Goal: Task Accomplishment & Management: Use online tool/utility

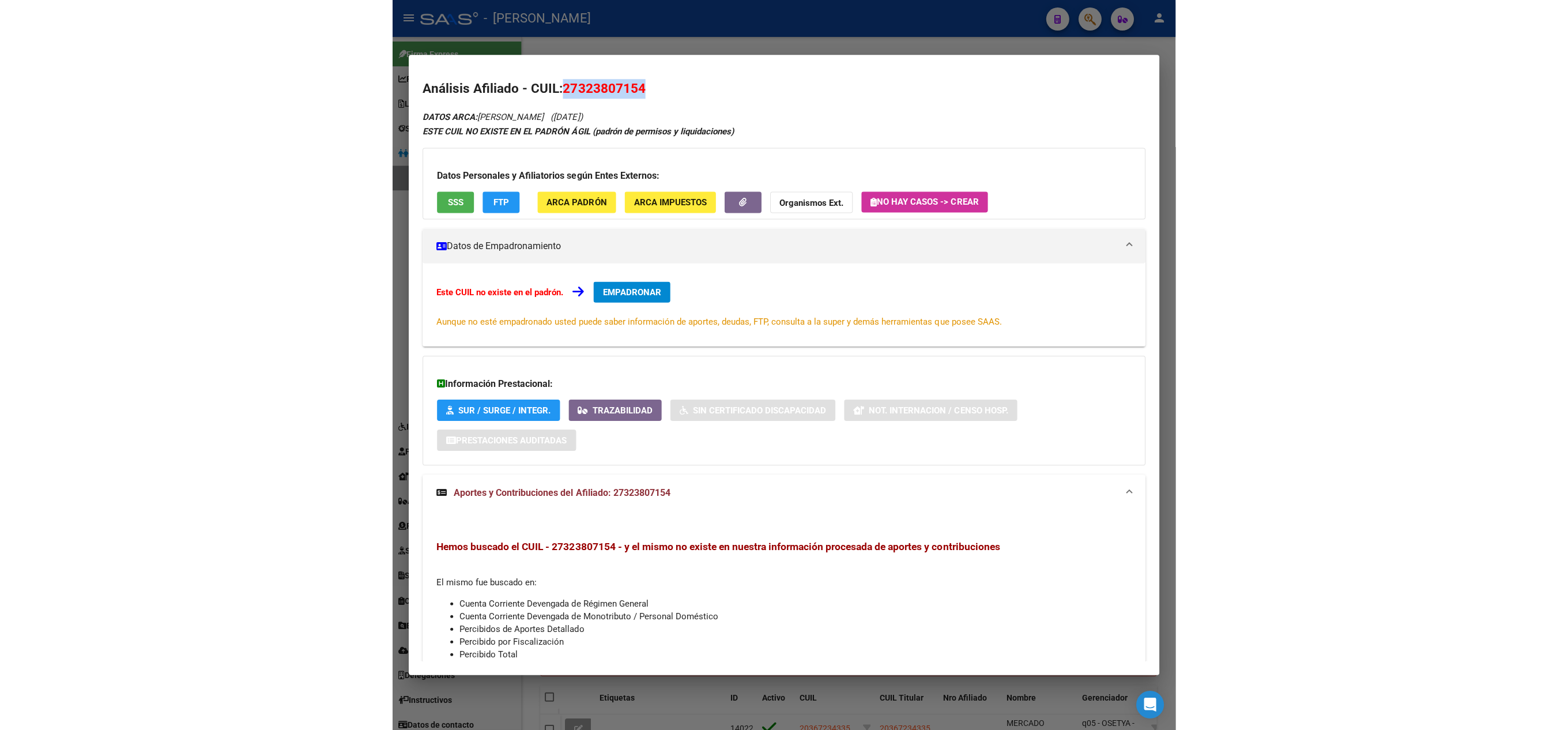
scroll to position [115, 0]
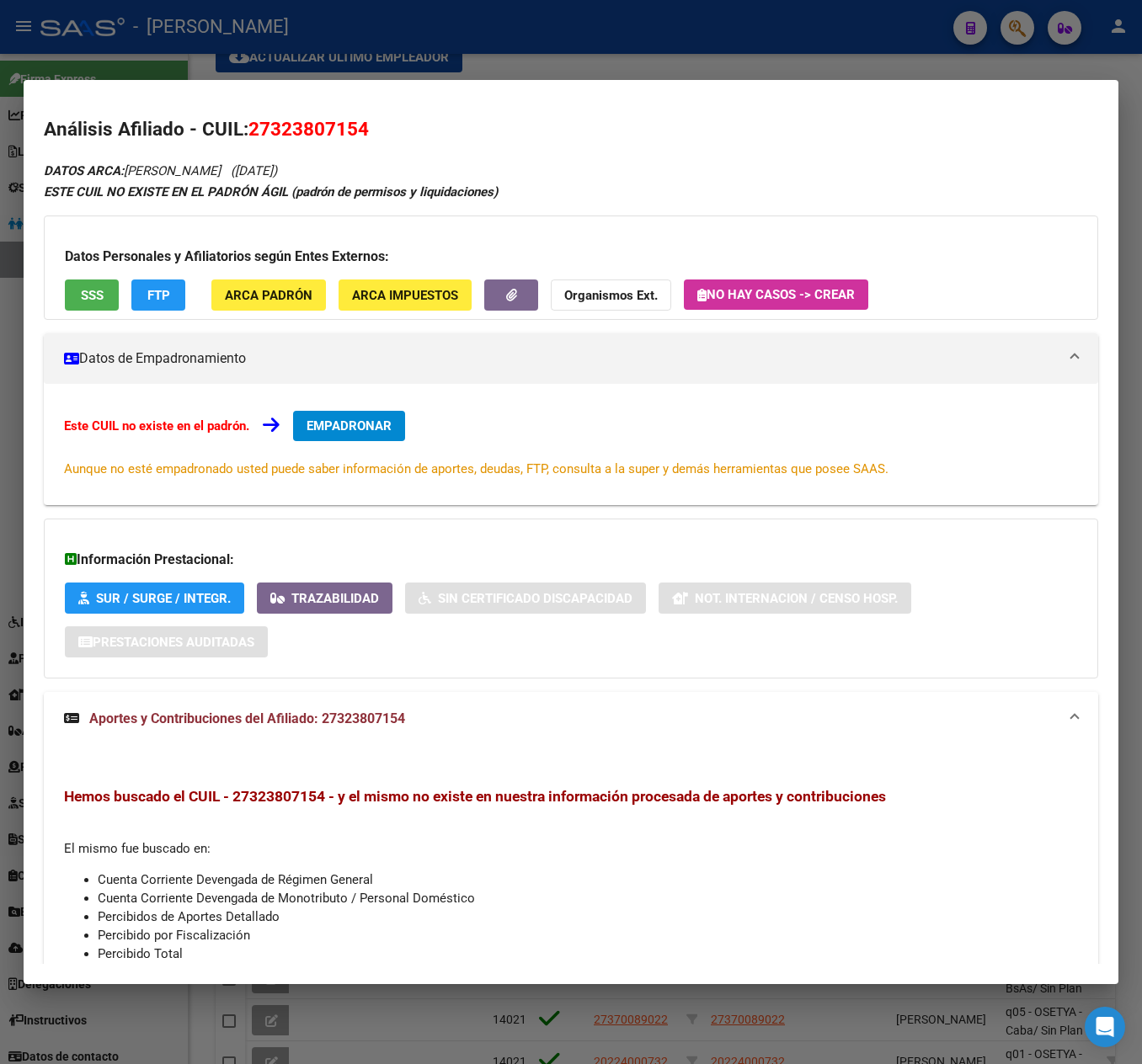
click at [17, 265] on div at bounding box center [571, 532] width 1142 height 1064
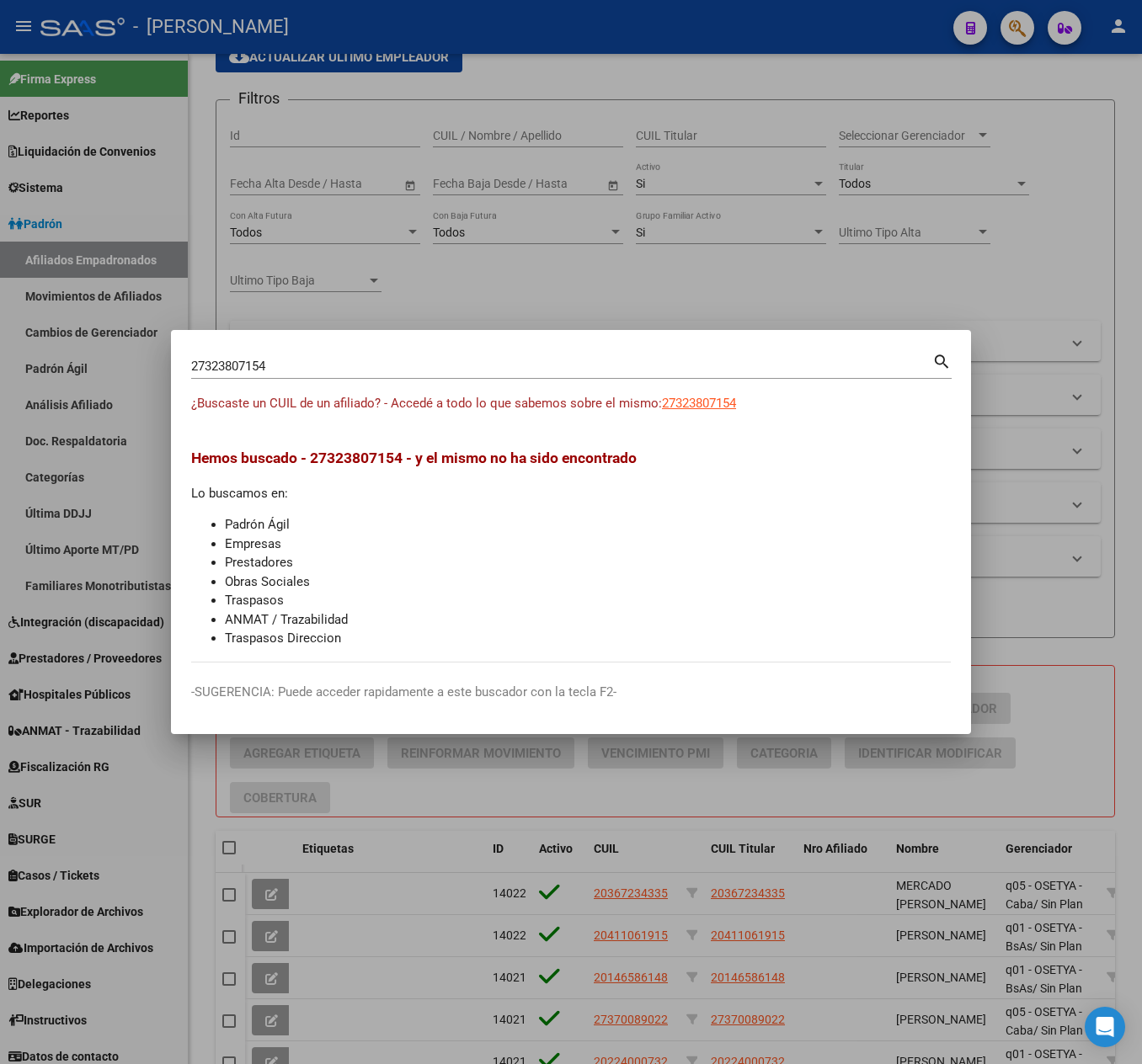
click at [395, 367] on input "27323807154" at bounding box center [561, 366] width 741 height 15
type input "31609819"
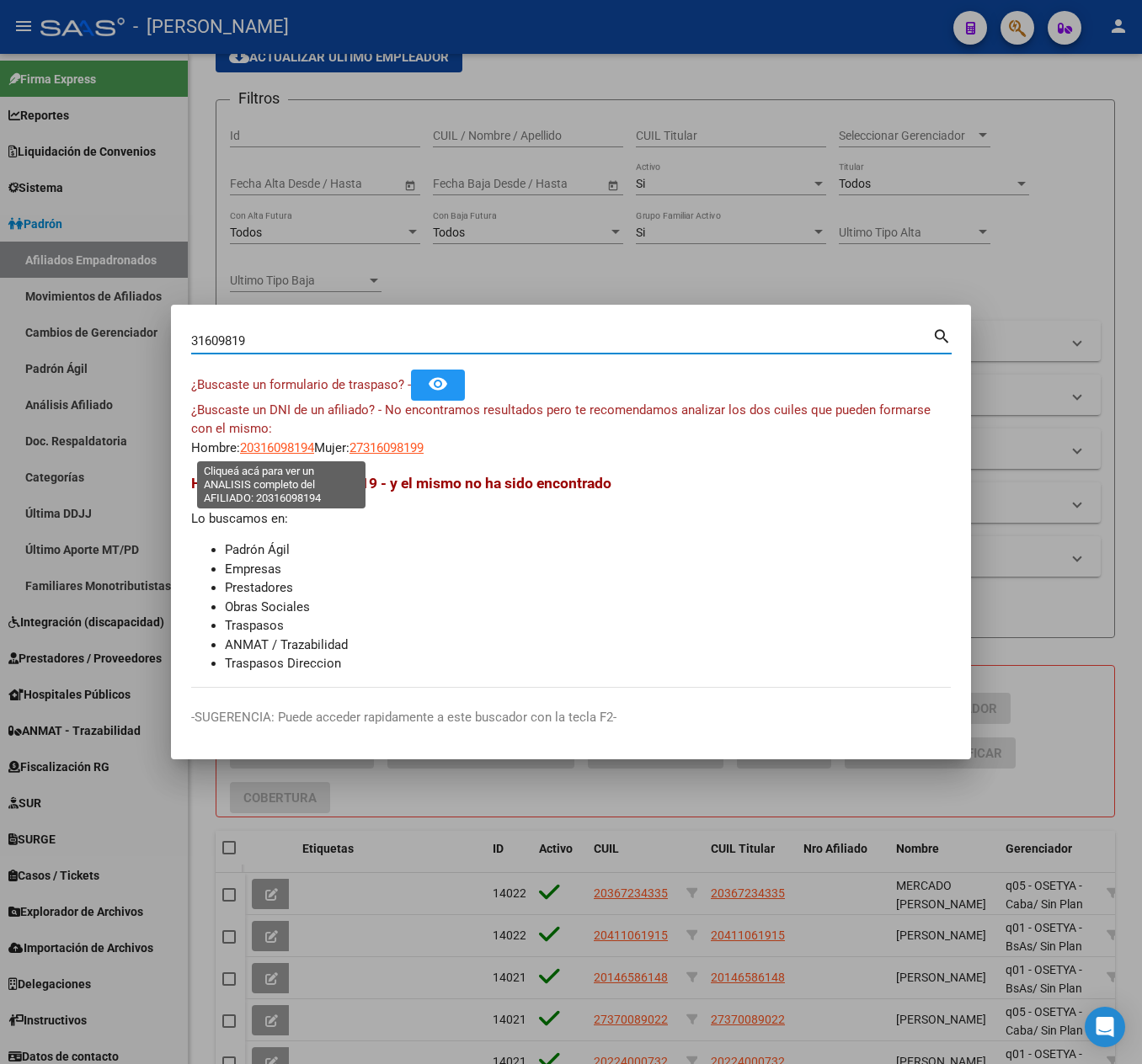
click at [259, 448] on span "20316098194" at bounding box center [277, 448] width 74 height 15
type textarea "20316098194"
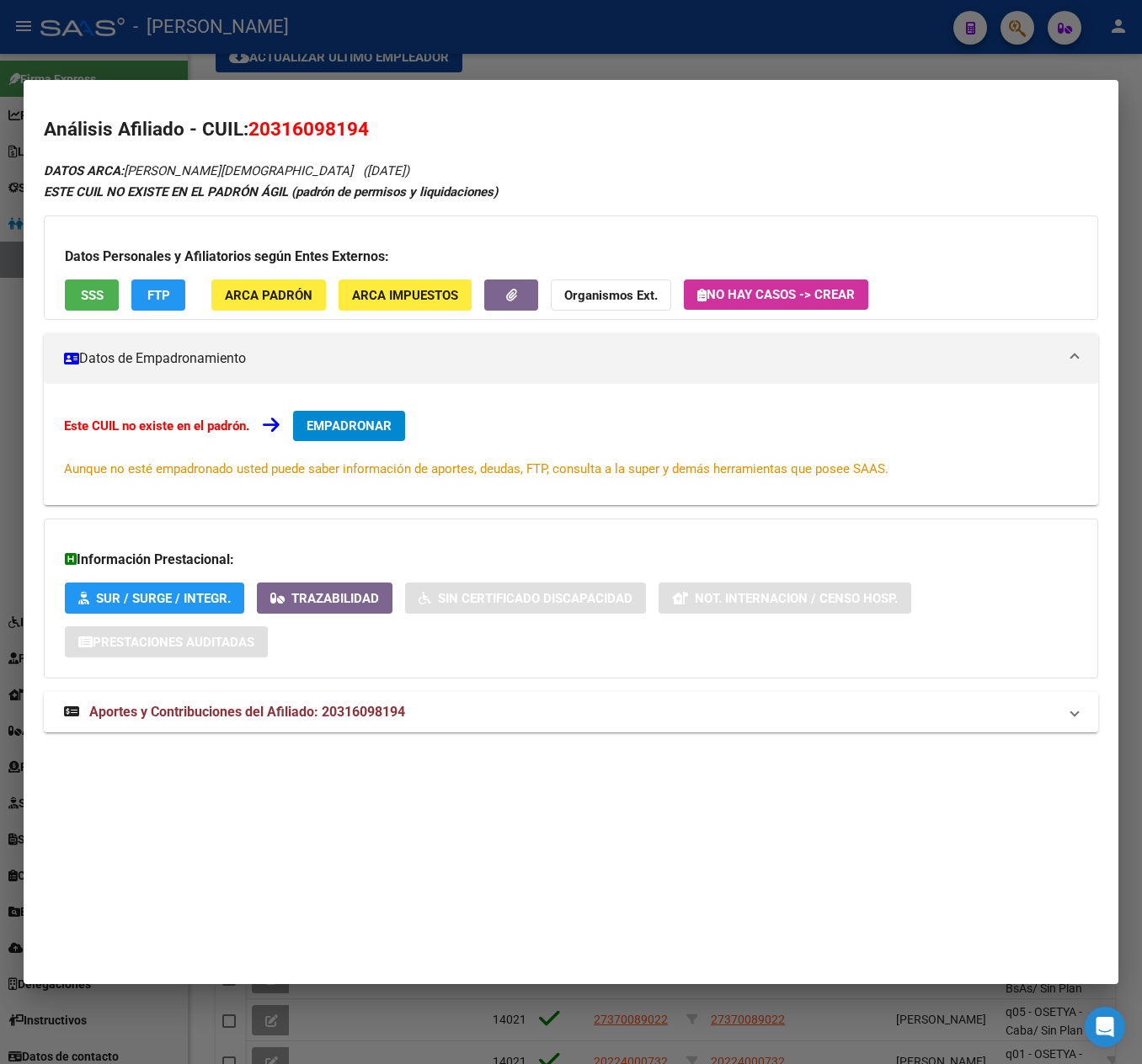
click at [293, 146] on div "Análisis Afiliado - CUIL: 20316098194 DATOS ARCA: [PERSON_NAME] ([DATE]) ESTE C…" at bounding box center [571, 443] width 1055 height 655
drag, startPoint x: 265, startPoint y: 131, endPoint x: 325, endPoint y: 144, distance: 61.4
click at [325, 144] on div "Análisis Afiliado - CUIL: 20316098194 DATOS ARCA: [PERSON_NAME] ([DATE]) ESTE C…" at bounding box center [571, 443] width 1055 height 655
click at [321, 136] on span "20316098194" at bounding box center [308, 129] width 120 height 22
click at [320, 133] on span "20316098194" at bounding box center [308, 129] width 120 height 22
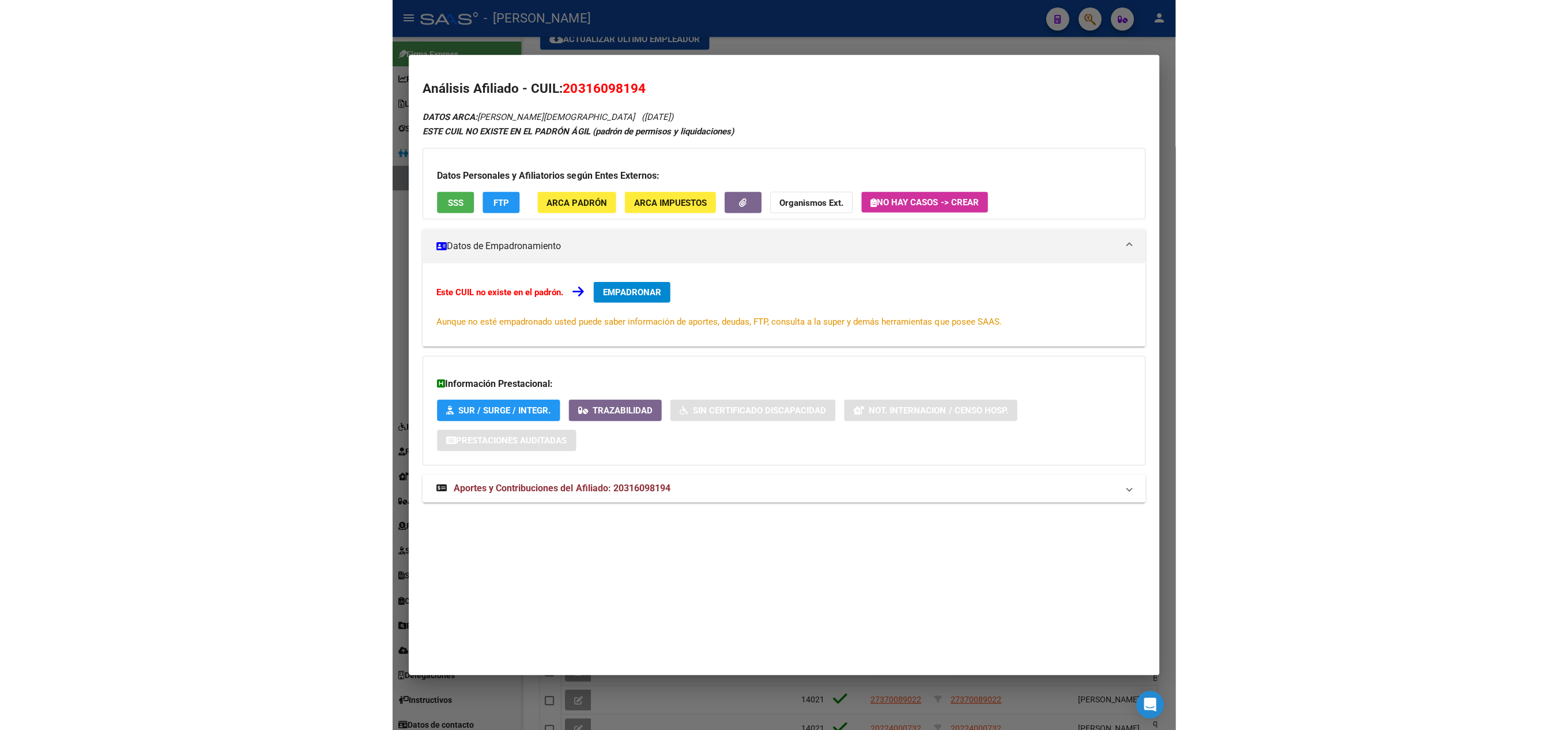
scroll to position [55, 0]
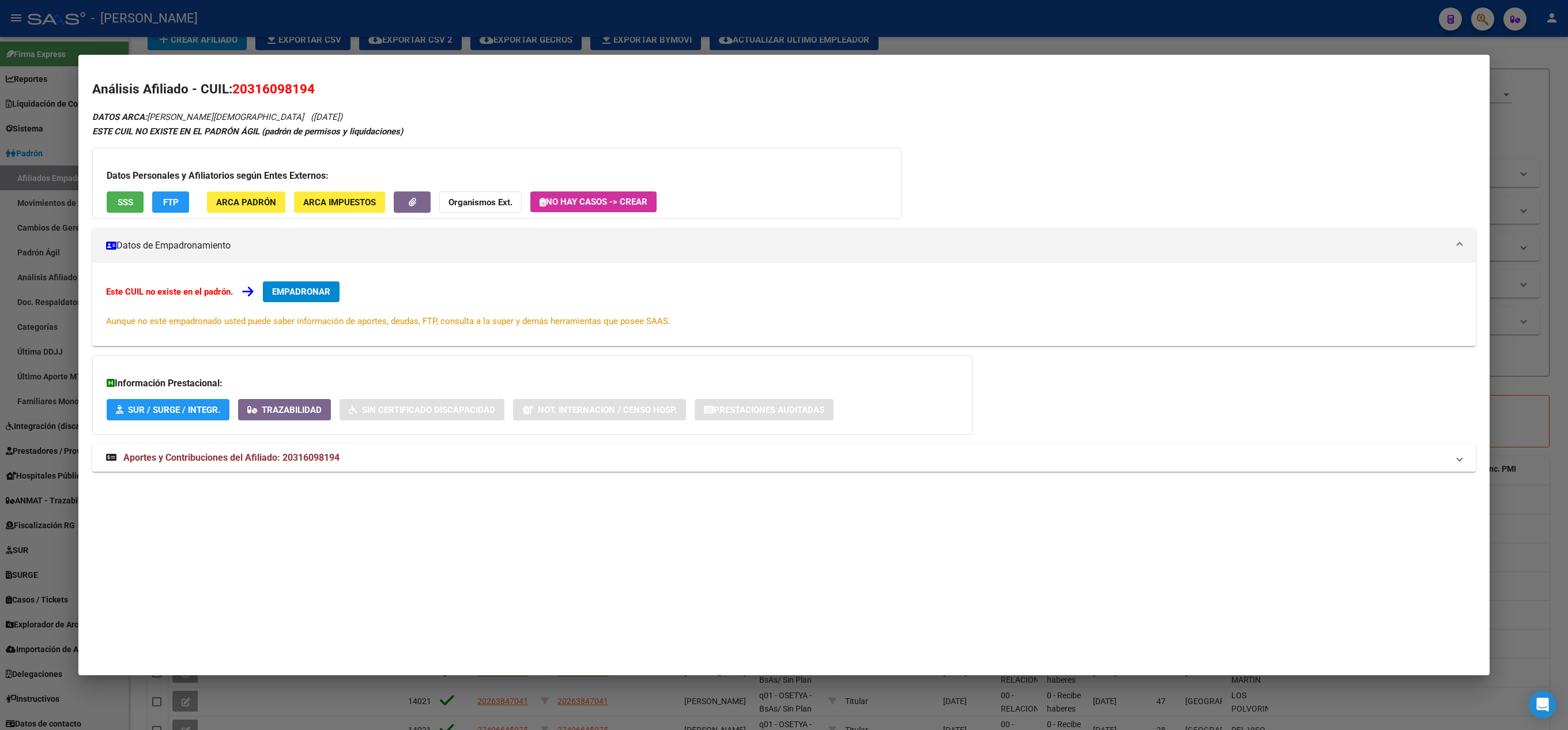
click at [11, 221] on div at bounding box center [784, 365] width 1568 height 730
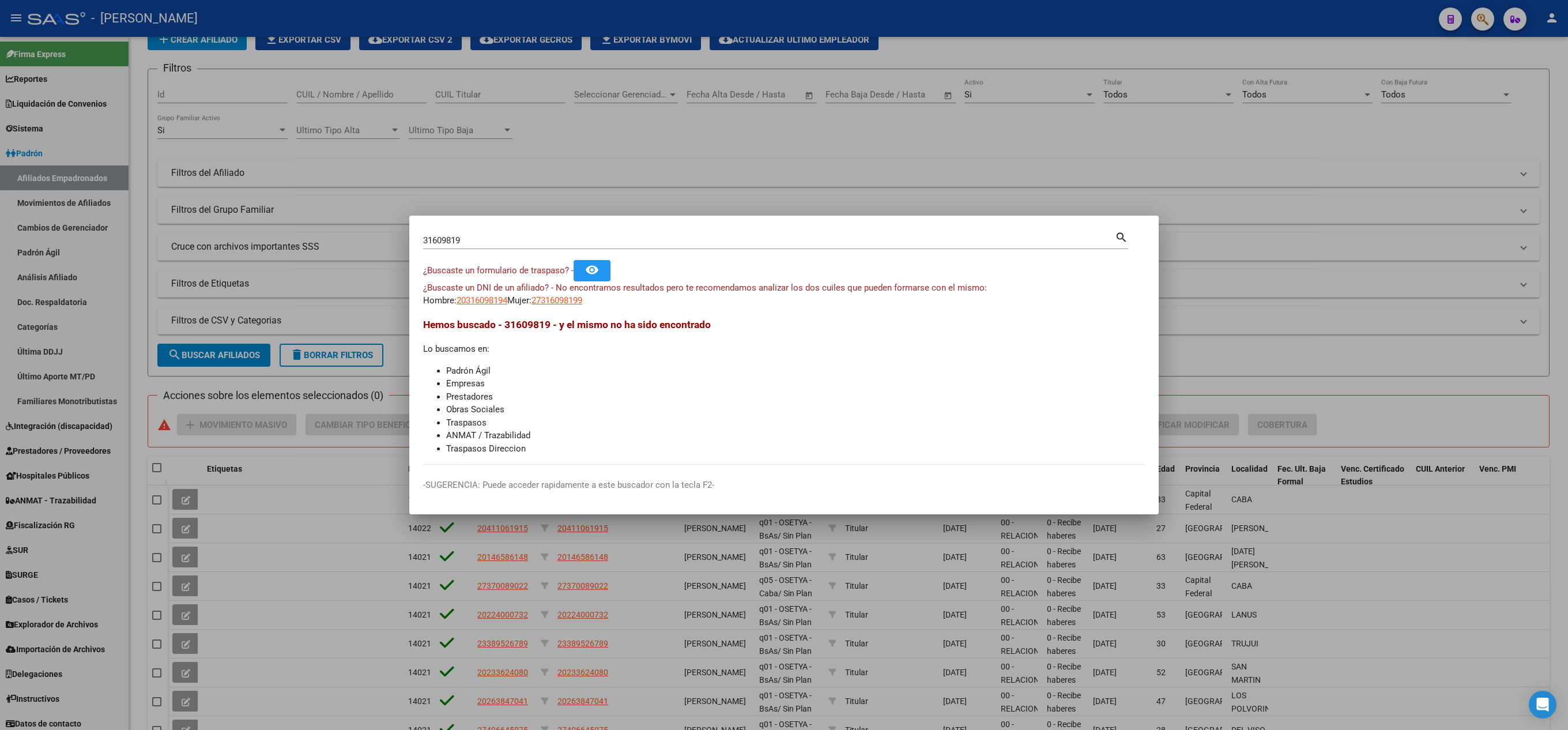
click at [511, 235] on input "31609819" at bounding box center [768, 240] width 692 height 10
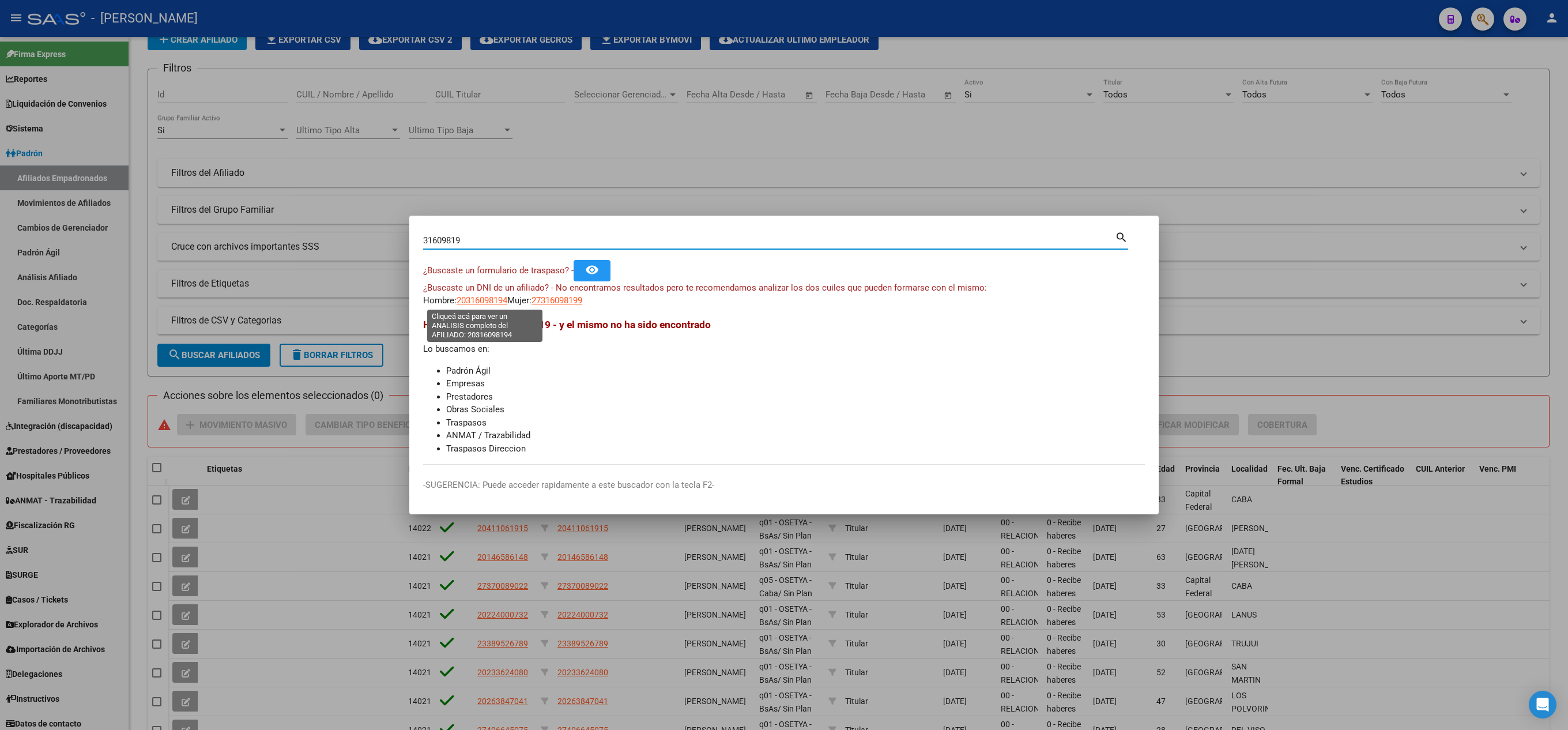
click at [476, 299] on span "20316098194" at bounding box center [482, 301] width 51 height 10
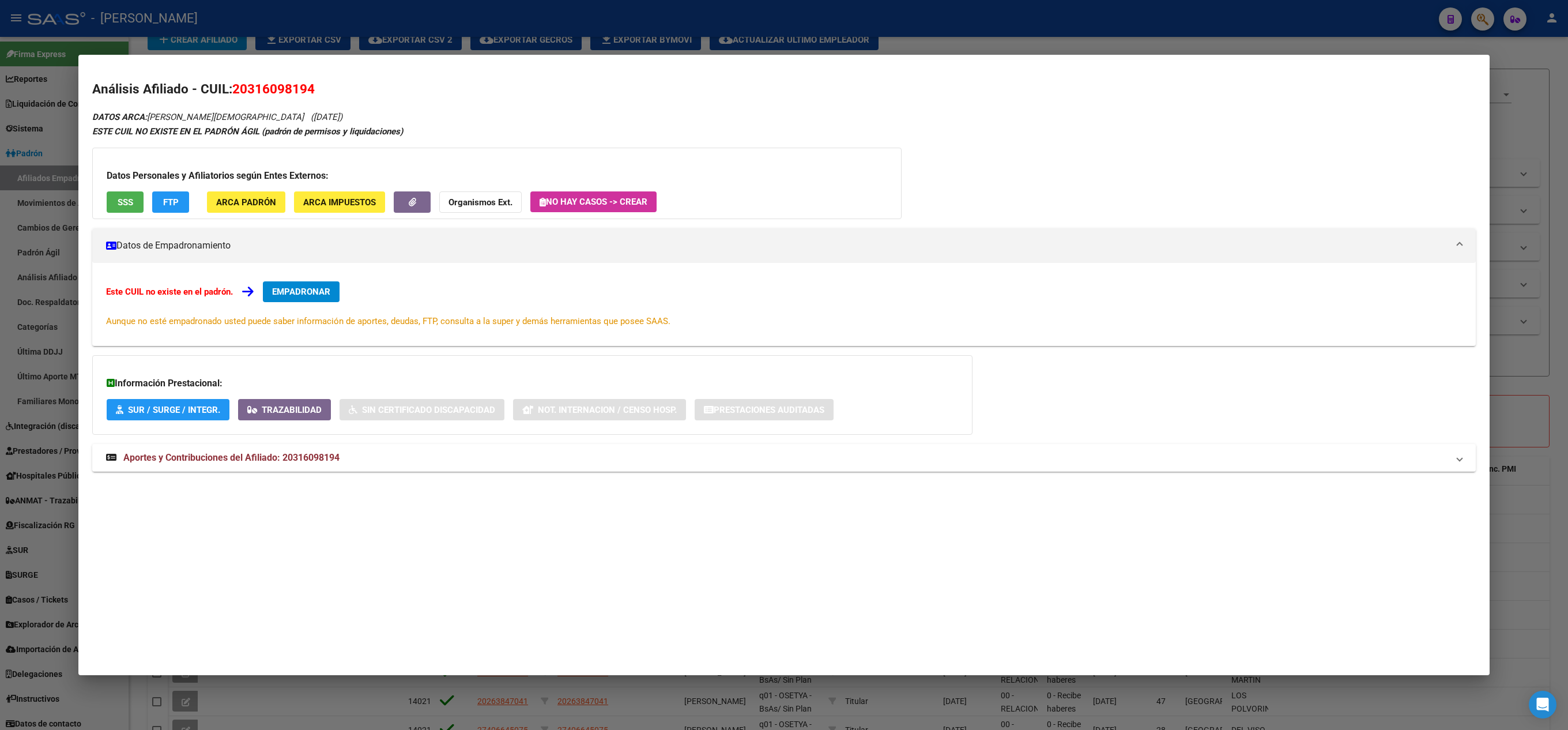
click at [325, 299] on button "EMPADRONAR" at bounding box center [301, 292] width 77 height 21
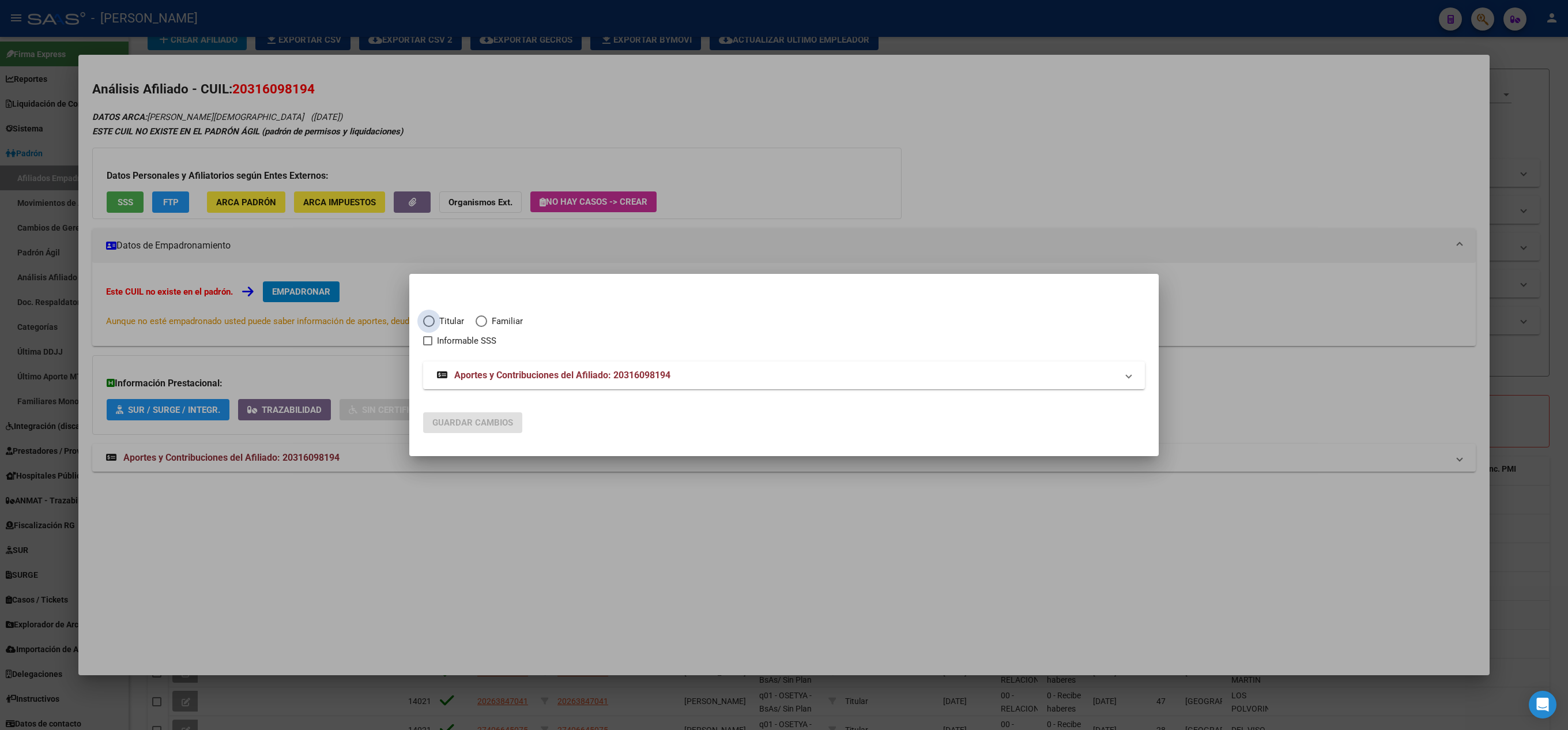
click at [444, 315] on span "Titular" at bounding box center [450, 322] width 29 height 13
click at [435, 315] on input "Titular" at bounding box center [429, 321] width 11 height 11
radio input "true"
checkbox input "true"
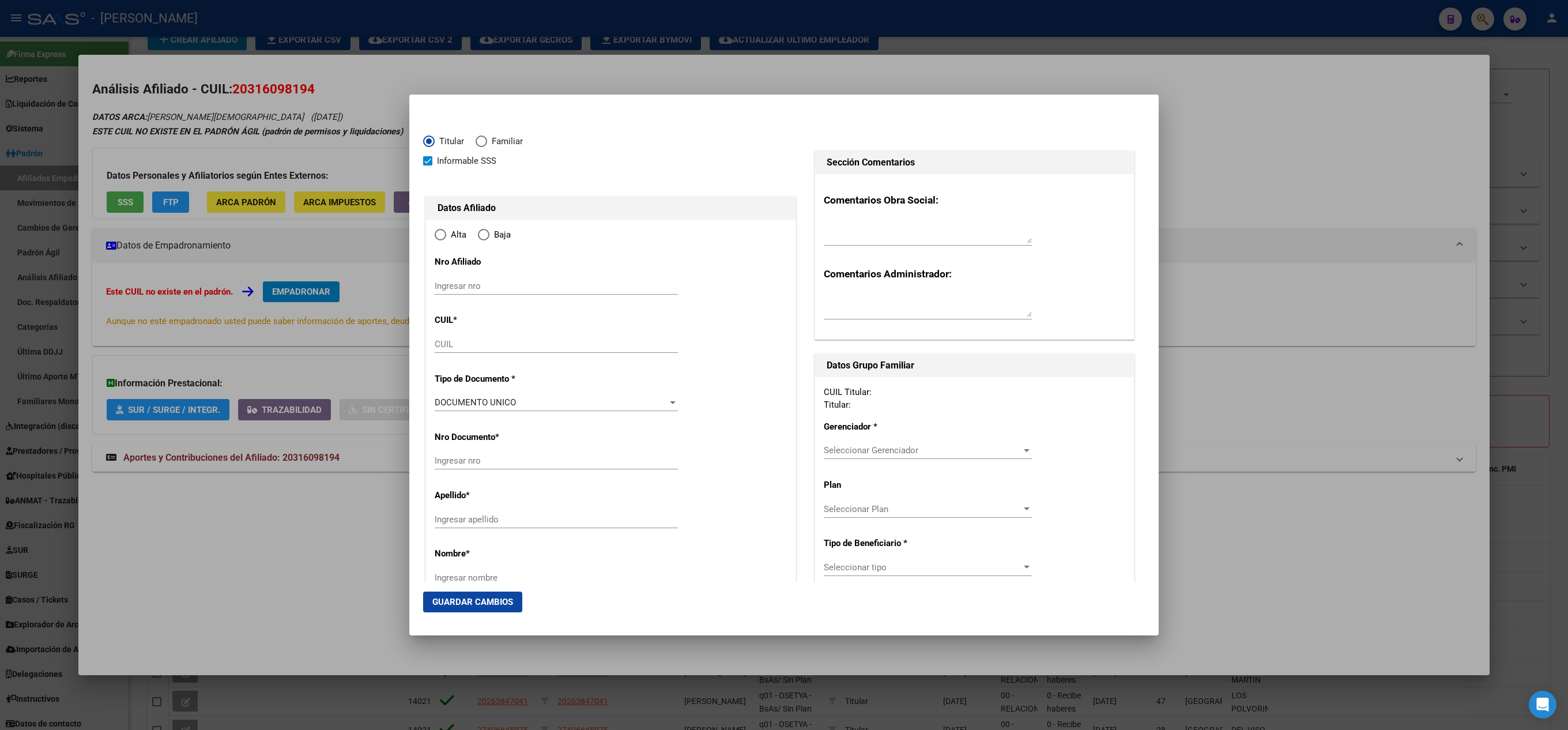
type input "20-31609819-4"
radio input "true"
type input "31609819"
type input "[PERSON_NAME]"
type input "[PERSON_NAME][DEMOGRAPHIC_DATA]"
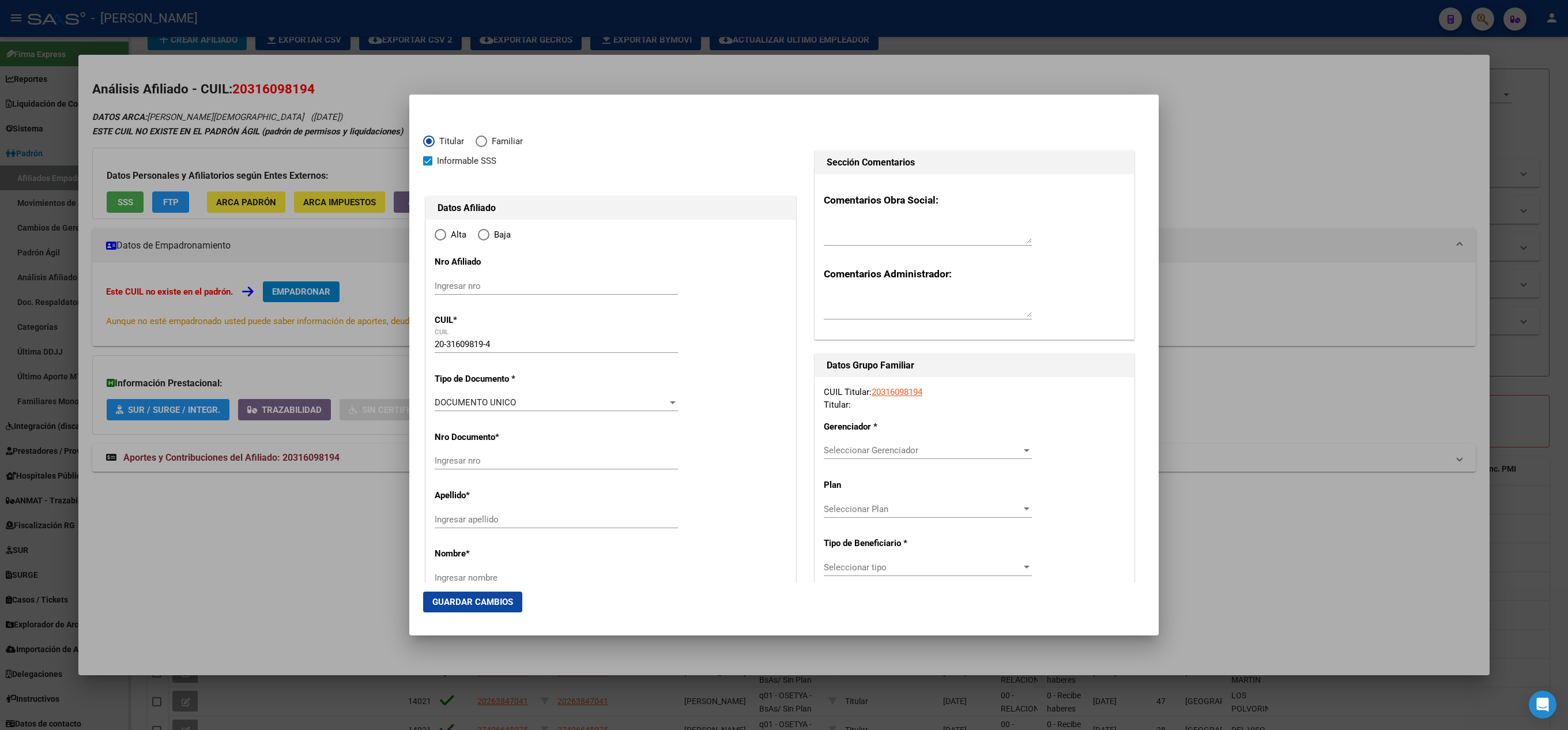
type input "[DATE]"
type input "ROSARIO"
type input "2000"
type input "[PERSON_NAME]"
type input "7875"
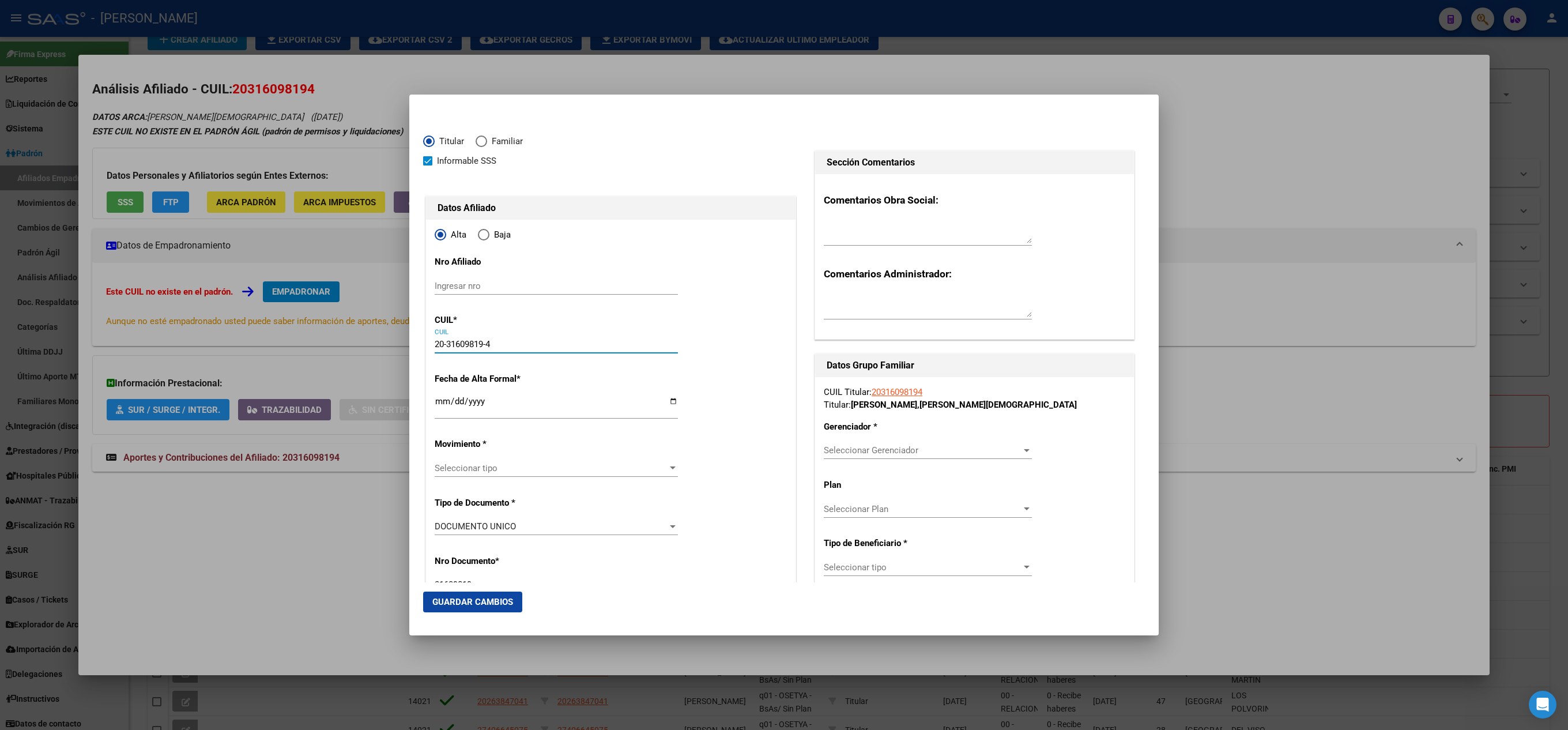
drag, startPoint x: 511, startPoint y: 339, endPoint x: 352, endPoint y: 325, distance: 159.6
click at [352, 325] on div "31609819 Buscar (apellido, dni, cuil, nro traspaso, cuit, obra social) search ¿…" at bounding box center [784, 365] width 1568 height 730
click at [476, 287] on input "Ingresar nro" at bounding box center [557, 286] width 243 height 10
paste input "20-31609819-4"
type input "20-31609819-4"
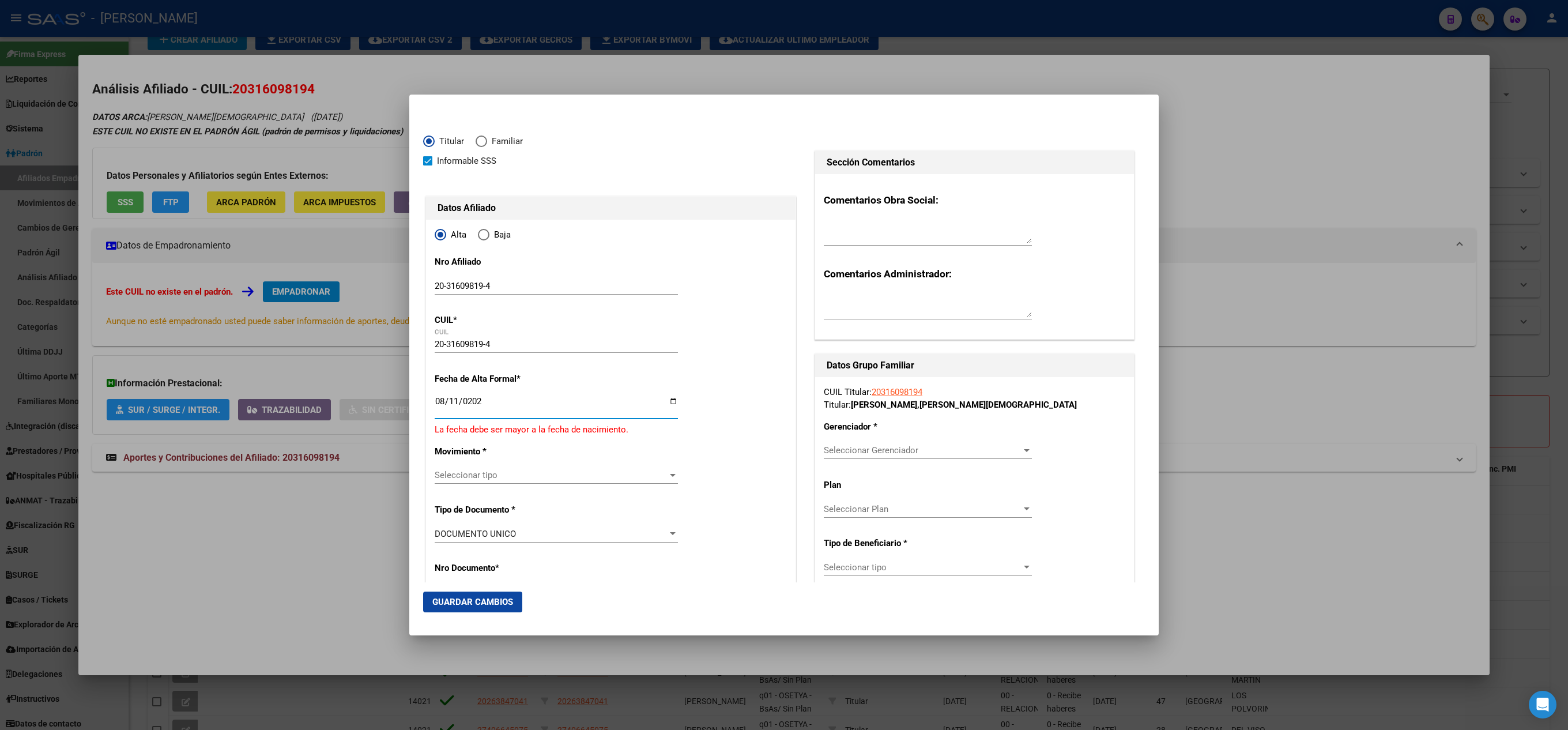
type input "[DATE]"
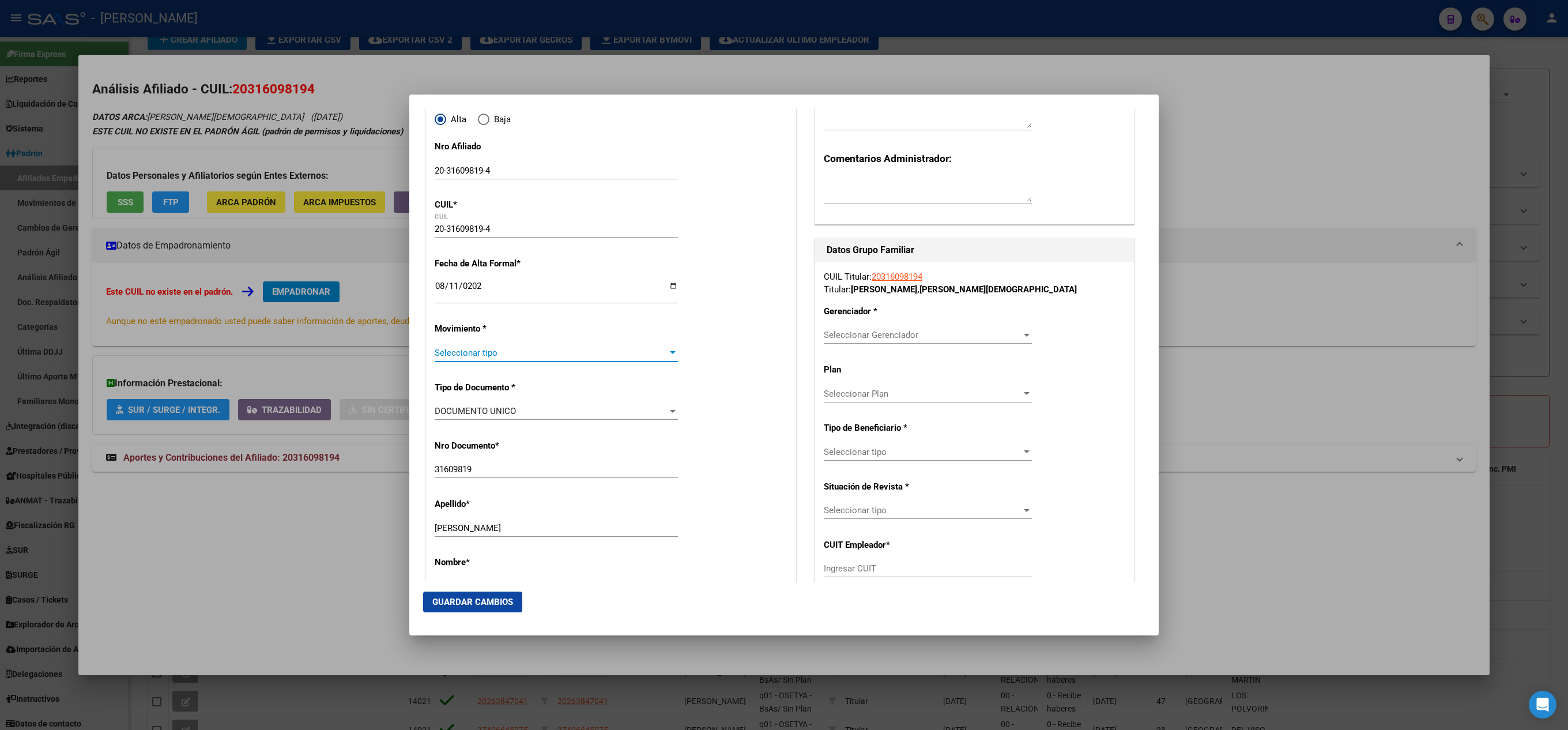
click at [529, 351] on span "Seleccionar tipo" at bounding box center [551, 353] width 233 height 10
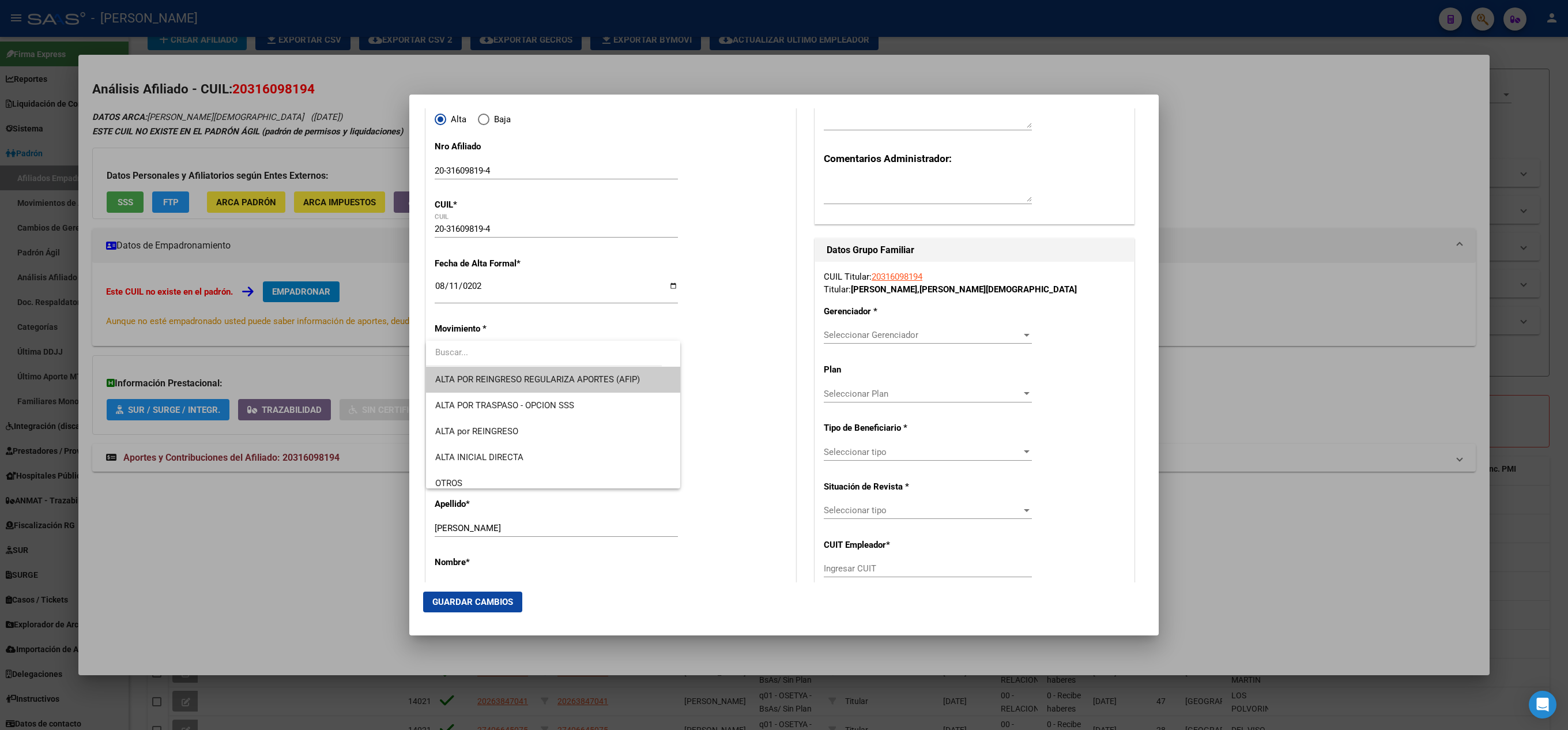
type input "F"
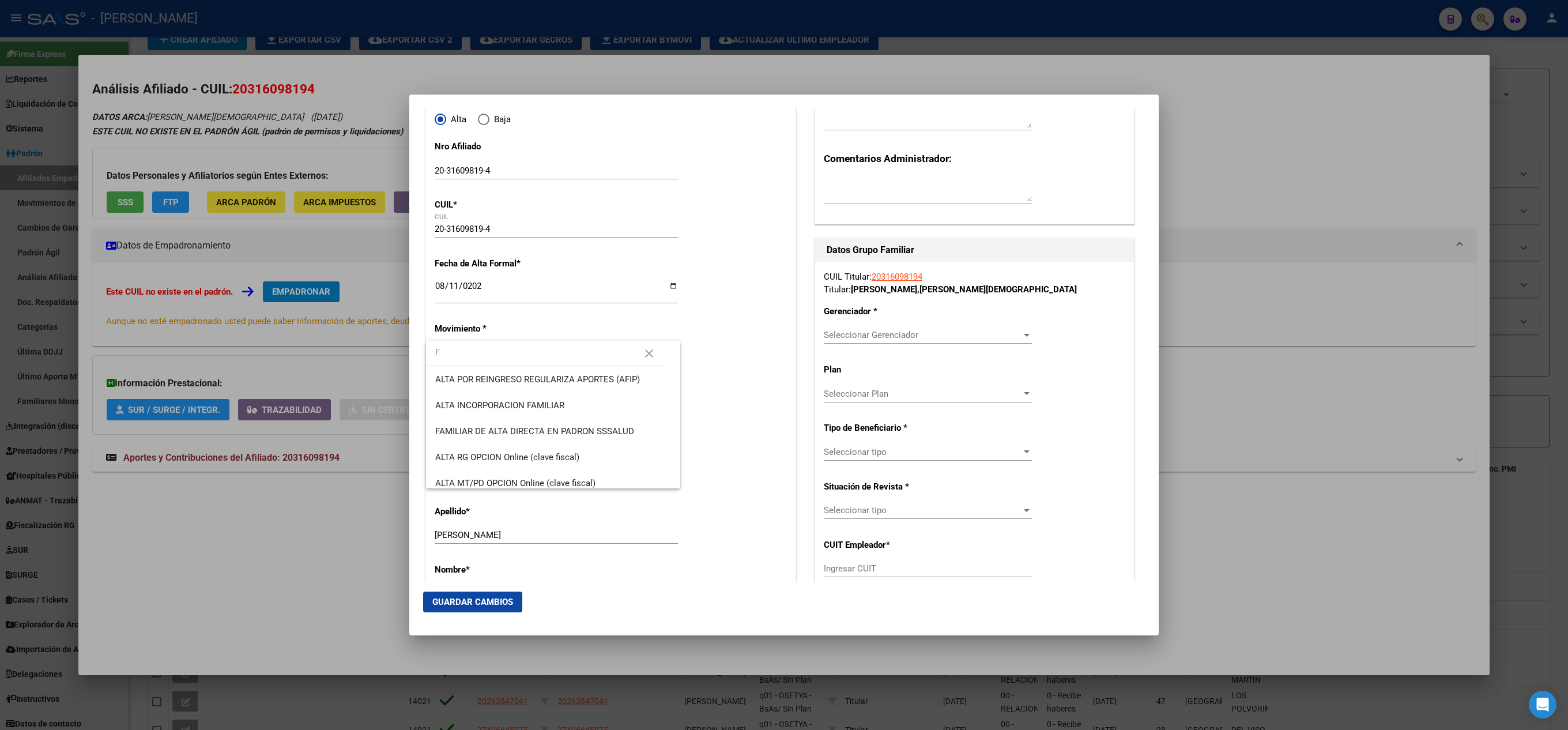
click at [505, 348] on input "F" at bounding box center [545, 353] width 237 height 26
click at [526, 455] on span "ALTA INICIAL DIRECTA" at bounding box center [554, 457] width 236 height 26
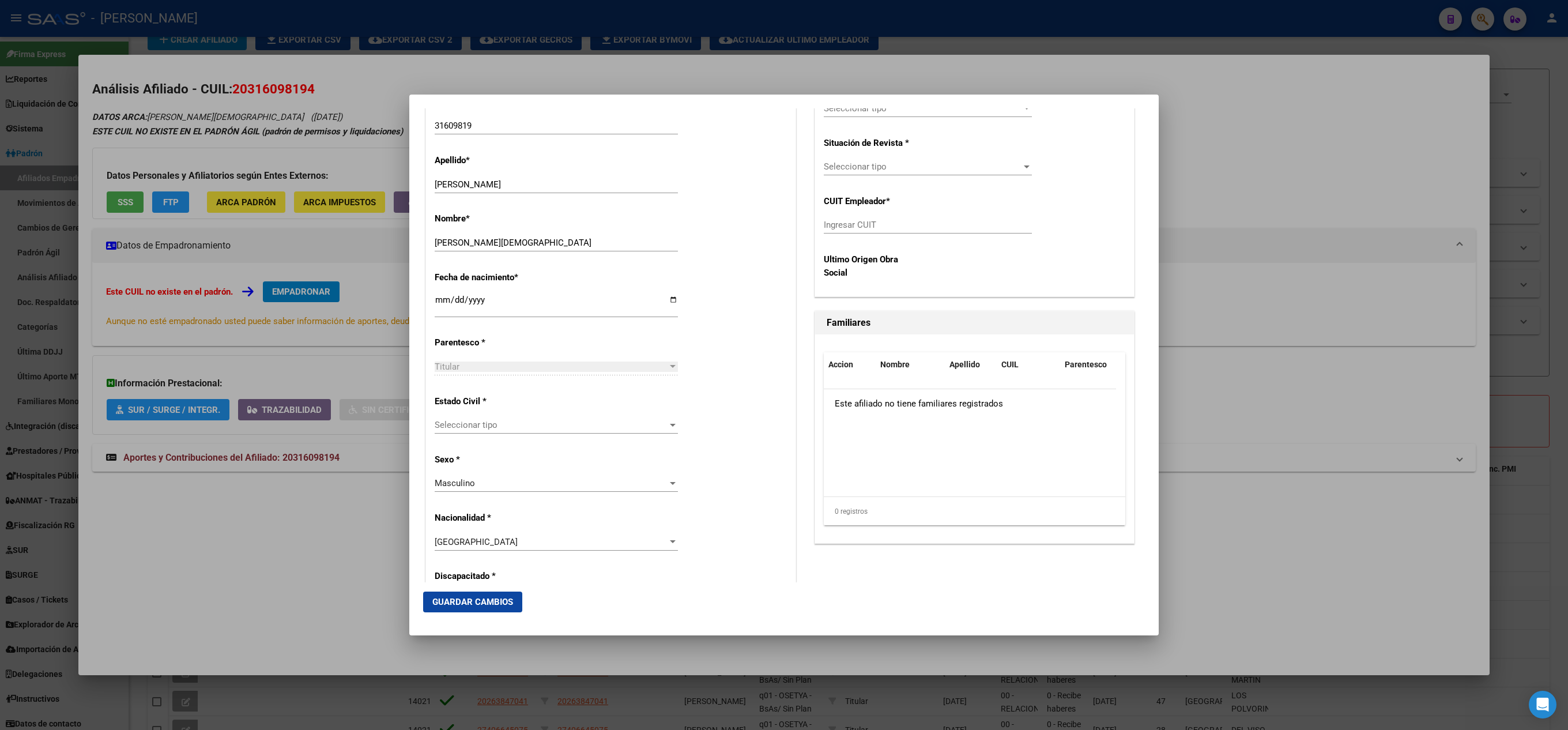
scroll to position [461, 0]
click at [526, 412] on div "Estado Civil * Seleccionar tipo Seleccionar tipo" at bounding box center [611, 414] width 353 height 58
click at [522, 422] on span "Seleccionar tipo" at bounding box center [551, 422] width 233 height 10
click at [520, 444] on span "Soltero" at bounding box center [554, 449] width 236 height 26
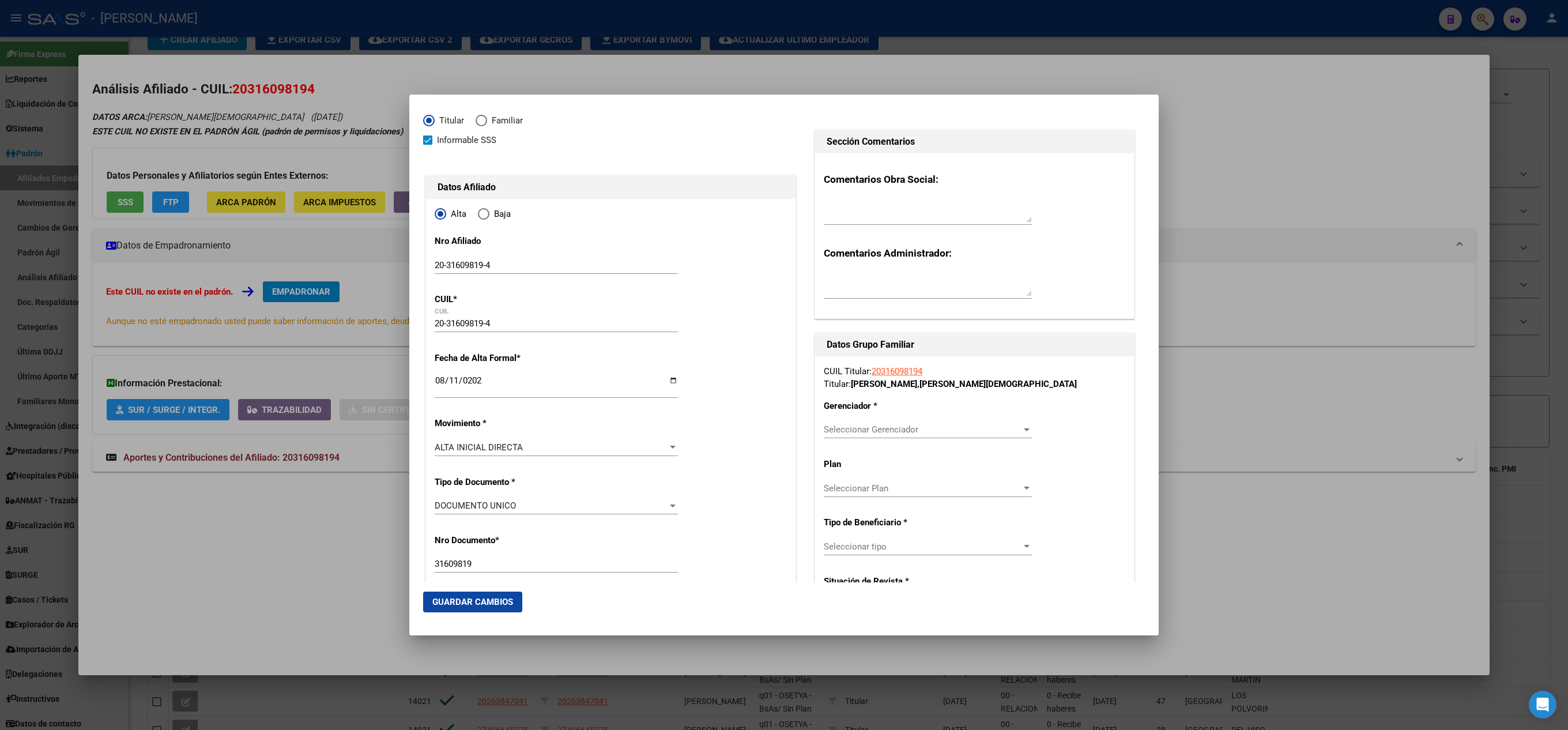
scroll to position [0, 0]
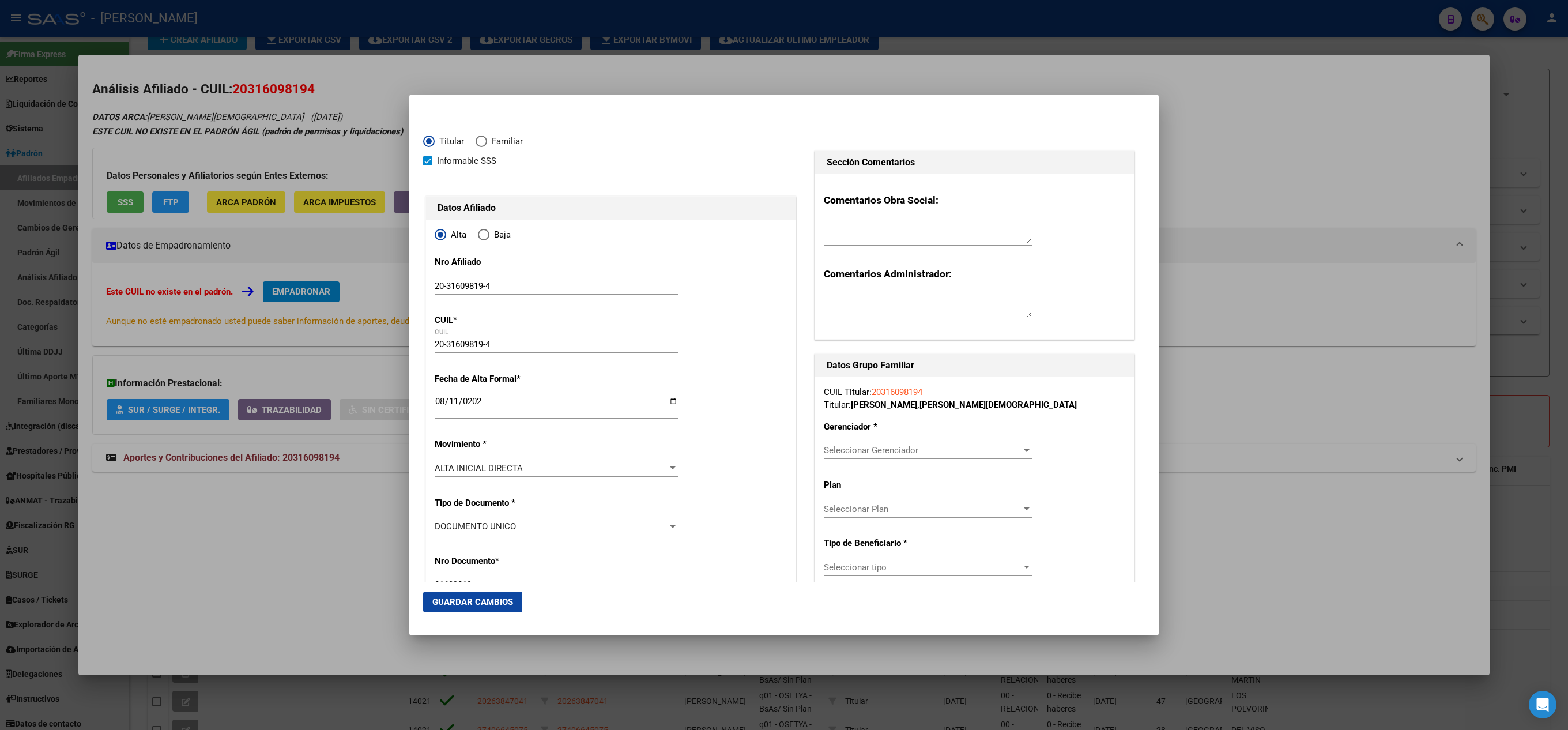
click at [781, 448] on span "Seleccionar Gerenciador" at bounding box center [923, 450] width 198 height 10
type input "U"
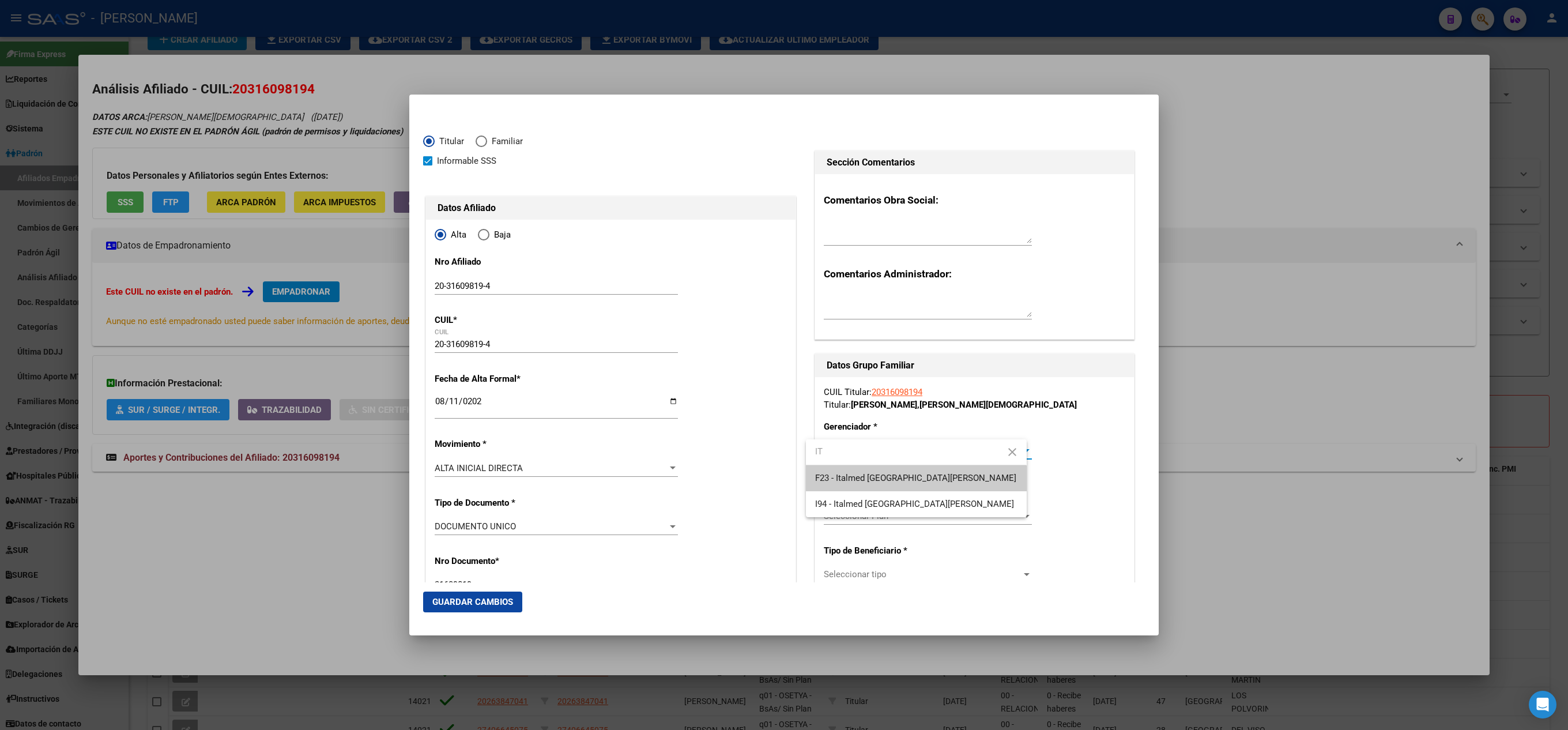
type input "I"
type input "LA CAS"
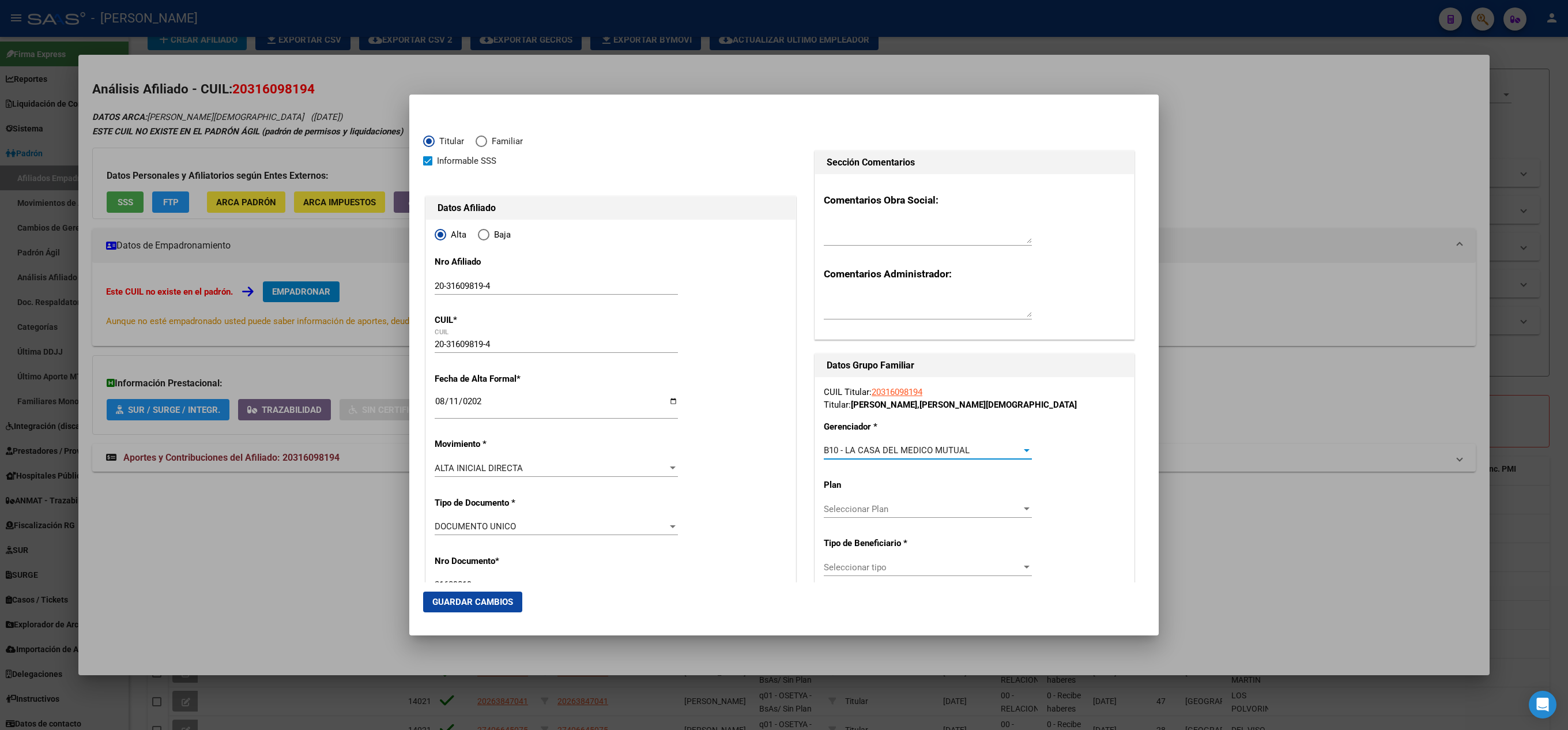
scroll to position [115, 0]
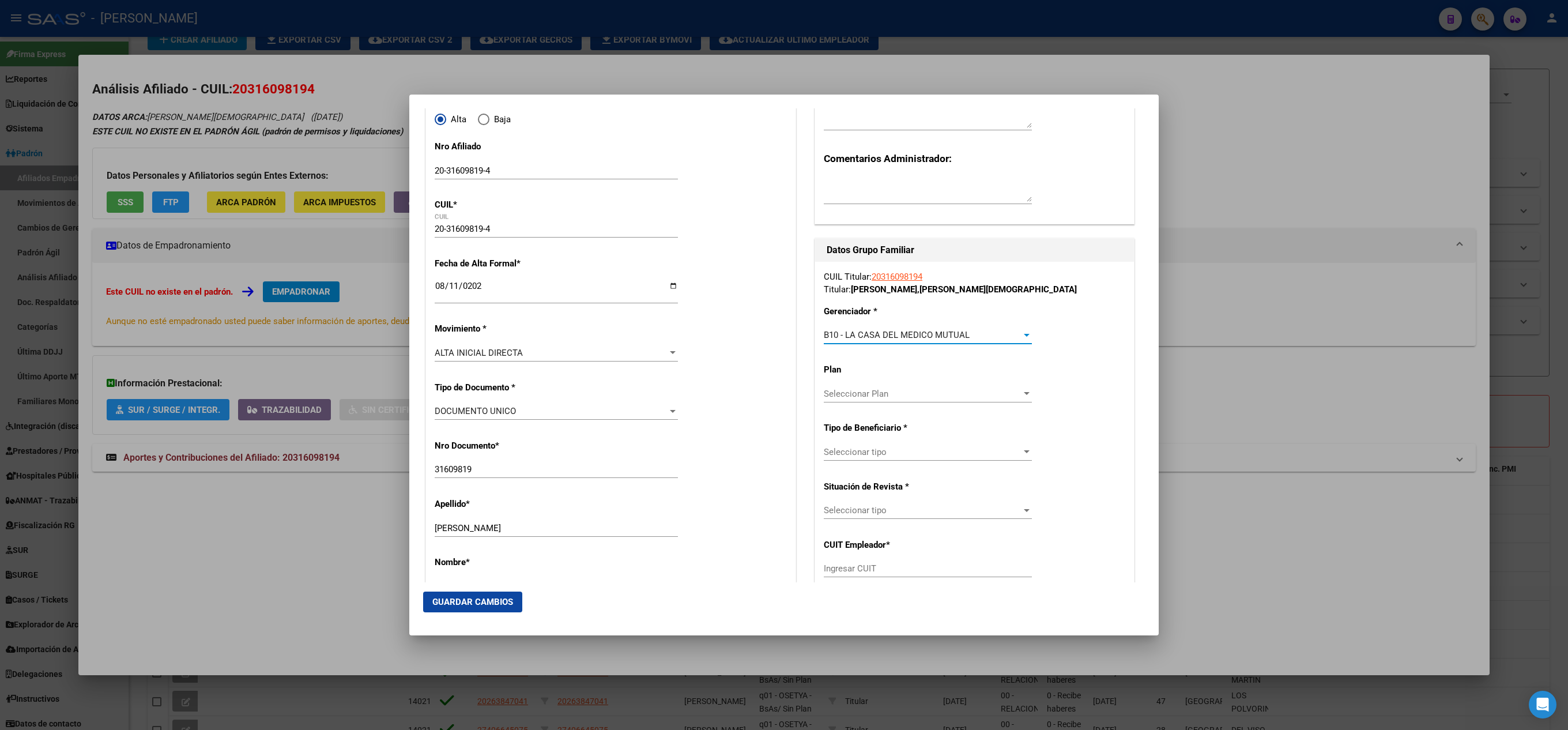
click at [781, 443] on div "CUIL Titular: 20316098194 Titular: [PERSON_NAME] [PERSON_NAME] Gerenciador * B1…" at bounding box center [975, 451] width 319 height 379
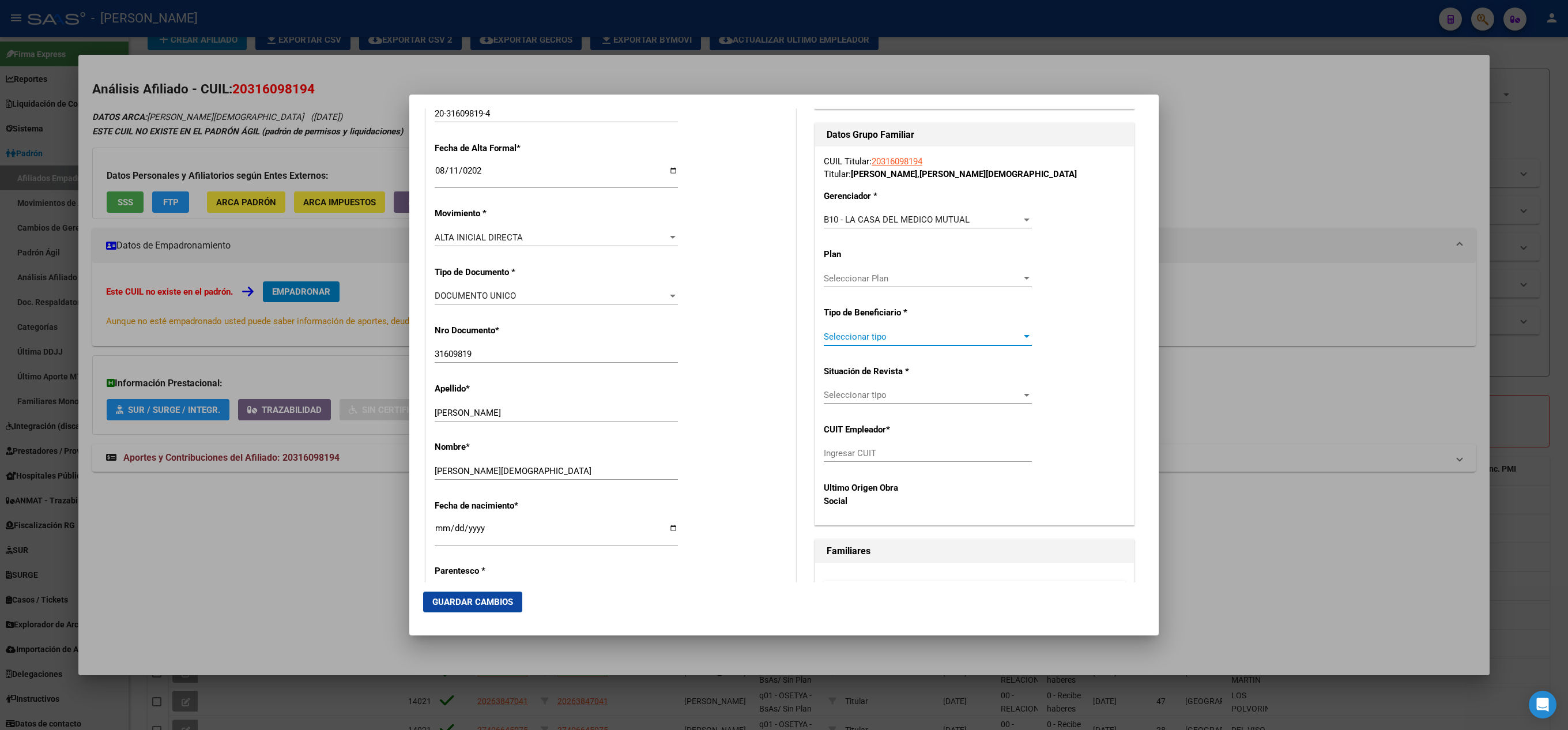
click at [781, 334] on span "Seleccionar tipo" at bounding box center [923, 337] width 198 height 10
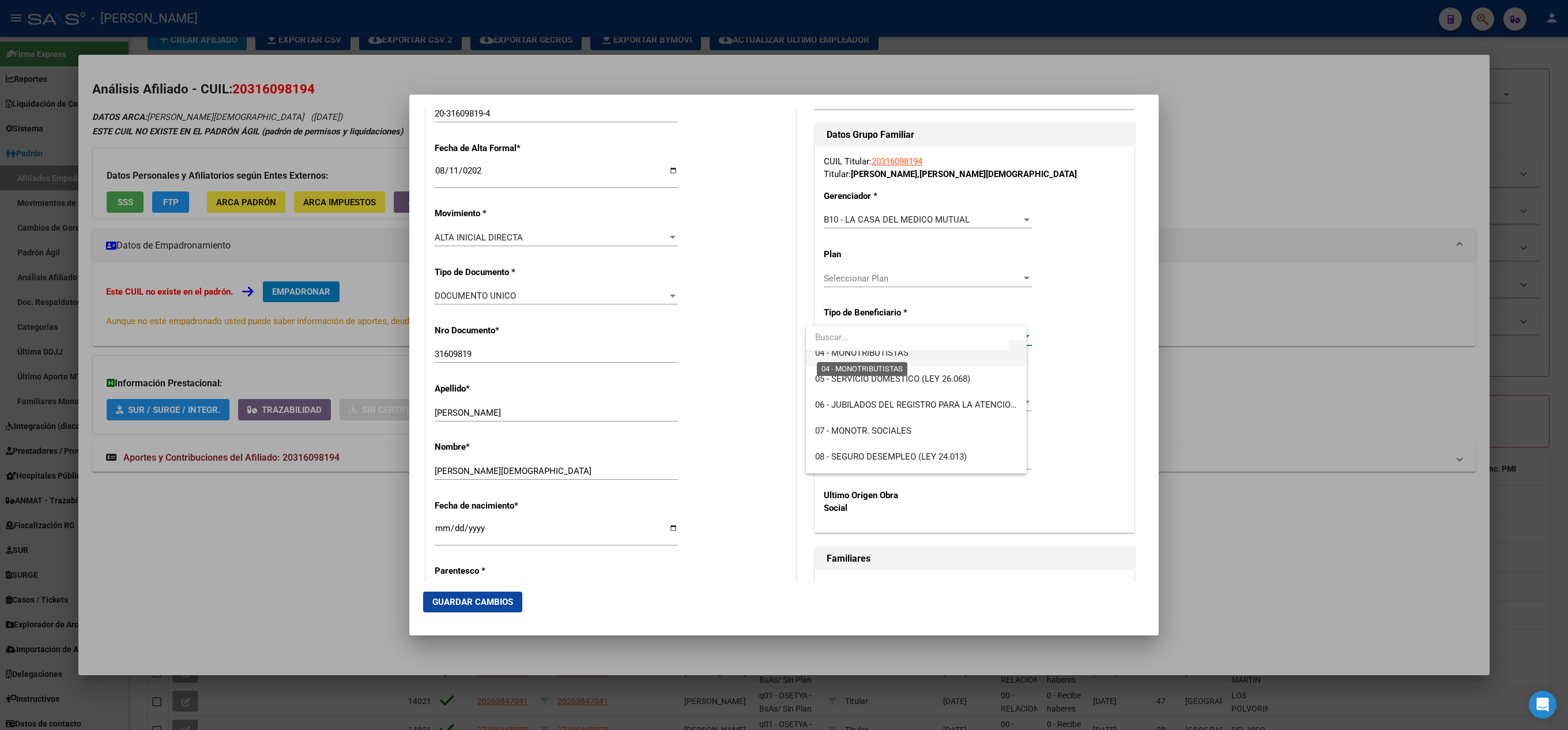
scroll to position [0, 0]
drag, startPoint x: 883, startPoint y: 372, endPoint x: 890, endPoint y: 358, distance: 15.7
click at [781, 358] on div "00 - RELACION DE DEPENDENCIA 01 - PASANTES 02 - JUBILADOS DEL SISTEMA NACIONAL …" at bounding box center [916, 400] width 220 height 148
click at [781, 356] on span "00 - RELACION DE DEPENDENCIA" at bounding box center [916, 365] width 202 height 26
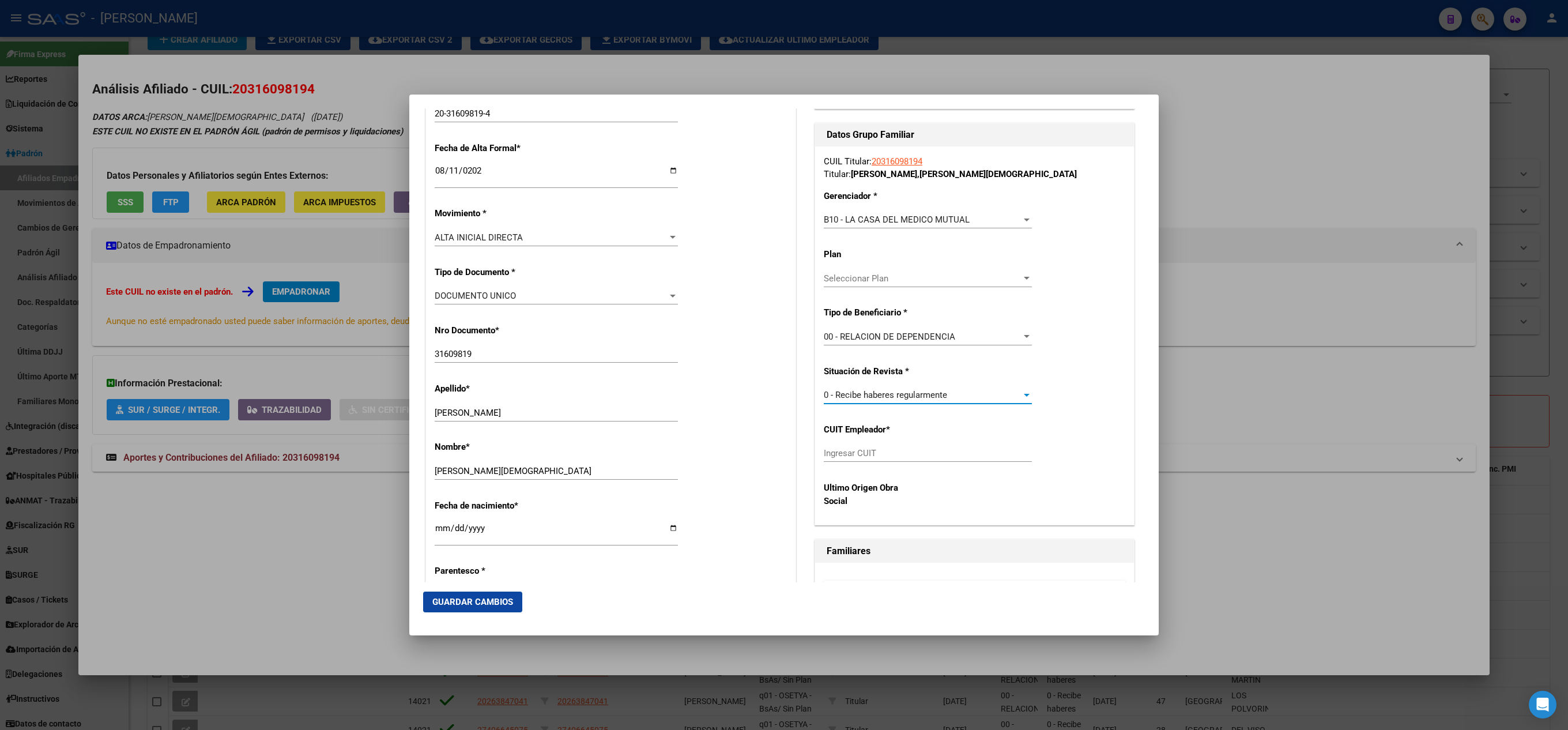
type input "30-71367110-6"
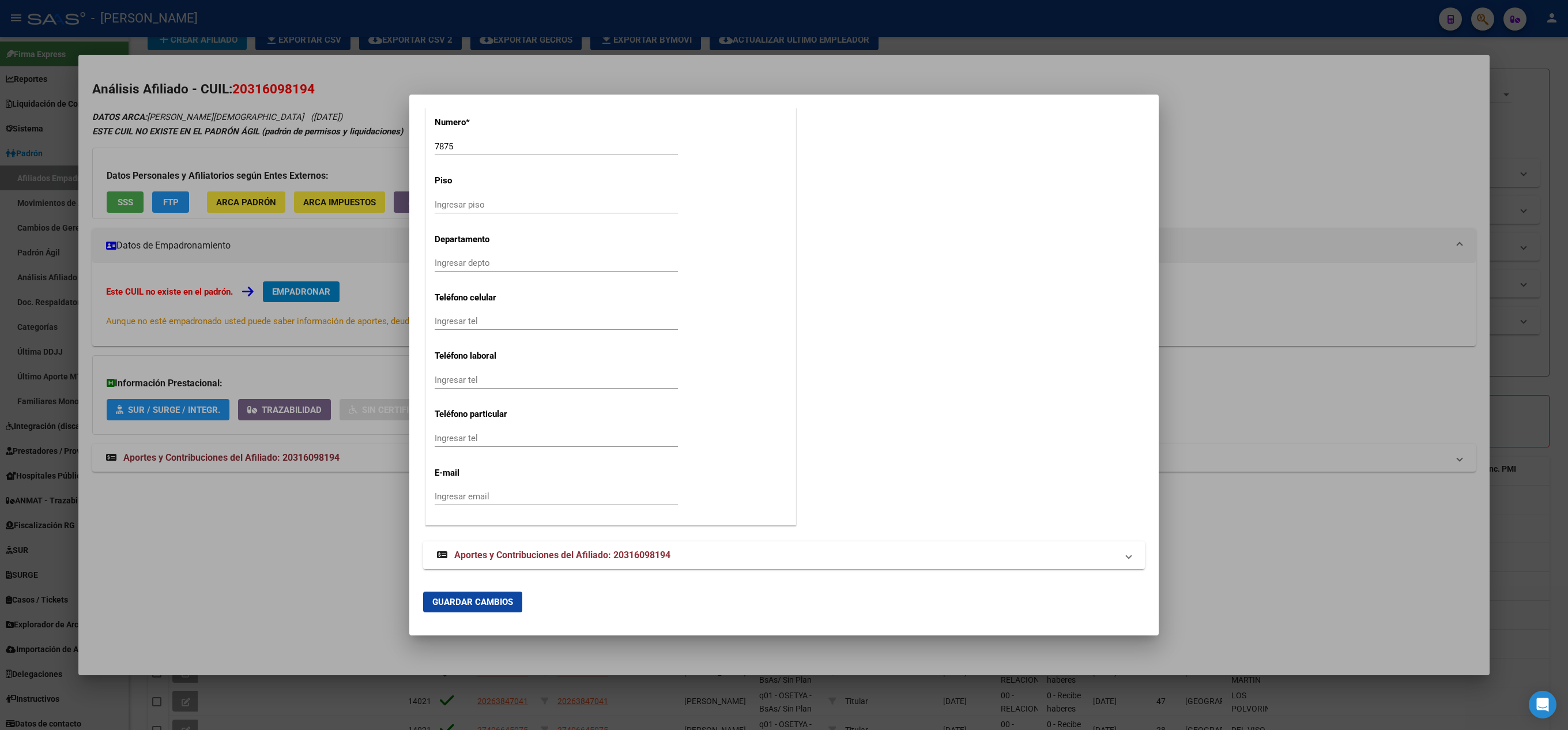
click at [524, 602] on mat-dialog-actions "Guardar Cambios" at bounding box center [784, 602] width 722 height 39
click at [505, 602] on span "Guardar Cambios" at bounding box center [472, 602] width 81 height 10
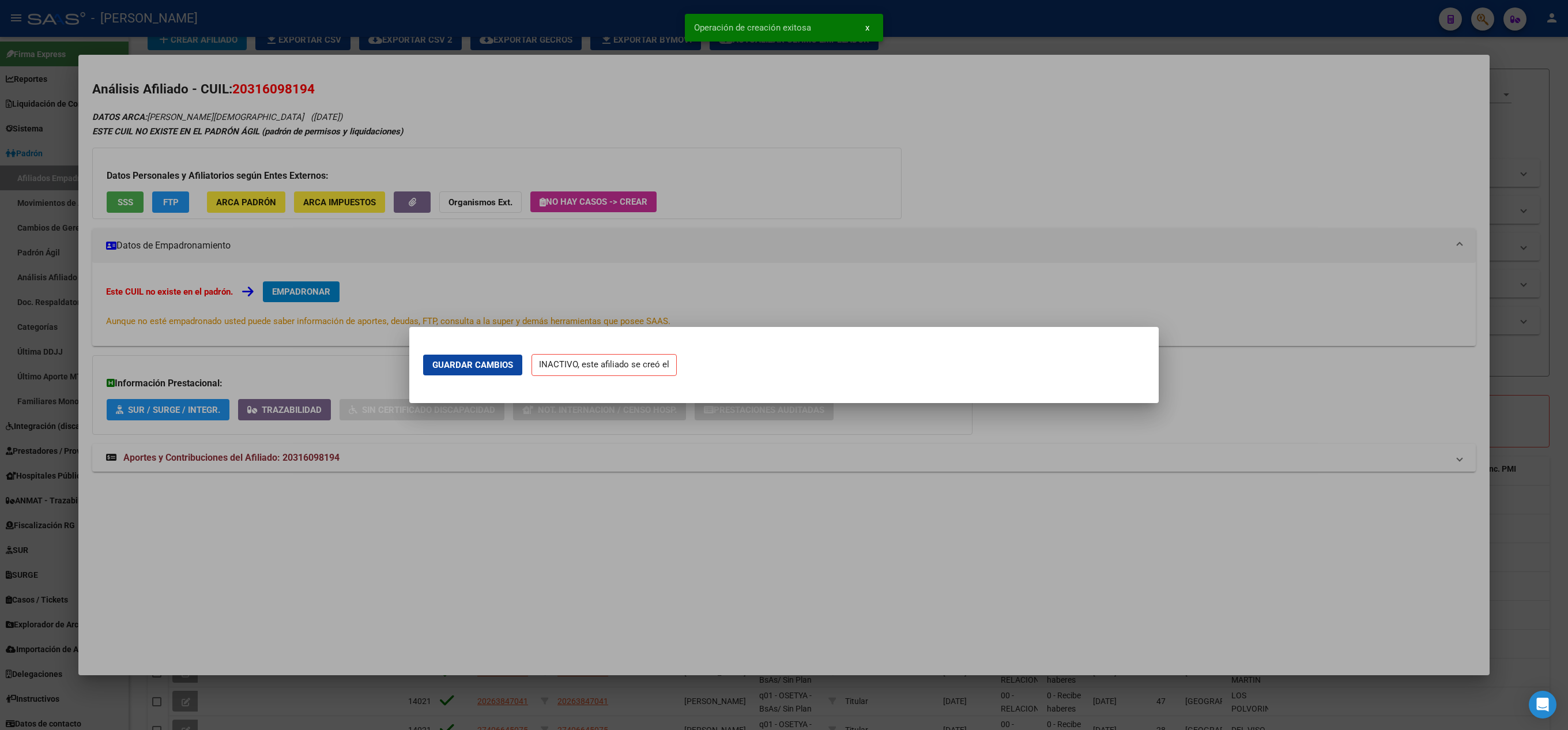
scroll to position [0, 0]
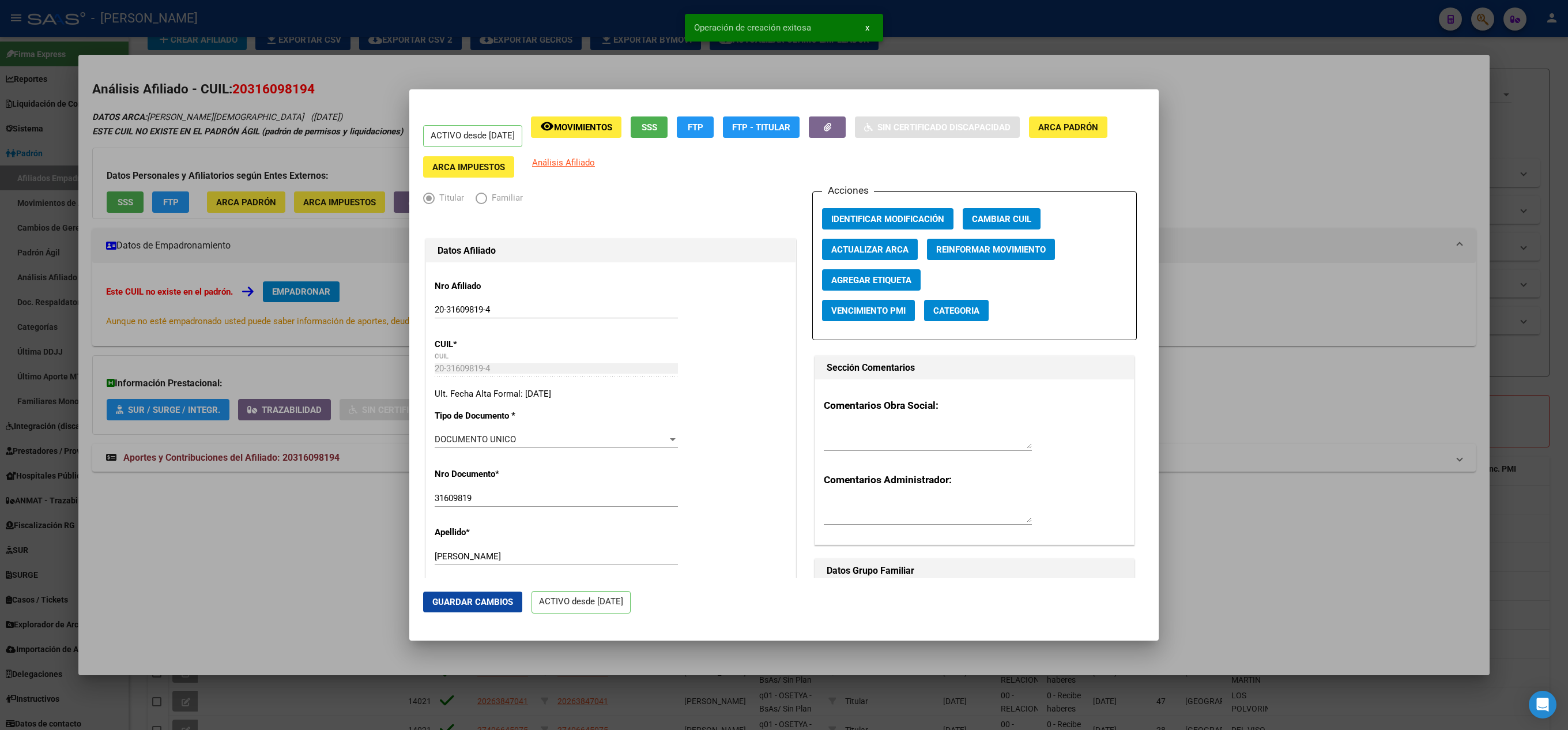
click at [36, 265] on div at bounding box center [784, 365] width 1568 height 730
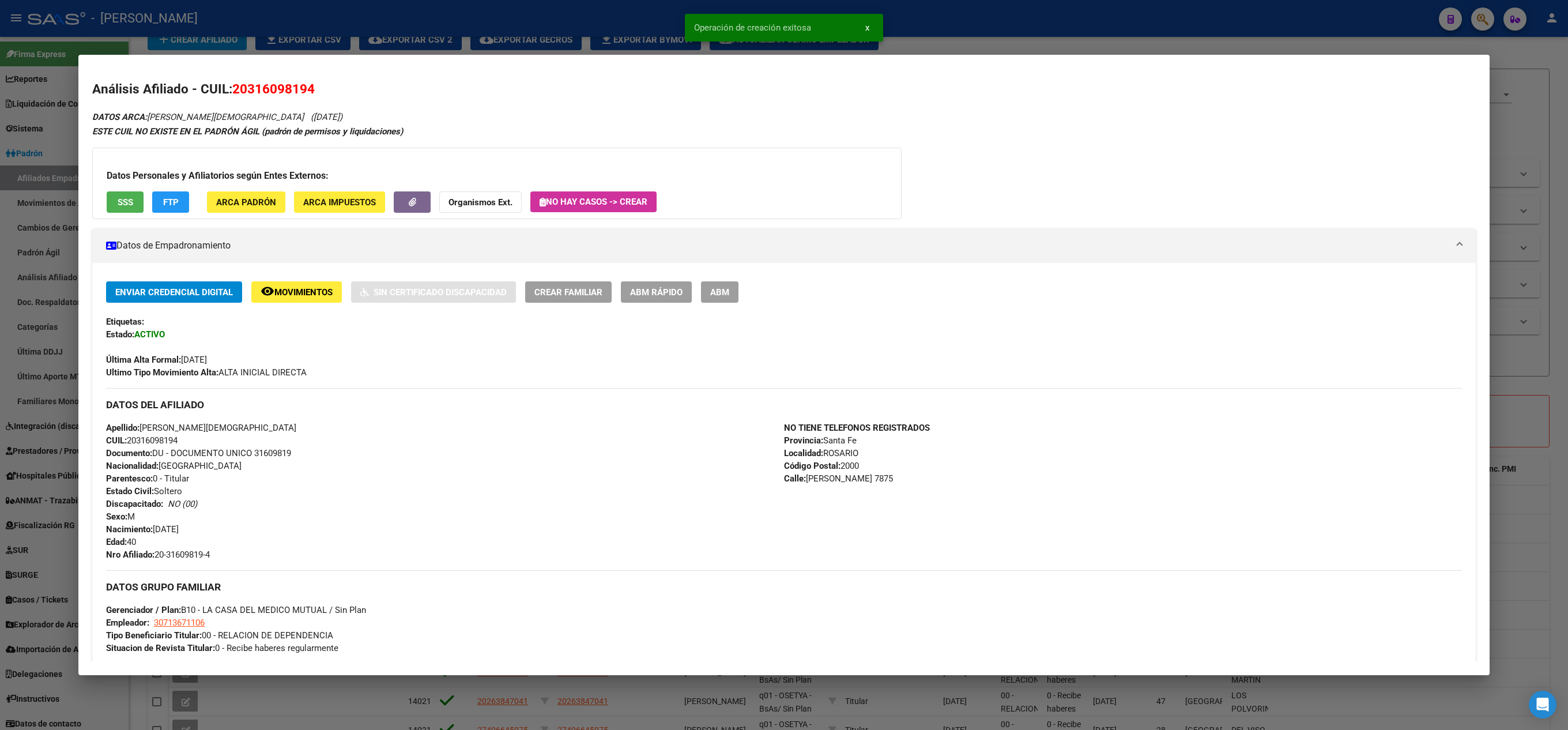
click at [4, 354] on div at bounding box center [784, 365] width 1568 height 730
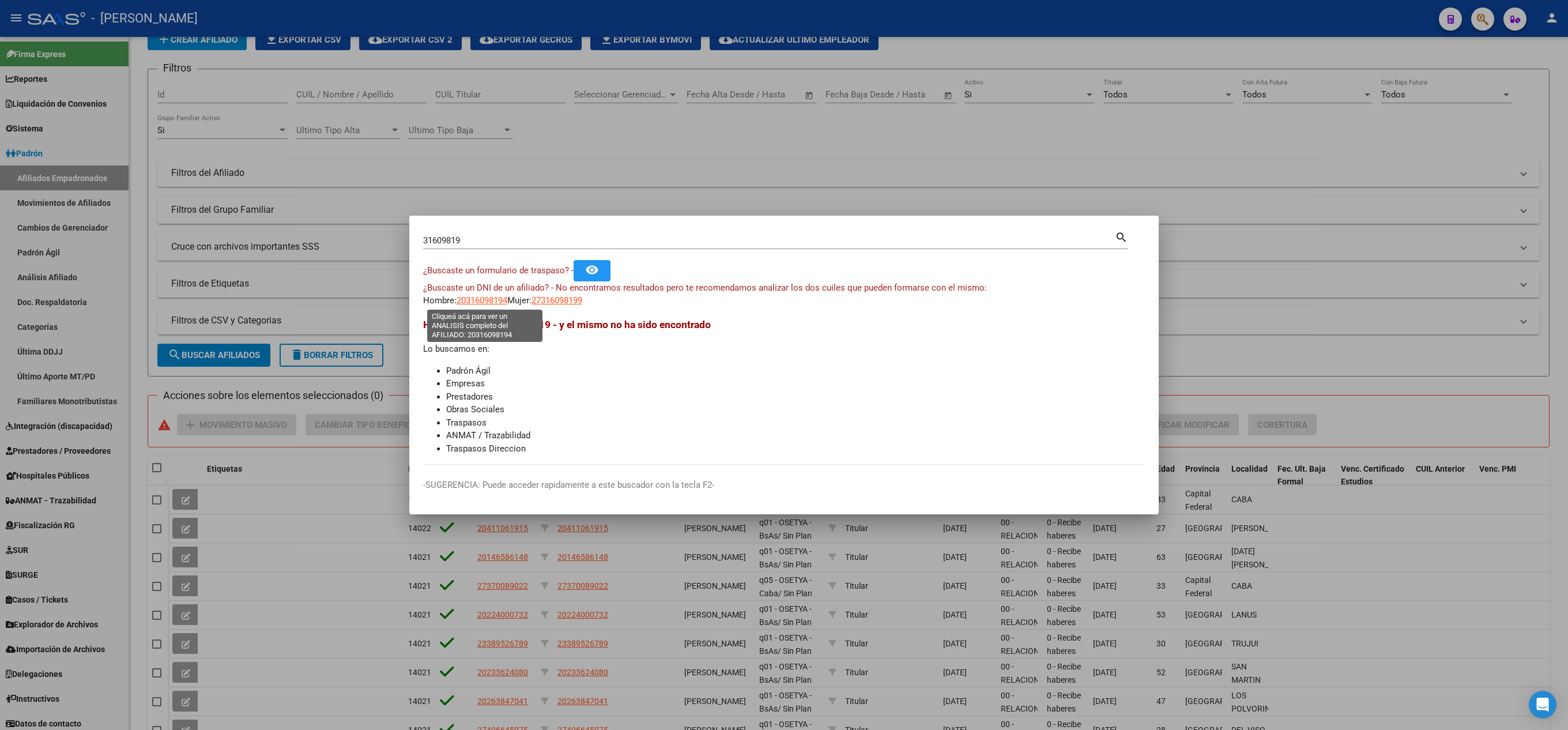
click at [481, 300] on span "20316098194" at bounding box center [482, 301] width 51 height 10
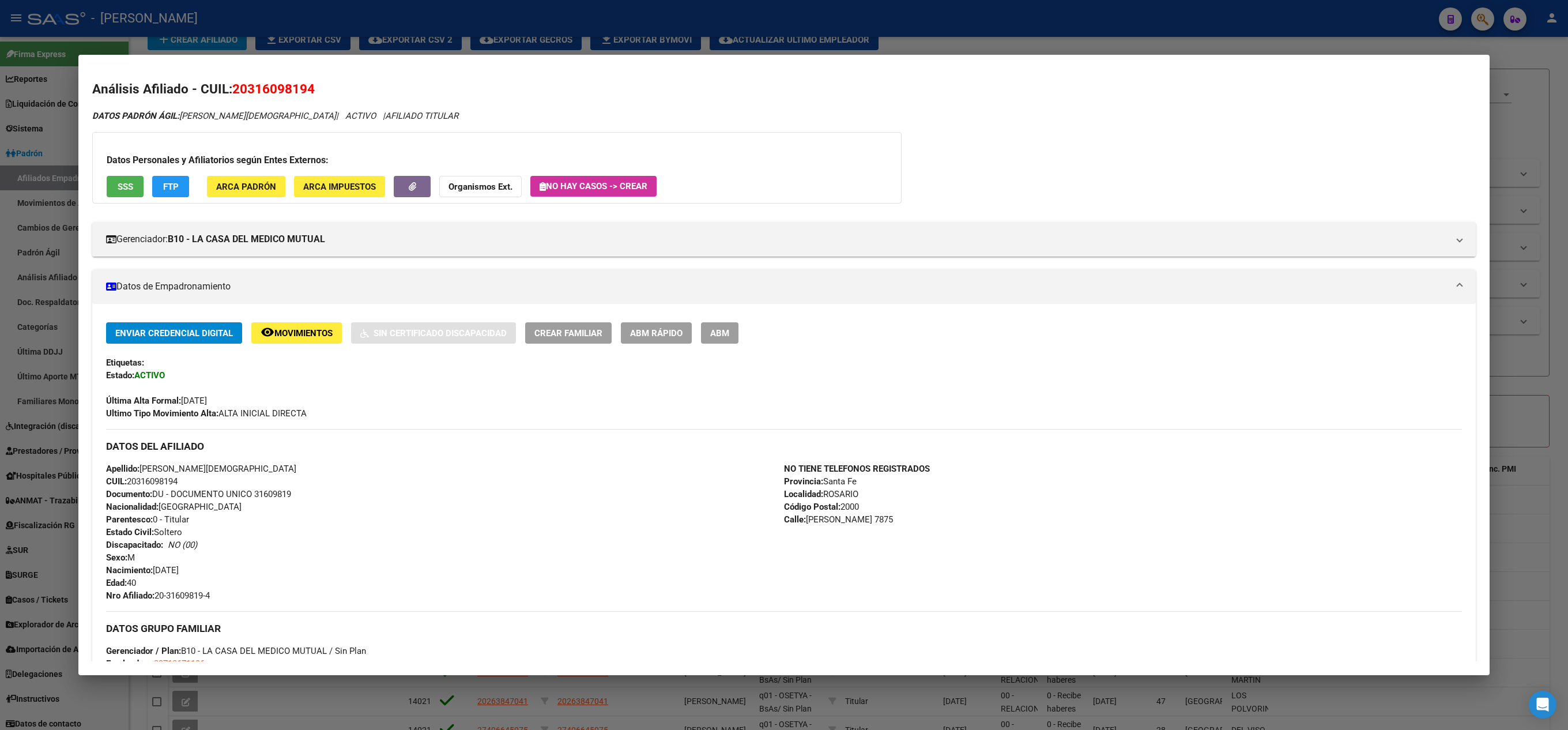
scroll to position [115, 0]
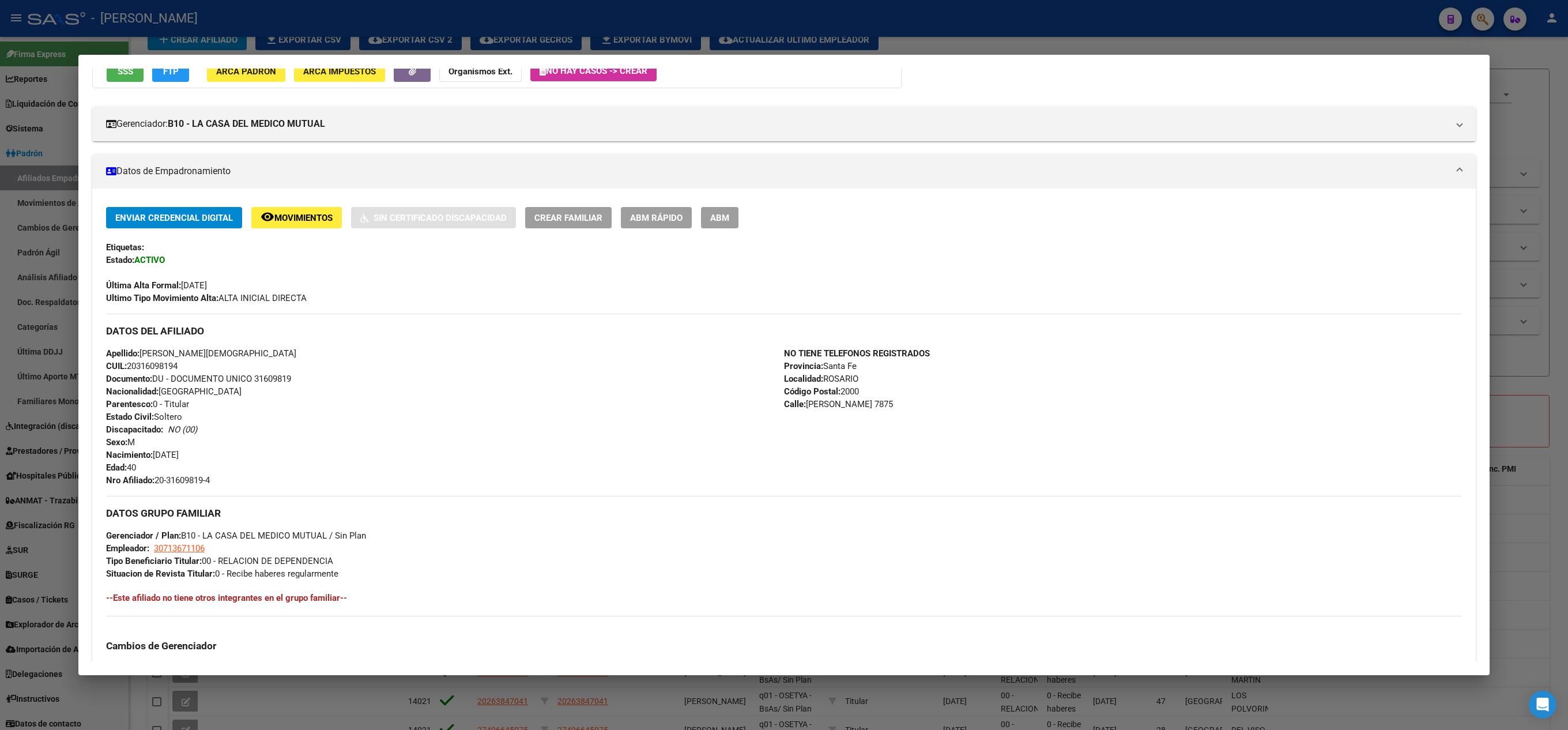
click at [0, 401] on div at bounding box center [784, 365] width 1568 height 730
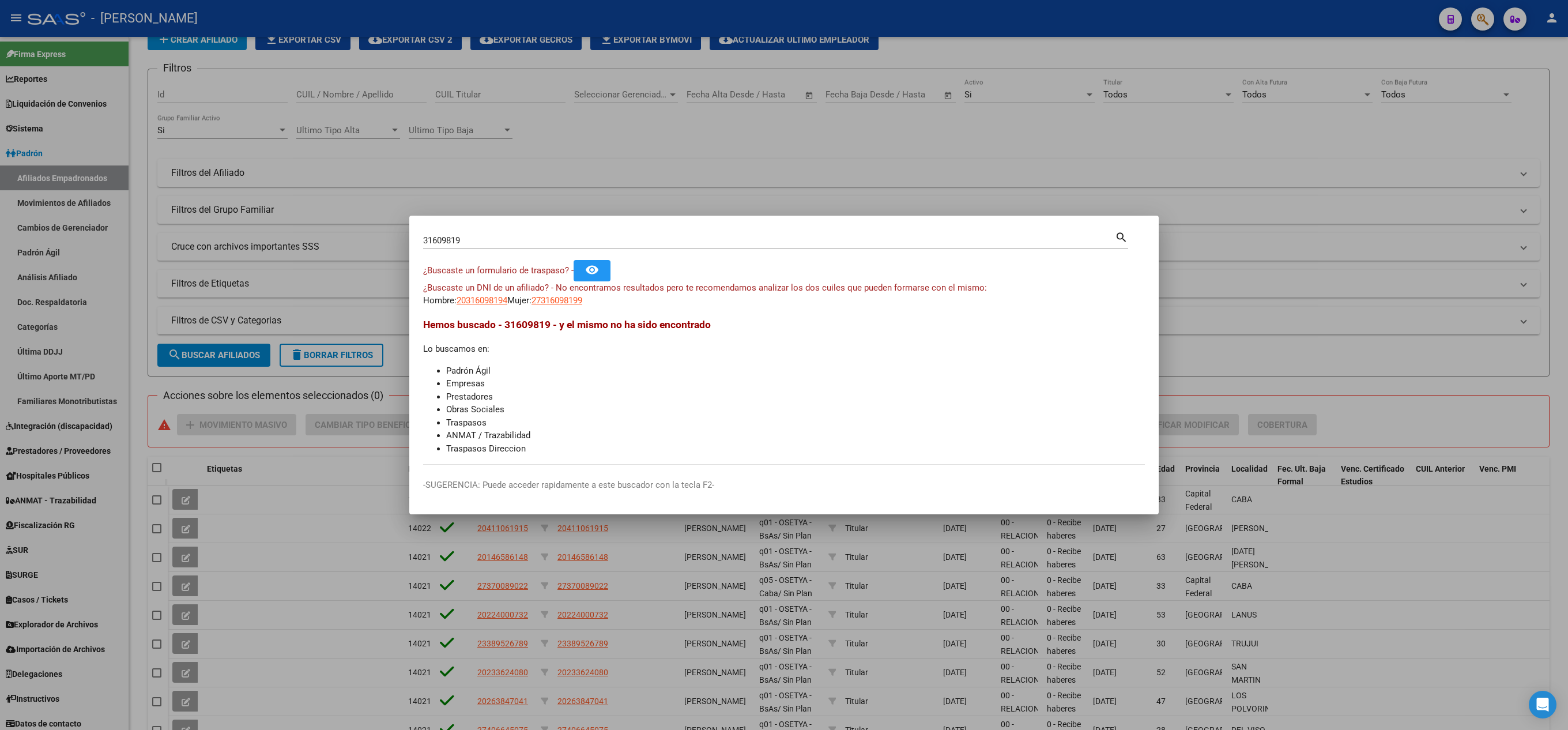
click at [3, 401] on div at bounding box center [784, 365] width 1568 height 730
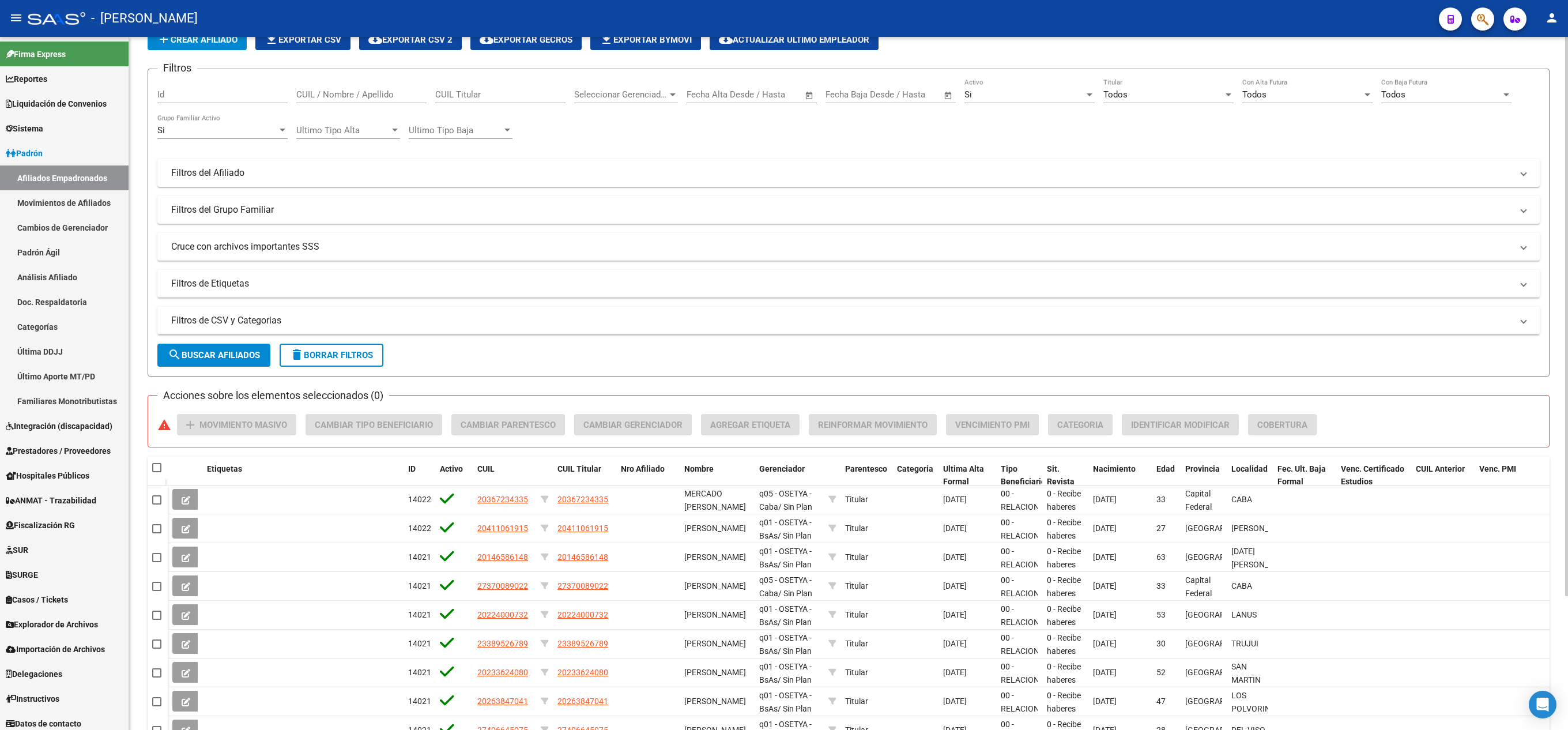
scroll to position [0, 0]
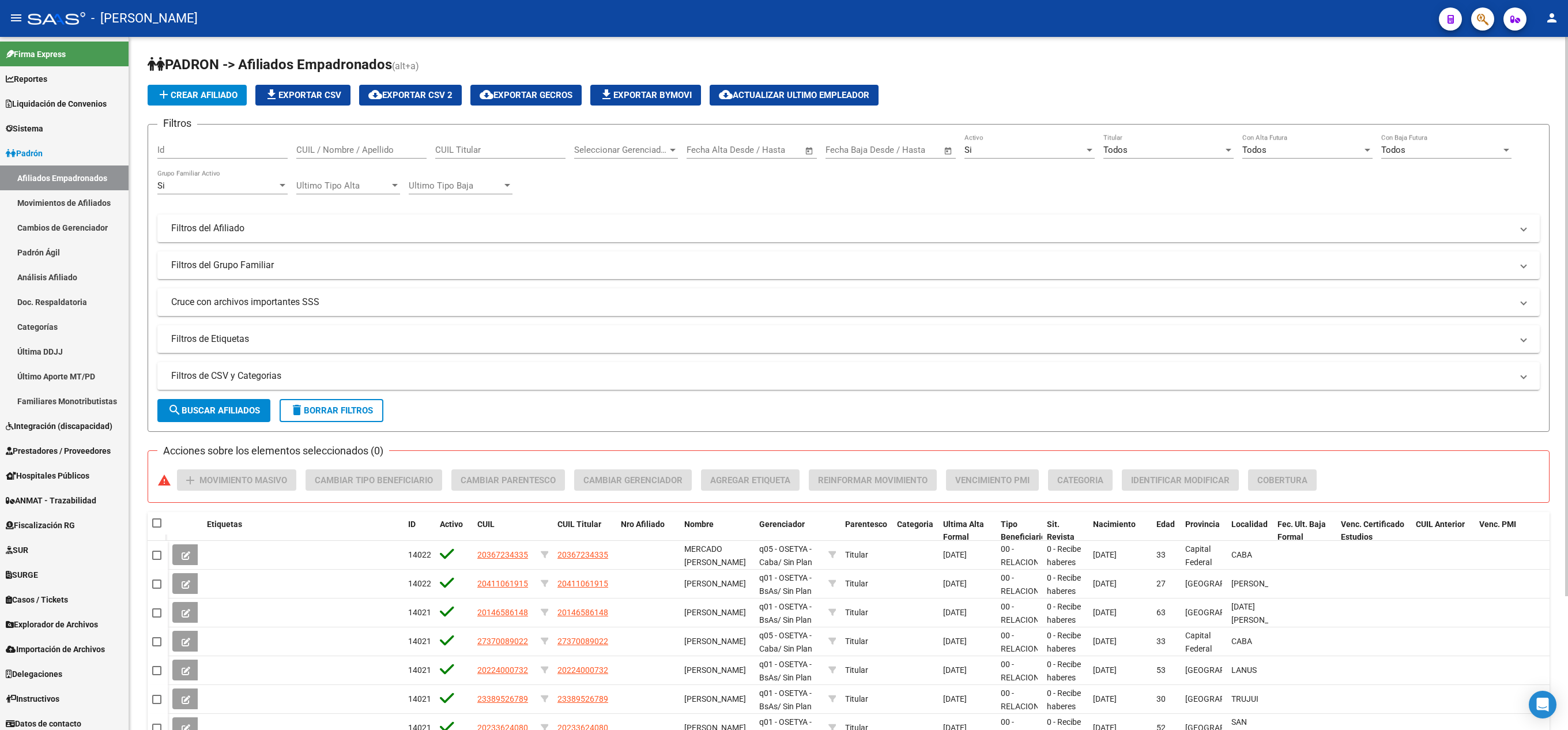
click at [366, 408] on span "delete Borrar Filtros" at bounding box center [331, 410] width 83 height 10
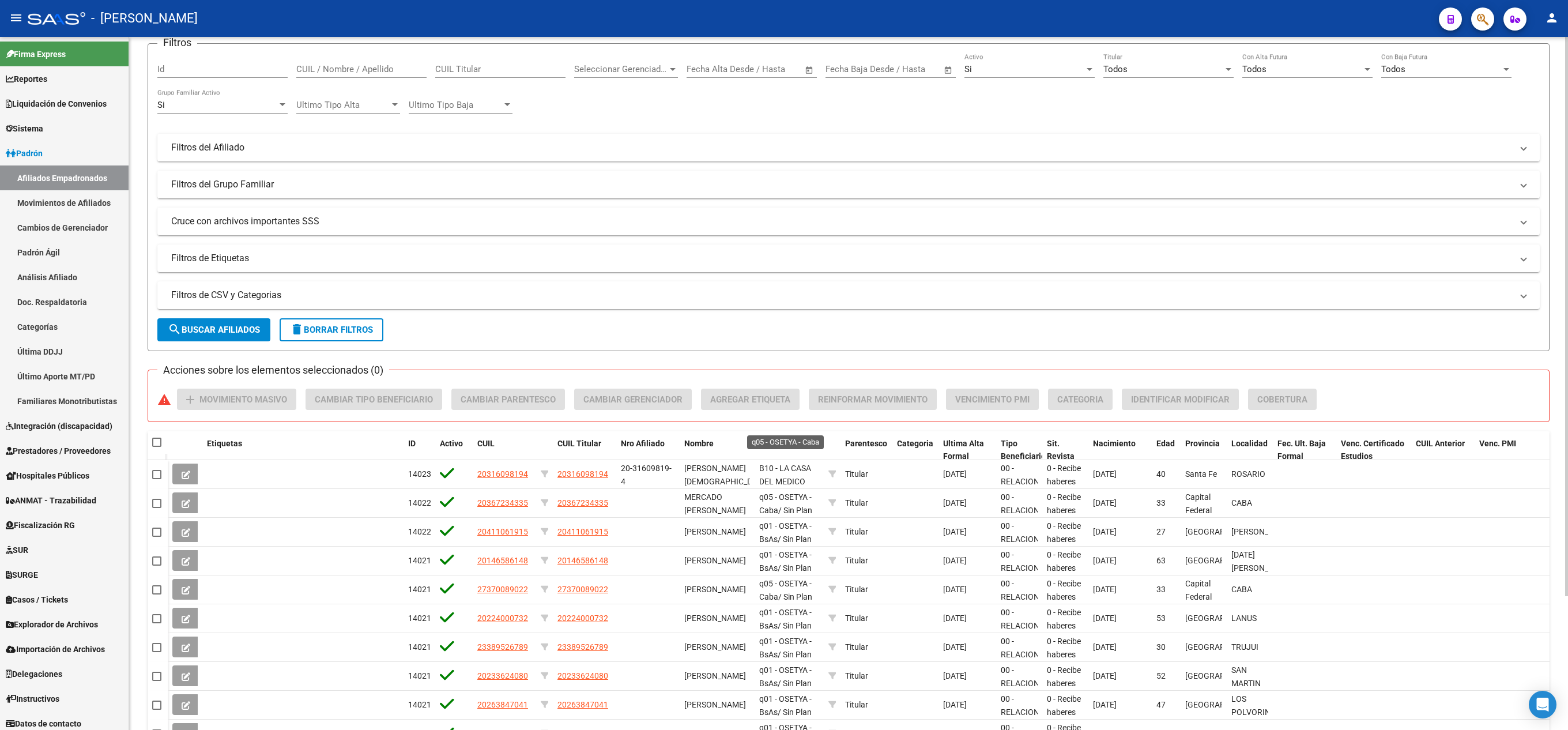
scroll to position [166, 0]
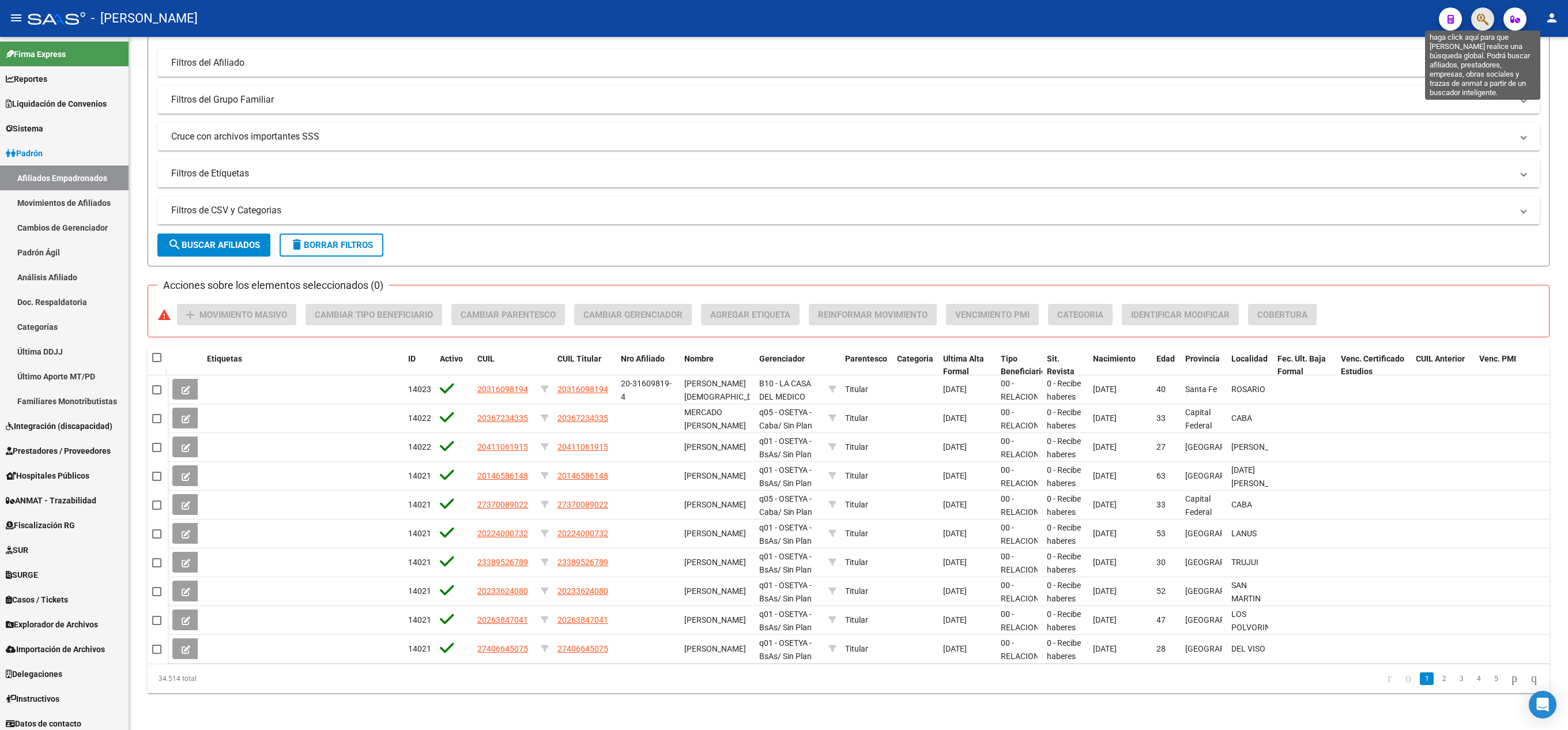
click at [781, 25] on icon "button" at bounding box center [1483, 19] width 11 height 13
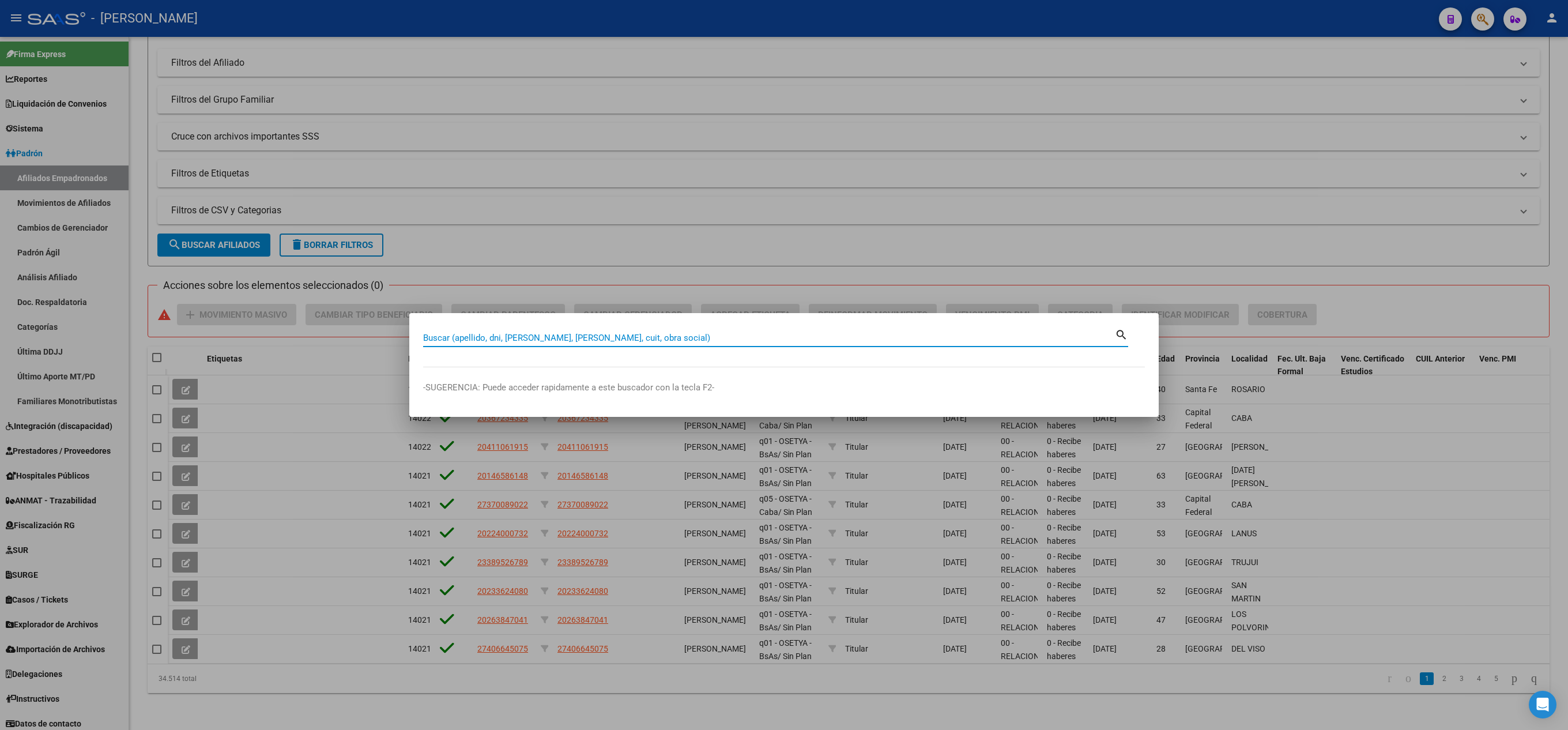
paste input "33305022"
type input "33305022"
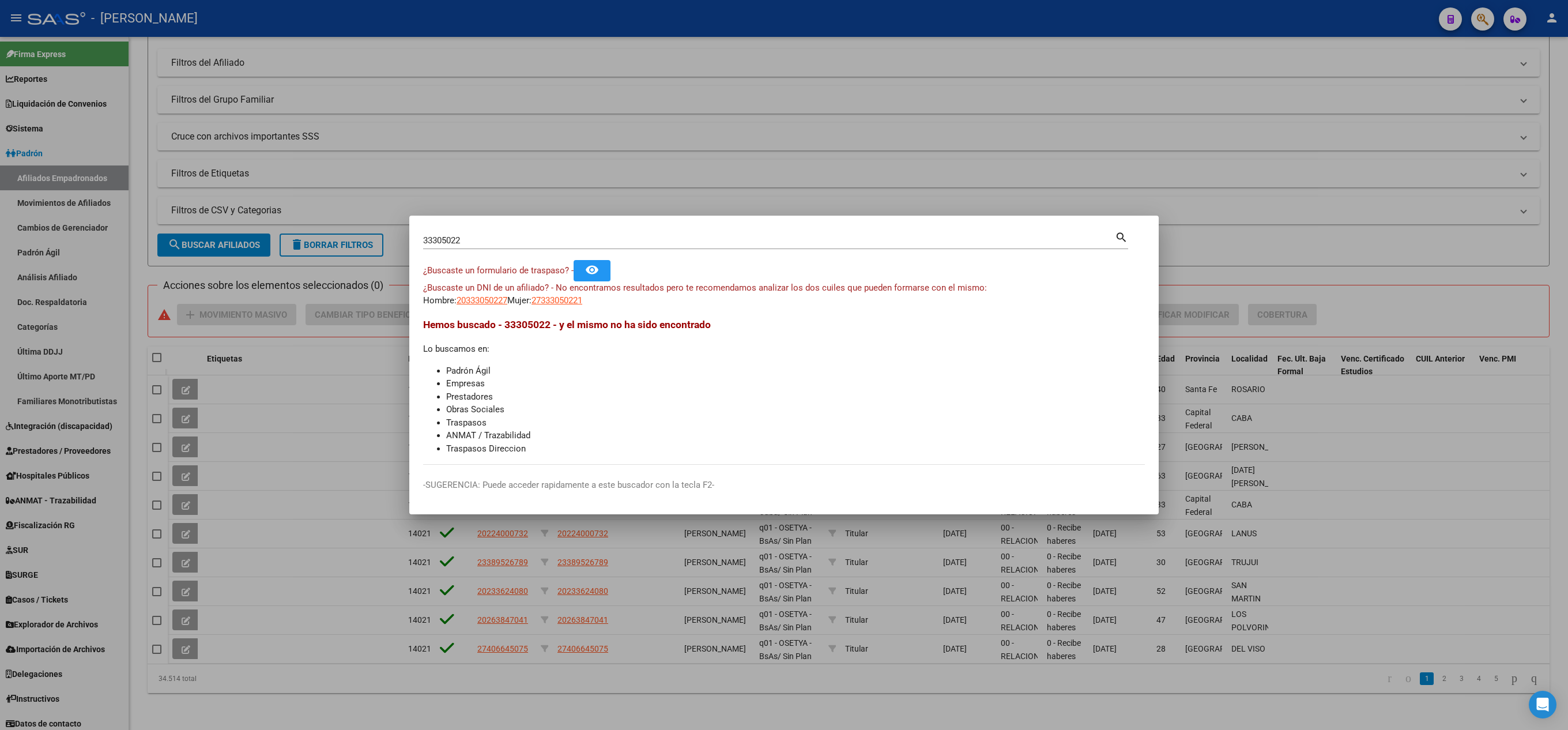
click at [567, 307] on mat-dialog-content "33305022 Buscar (apellido, dni, cuil, nro traspaso, cuit, obra social) search ¿…" at bounding box center [784, 347] width 749 height 235
click at [578, 301] on span "27333050221" at bounding box center [557, 301] width 51 height 10
type textarea "27333050221"
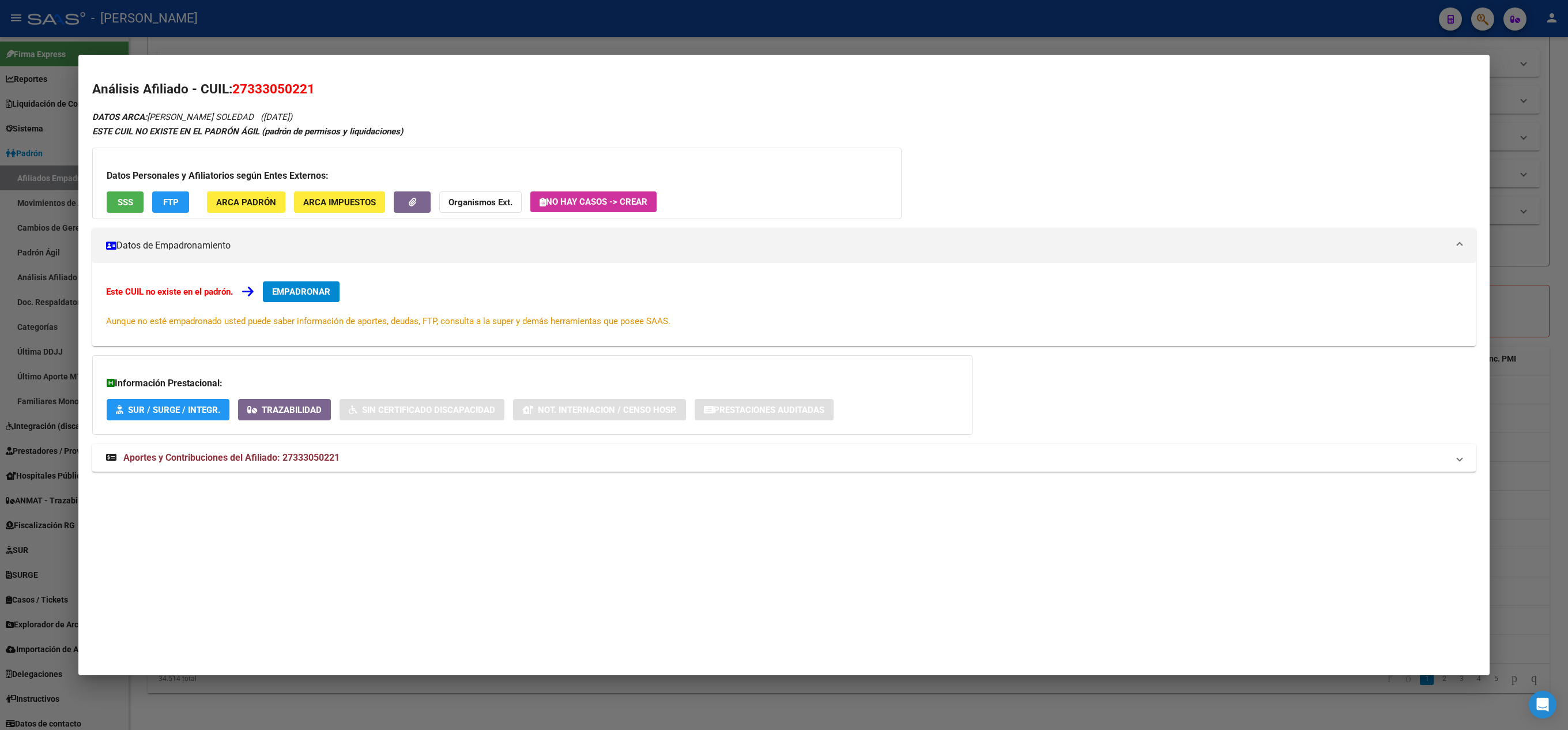
click at [316, 293] on span "EMPADRONAR" at bounding box center [301, 292] width 58 height 10
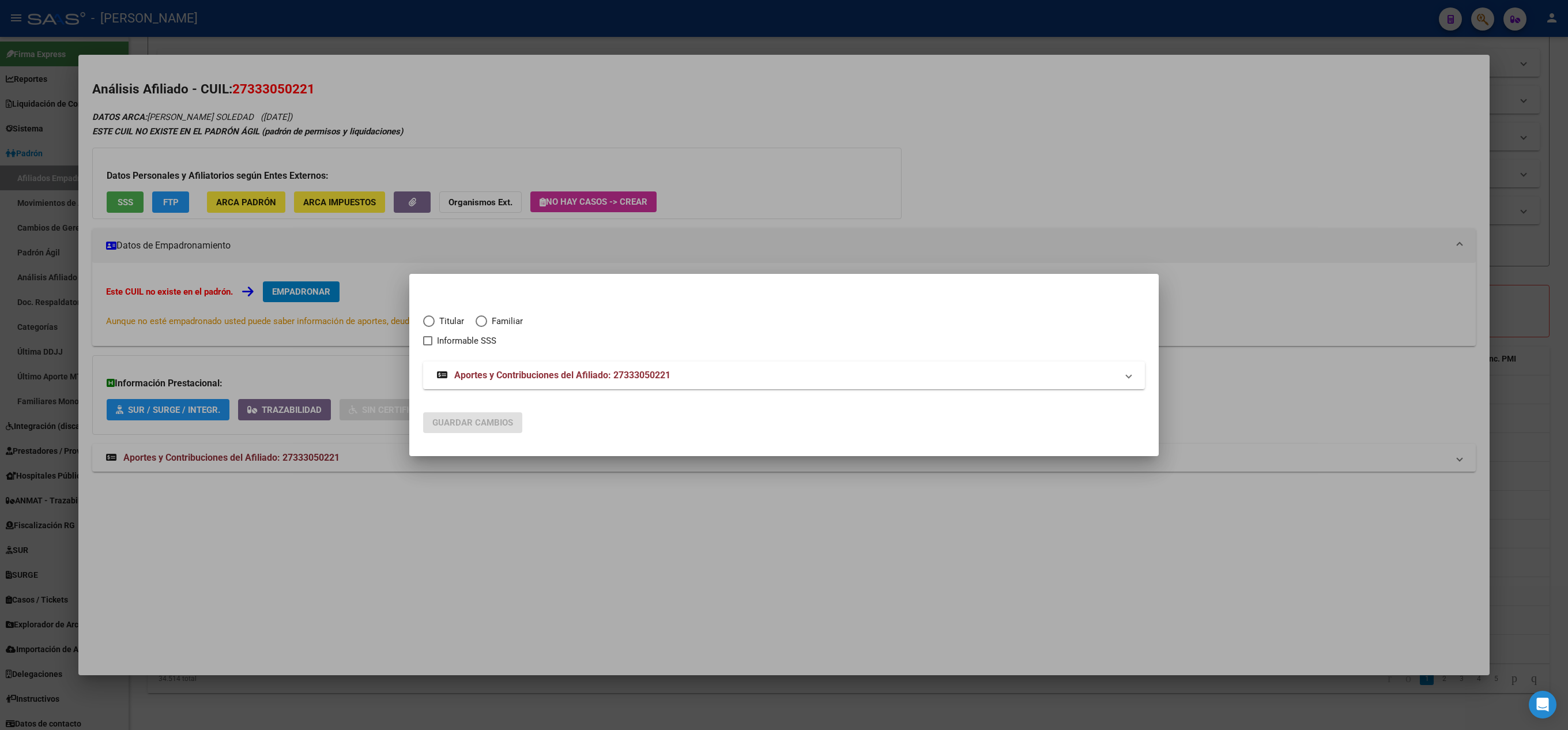
click at [489, 313] on div "Titular Familiar Informable SSS" at bounding box center [784, 325] width 722 height 47
click at [490, 320] on span "Familiar" at bounding box center [505, 322] width 36 height 13
click at [487, 320] on input "Familiar" at bounding box center [481, 321] width 11 height 11
radio input "true"
checkbox input "true"
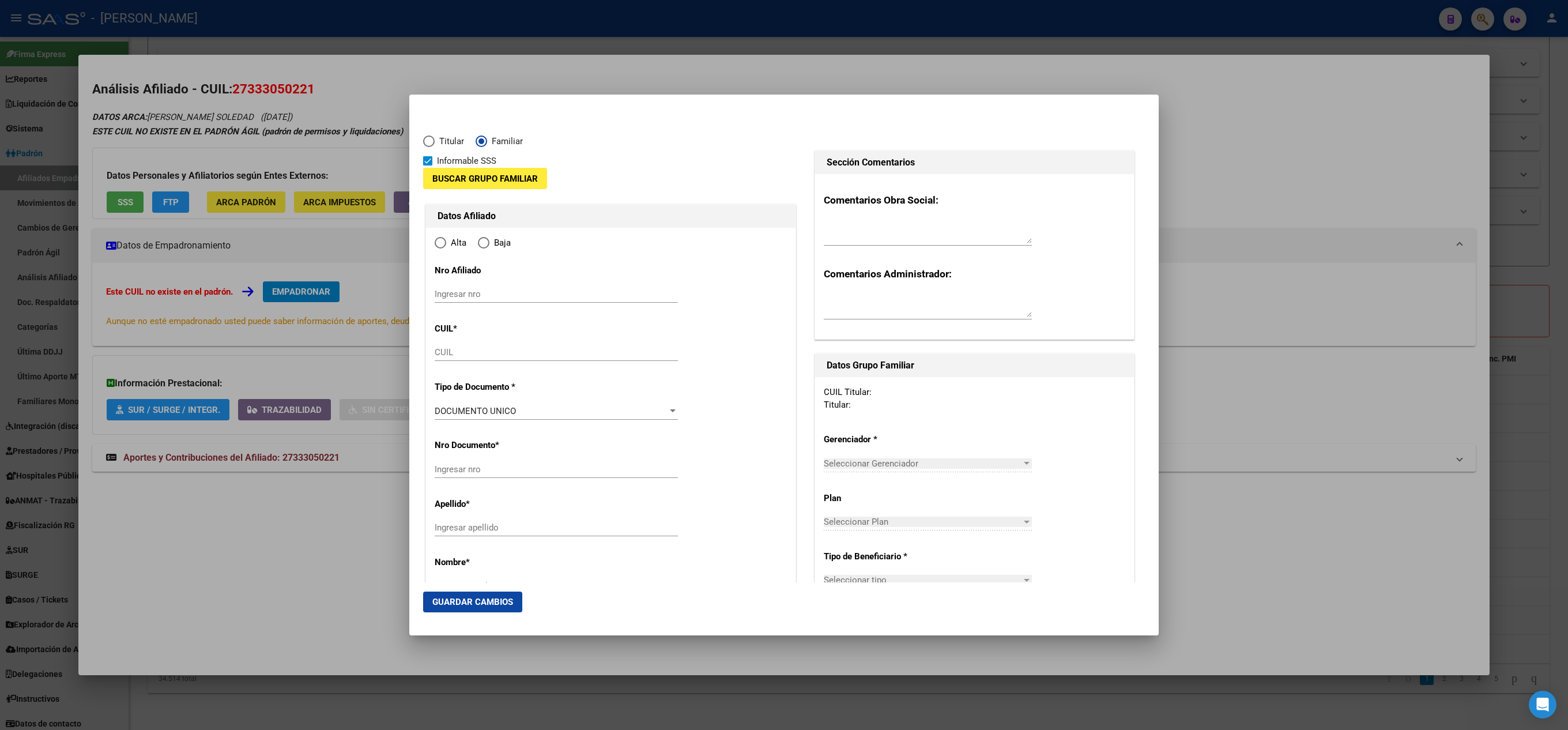
type input "27-33305022-1"
radio input "true"
type input "33305022"
type input "[PERSON_NAME]"
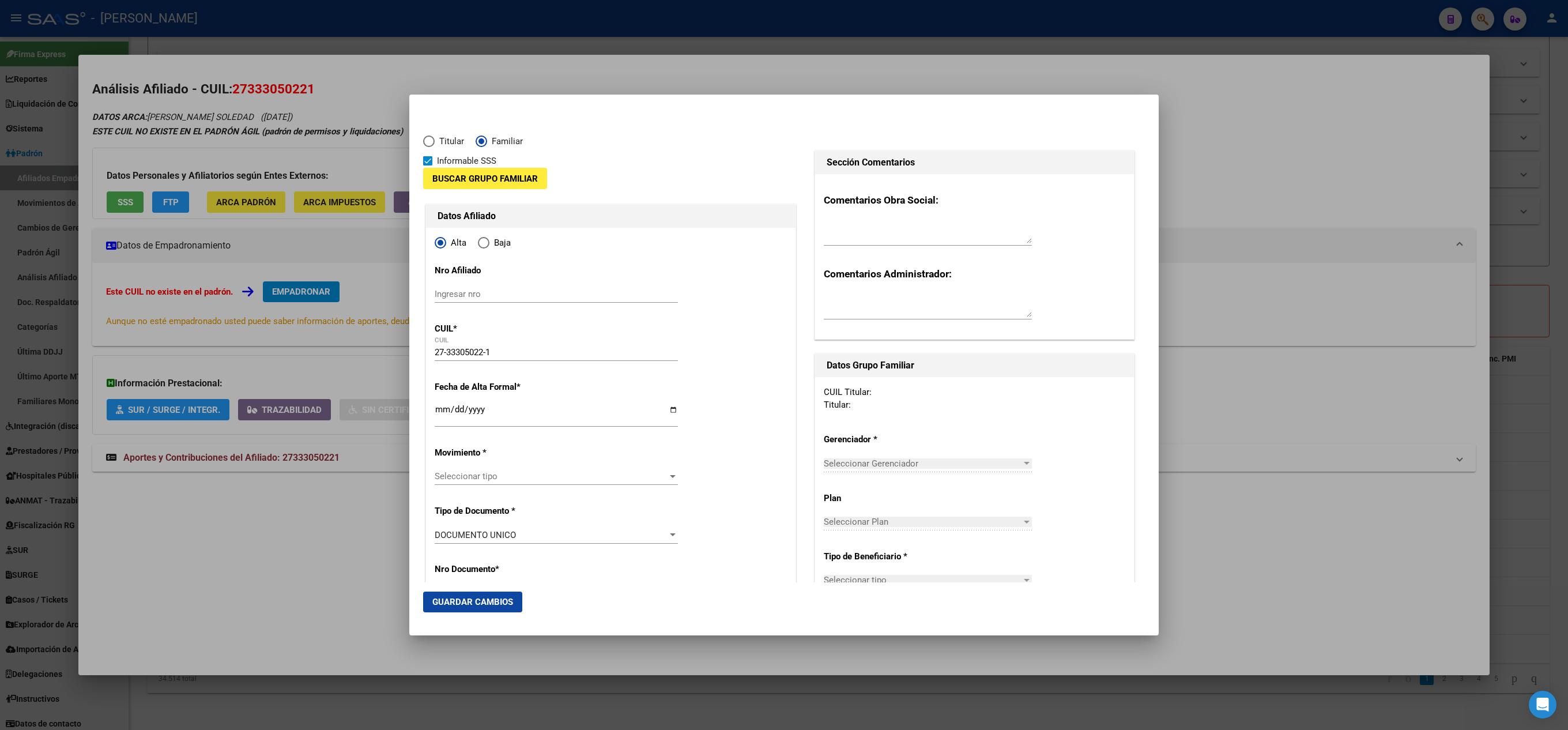
type input "[DATE]"
type input "BARRIO [PERSON_NAME]"
type input "2000"
type input "[PERSON_NAME]"
type input "7875"
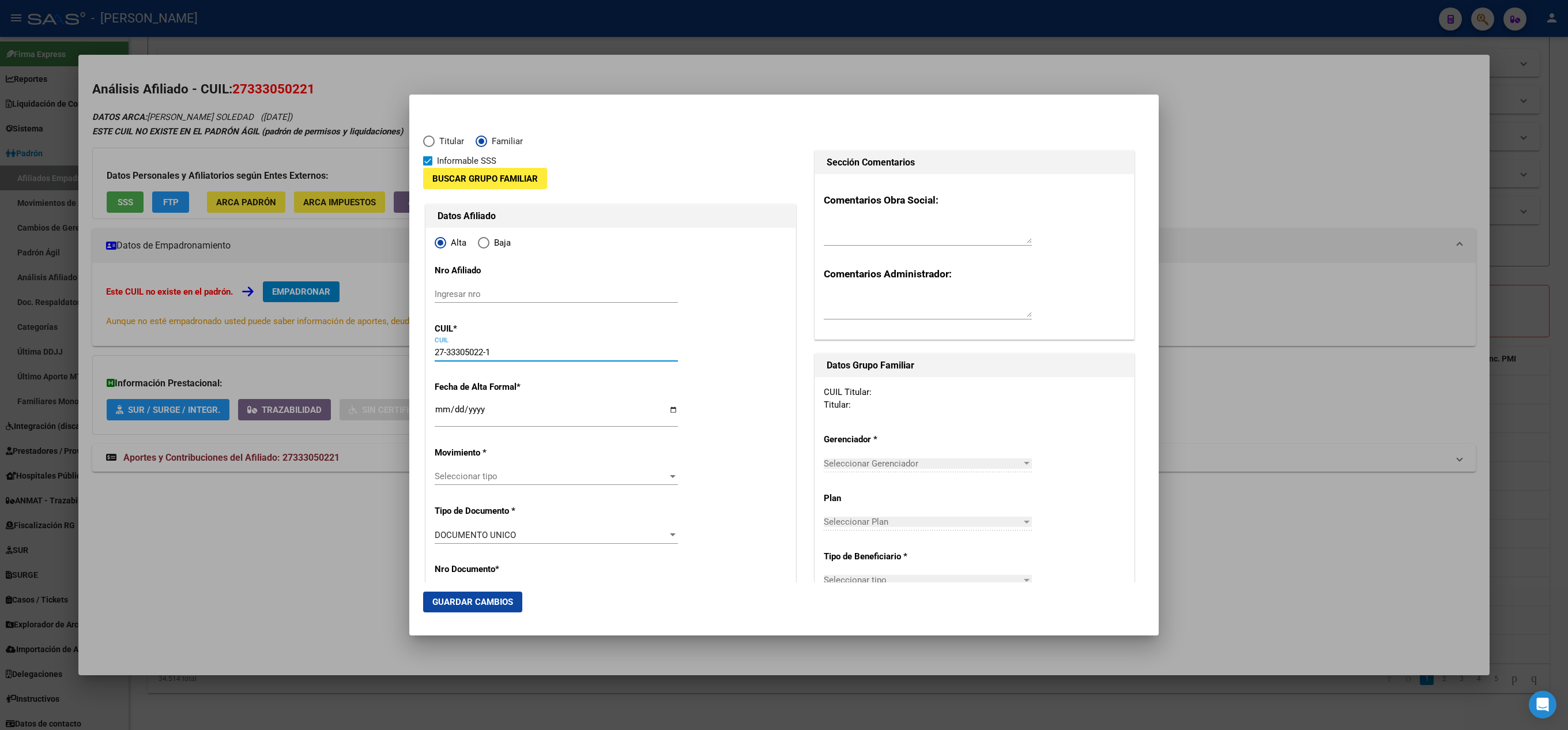
drag, startPoint x: 531, startPoint y: 353, endPoint x: 487, endPoint y: 314, distance: 58.8
click at [394, 346] on div "33305022 Buscar (apellido, dni, cuil, nro traspaso, cuit, obra social) search ¿…" at bounding box center [784, 365] width 1568 height 730
click at [525, 290] on input "Ingresar nro" at bounding box center [557, 294] width 243 height 10
paste input "27-33305022-1"
type input "27-33305022-1"
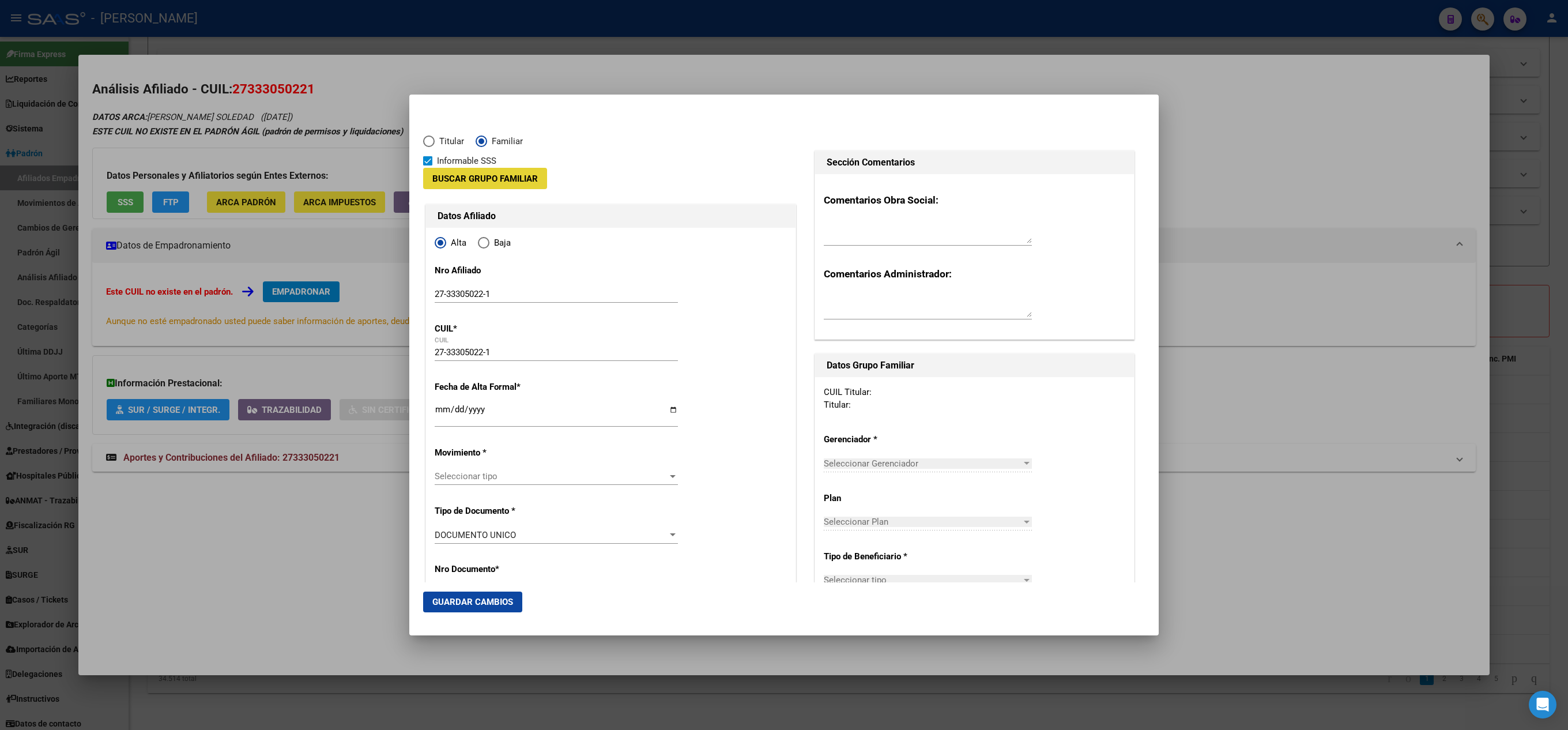
click at [511, 188] on button "Buscar Grupo Familiar" at bounding box center [485, 179] width 124 height 22
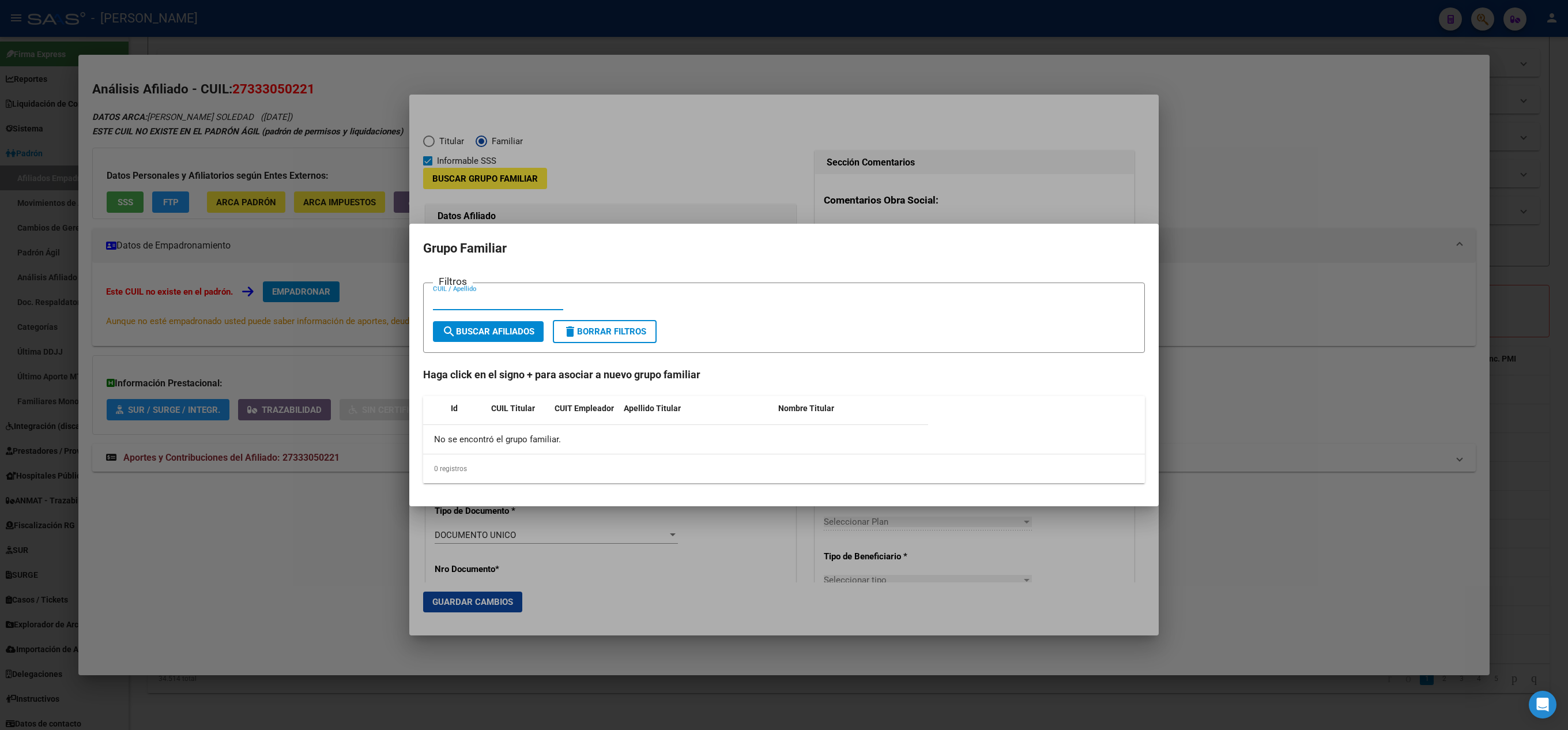
paste input "20316098194"
type input "20316098194"
click at [486, 336] on span "search Buscar Afiliados" at bounding box center [488, 332] width 92 height 10
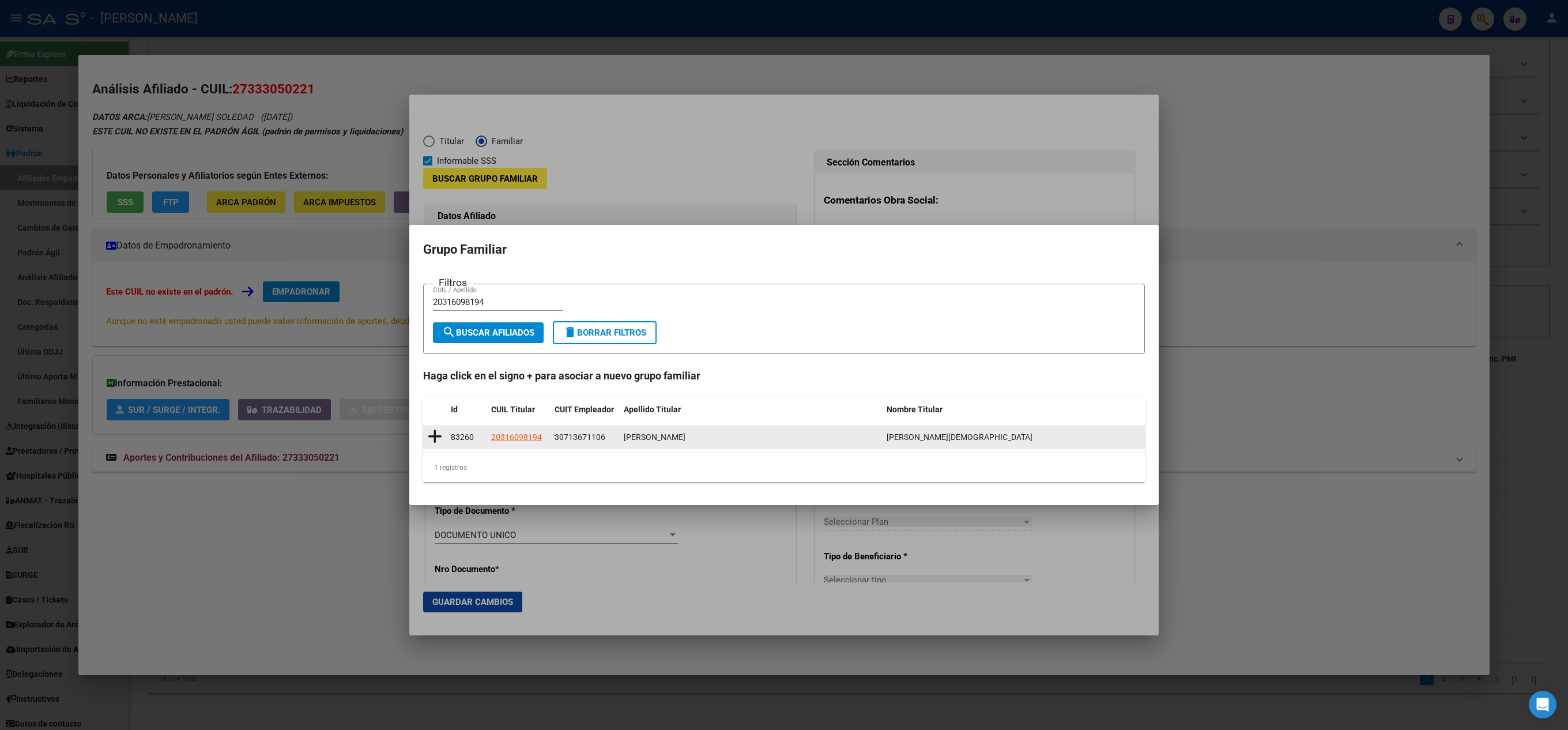
click at [432, 438] on icon at bounding box center [435, 436] width 15 height 16
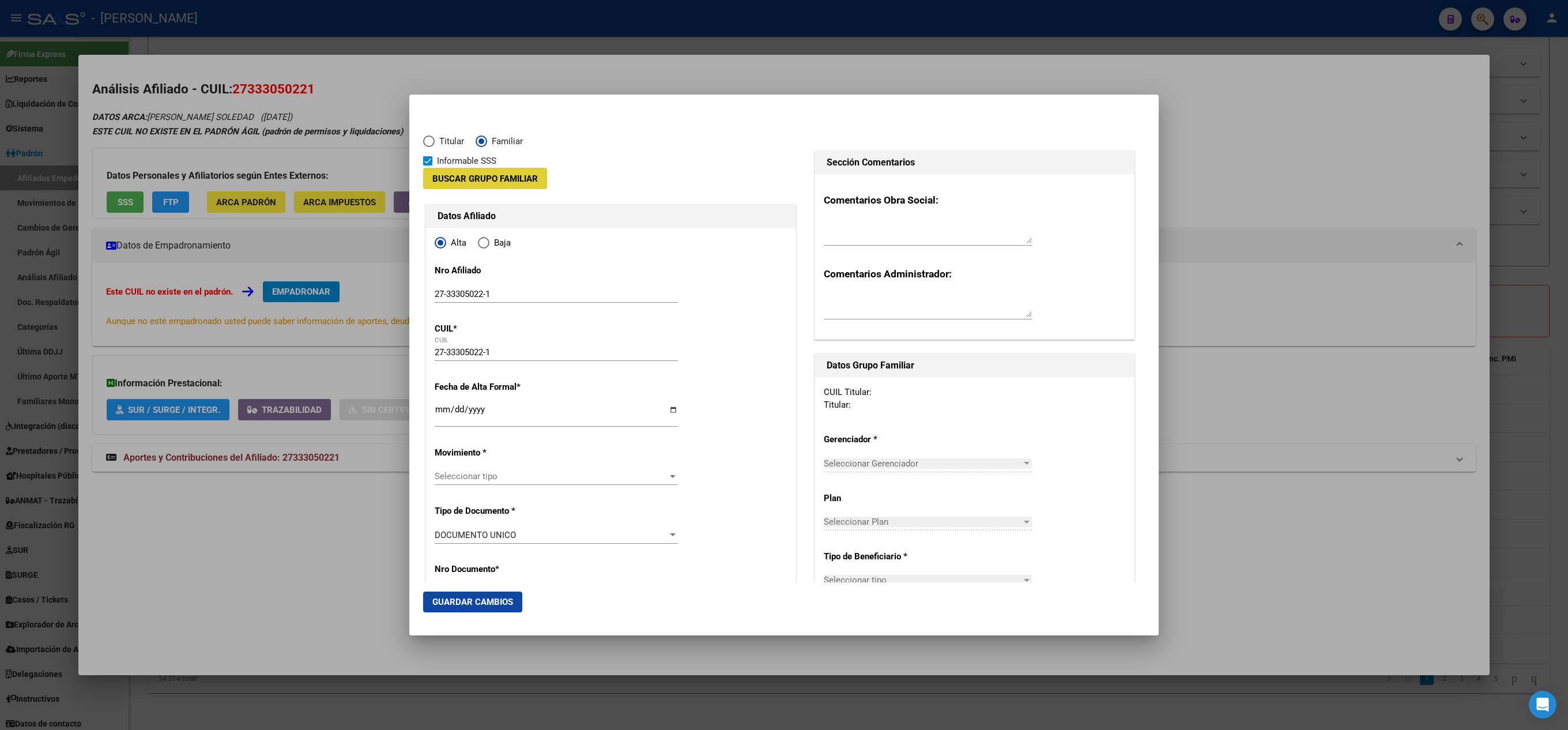
type input "30-71367110-6"
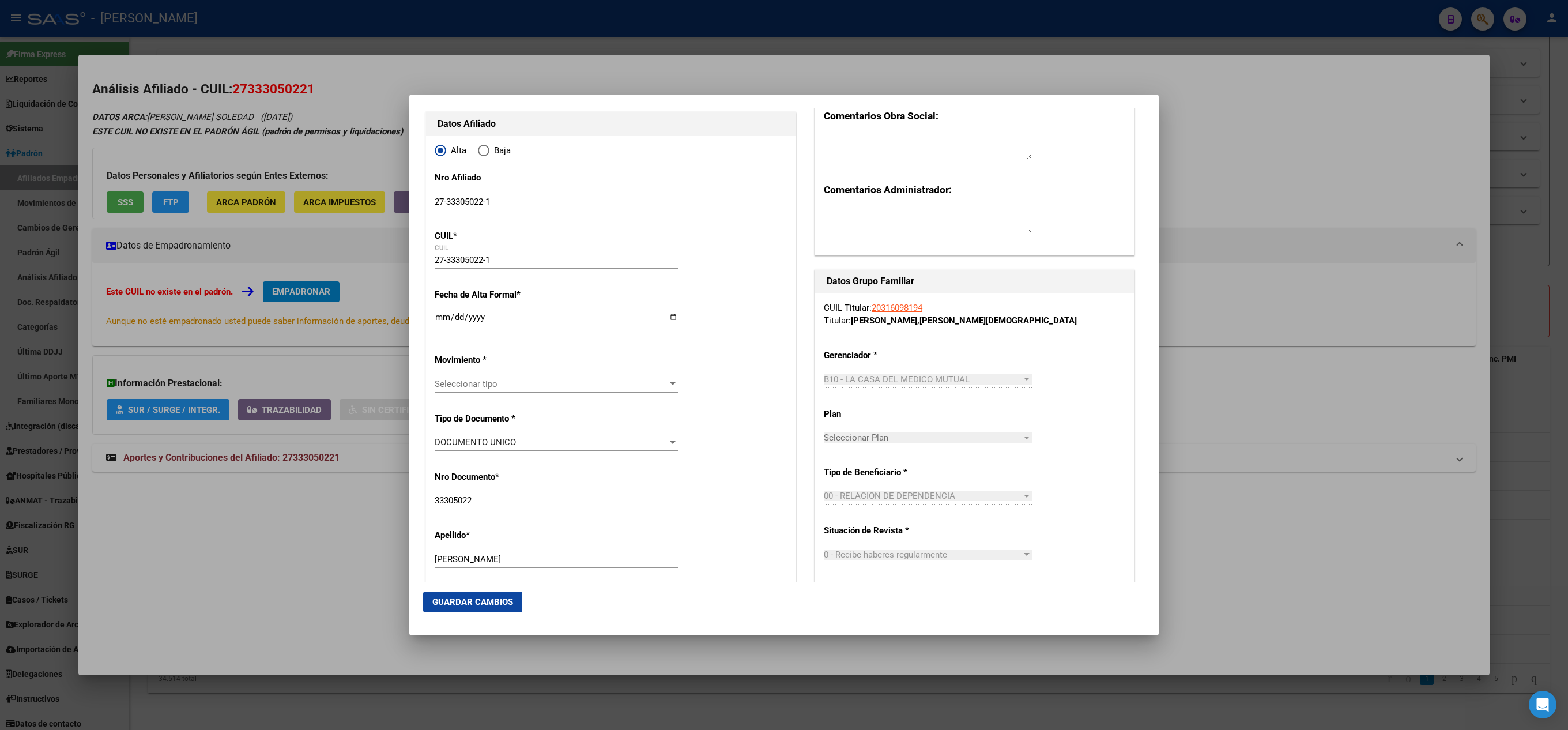
scroll to position [115, 0]
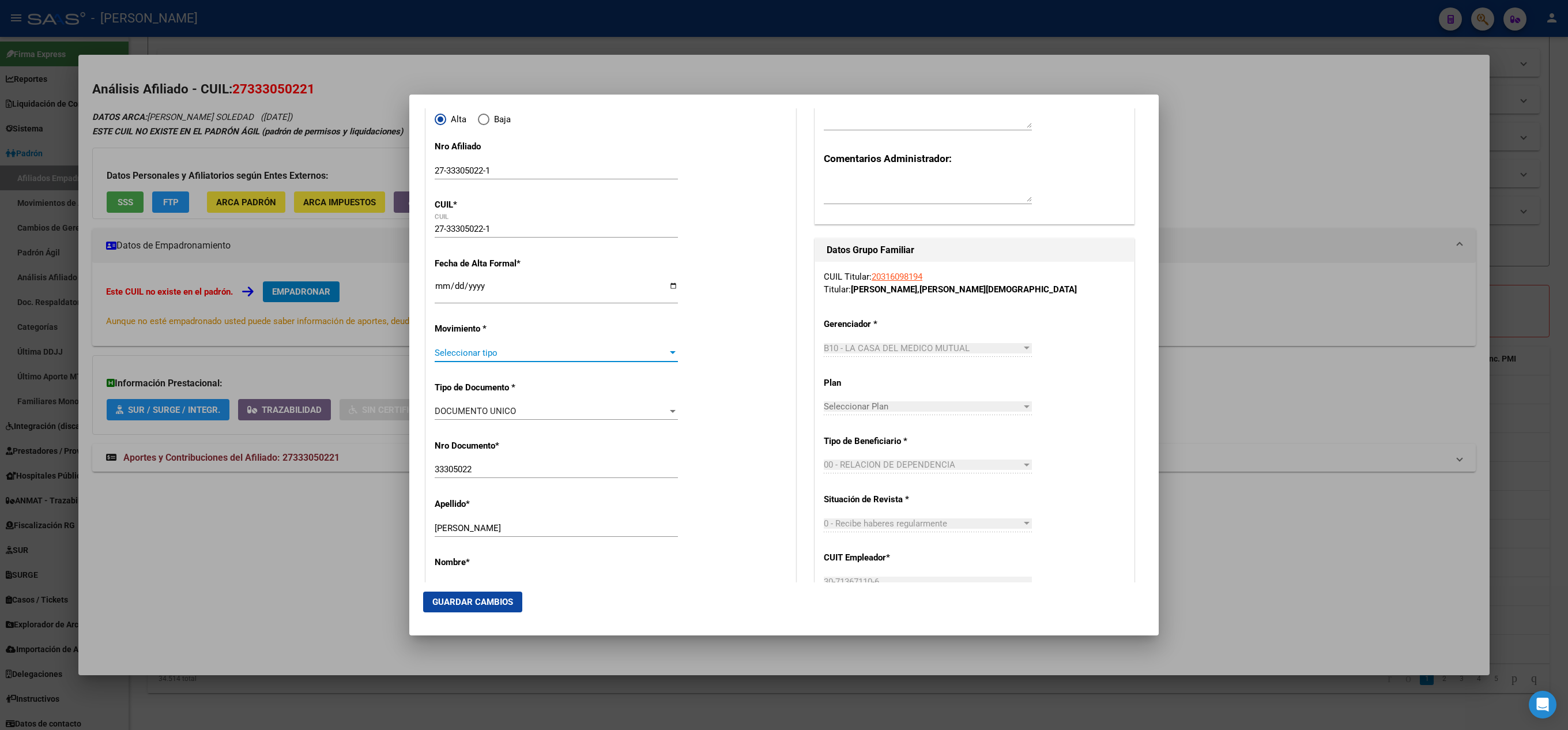
click at [535, 353] on span "Seleccionar tipo" at bounding box center [551, 353] width 233 height 10
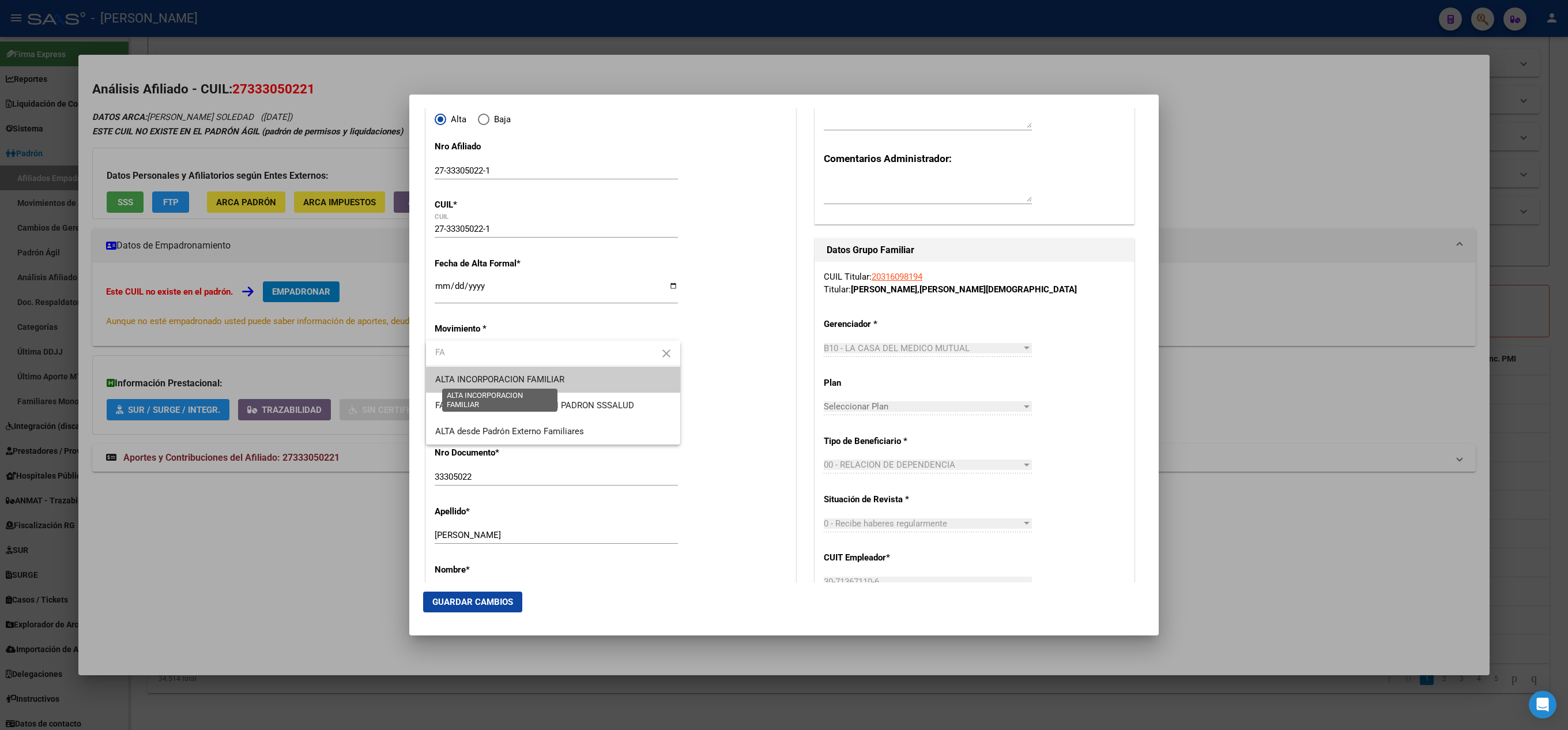
type input "FA"
click at [543, 381] on span "ALTA INCORPORACION FAMILIAR" at bounding box center [500, 379] width 129 height 10
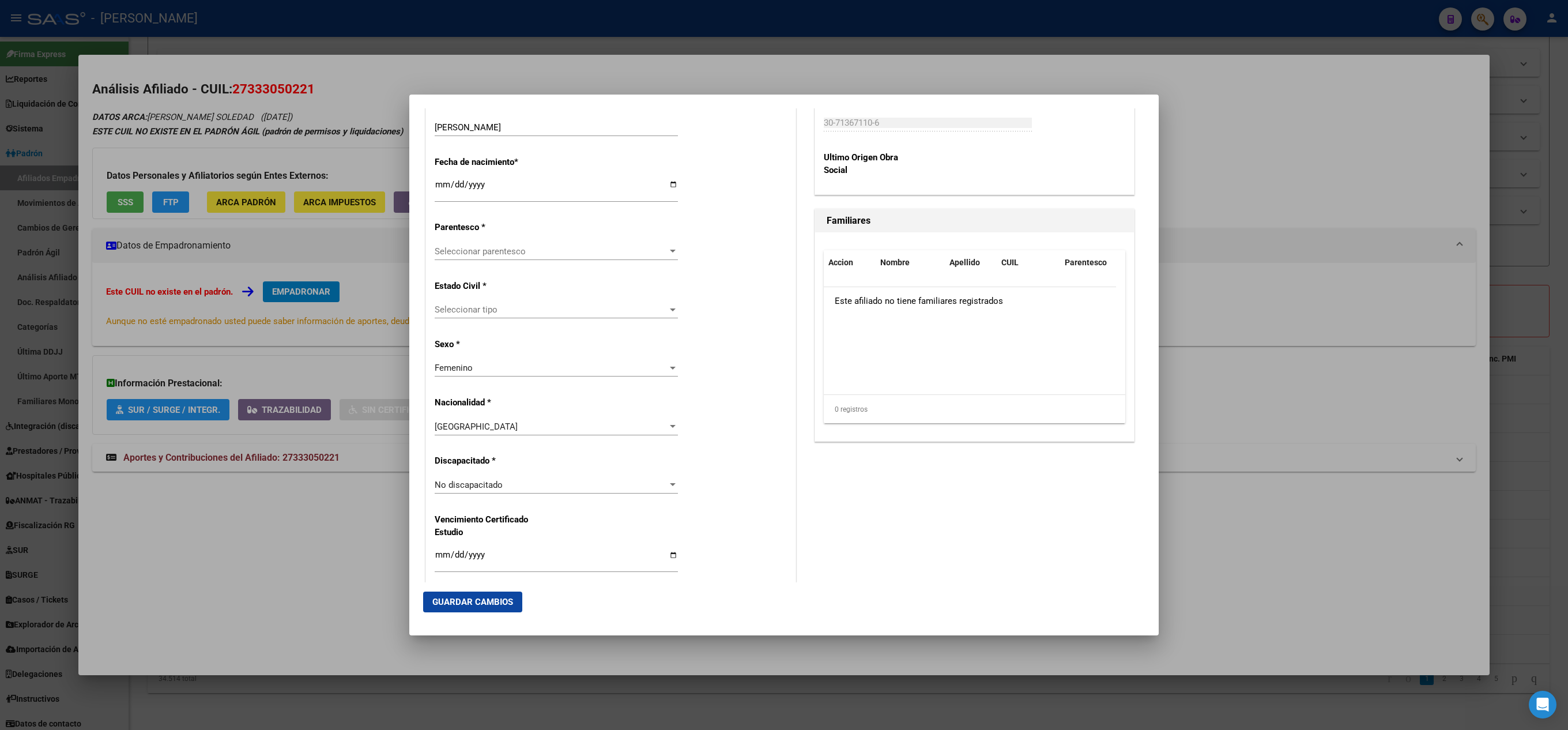
scroll to position [577, 0]
click at [536, 314] on div "Seleccionar tipo Seleccionar tipo" at bounding box center [557, 307] width 243 height 17
click at [504, 331] on span "Soltero" at bounding box center [554, 334] width 236 height 26
click at [509, 244] on span "Seleccionar parentesco" at bounding box center [551, 249] width 233 height 10
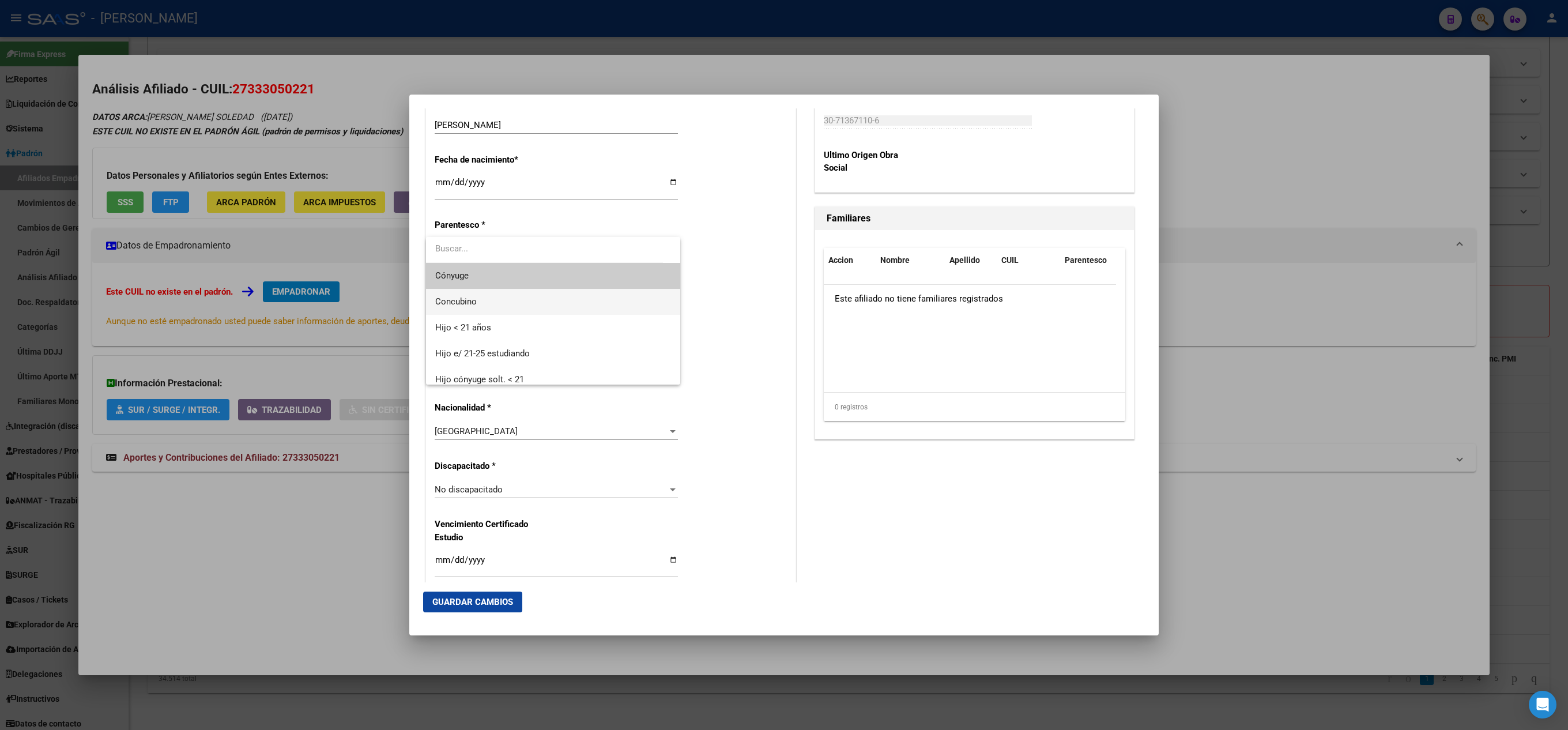
drag, startPoint x: 503, startPoint y: 289, endPoint x: 509, endPoint y: 296, distance: 9.2
click at [509, 296] on span "Concubino" at bounding box center [554, 302] width 236 height 26
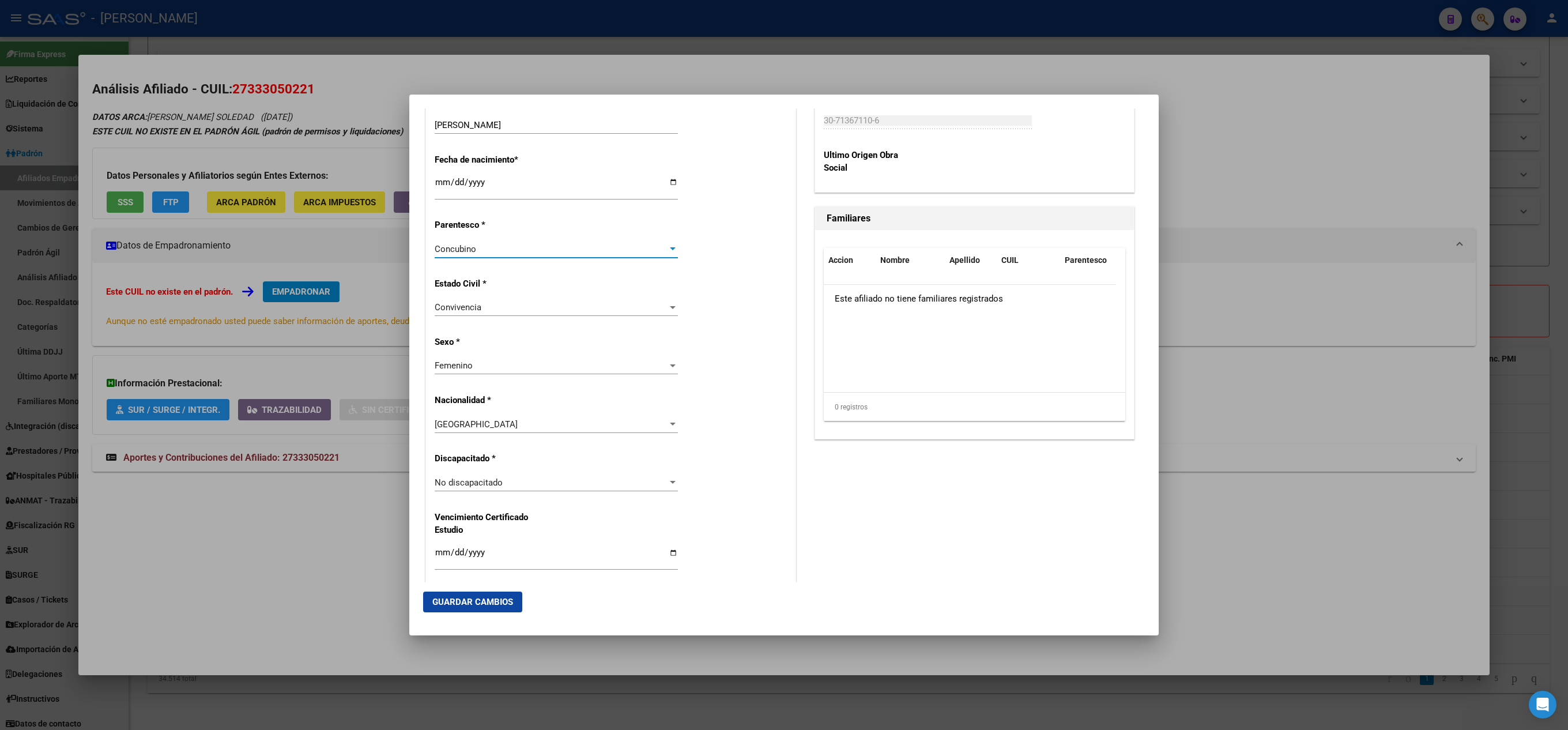
click at [512, 242] on div "Concubino Seleccionar parentesco" at bounding box center [557, 249] width 243 height 17
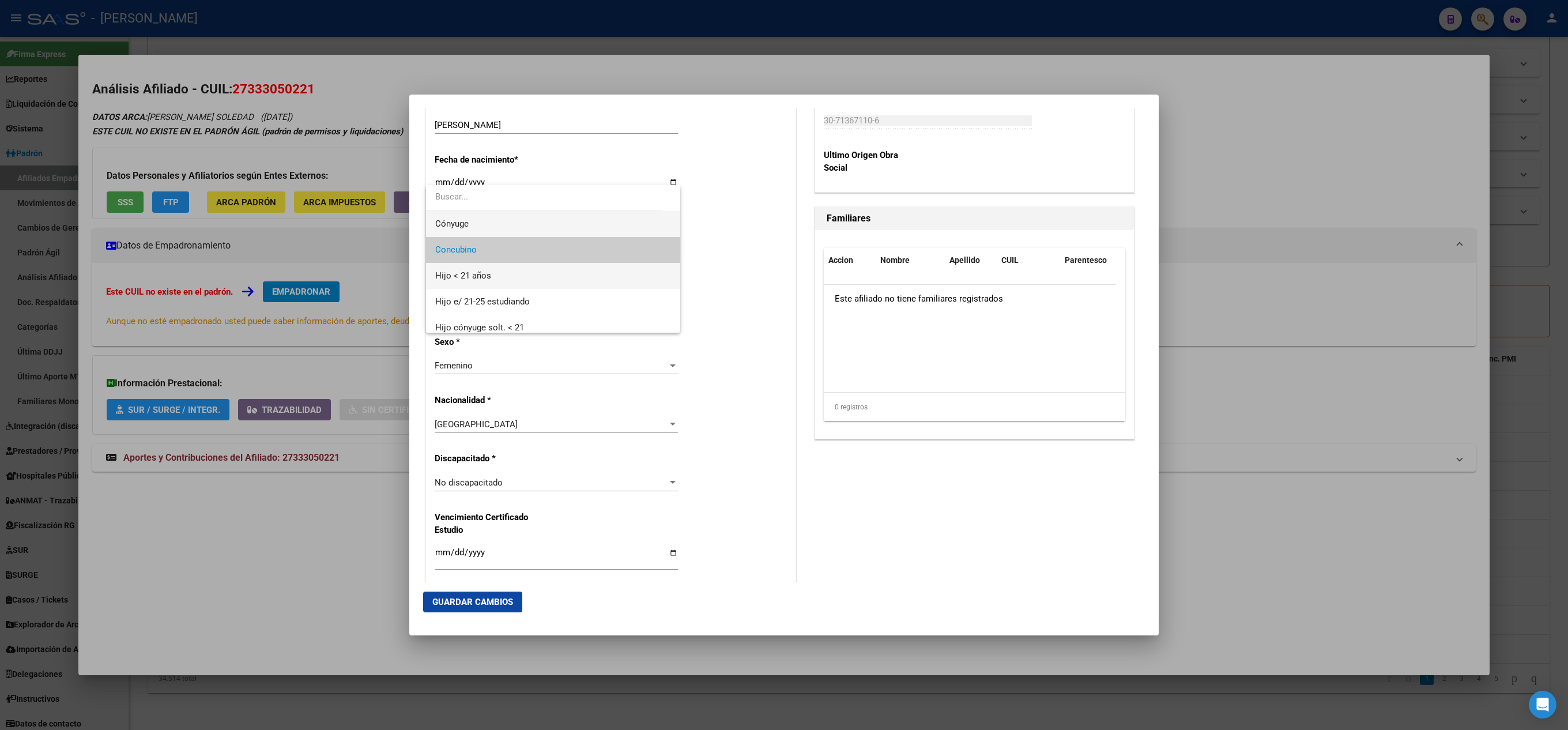
drag, startPoint x: 495, startPoint y: 264, endPoint x: 503, endPoint y: 234, distance: 31.0
click at [503, 234] on div "Cónyuge Concubino Hijo < 21 años Hijo e/ 21-25 estudiando Hijo cónyuge solt. < …" at bounding box center [553, 259] width 254 height 148
click at [507, 224] on span "Cónyuge" at bounding box center [554, 224] width 236 height 26
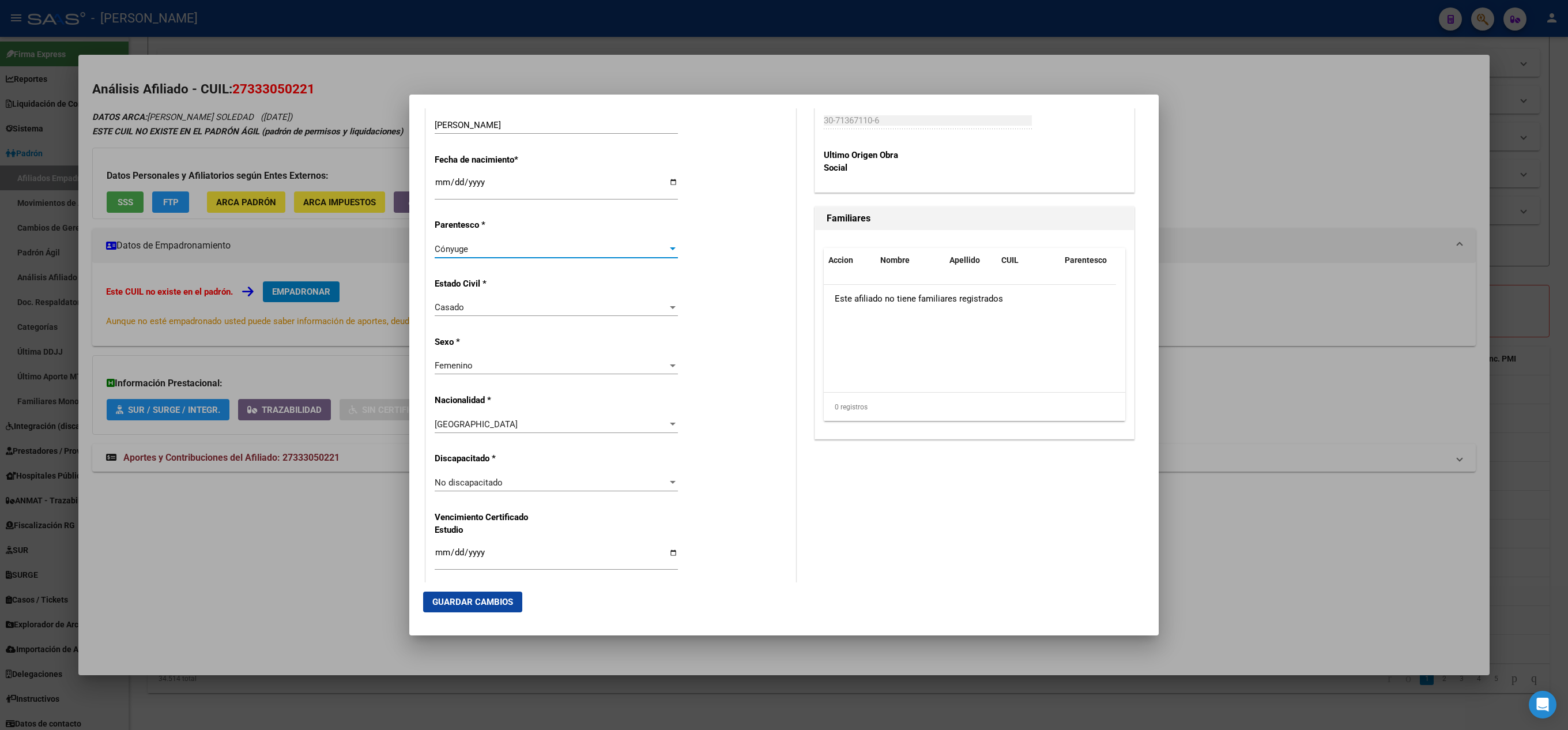
click at [495, 587] on mat-dialog-actions "Guardar Cambios" at bounding box center [784, 602] width 722 height 39
click at [493, 606] on span "Guardar Cambios" at bounding box center [472, 602] width 81 height 10
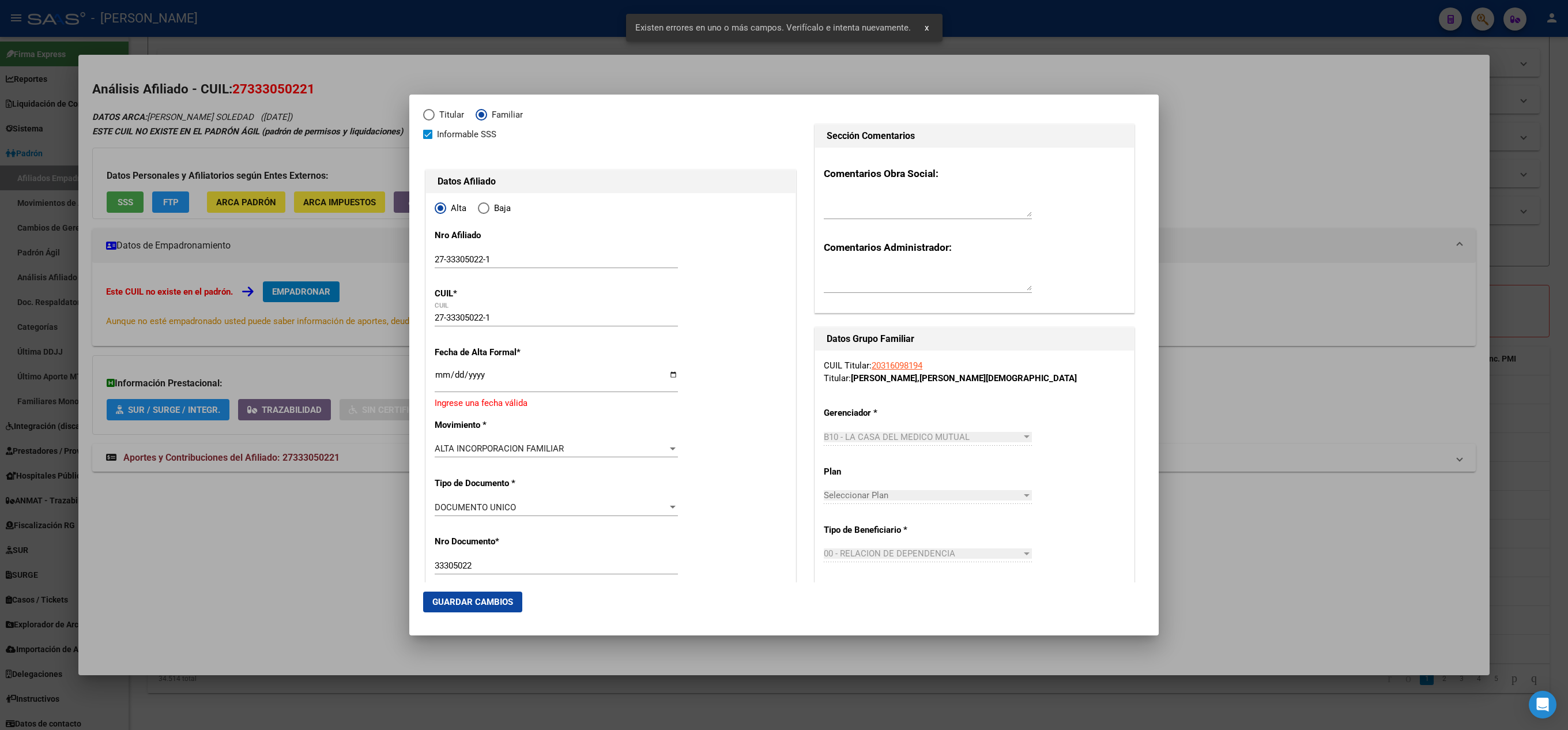
scroll to position [0, 0]
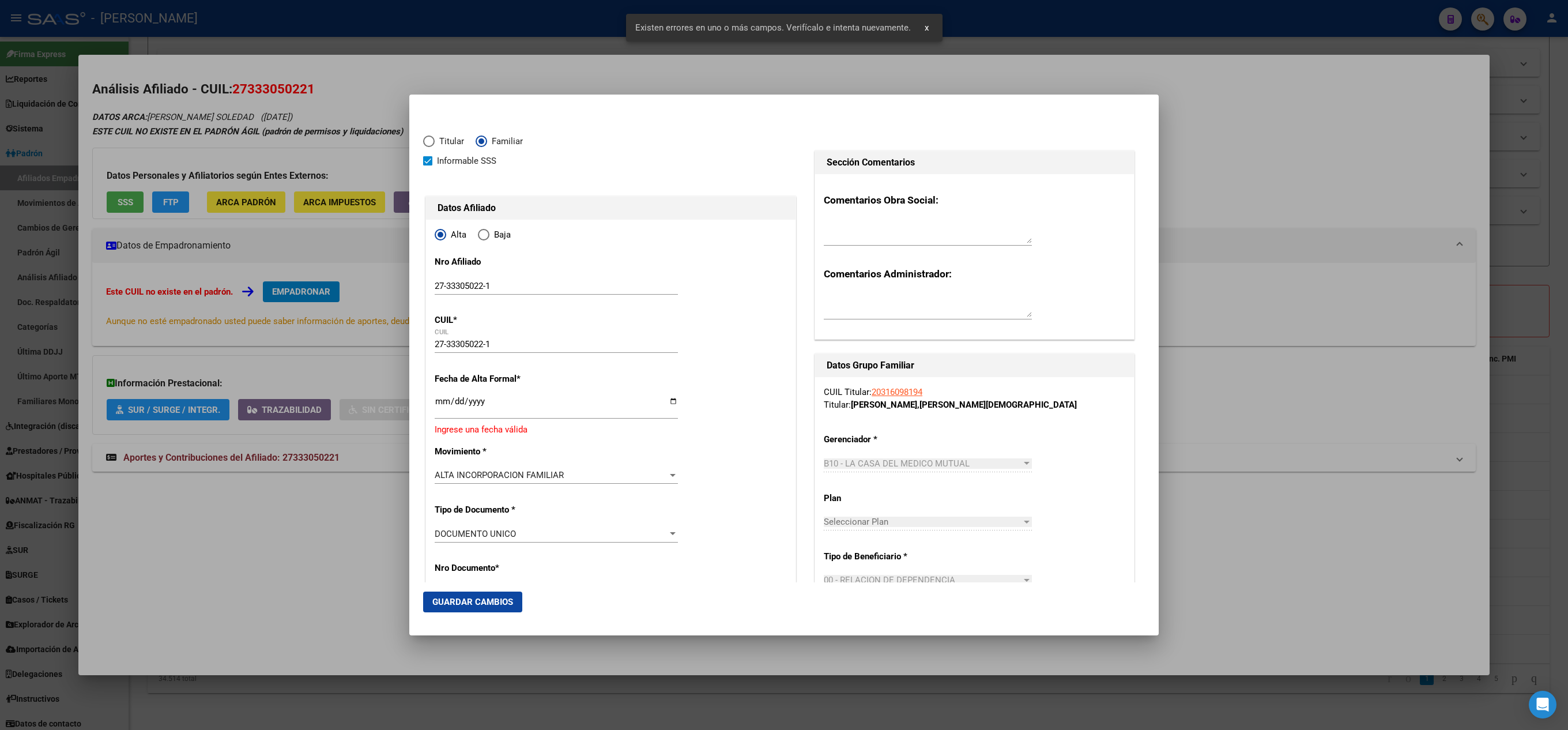
click at [443, 401] on input "Ingresar fecha" at bounding box center [557, 406] width 243 height 18
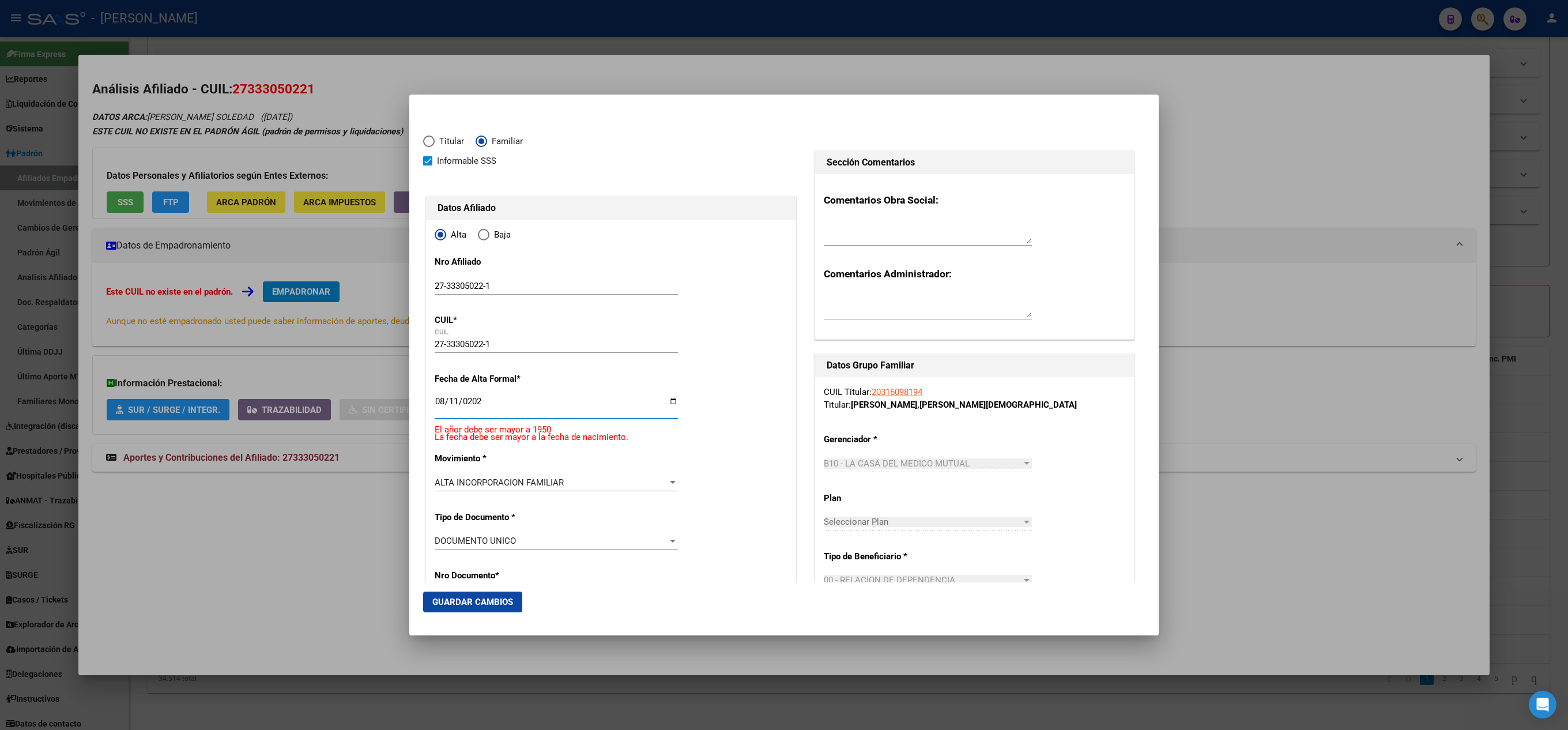
type input "[DATE]"
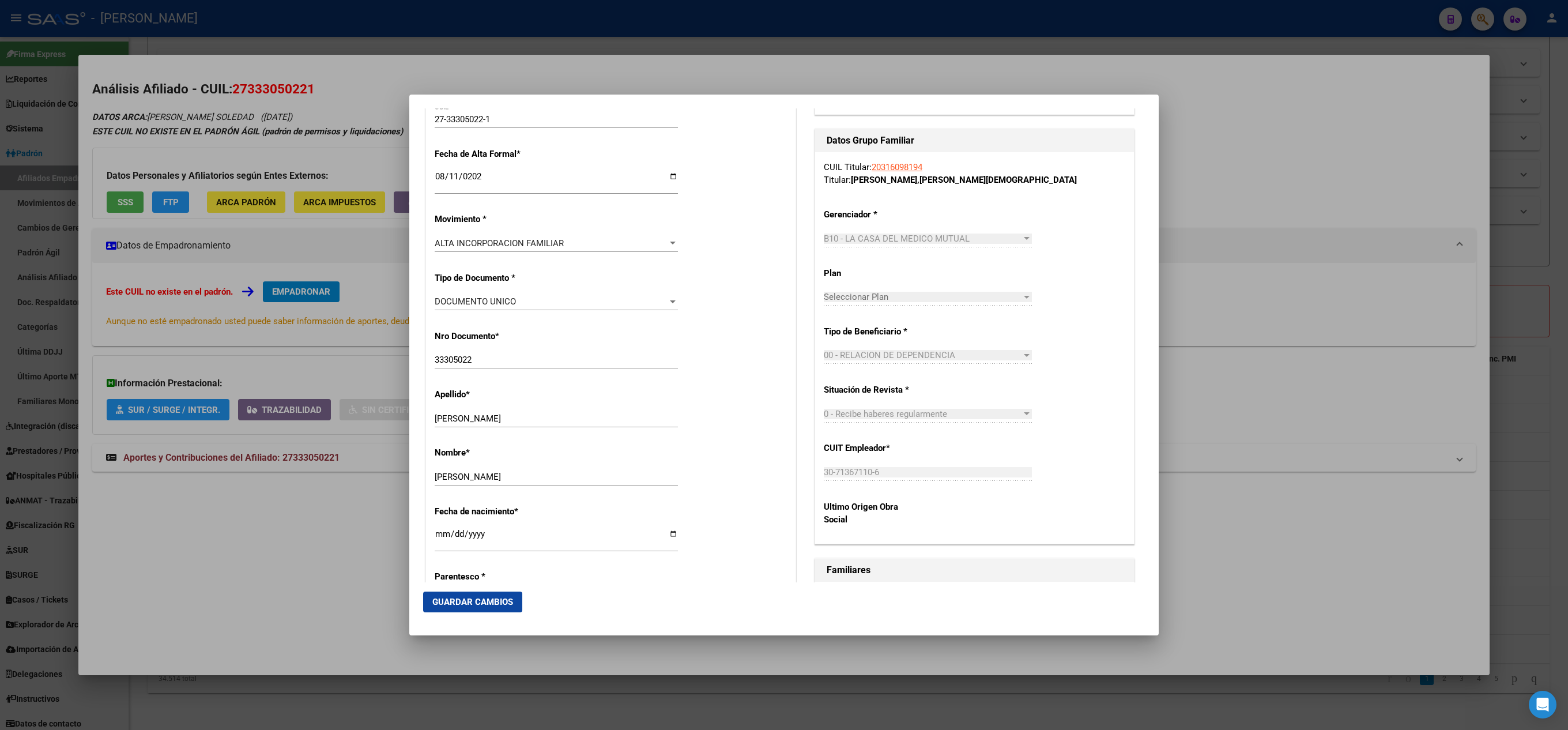
scroll to position [231, 0]
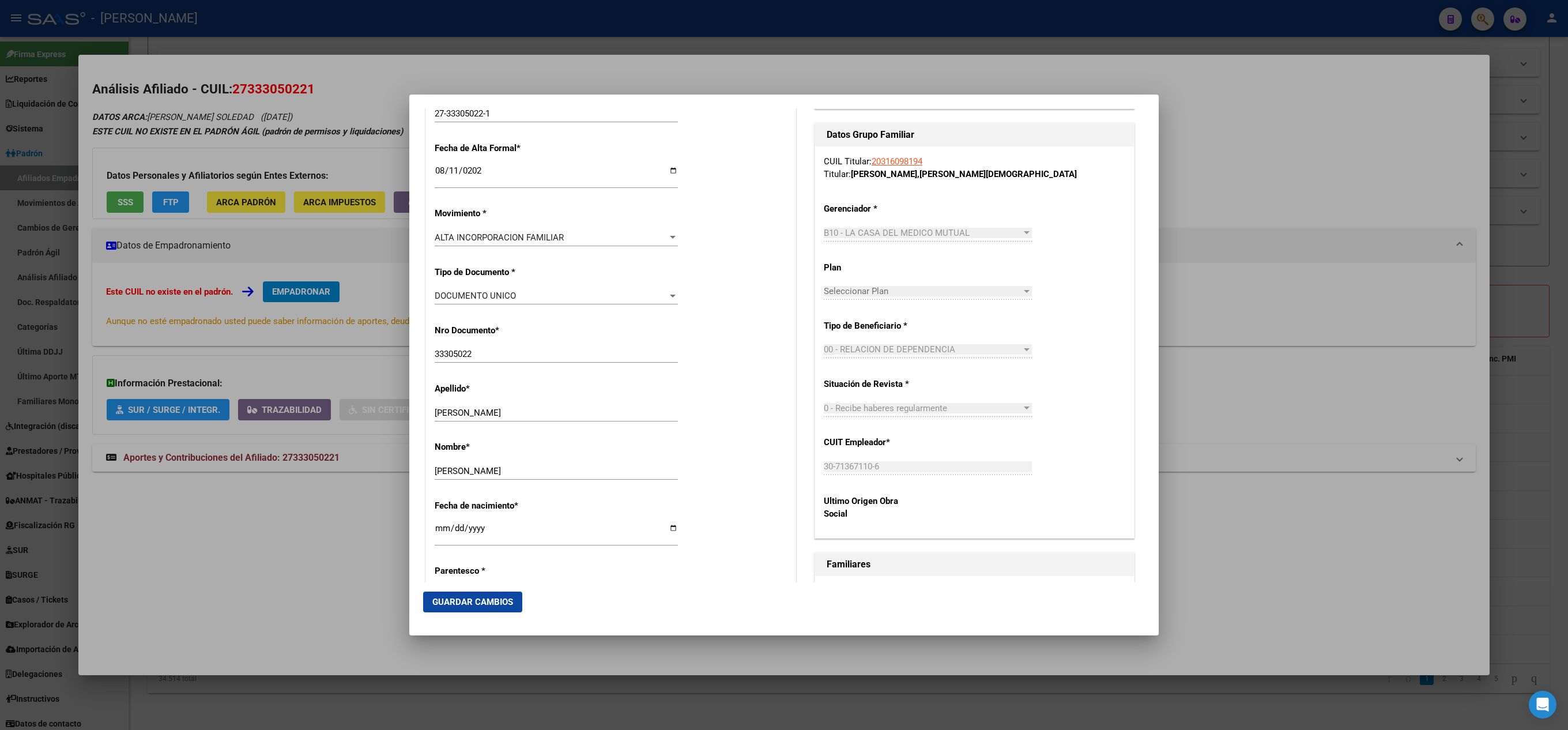
click at [461, 615] on mat-dialog-actions "Guardar Cambios" at bounding box center [784, 602] width 722 height 39
click at [470, 607] on button "Guardar Cambios" at bounding box center [472, 602] width 99 height 21
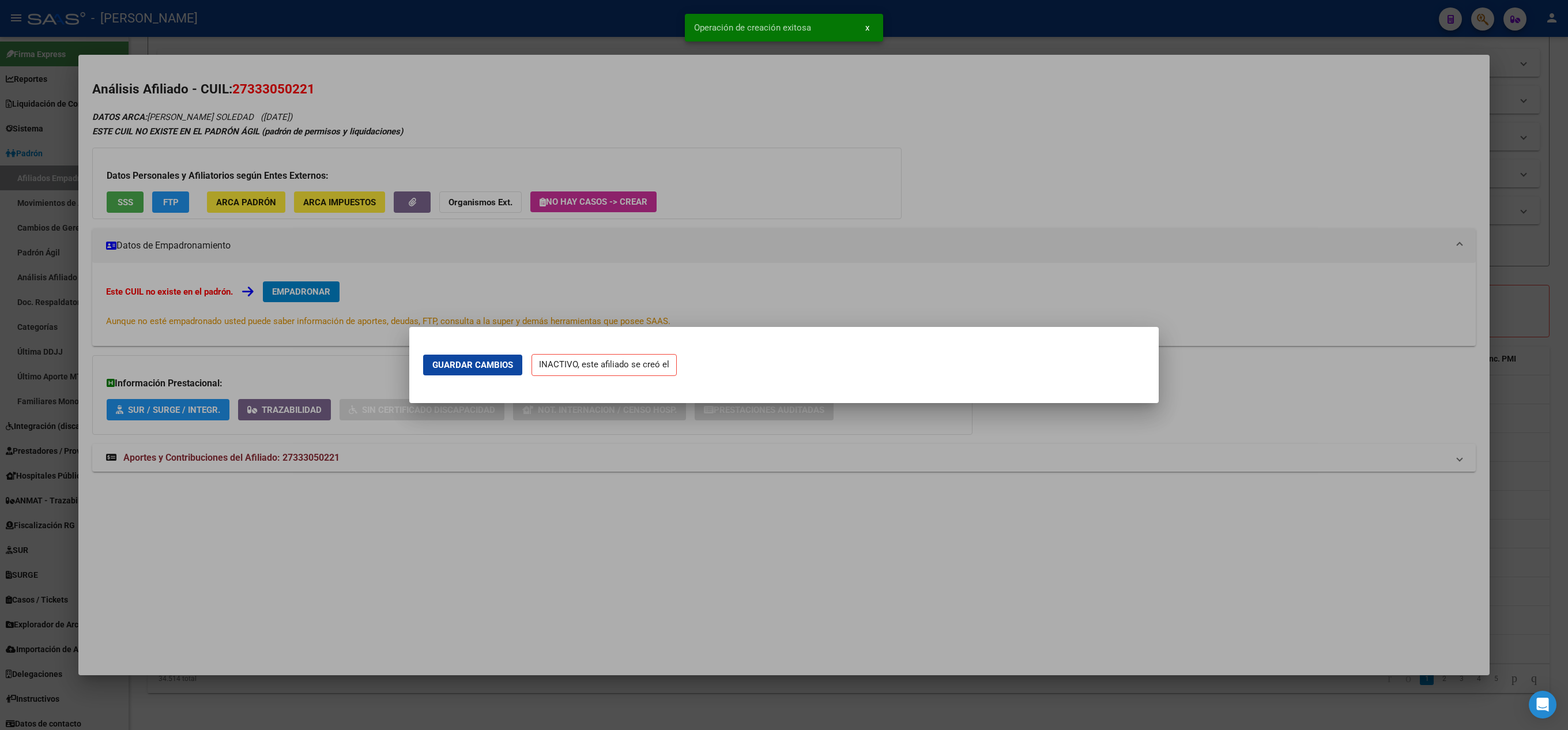
scroll to position [0, 0]
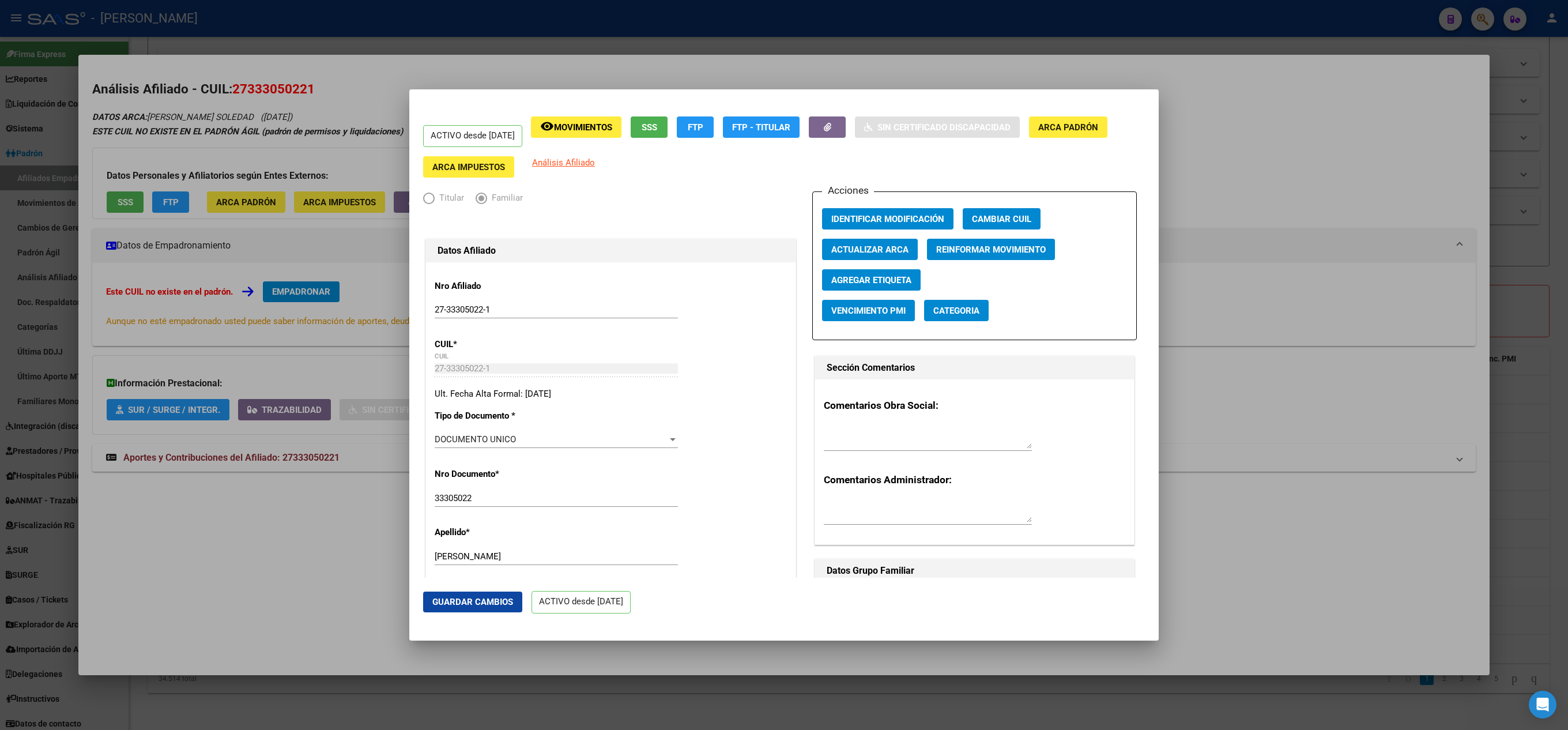
click at [318, 270] on div at bounding box center [784, 365] width 1568 height 730
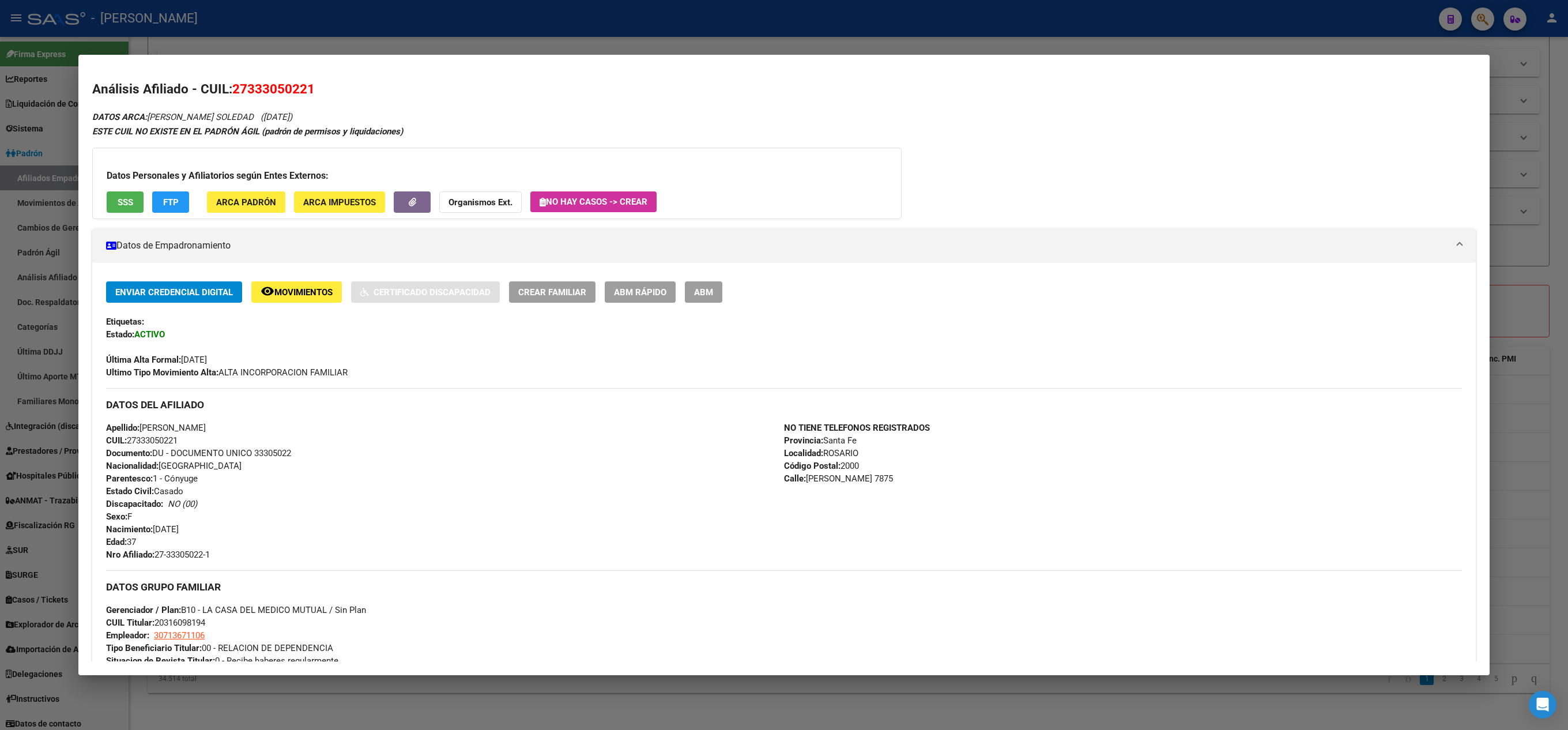
click at [0, 194] on div at bounding box center [784, 365] width 1568 height 730
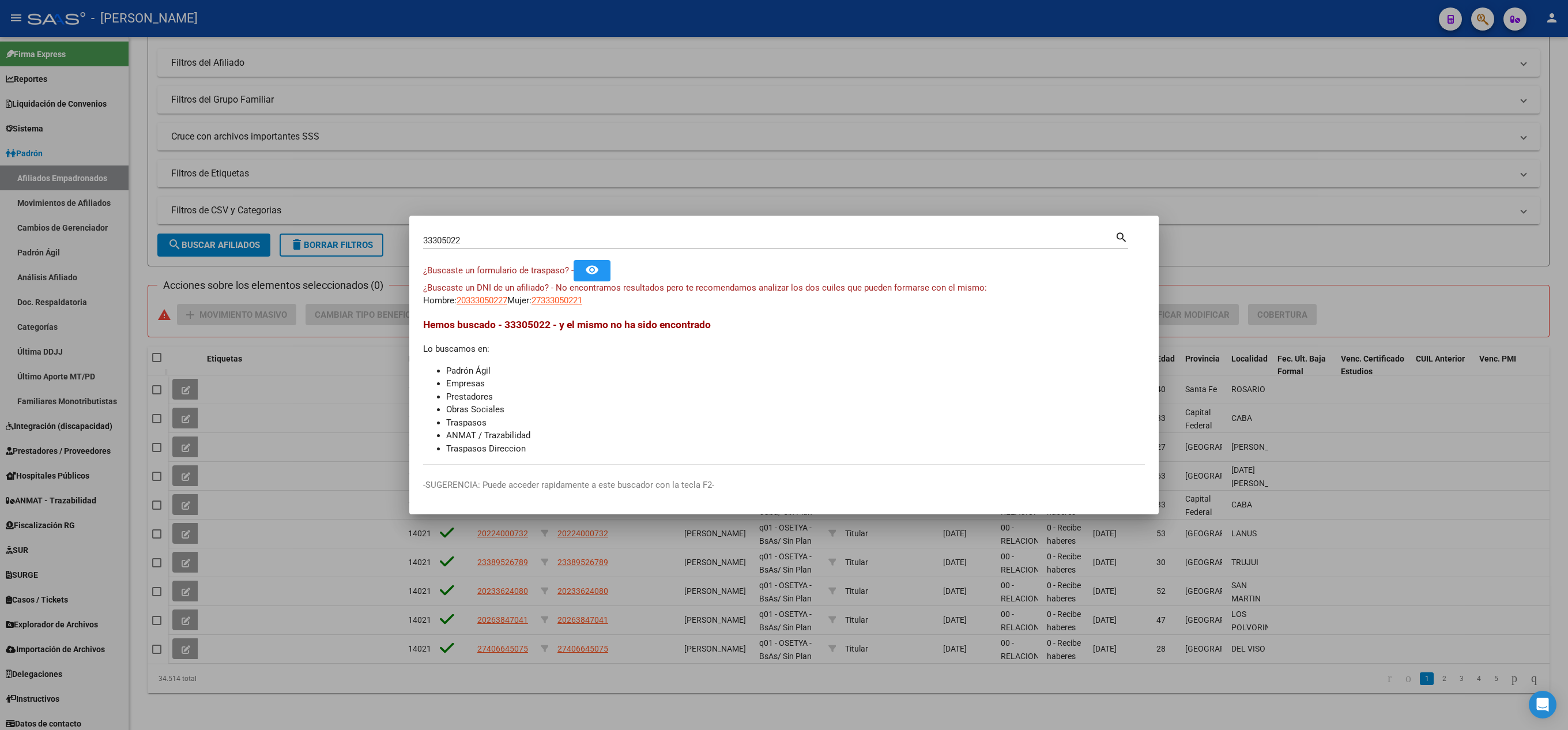
click at [479, 247] on div "33305022 Buscar (apellido, dni, [PERSON_NAME], nro traspaso, cuit, obra social)" at bounding box center [768, 240] width 692 height 17
click at [484, 240] on input "33305022" at bounding box center [768, 240] width 692 height 10
paste input "48135903"
type input "48135903"
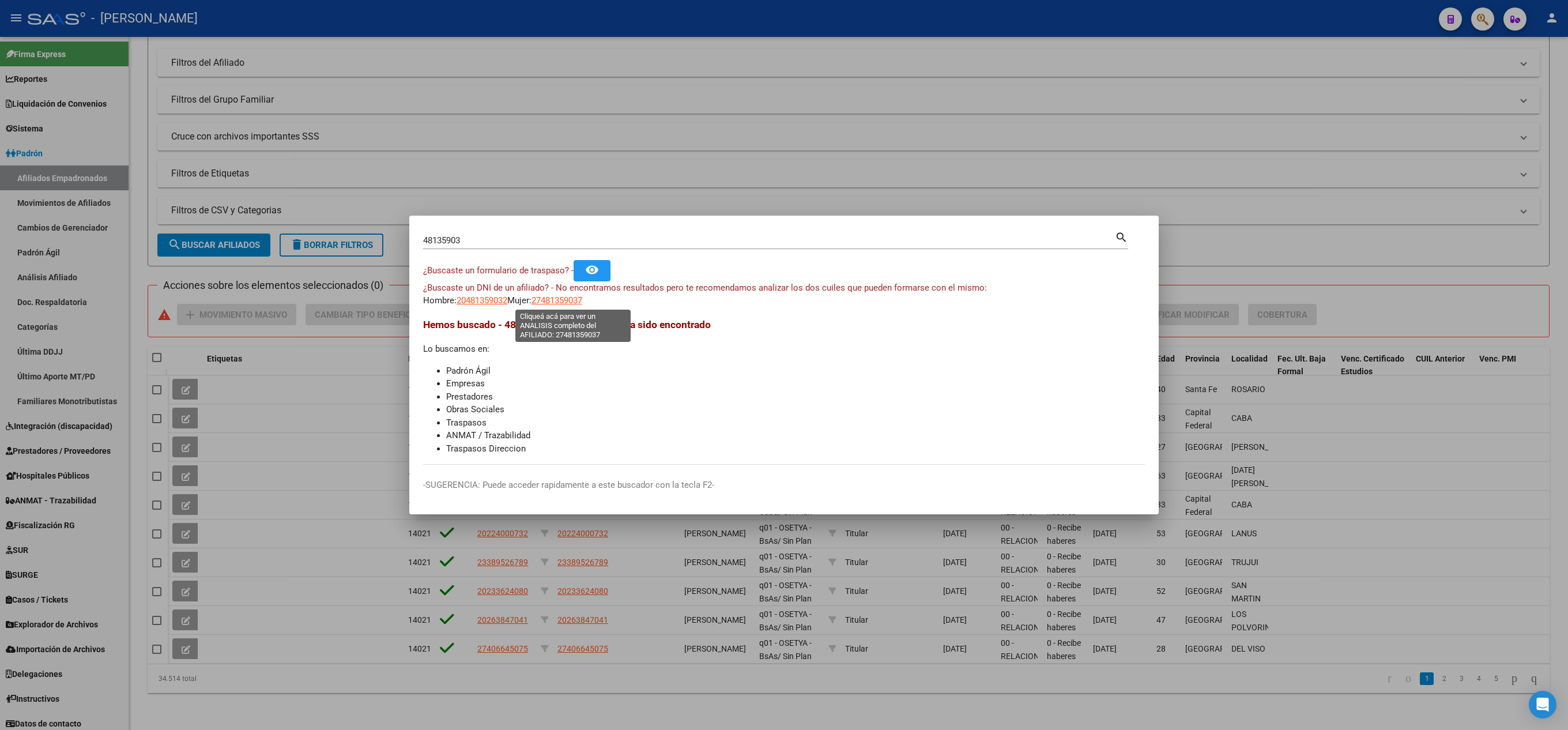
click at [582, 303] on span "27481359037" at bounding box center [557, 301] width 51 height 10
type textarea "27481359037"
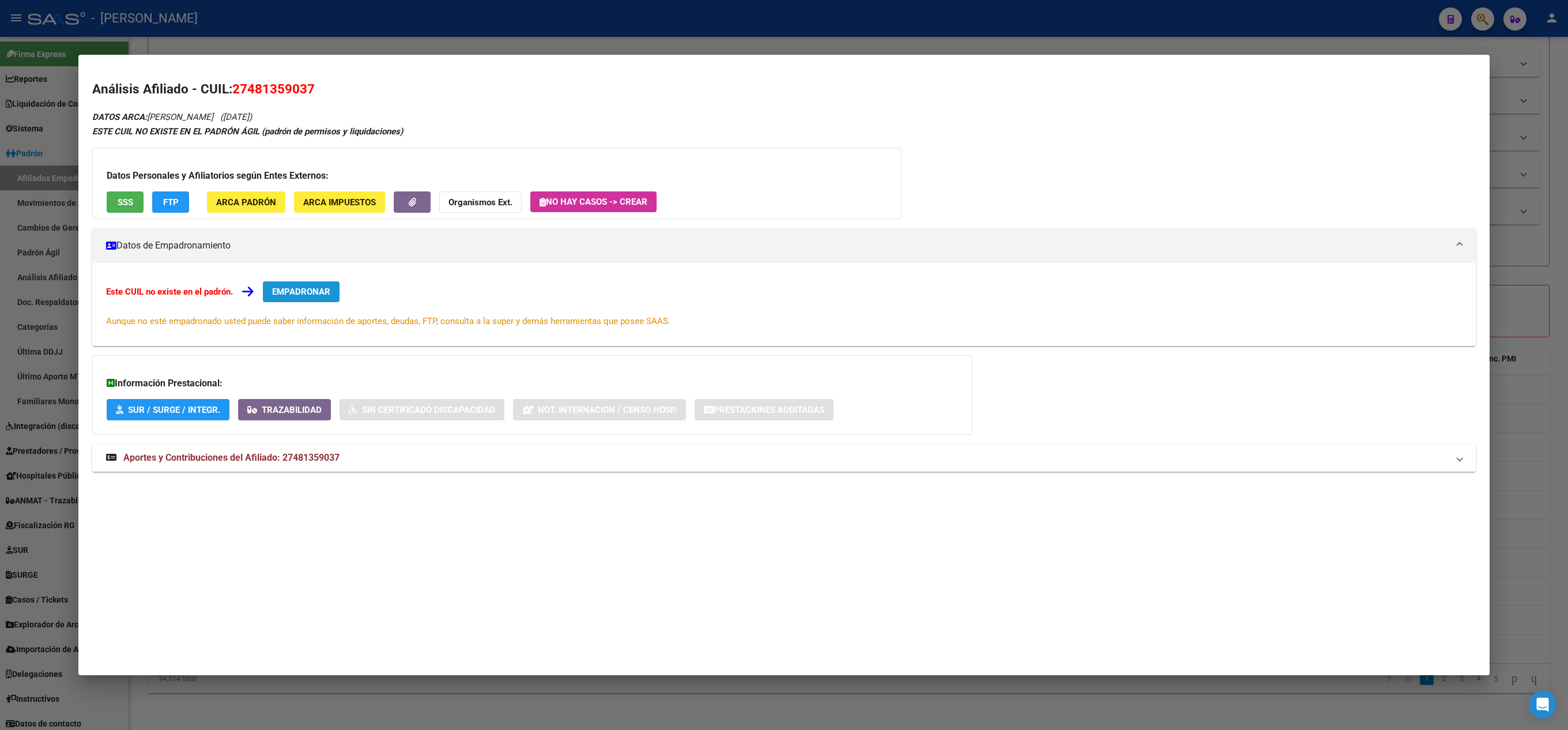
click at [323, 290] on span "EMPADRONAR" at bounding box center [301, 292] width 58 height 10
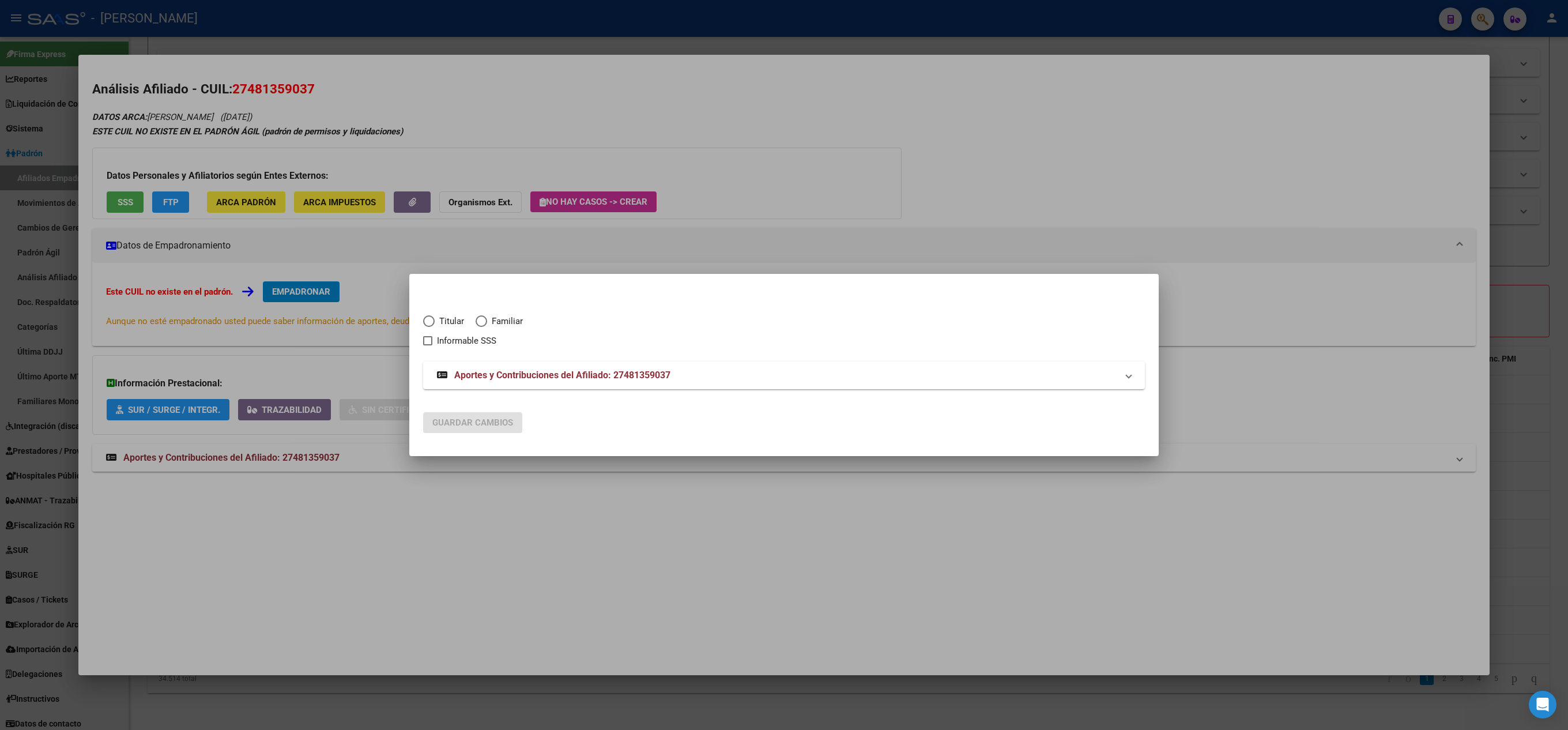
click at [515, 317] on span "Familiar" at bounding box center [505, 322] width 36 height 13
click at [487, 317] on input "Familiar" at bounding box center [481, 321] width 11 height 11
radio input "true"
checkbox input "true"
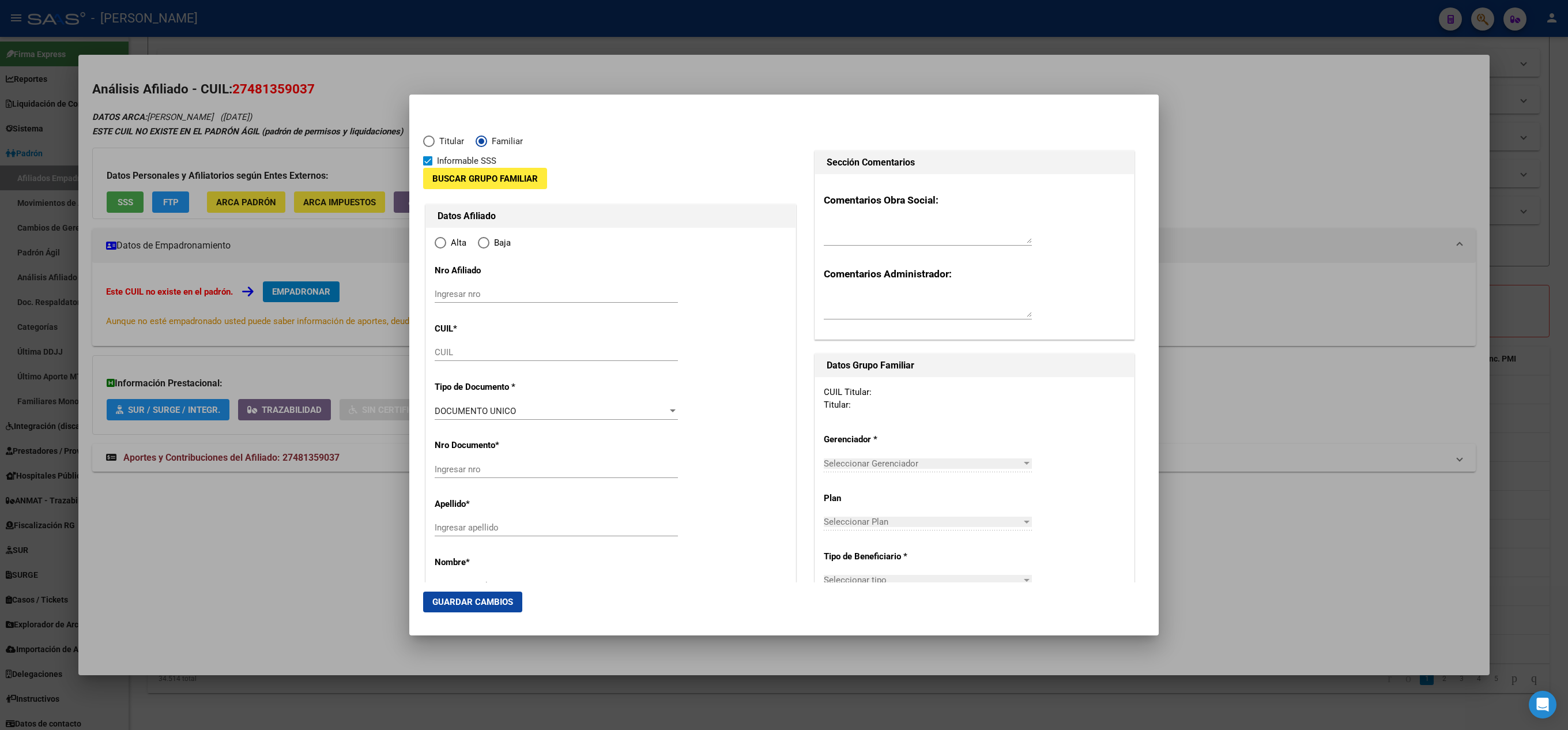
type input "27-48135903-7"
radio input "true"
type input "48135903"
type input "[PERSON_NAME]"
type input "[DATE]"
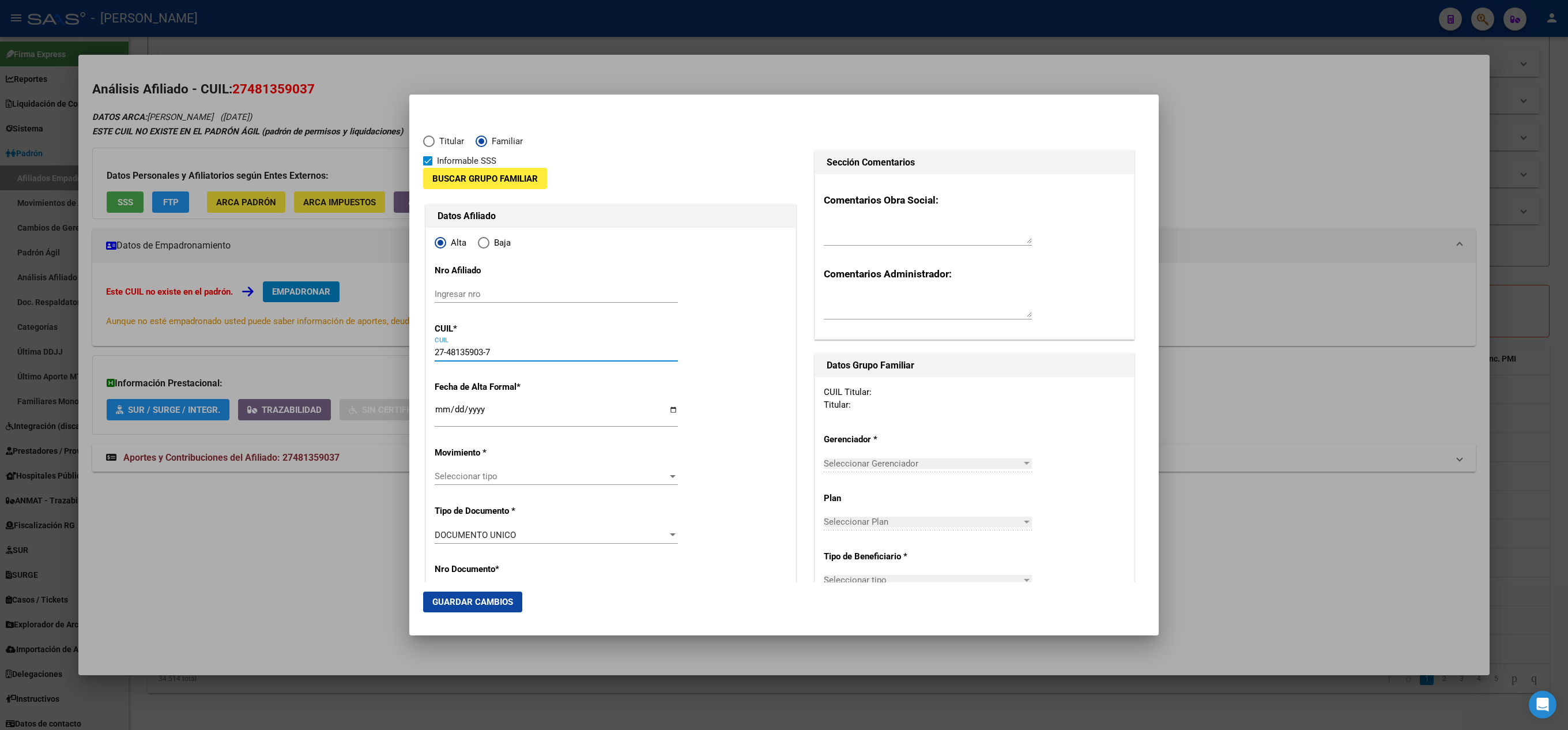
type input "ROSARIO"
type input "2000"
type input "[PERSON_NAME]"
type input "7875"
type input "00"
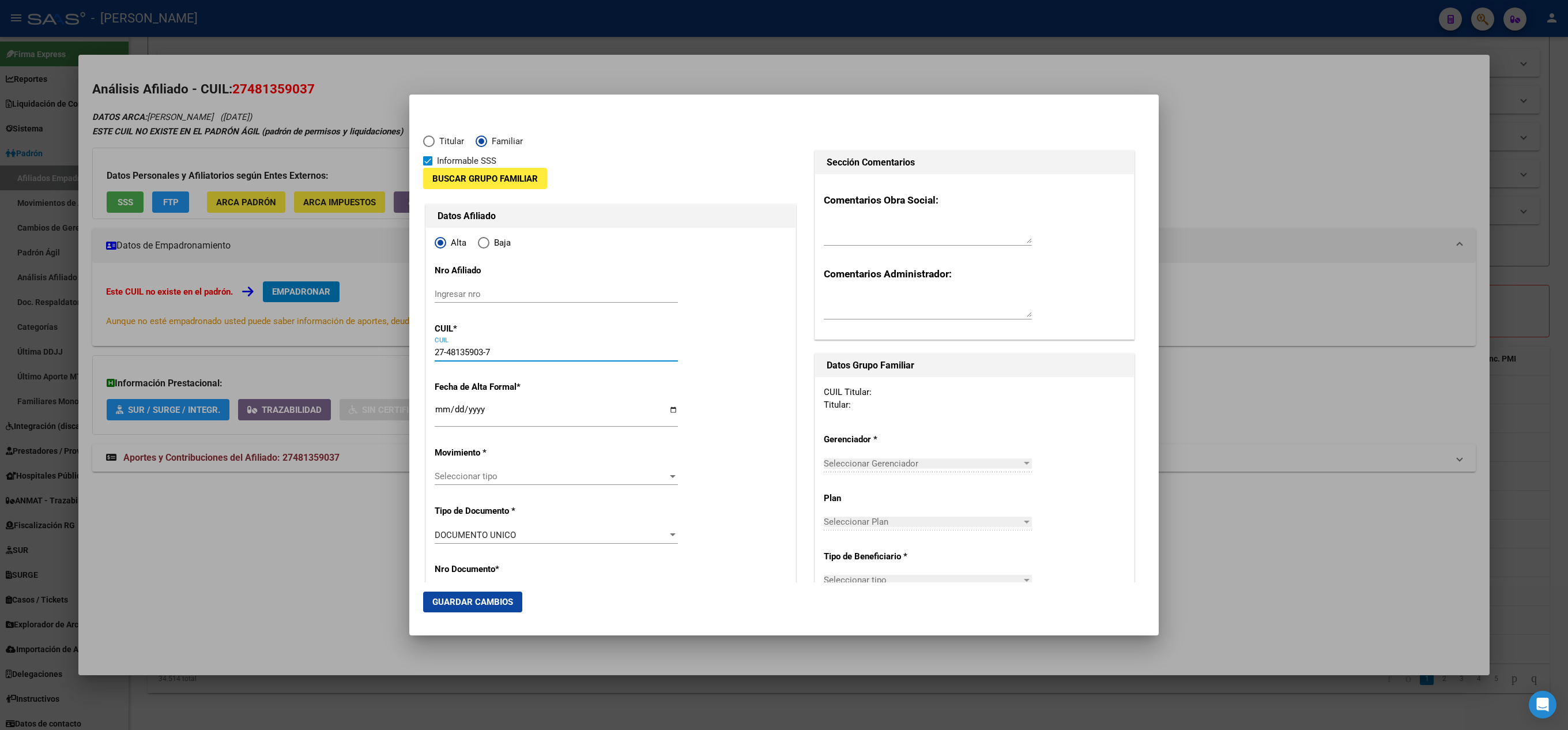
drag, startPoint x: 507, startPoint y: 349, endPoint x: 379, endPoint y: 352, distance: 128.0
click at [379, 352] on div "48135903 Buscar (apellido, dni, cuil, nro traspaso, cuit, obra social) search ¿…" at bounding box center [784, 365] width 1568 height 730
click at [506, 289] on input "Ingresar nro" at bounding box center [557, 294] width 243 height 10
paste input "27-48135903-7"
type input "27-48135903-7"
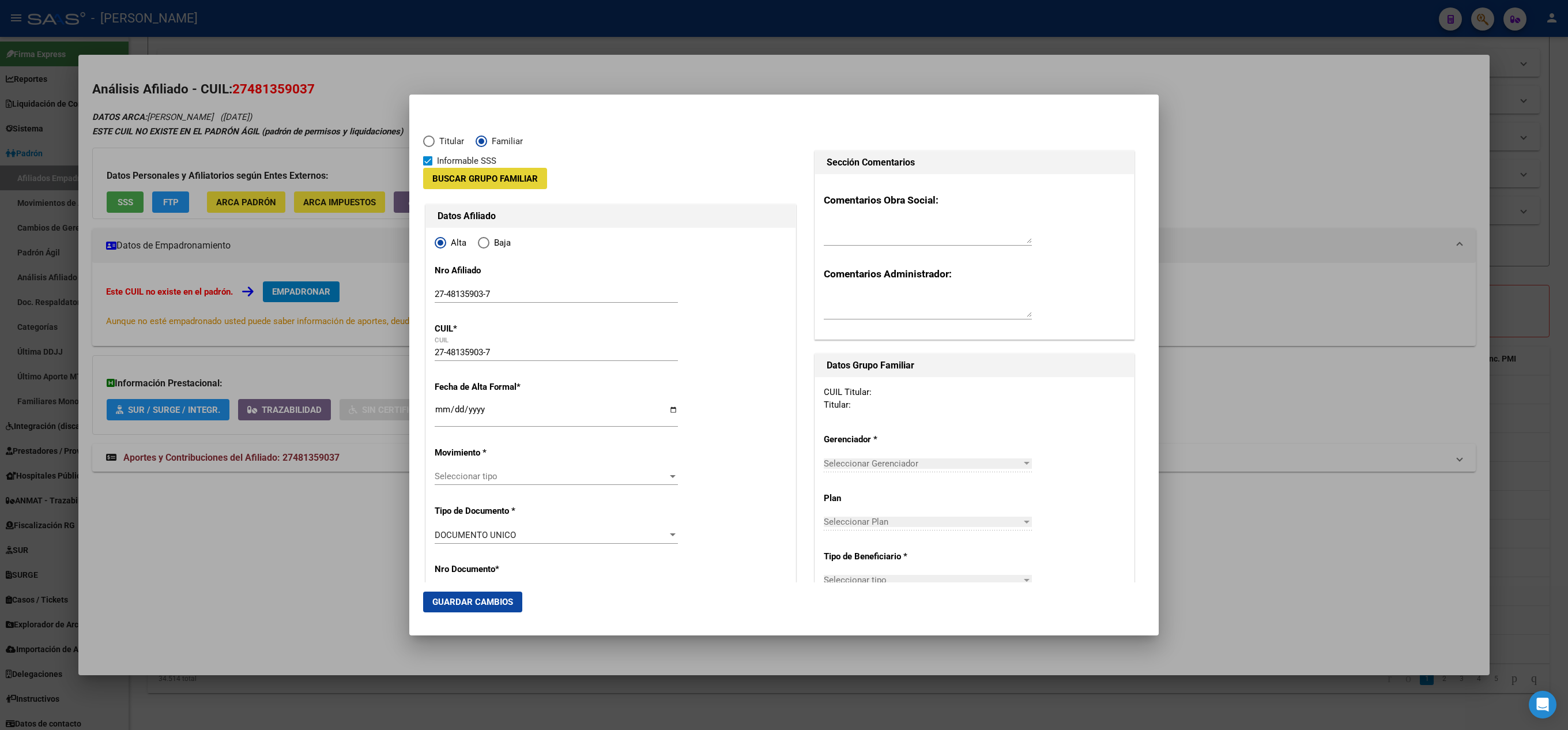
click at [518, 180] on span "Buscar Grupo Familiar" at bounding box center [485, 179] width 105 height 10
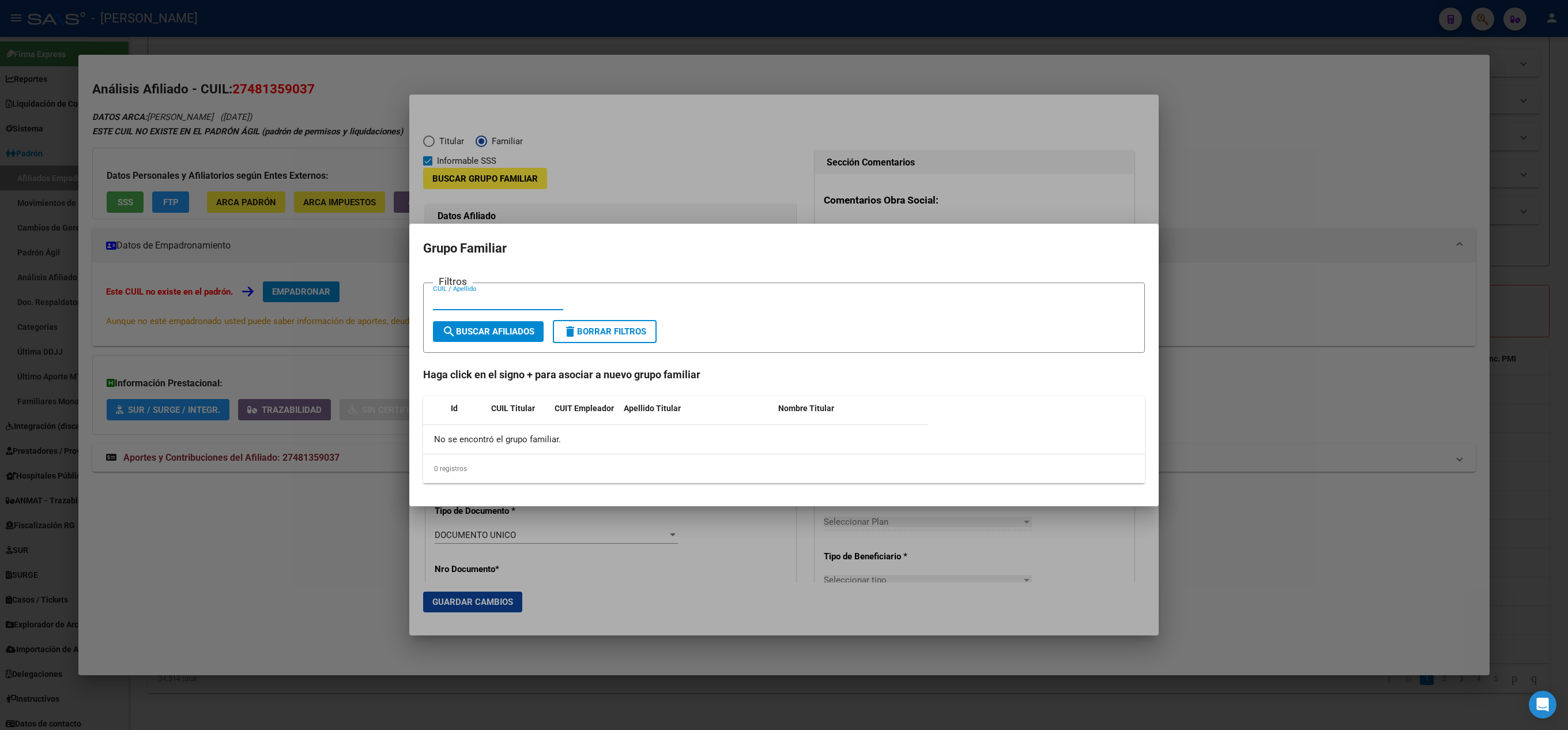
paste input "20316098194"
type input "20316098194"
click at [470, 341] on button "search Buscar Afiliados" at bounding box center [488, 332] width 111 height 21
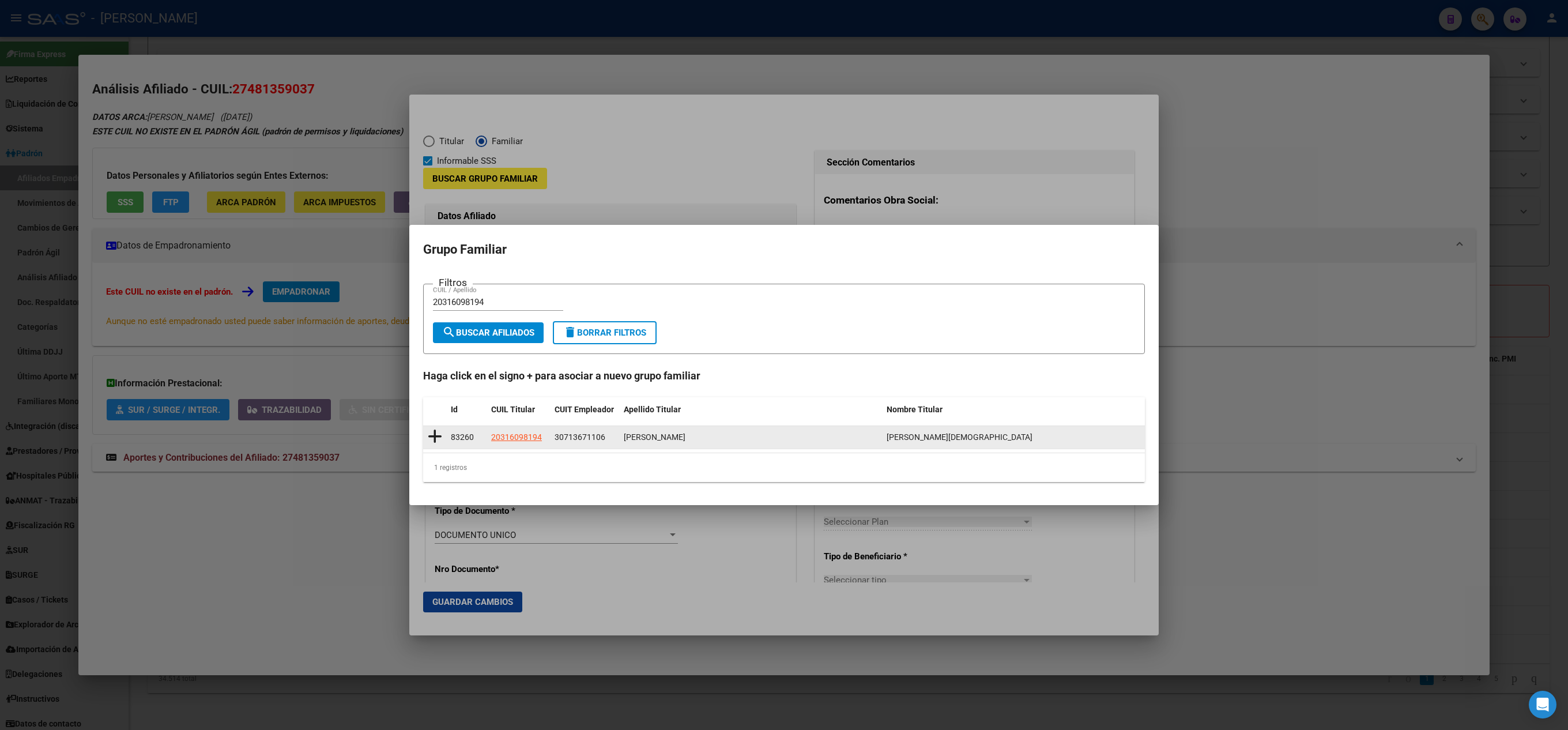
click at [430, 435] on icon at bounding box center [435, 436] width 15 height 16
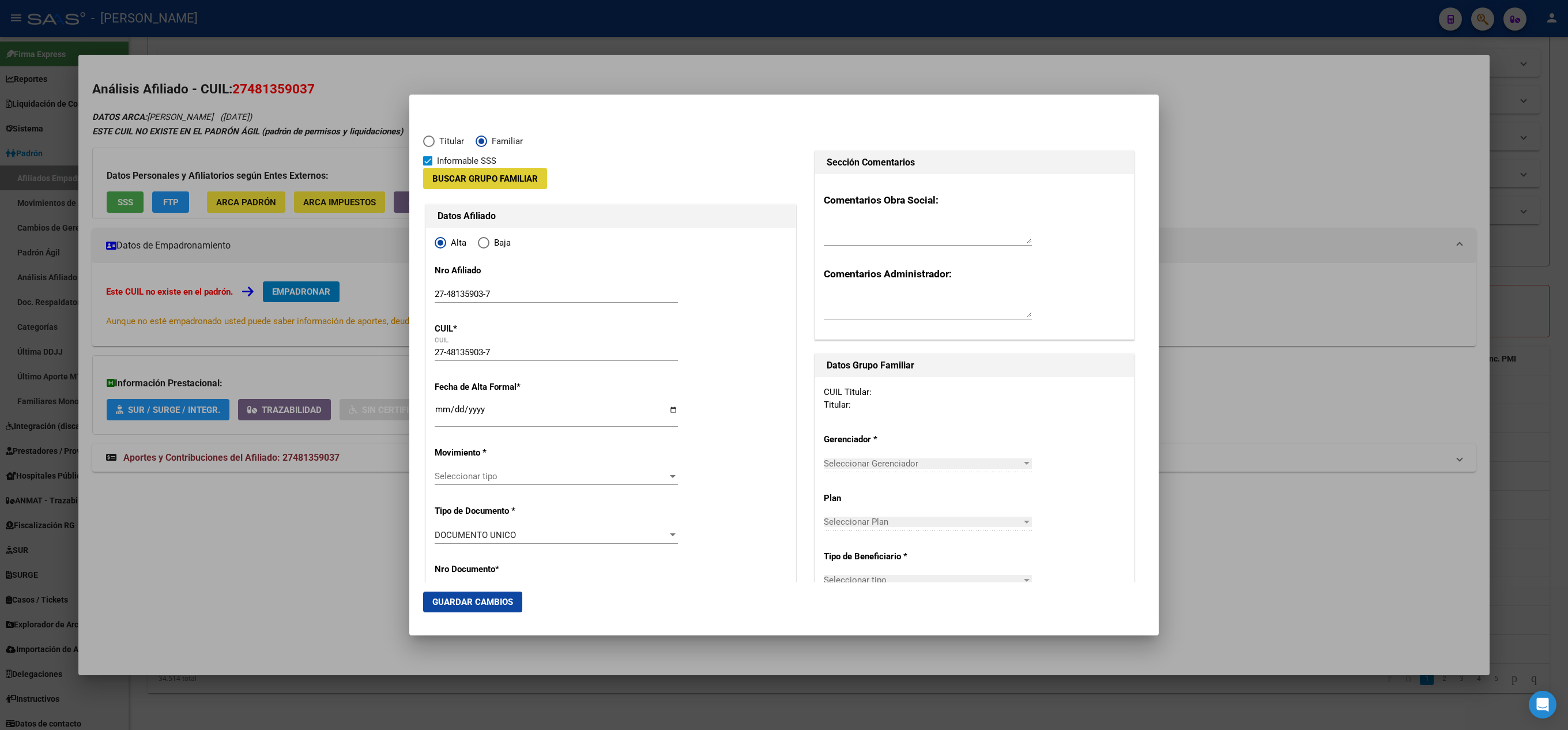
type input "30-71367110-6"
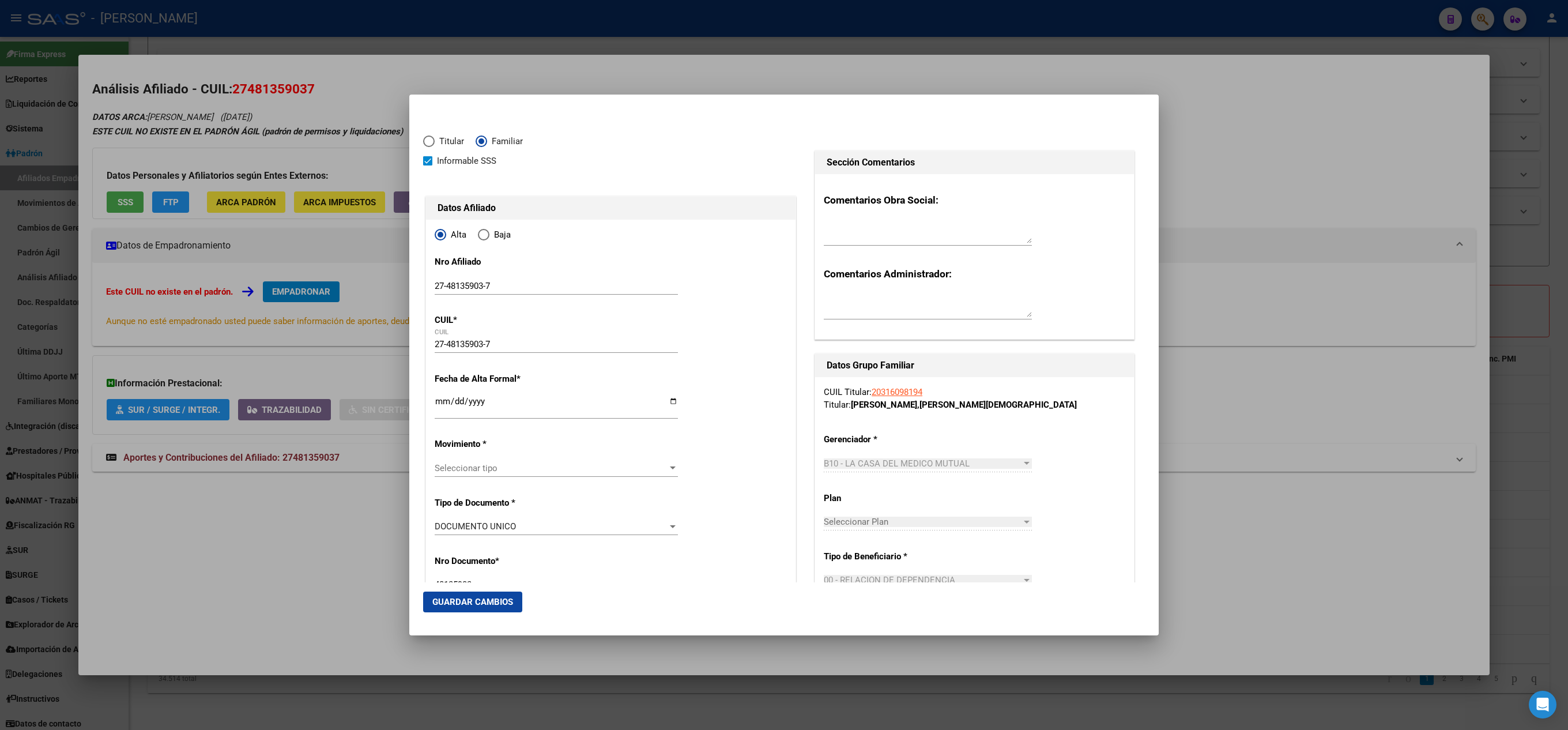
click at [518, 476] on div "Seleccionar tipo Seleccionar tipo" at bounding box center [557, 468] width 243 height 17
type input "S"
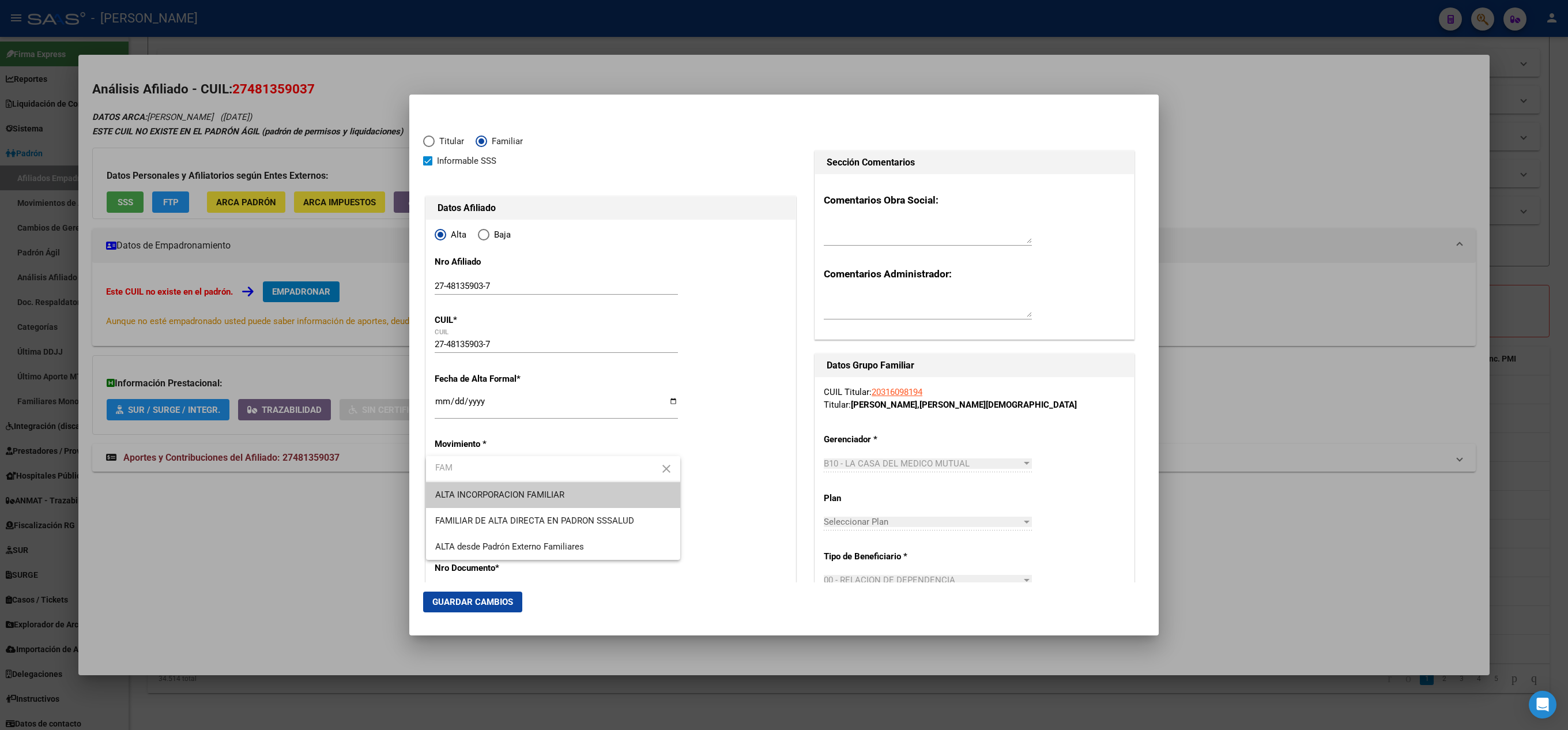
type input "FAM"
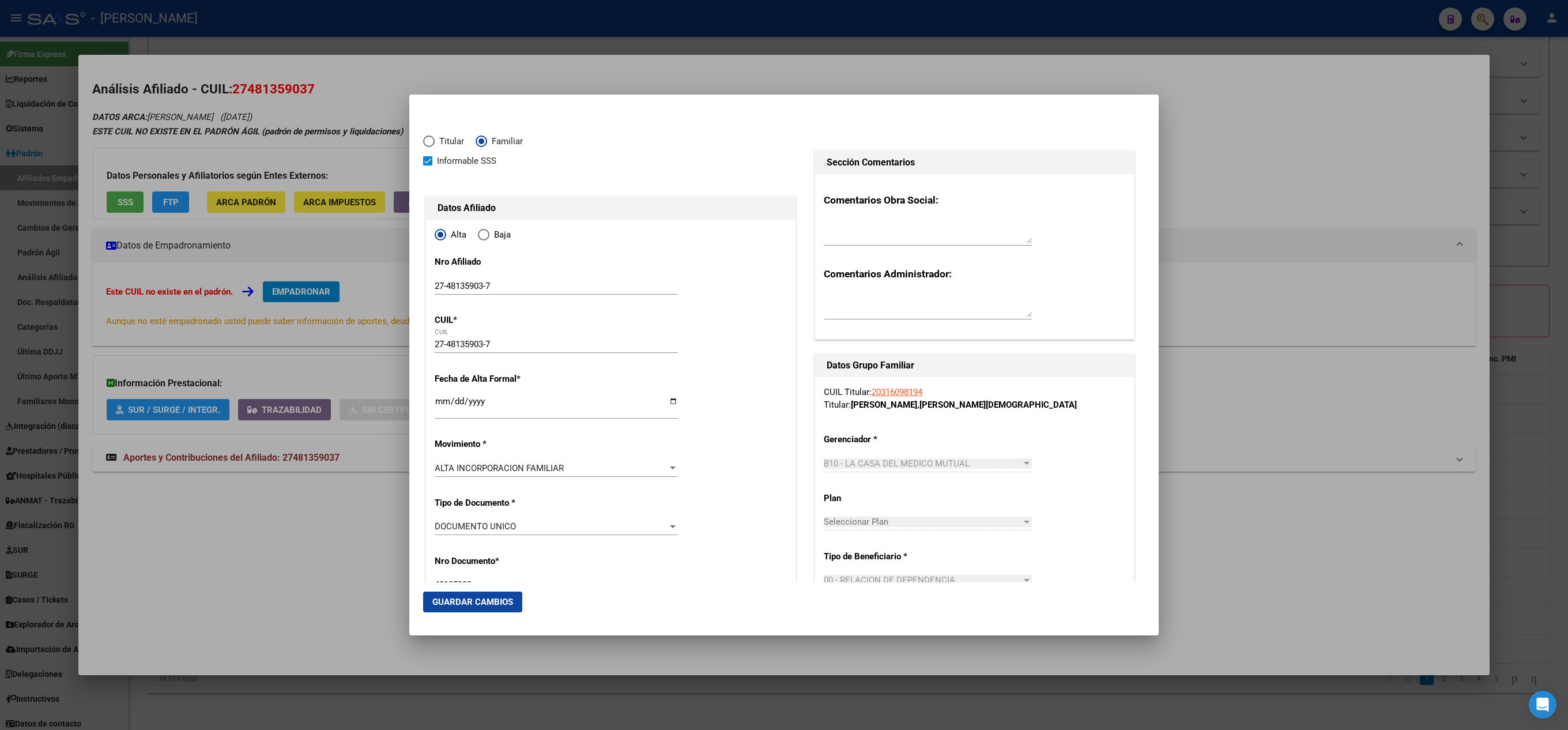
click at [446, 394] on div "Ingresar fecha" at bounding box center [557, 406] width 243 height 25
type input "[DATE]"
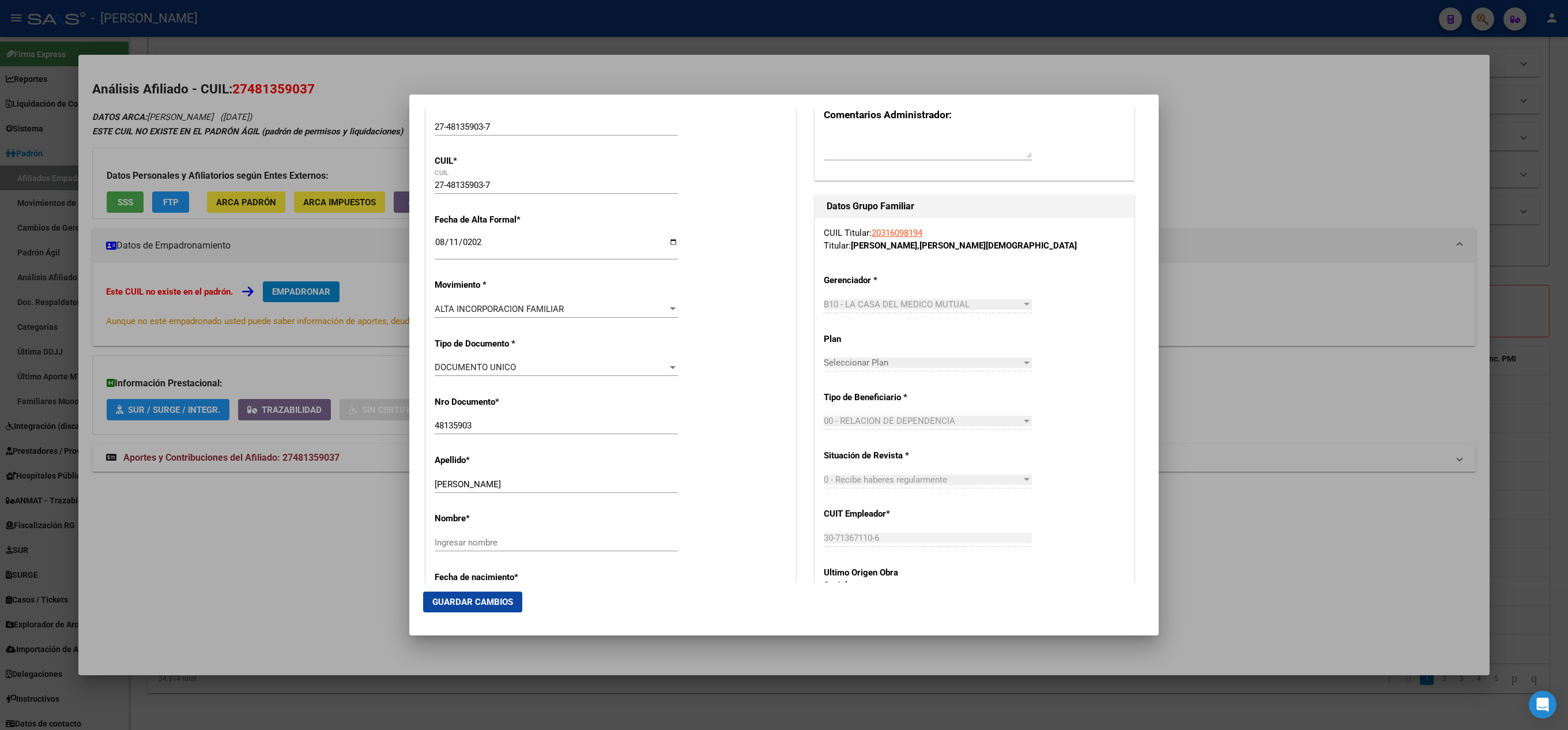
scroll to position [231, 0]
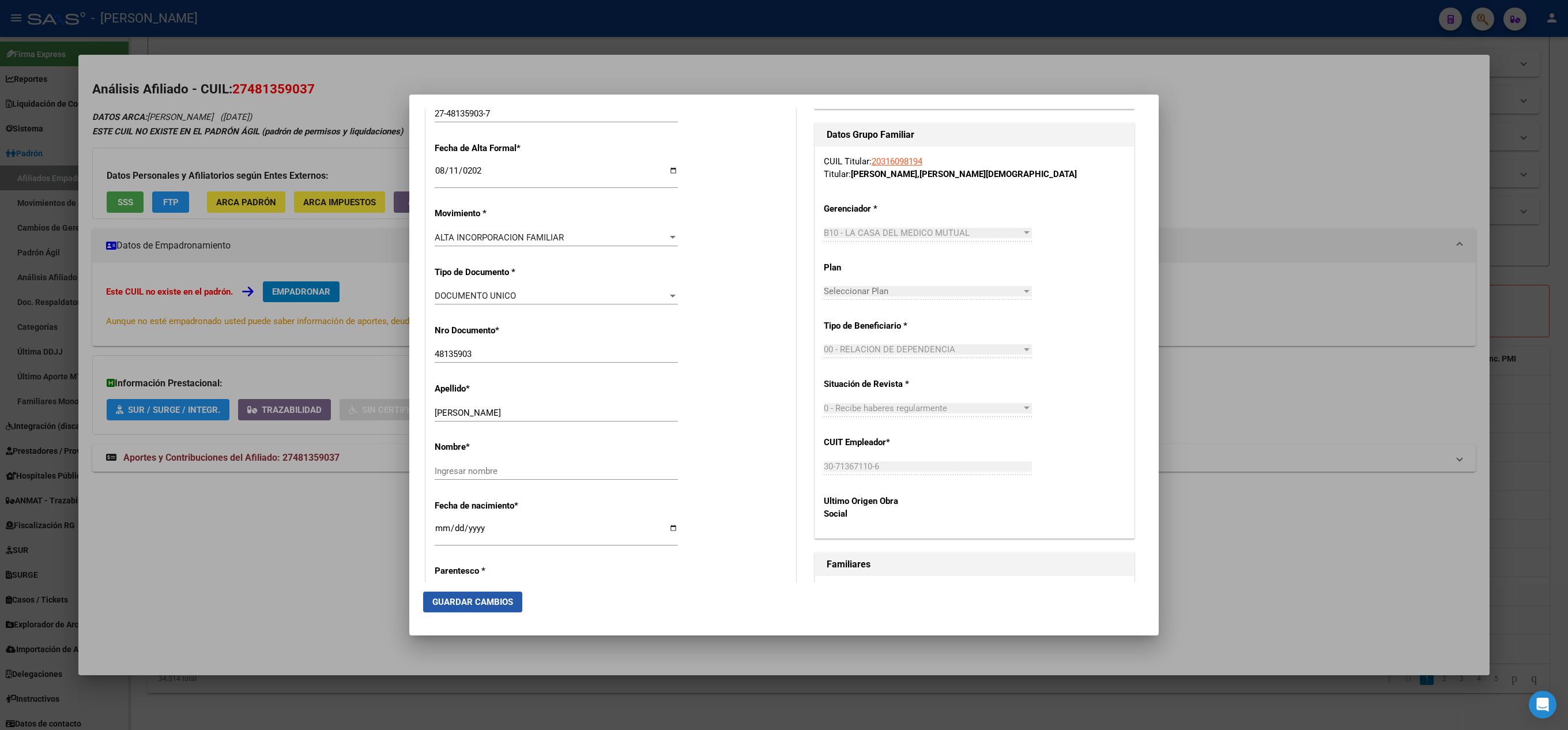
click at [491, 608] on button "Guardar Cambios" at bounding box center [472, 602] width 99 height 21
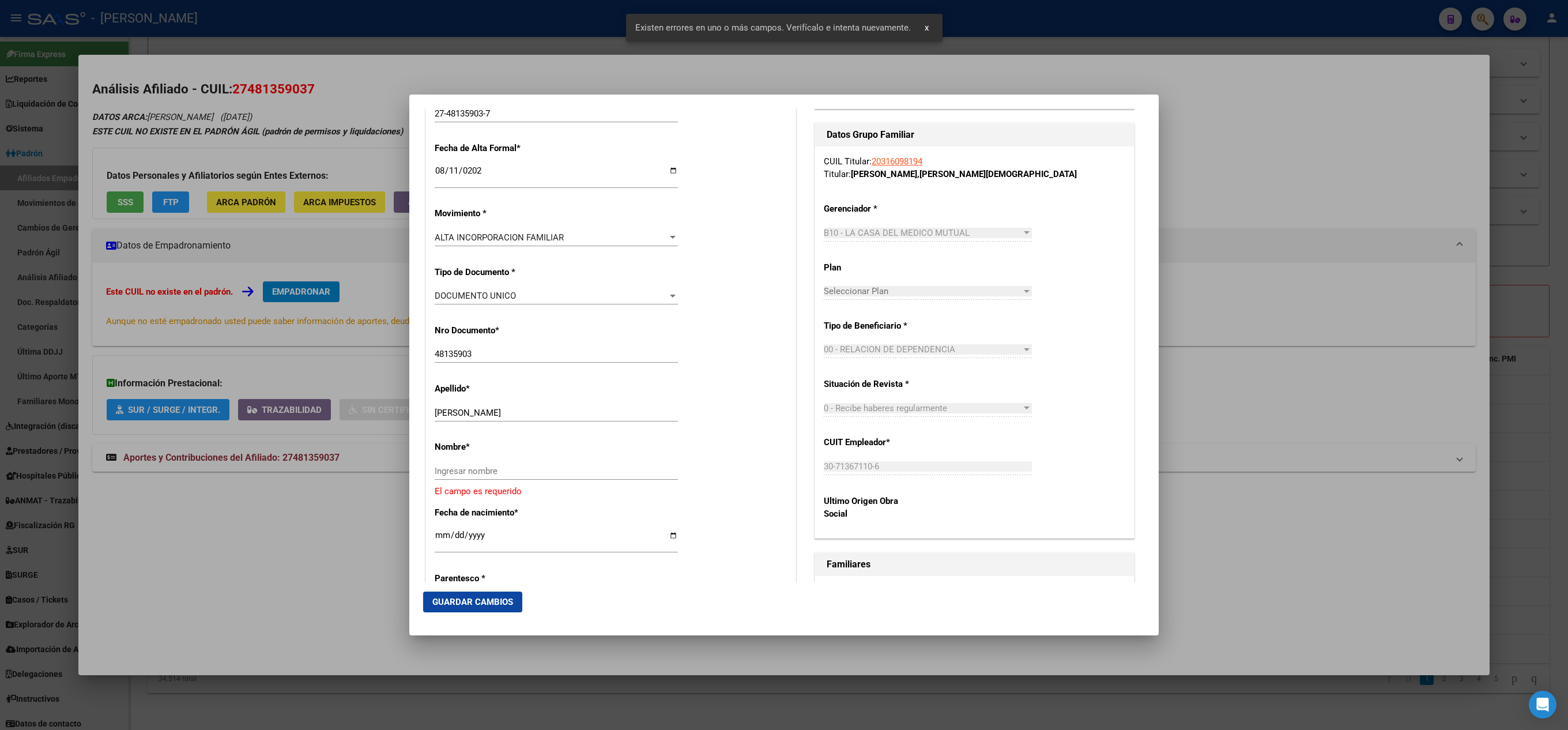
click at [486, 479] on div "Ingresar nombre" at bounding box center [557, 471] width 243 height 17
click at [491, 408] on input "[PERSON_NAME]" at bounding box center [557, 413] width 243 height 10
type input "SOSA"
click at [482, 474] on input "Ingresar nombre" at bounding box center [557, 471] width 243 height 10
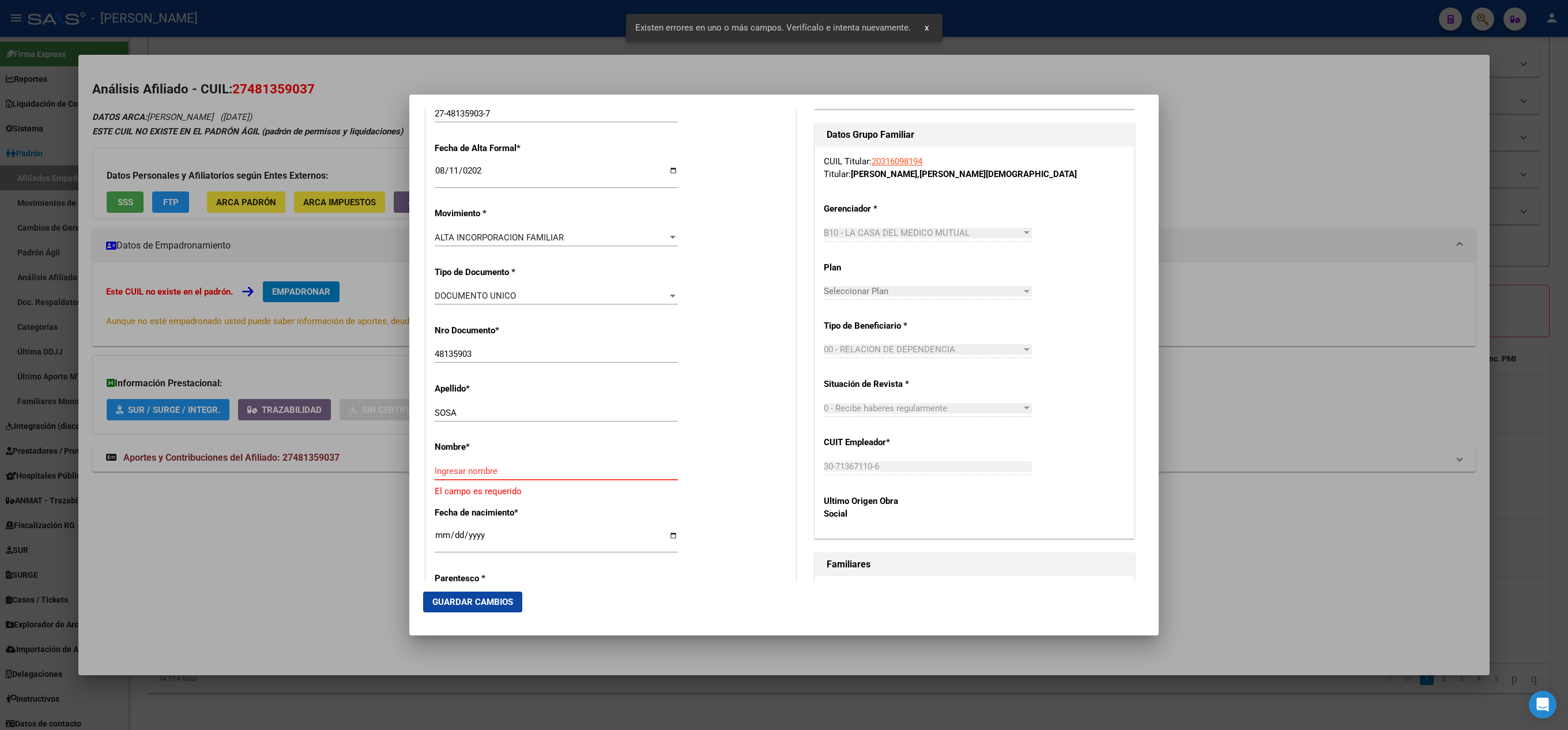
paste input "GUADALUPE"
type input "GUADALUPE"
click at [461, 609] on button "Guardar Cambios" at bounding box center [472, 602] width 99 height 21
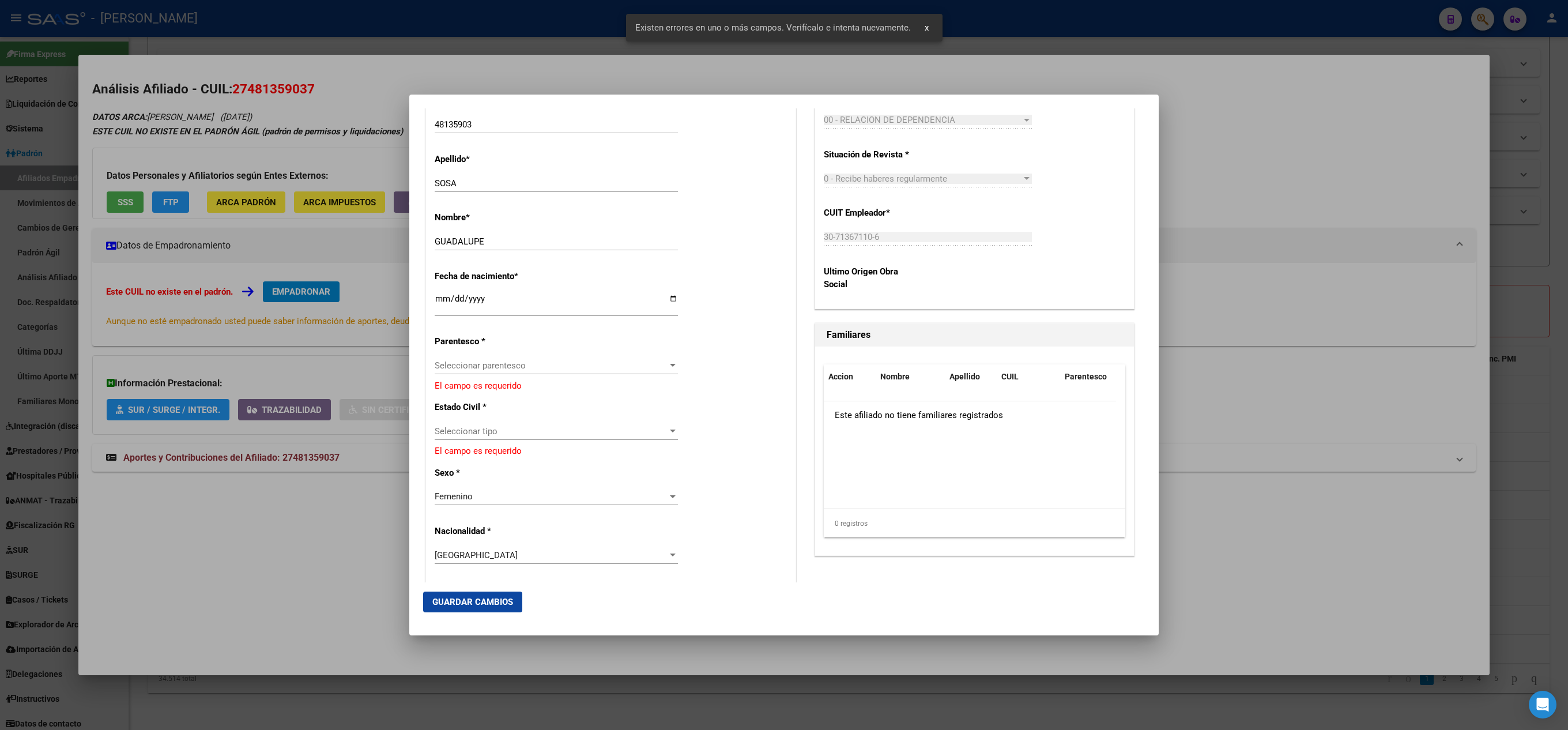
scroll to position [461, 0]
click at [500, 361] on span "Seleccionar parentesco" at bounding box center [551, 365] width 233 height 10
click at [518, 441] on span "Hijo < 21 años" at bounding box center [554, 443] width 236 height 26
click at [438, 614] on mat-dialog-actions "Guardar Cambios" at bounding box center [784, 602] width 722 height 39
click at [463, 597] on span "Guardar Cambios" at bounding box center [472, 602] width 81 height 10
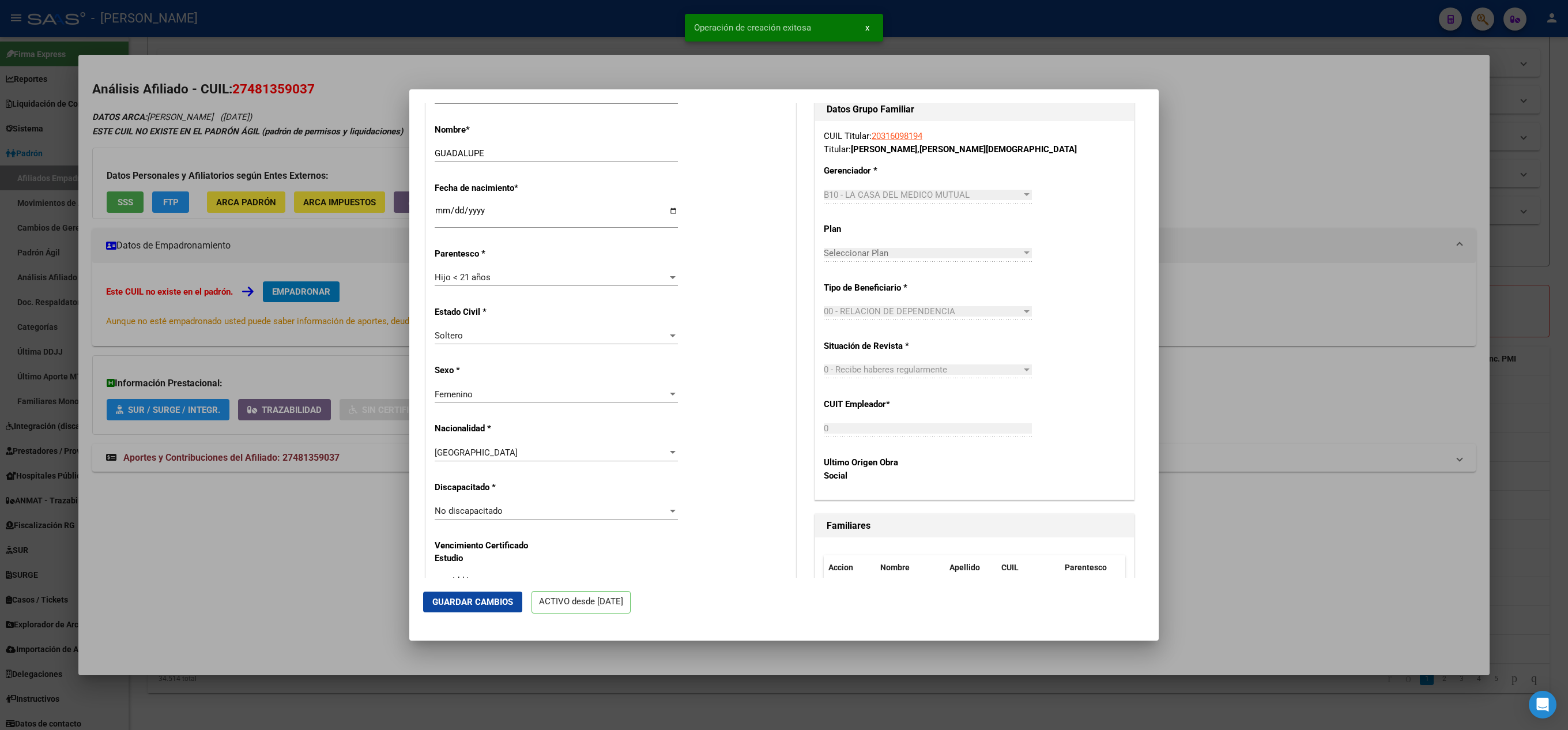
click at [334, 205] on div at bounding box center [784, 365] width 1568 height 730
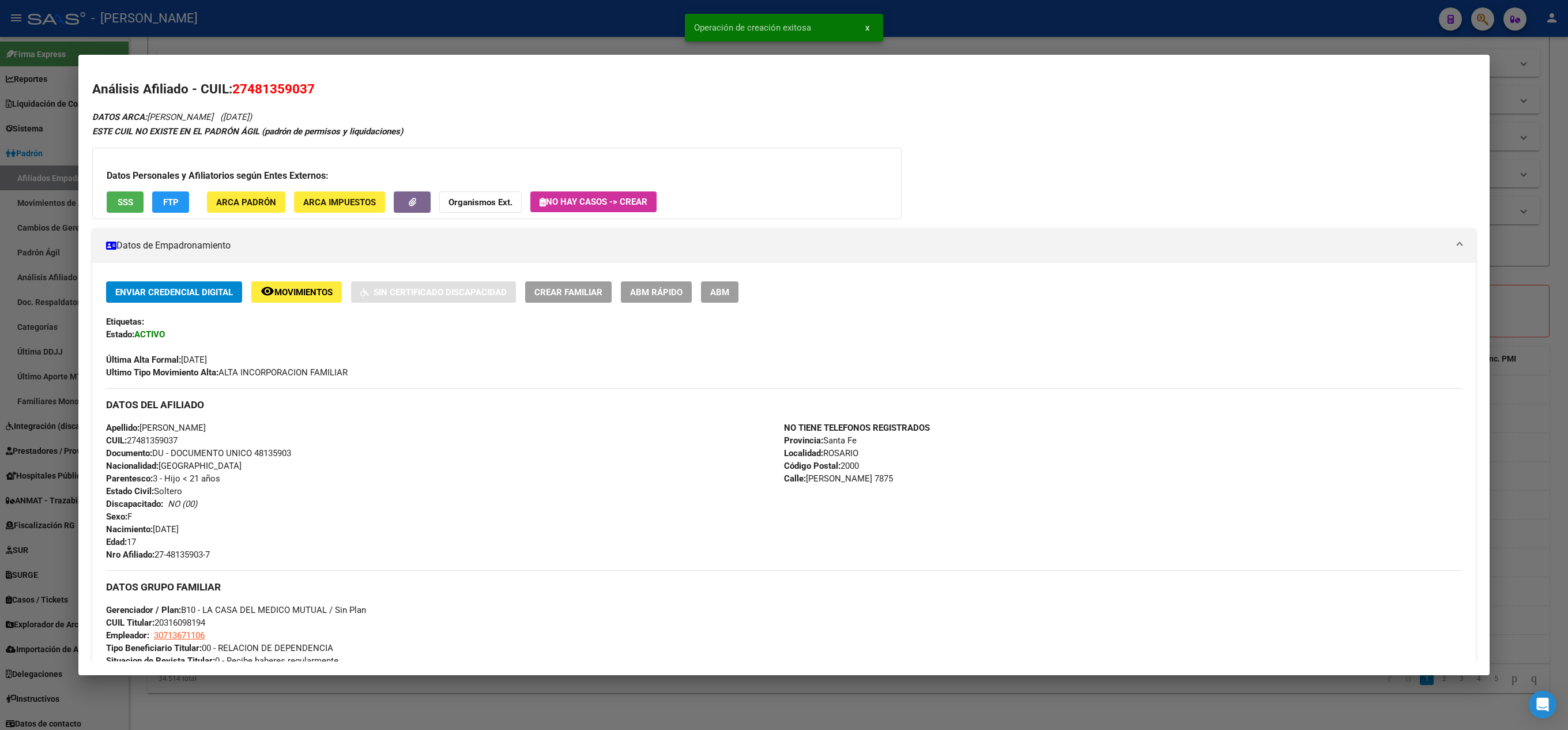
click at [1, 150] on div at bounding box center [784, 365] width 1568 height 730
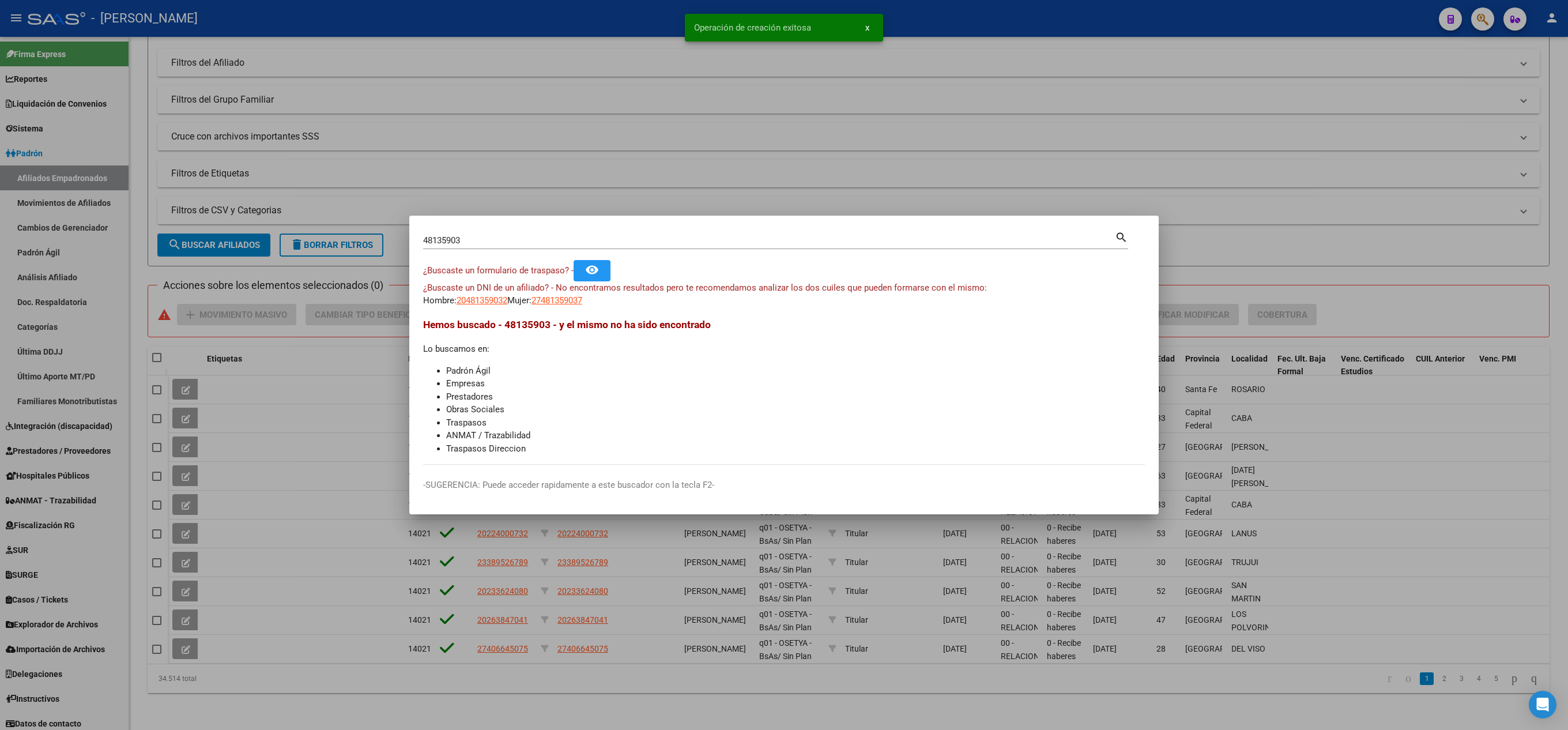
click at [601, 245] on input "48135903" at bounding box center [768, 240] width 692 height 10
paste input "57322381"
type input "57322381"
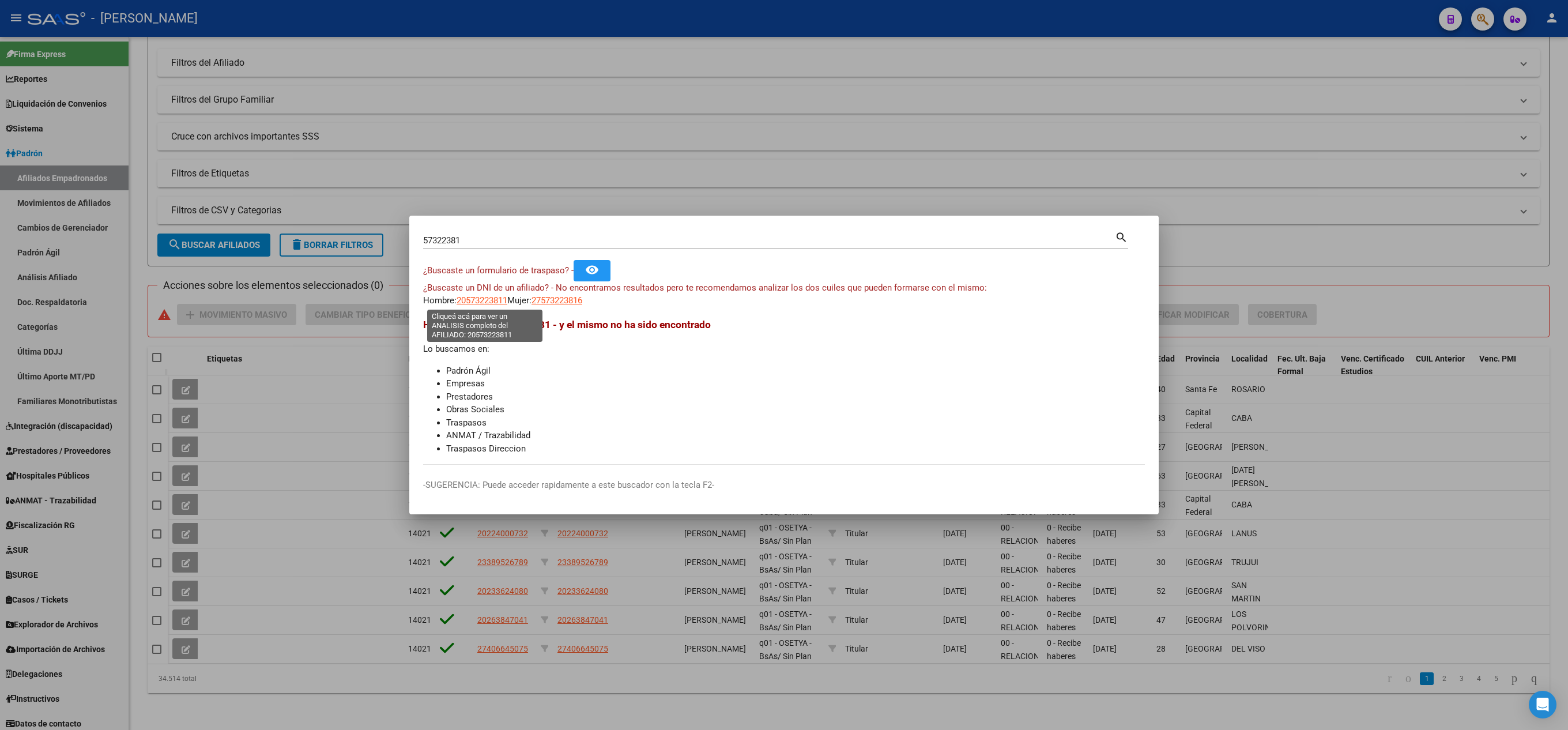
click at [488, 304] on span "20573223811" at bounding box center [482, 301] width 51 height 10
type textarea "20573223811"
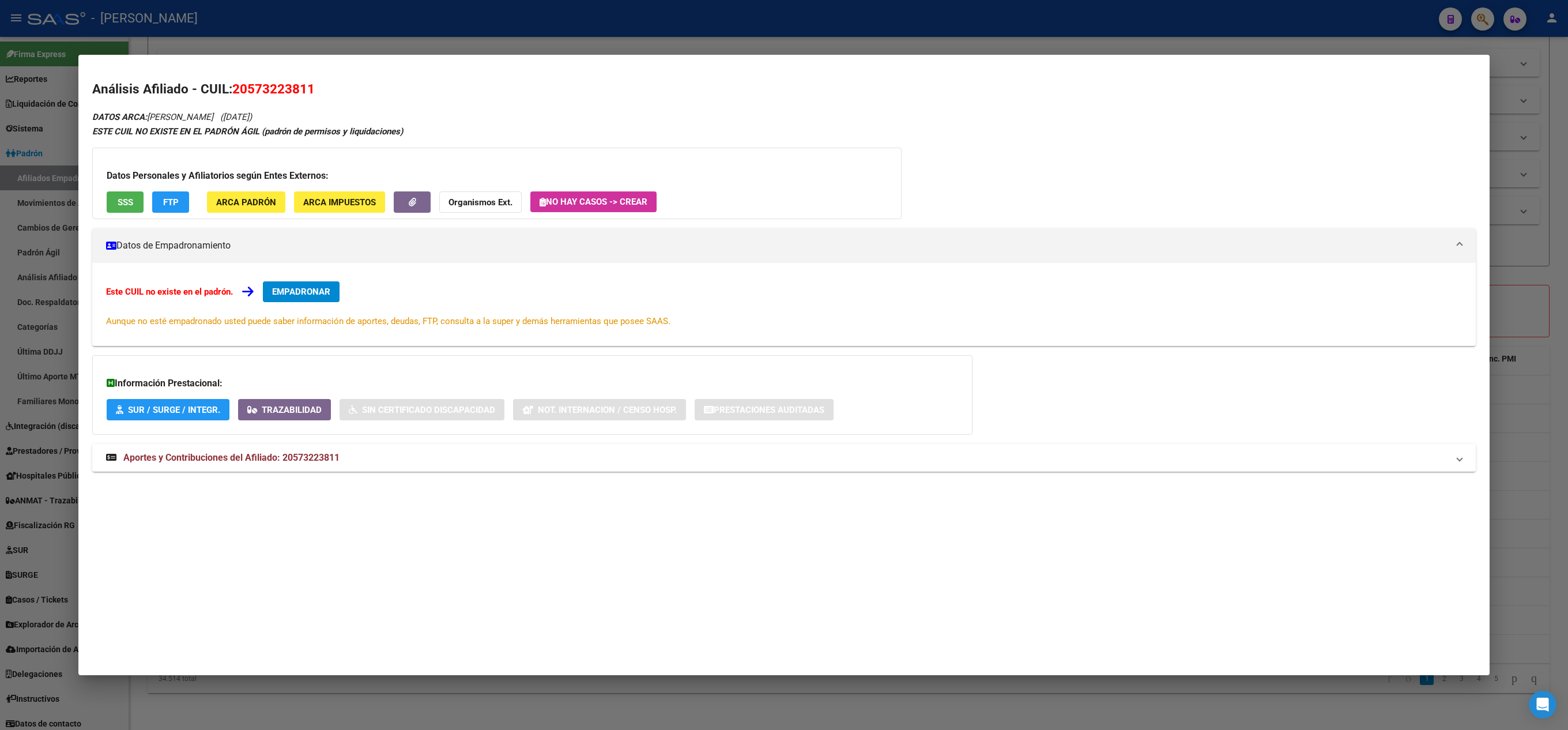
click at [309, 279] on div "Este CUIL no existe en el padrón. EMPADRONAR Aunque no esté empadronado usted p…" at bounding box center [784, 304] width 1383 height 83
click at [309, 303] on button "EMPADRONAR" at bounding box center [301, 292] width 77 height 21
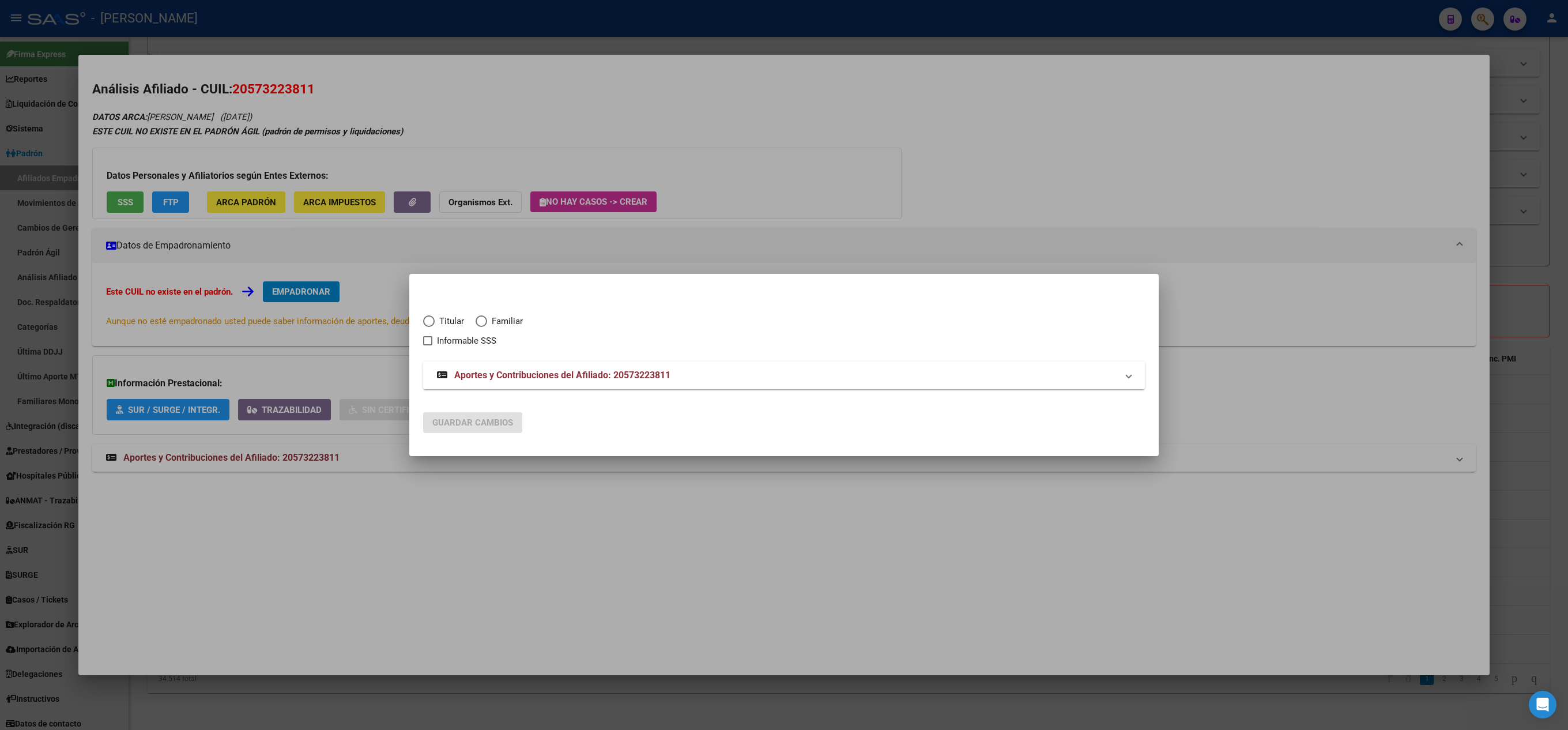
click at [533, 321] on label "Familiar" at bounding box center [505, 322] width 59 height 13
click at [487, 321] on input "Familiar" at bounding box center [481, 321] width 11 height 11
radio input "true"
checkbox input "true"
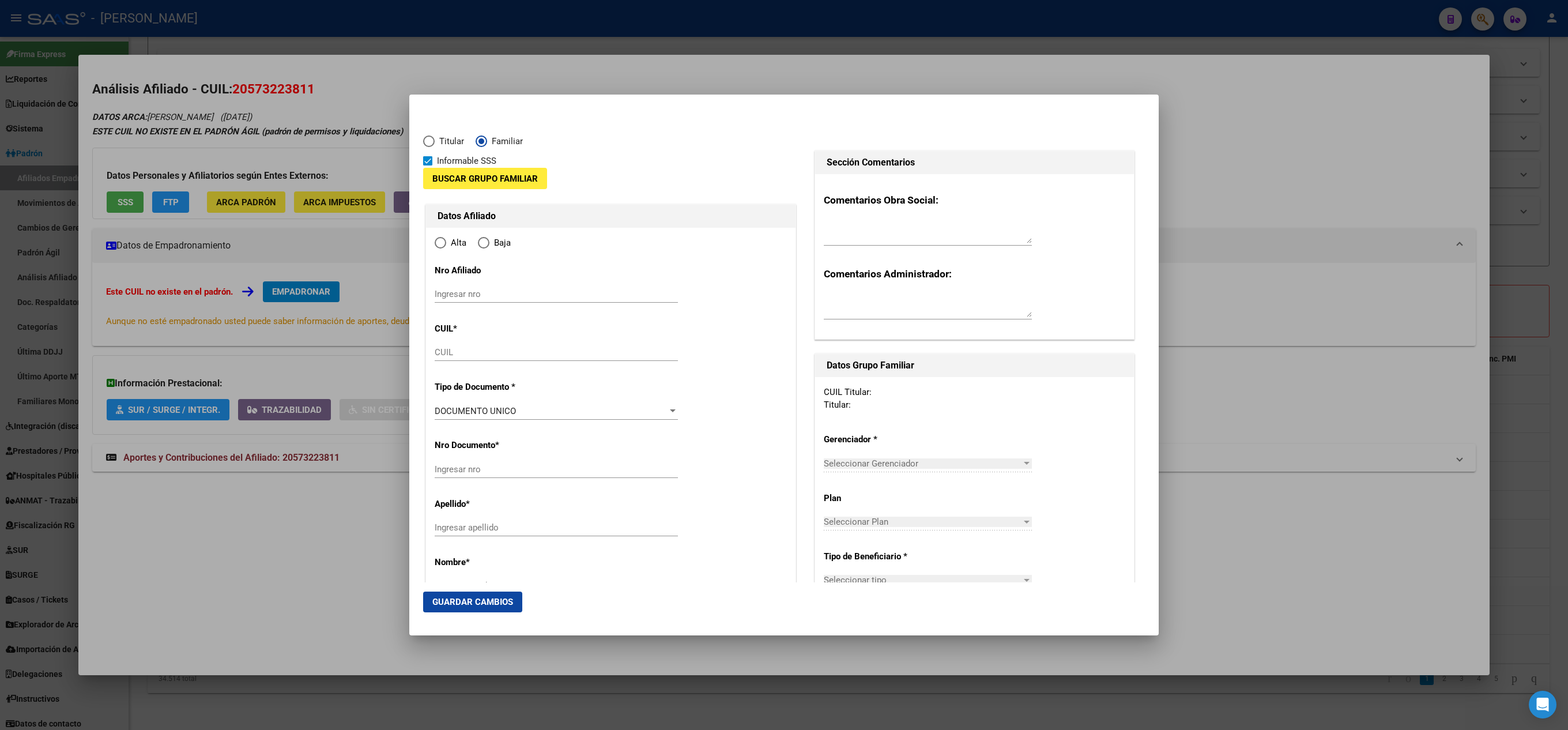
type input "20-57322381-1"
type input "57322381"
type input "[PERSON_NAME]"
type input "[DATE]"
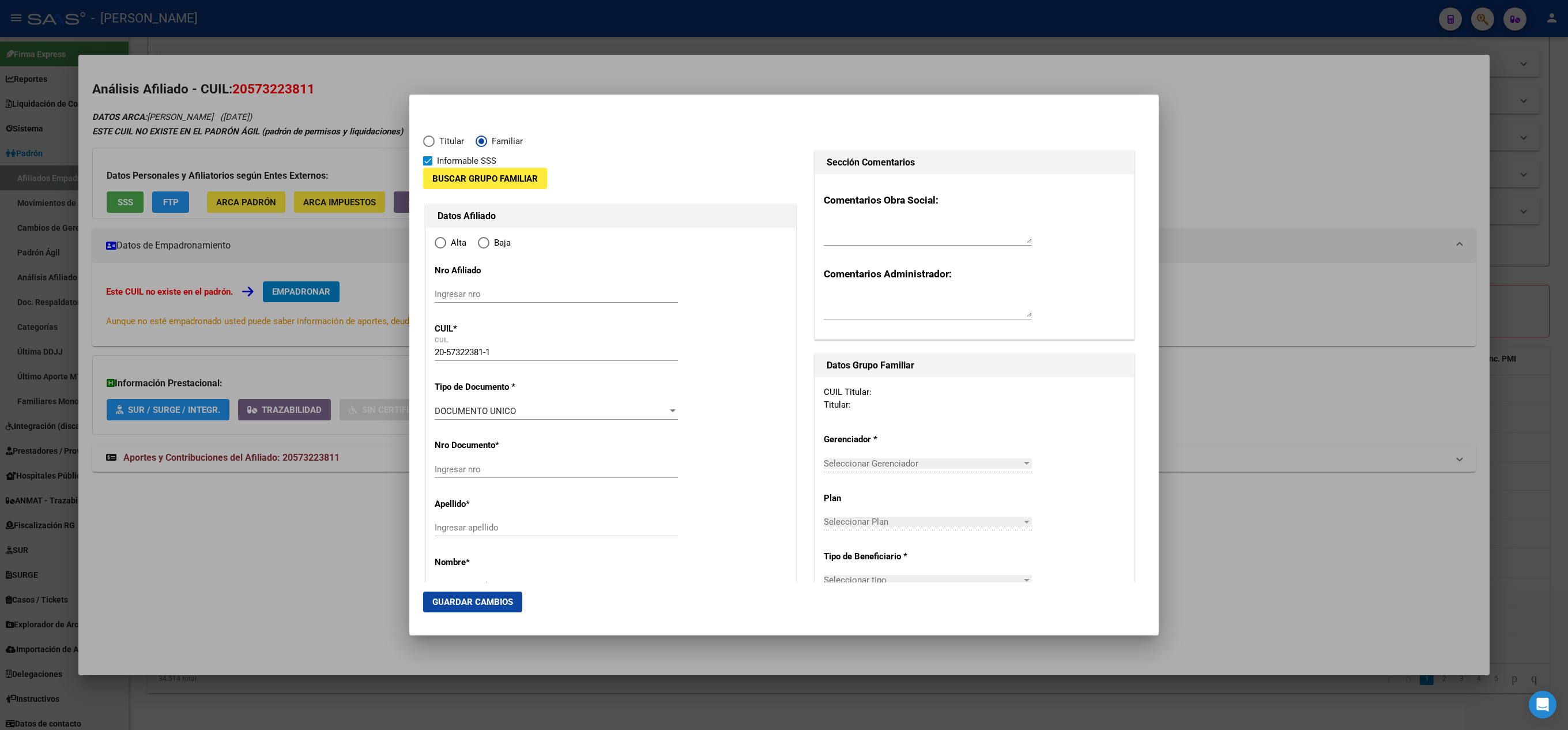
type input "ROSARIO"
type input "2000"
type input "[PERSON_NAME]"
type input "7875"
radio input "true"
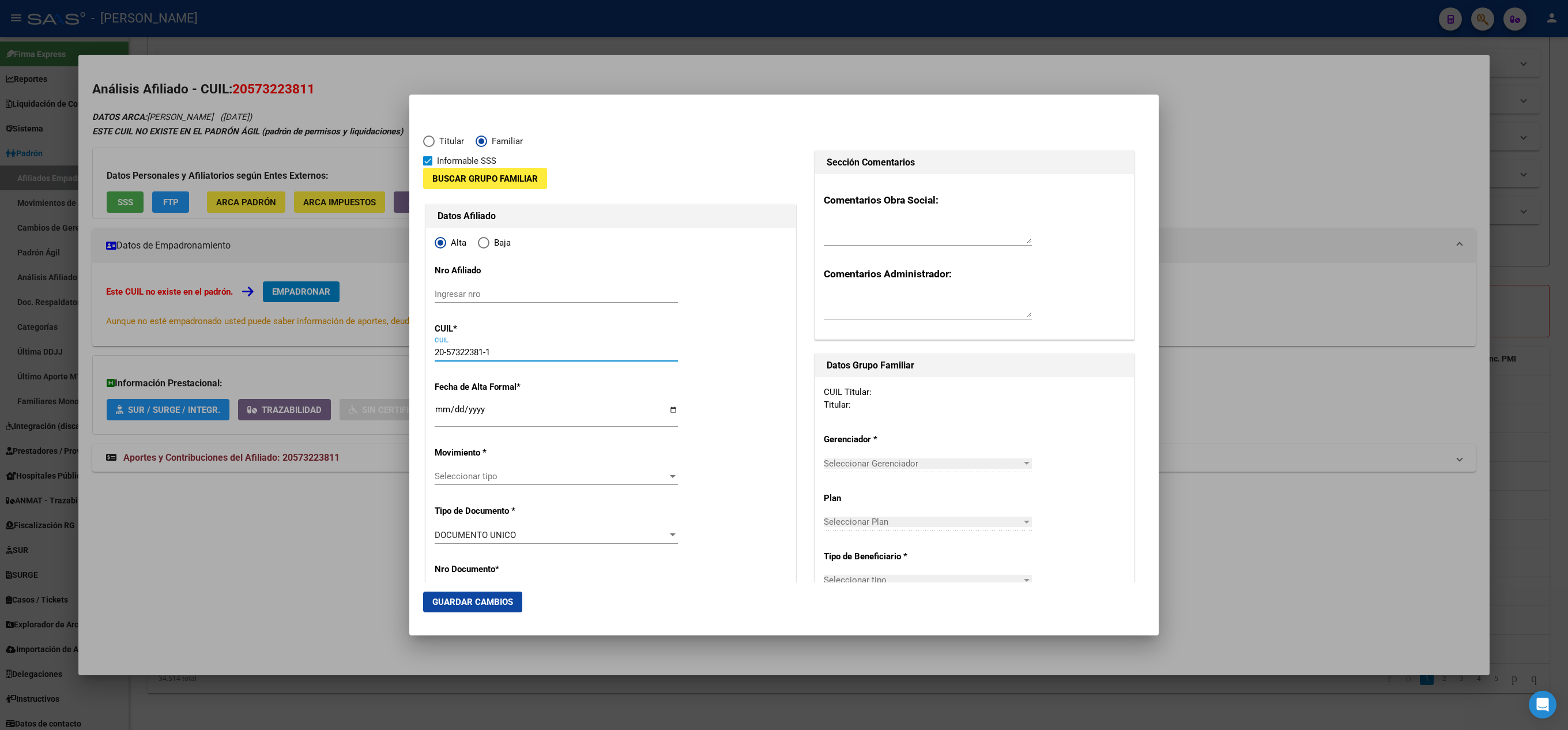
drag, startPoint x: 518, startPoint y: 349, endPoint x: 396, endPoint y: 293, distance: 134.2
click at [355, 316] on div "57322381 Buscar (apellido, dni, cuil, nro traspaso, cuit, obra social) search ¿…" at bounding box center [784, 365] width 1568 height 730
click at [469, 287] on div "Ingresar nro" at bounding box center [557, 294] width 243 height 17
paste input "20-57322381-1"
type input "20-57322381-1"
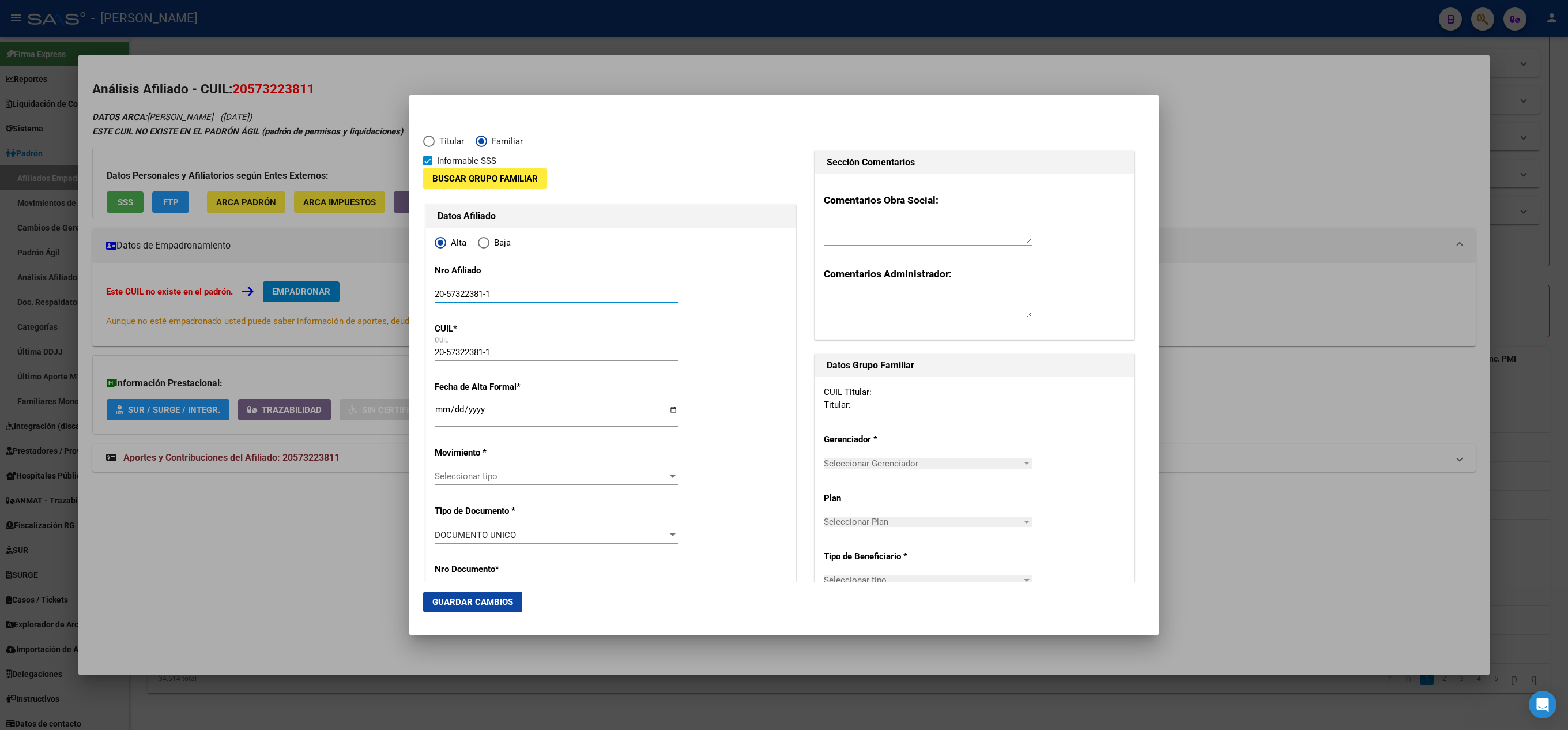
click at [459, 174] on span "Buscar Grupo Familiar" at bounding box center [485, 179] width 105 height 10
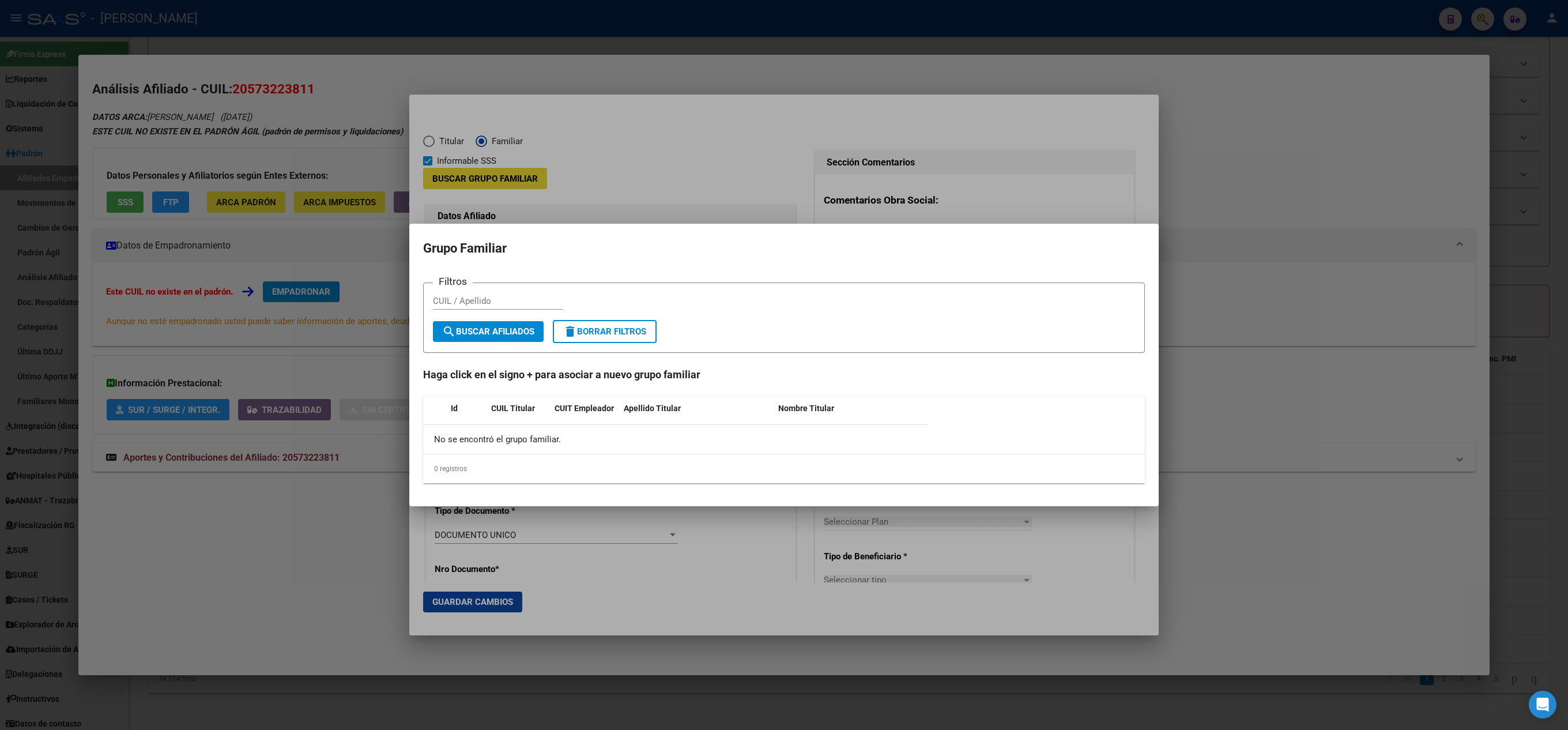
paste input "20316098194"
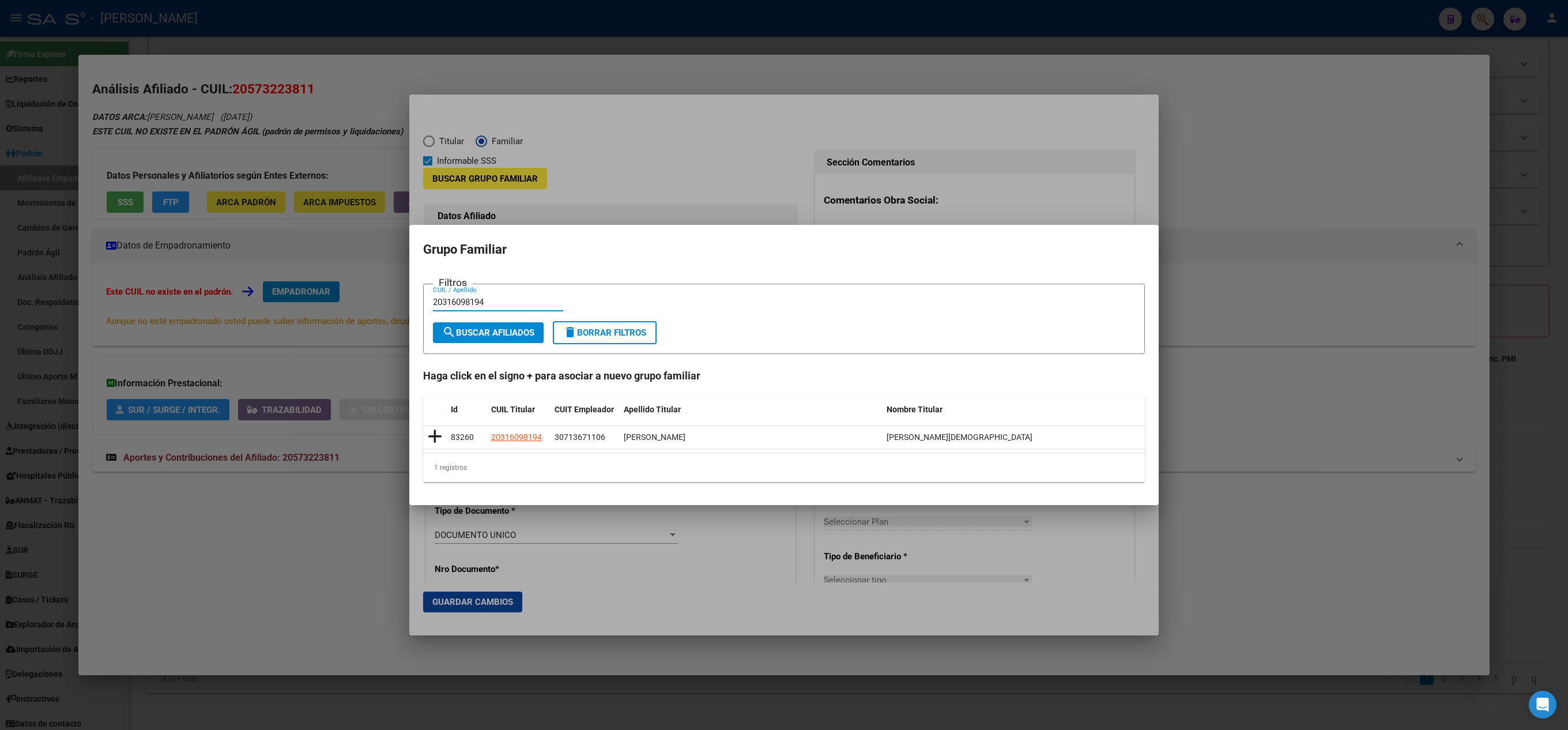
type input "20316098194"
drag, startPoint x: 541, startPoint y: 327, endPoint x: 483, endPoint y: 474, distance: 158.0
click at [487, 474] on div "Filtros 20316098194 CUIL / Apellido search Buscar Afiliados delete Borrar Filtr…" at bounding box center [784, 383] width 722 height 199
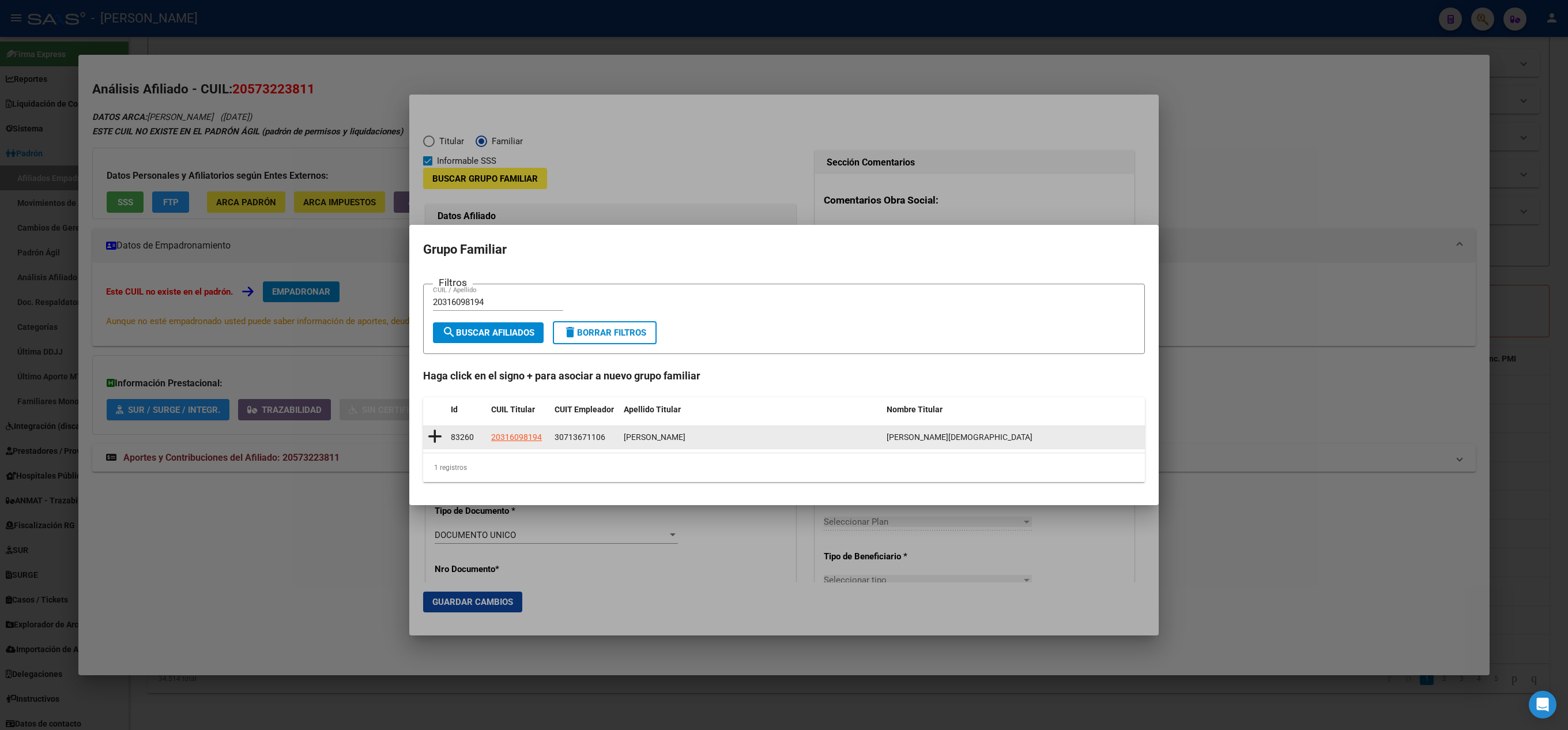
click at [439, 436] on icon at bounding box center [435, 436] width 15 height 16
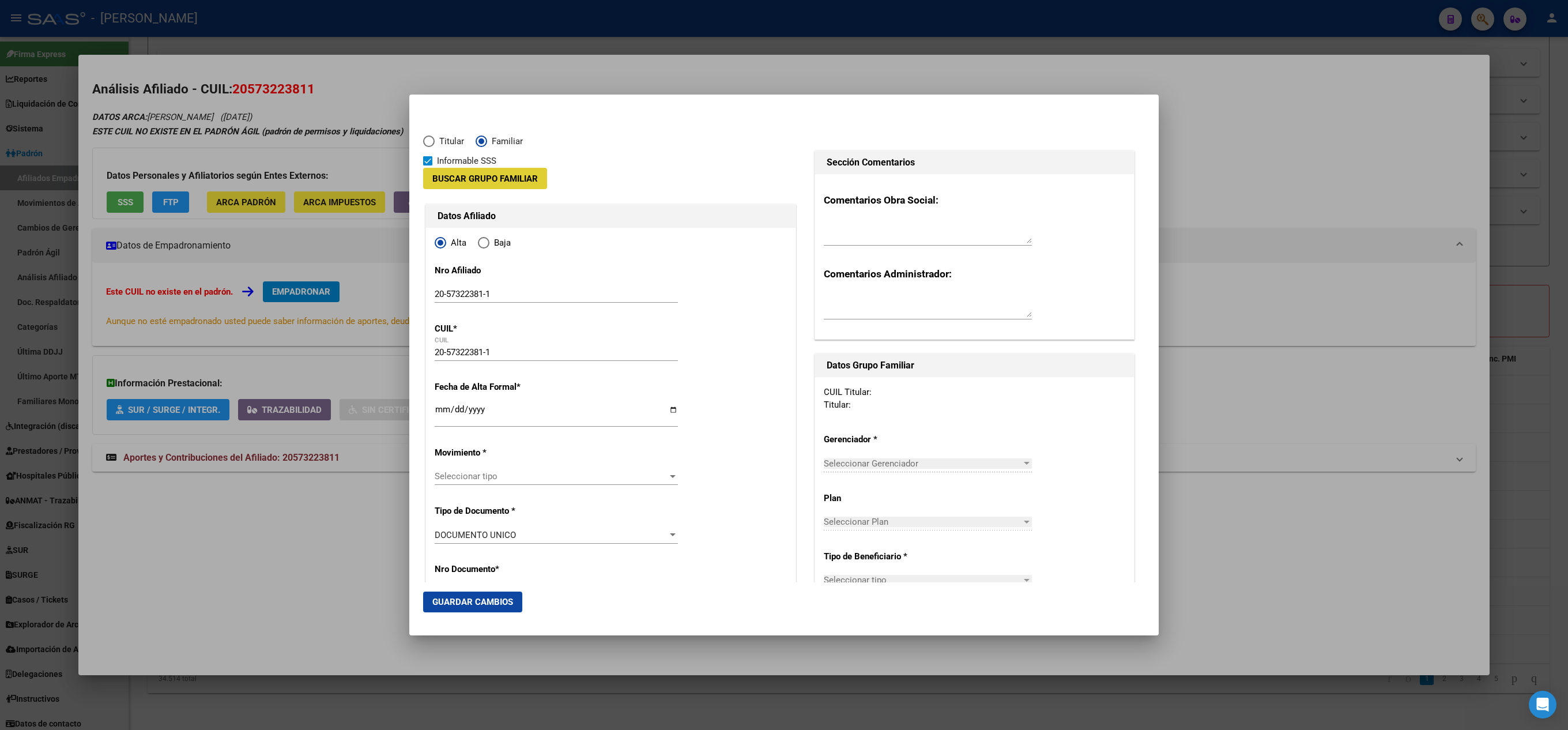
type input "30-71367110-6"
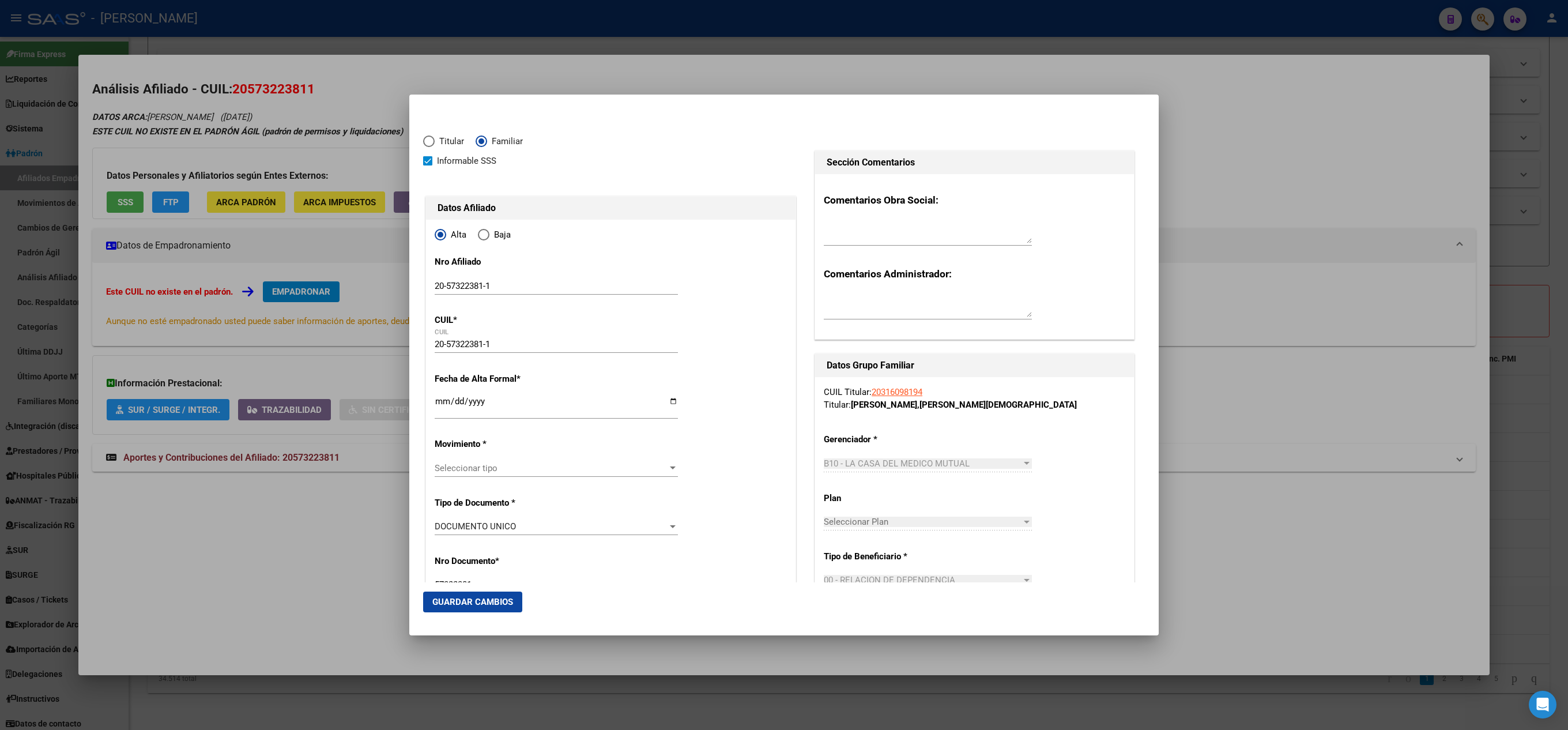
click at [448, 403] on input "Ingresar fecha" at bounding box center [557, 406] width 243 height 18
type input "[DATE]"
click at [465, 465] on span "Seleccionar tipo" at bounding box center [551, 468] width 233 height 10
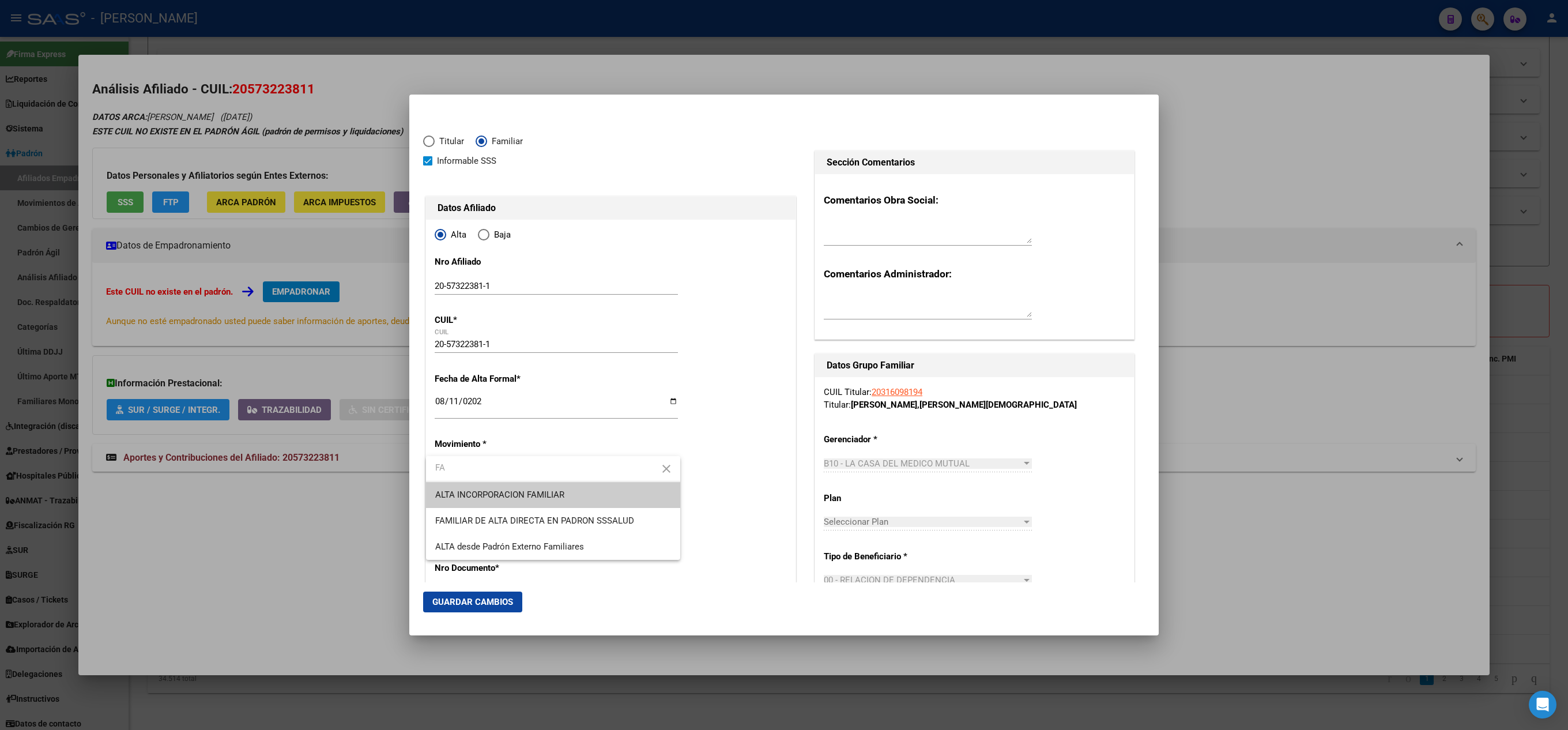
type input "FA"
click at [484, 490] on span "ALTA INCORPORACION FAMILIAR" at bounding box center [500, 495] width 129 height 10
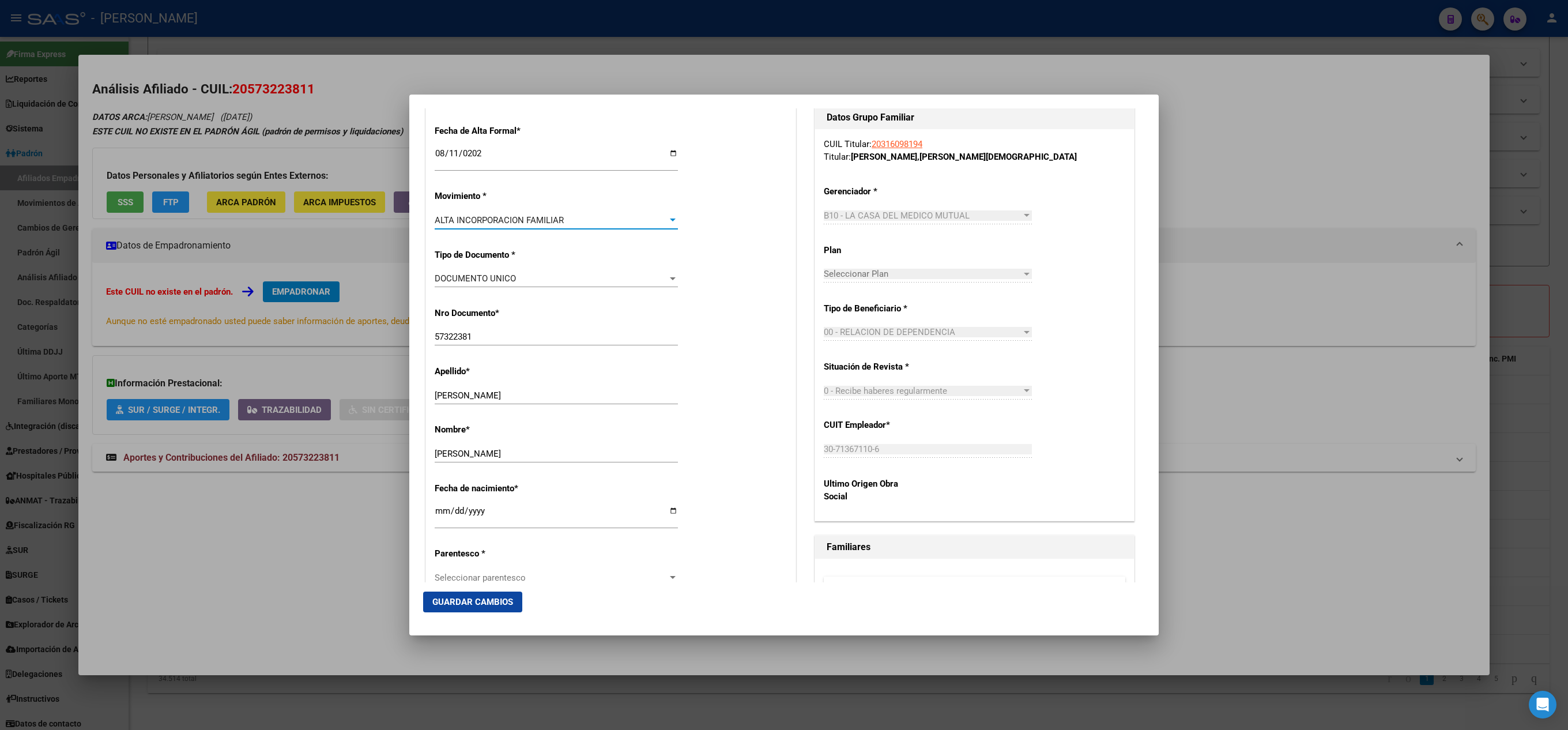
scroll to position [346, 0]
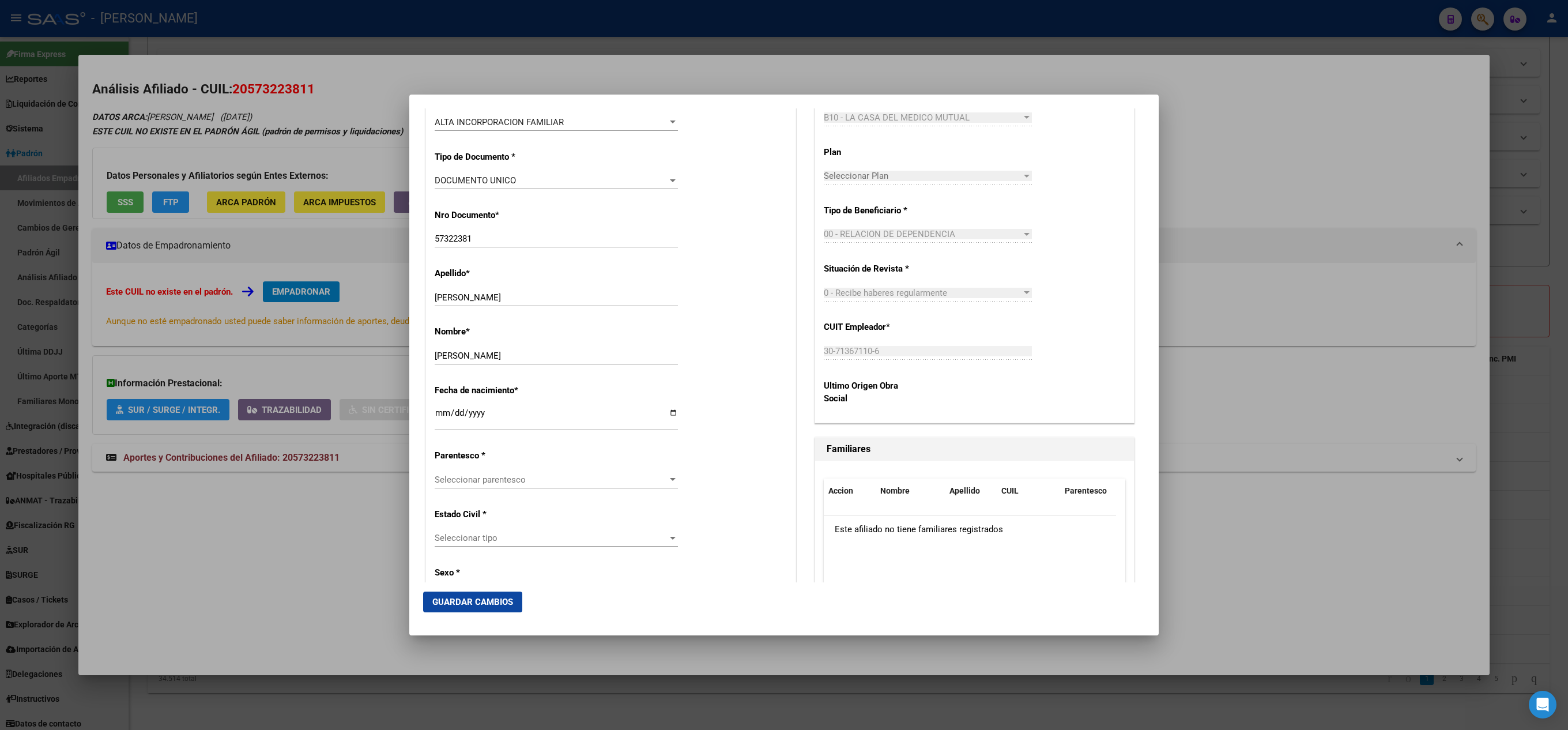
click at [452, 468] on div "Alta Baja Nro Afiliado 20-57322381-1 Ingresar nro CUIL * 20-57322381-1 CUIL ARC…" at bounding box center [611, 697] width 370 height 1647
click at [462, 474] on span "Seleccionar parentesco" at bounding box center [551, 479] width 233 height 10
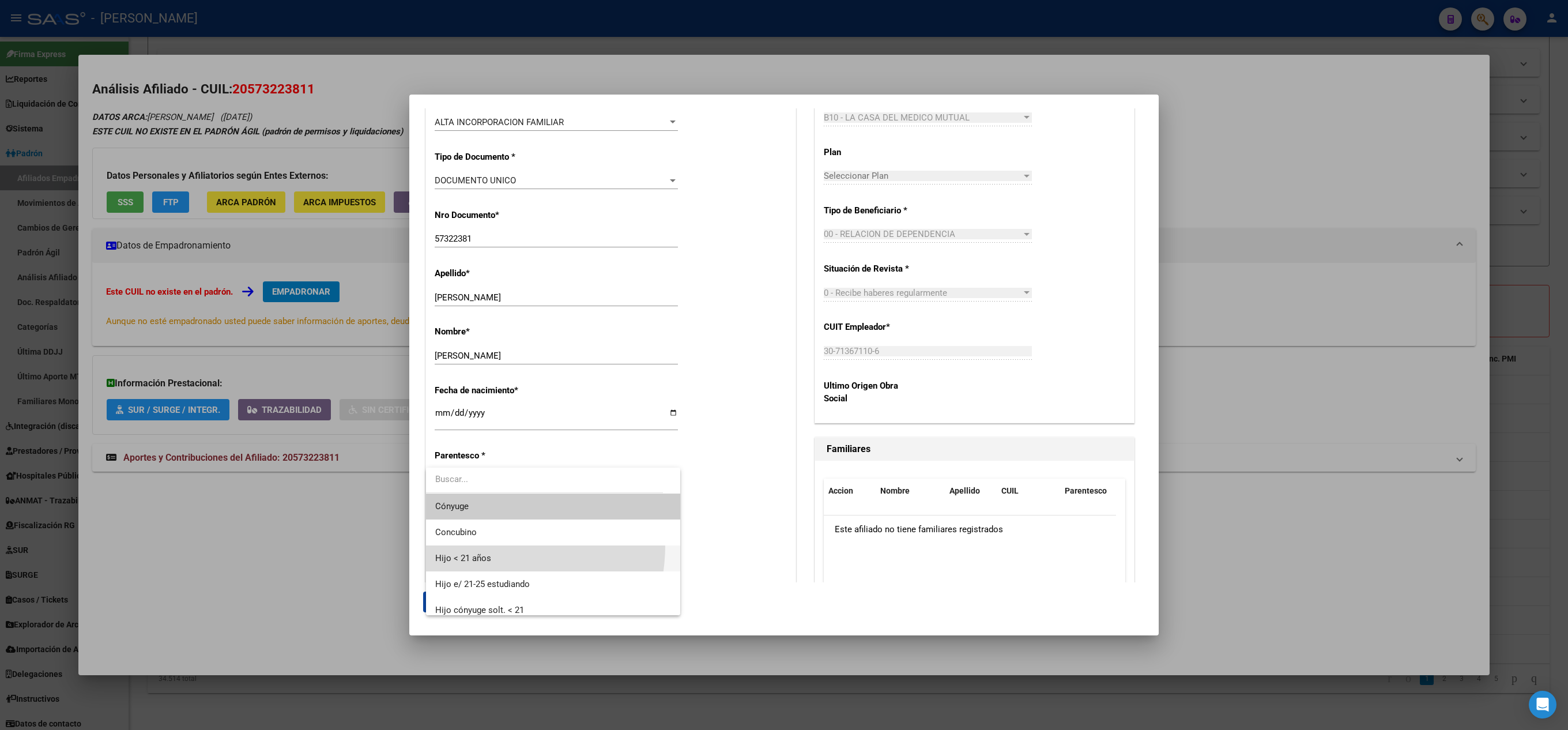
click at [487, 545] on span "Hijo < 21 años" at bounding box center [554, 558] width 236 height 26
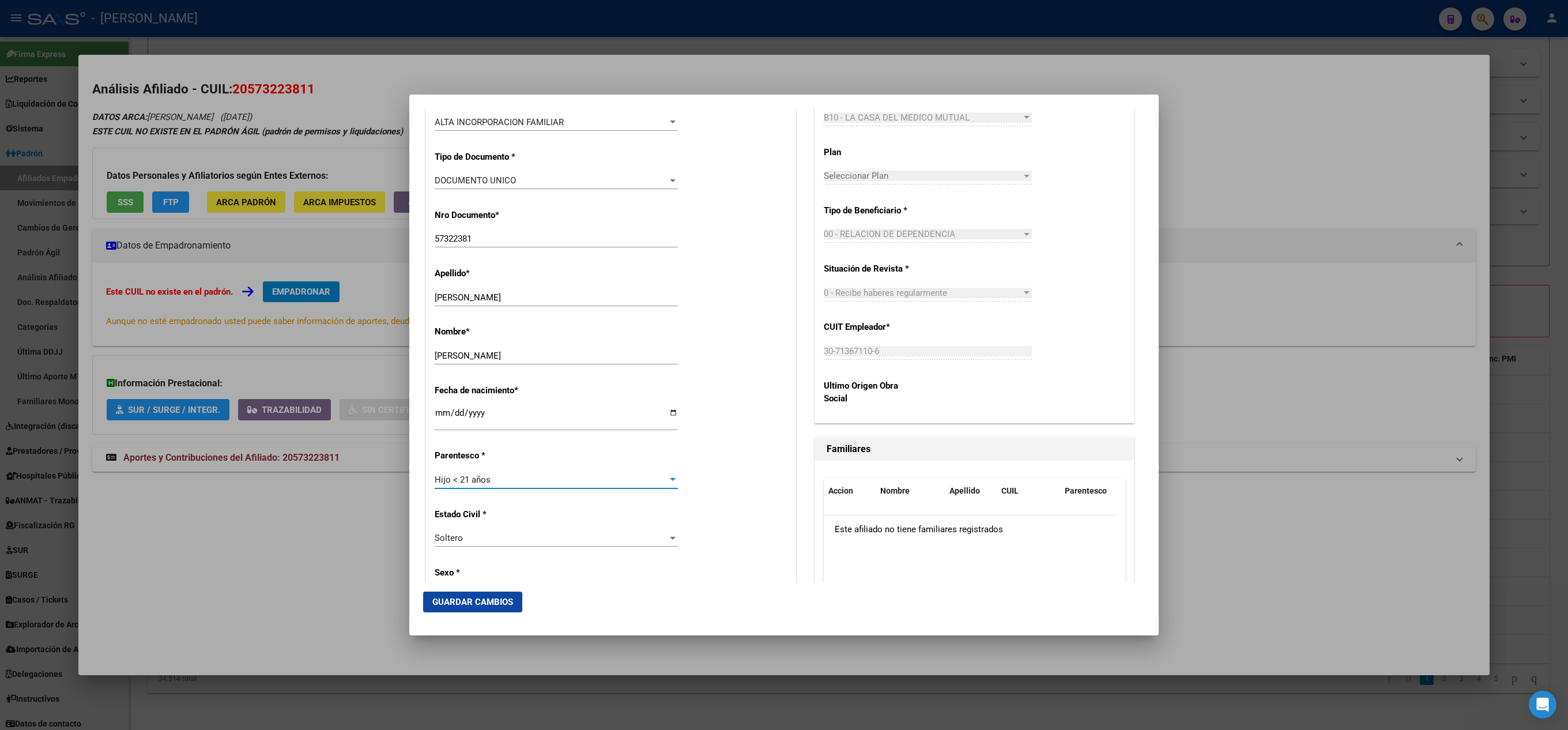
scroll to position [461, 0]
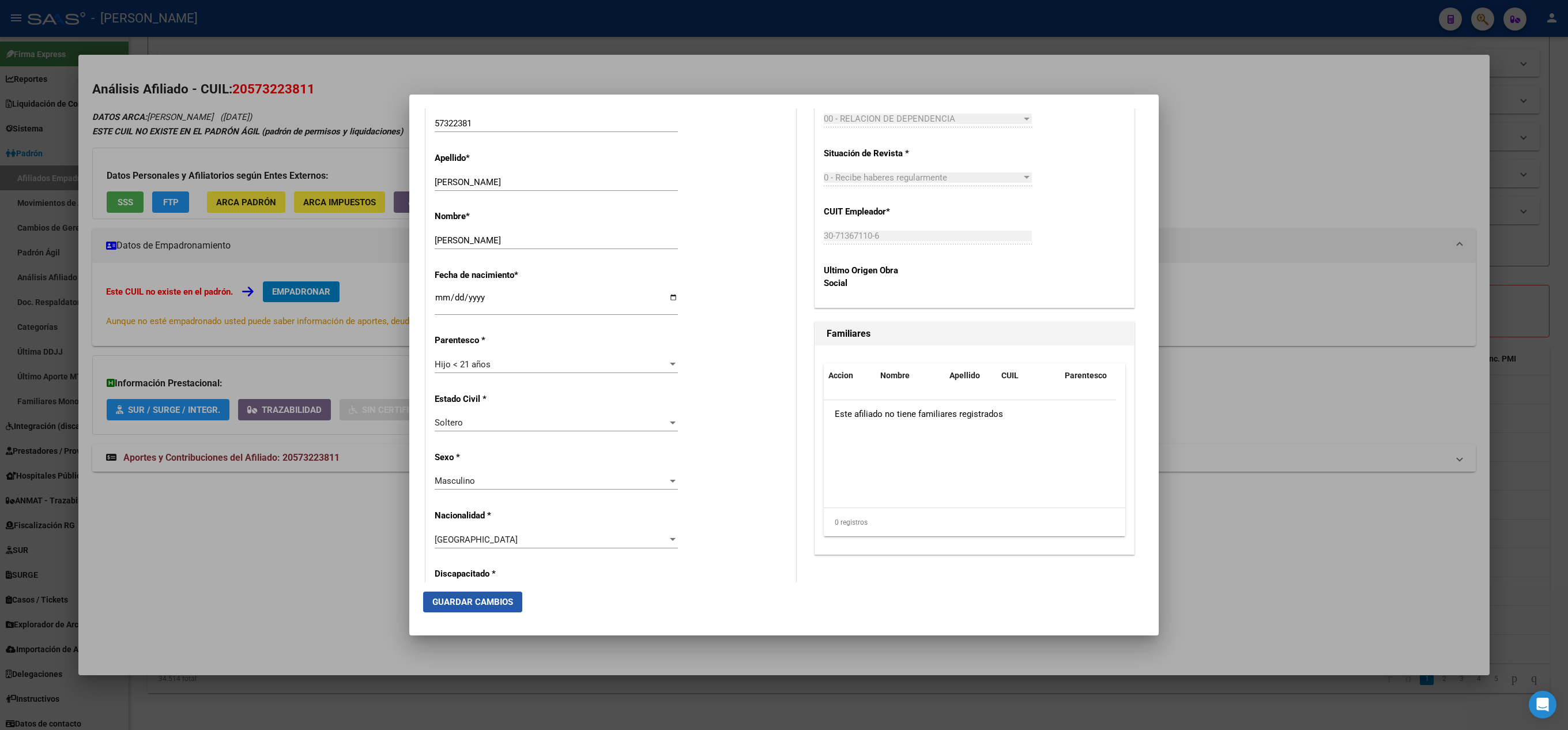
click at [441, 611] on button "Guardar Cambios" at bounding box center [472, 602] width 99 height 21
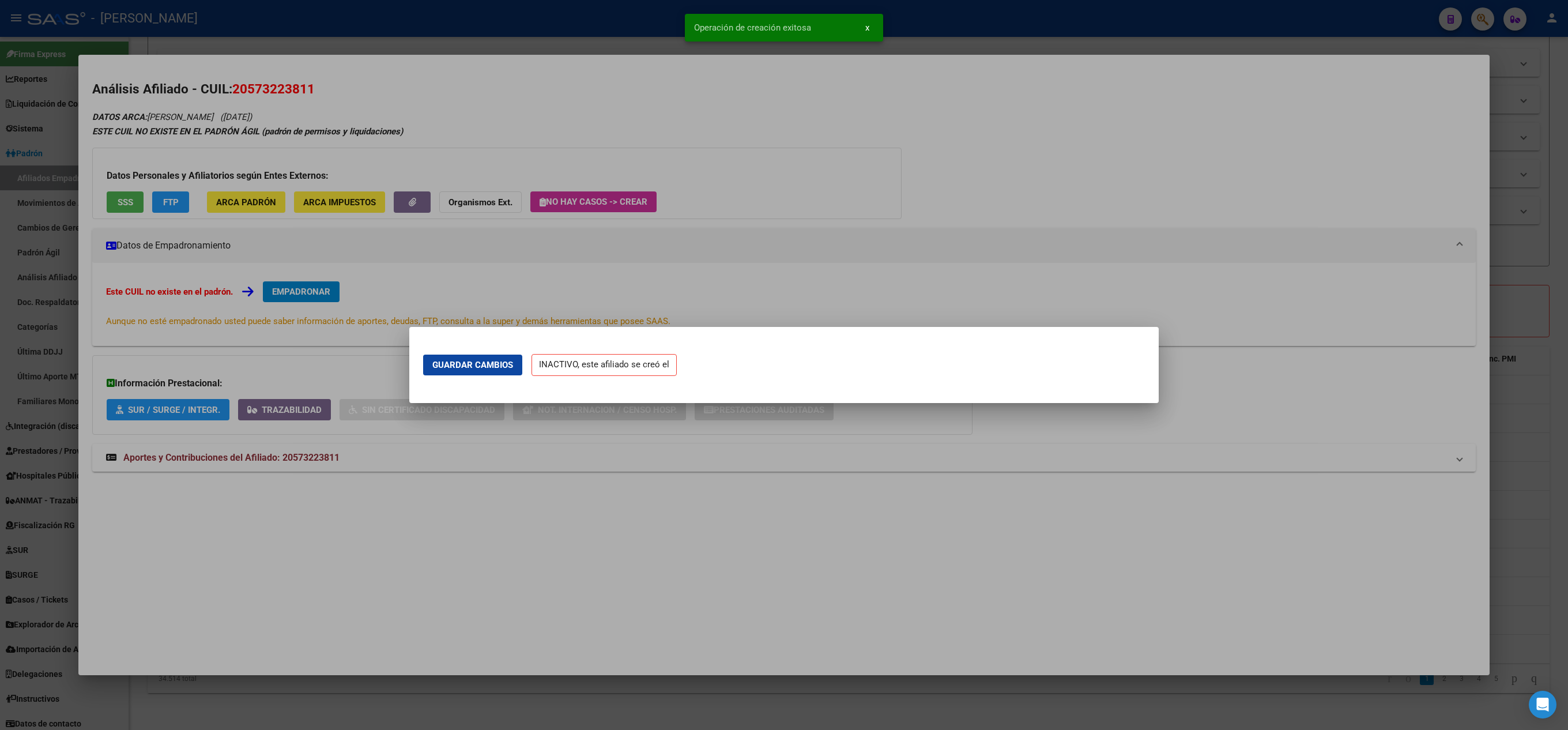
scroll to position [0, 0]
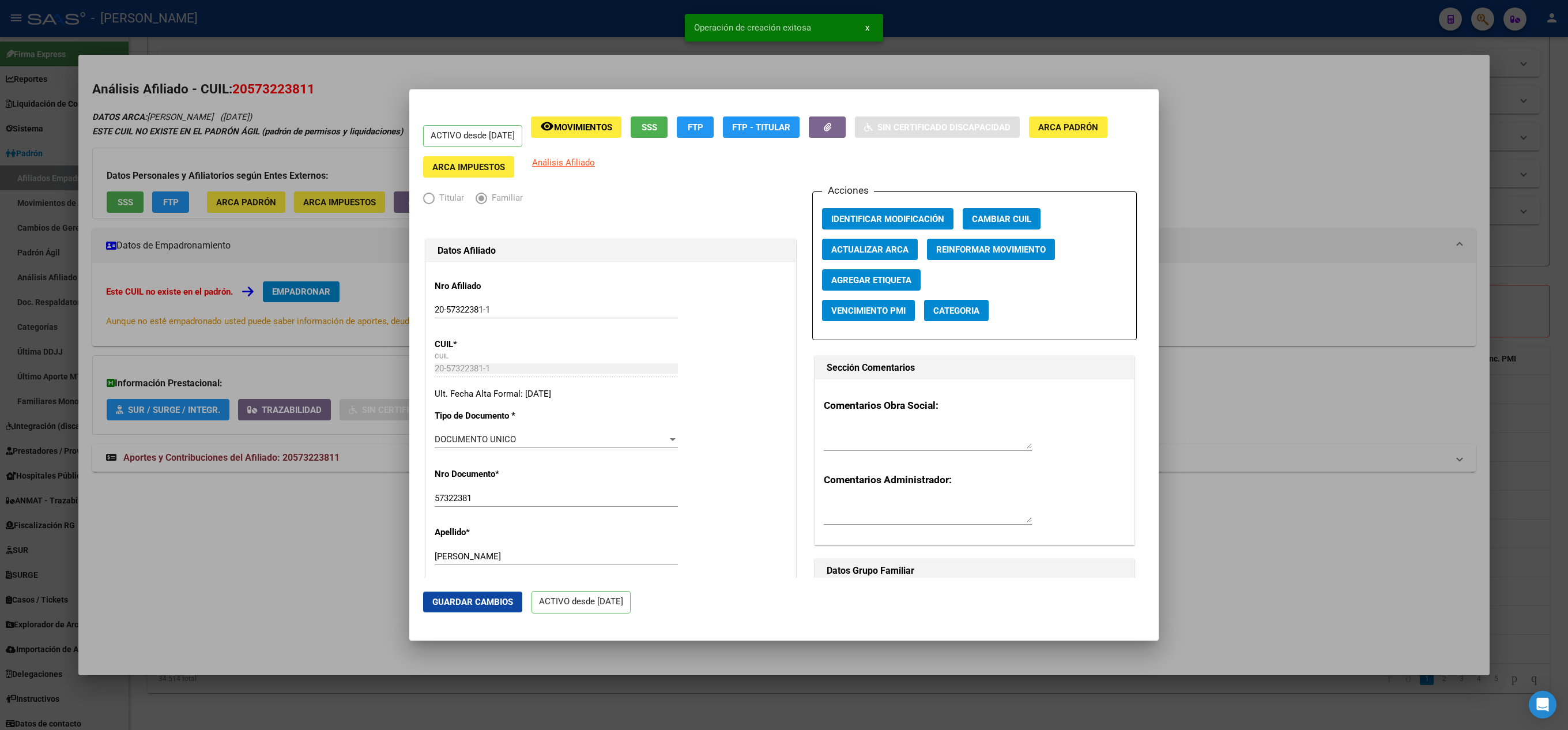
click at [162, 217] on div at bounding box center [784, 365] width 1568 height 730
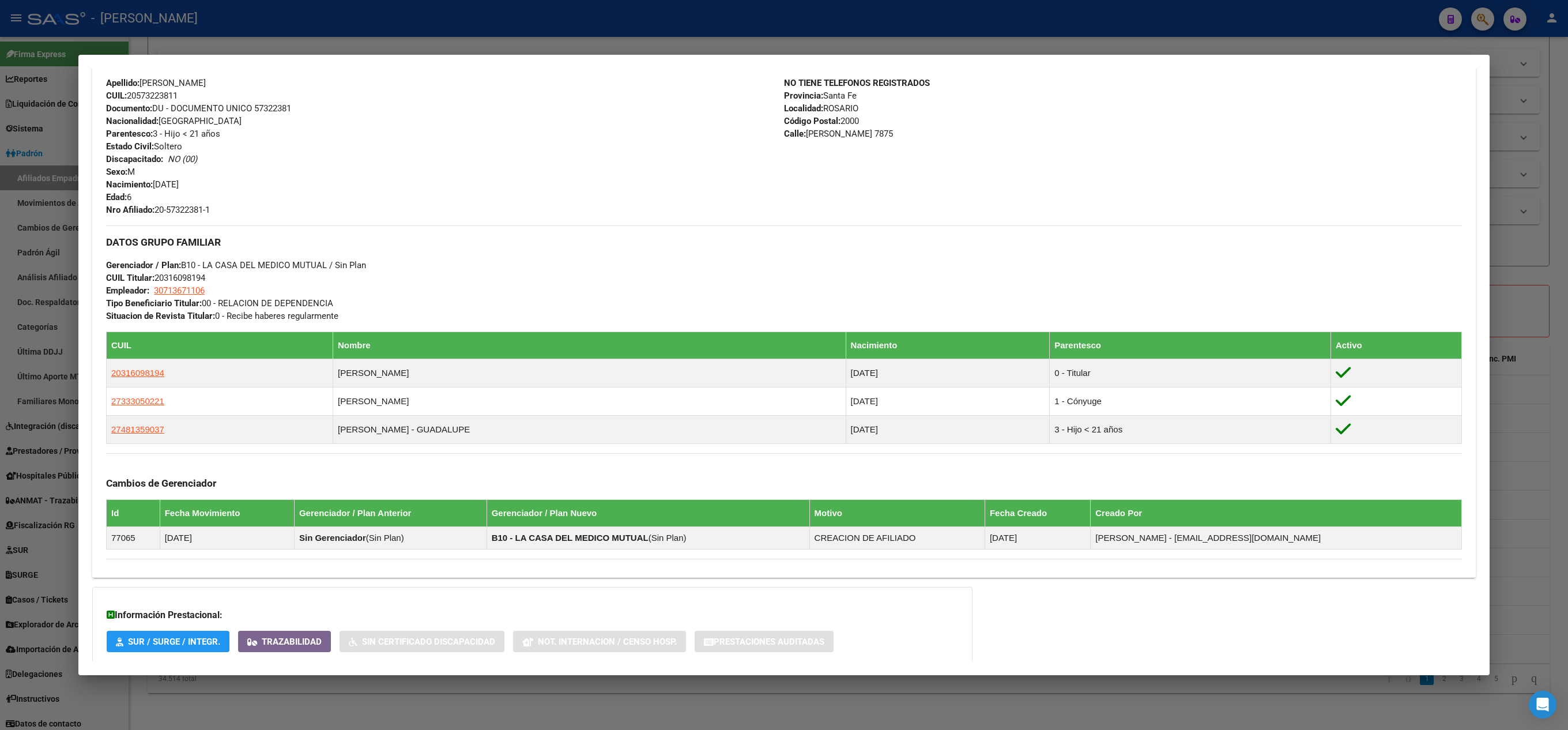
scroll to position [306, 0]
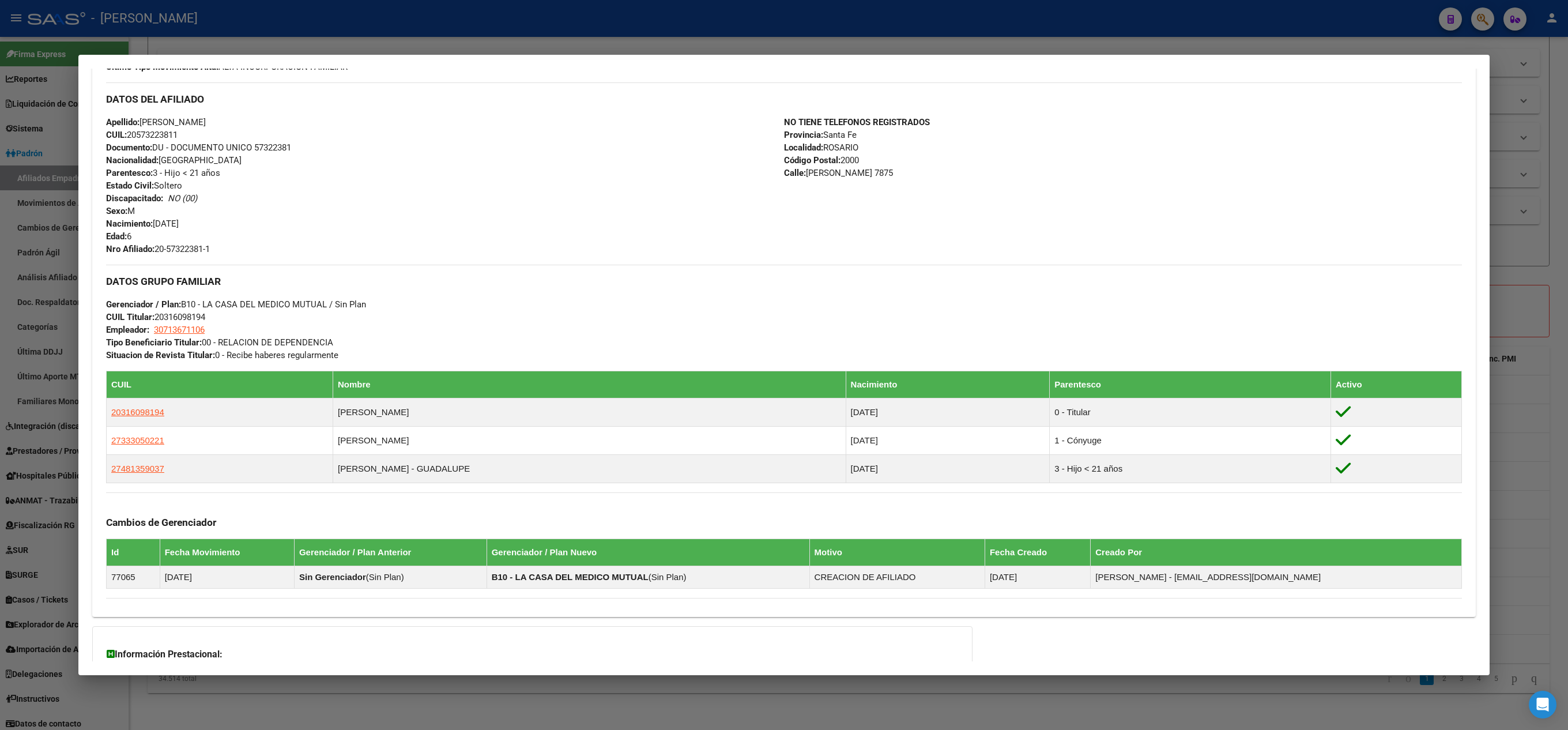
click at [0, 277] on div at bounding box center [784, 365] width 1568 height 730
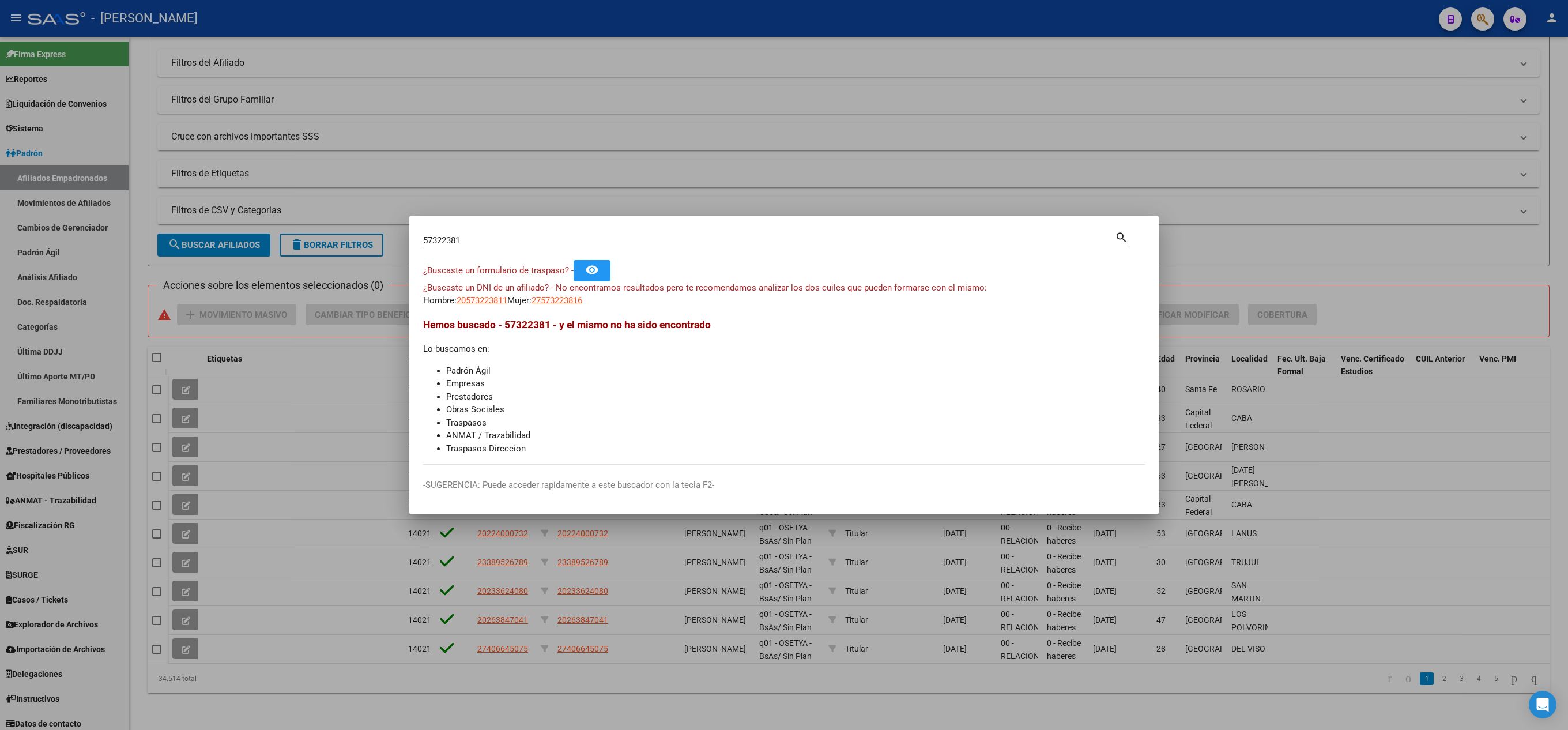
click at [0, 277] on div at bounding box center [784, 365] width 1568 height 730
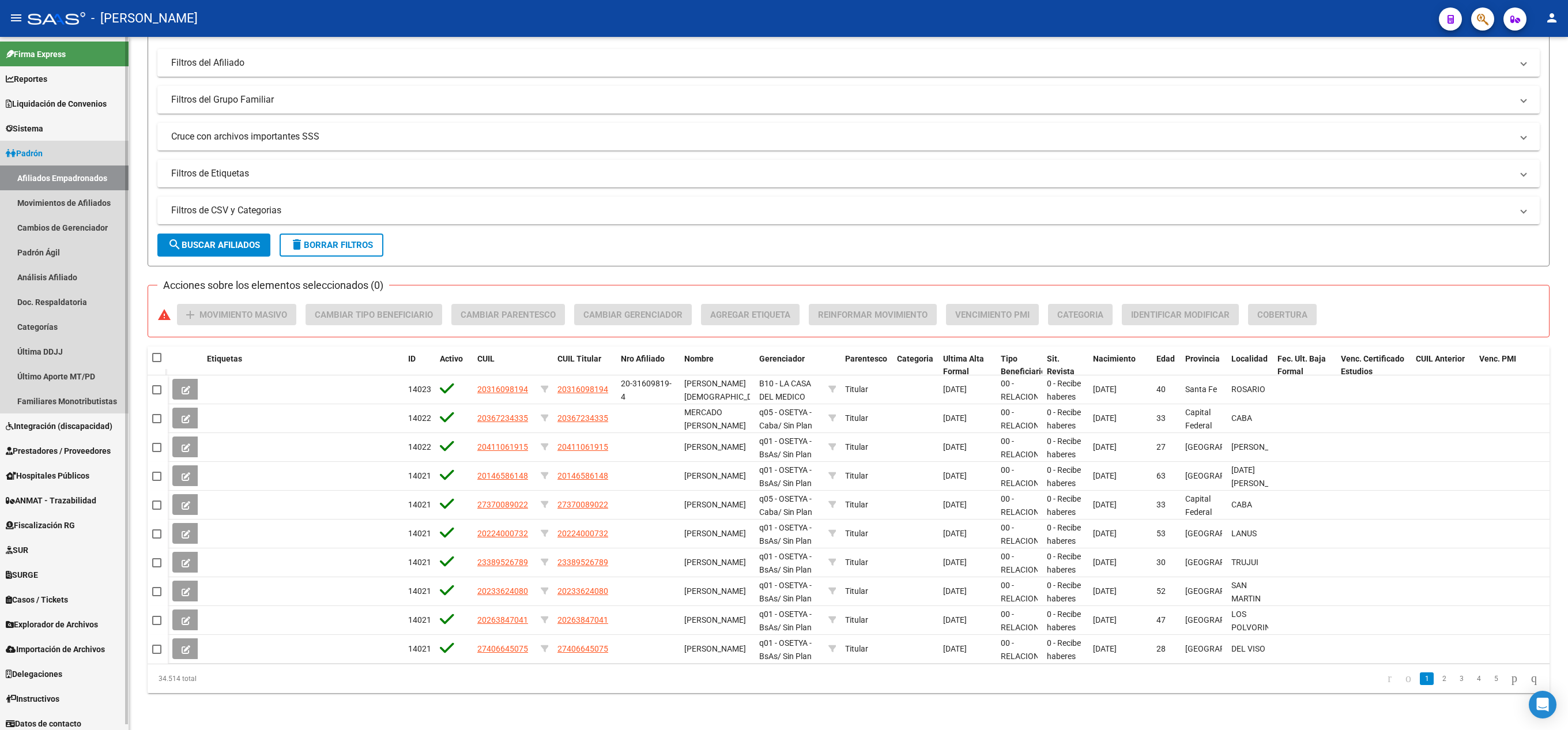
click at [37, 188] on link "Afiliados Empadronados" at bounding box center [64, 178] width 129 height 25
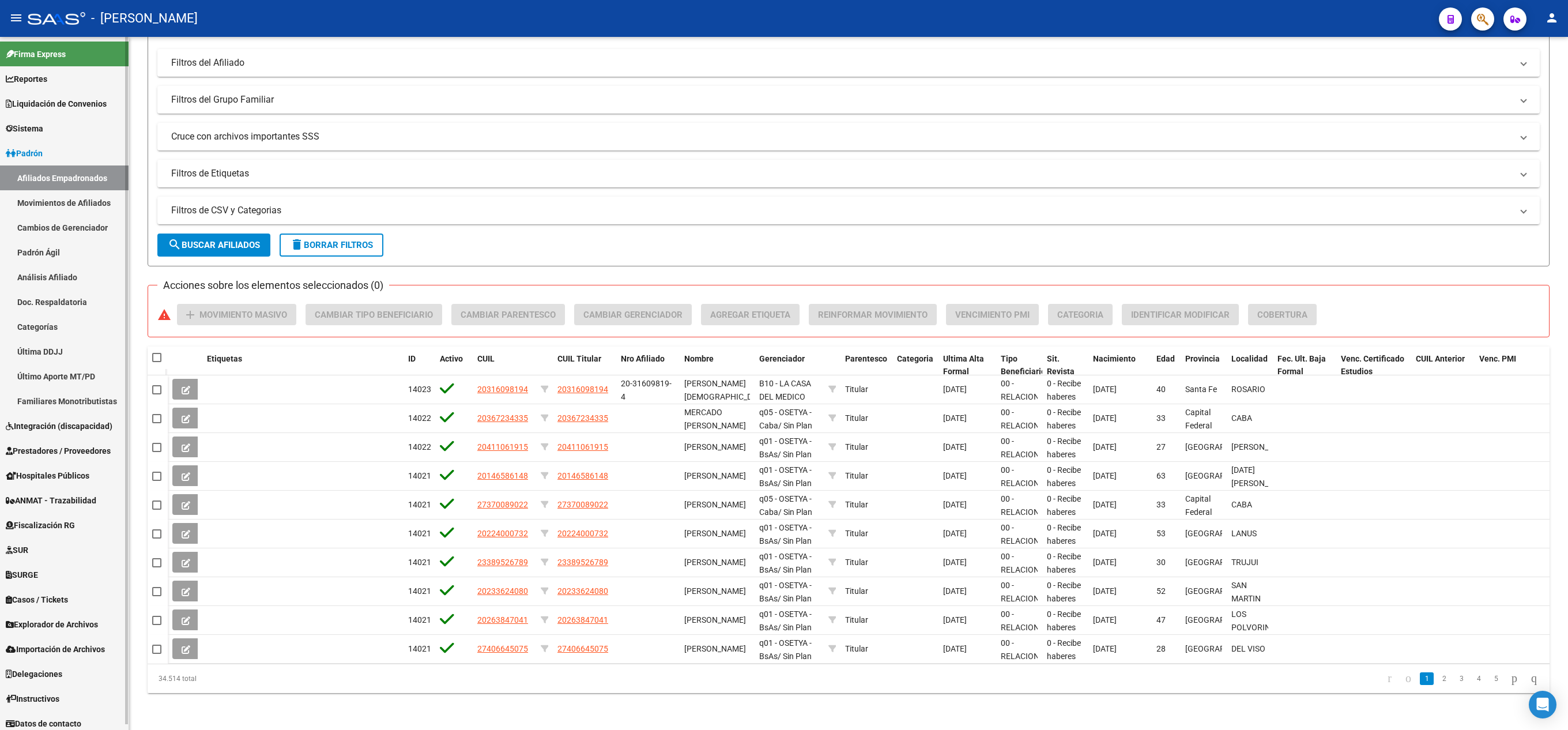
click at [49, 182] on link "Afiliados Empadronados" at bounding box center [64, 178] width 129 height 25
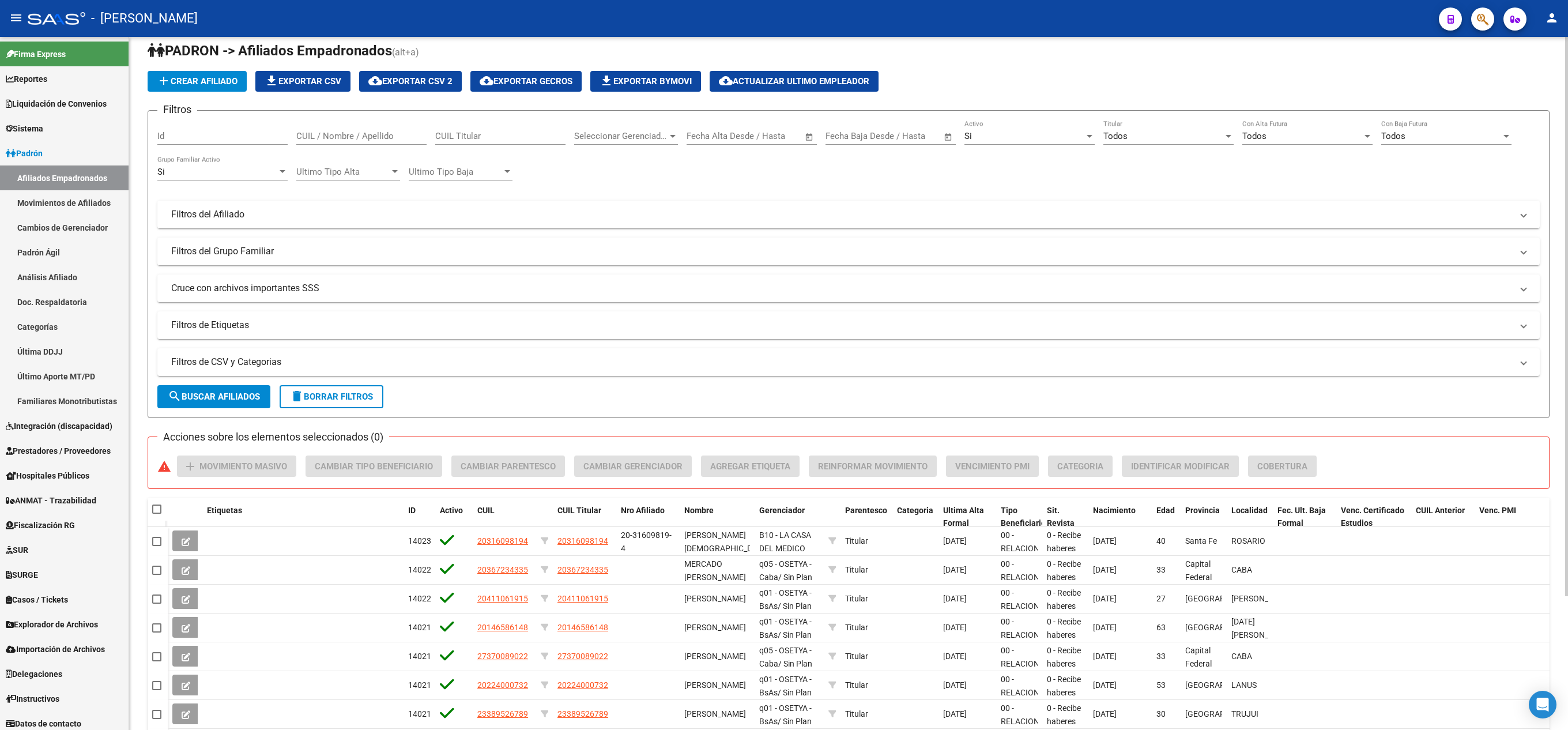
scroll to position [0, 0]
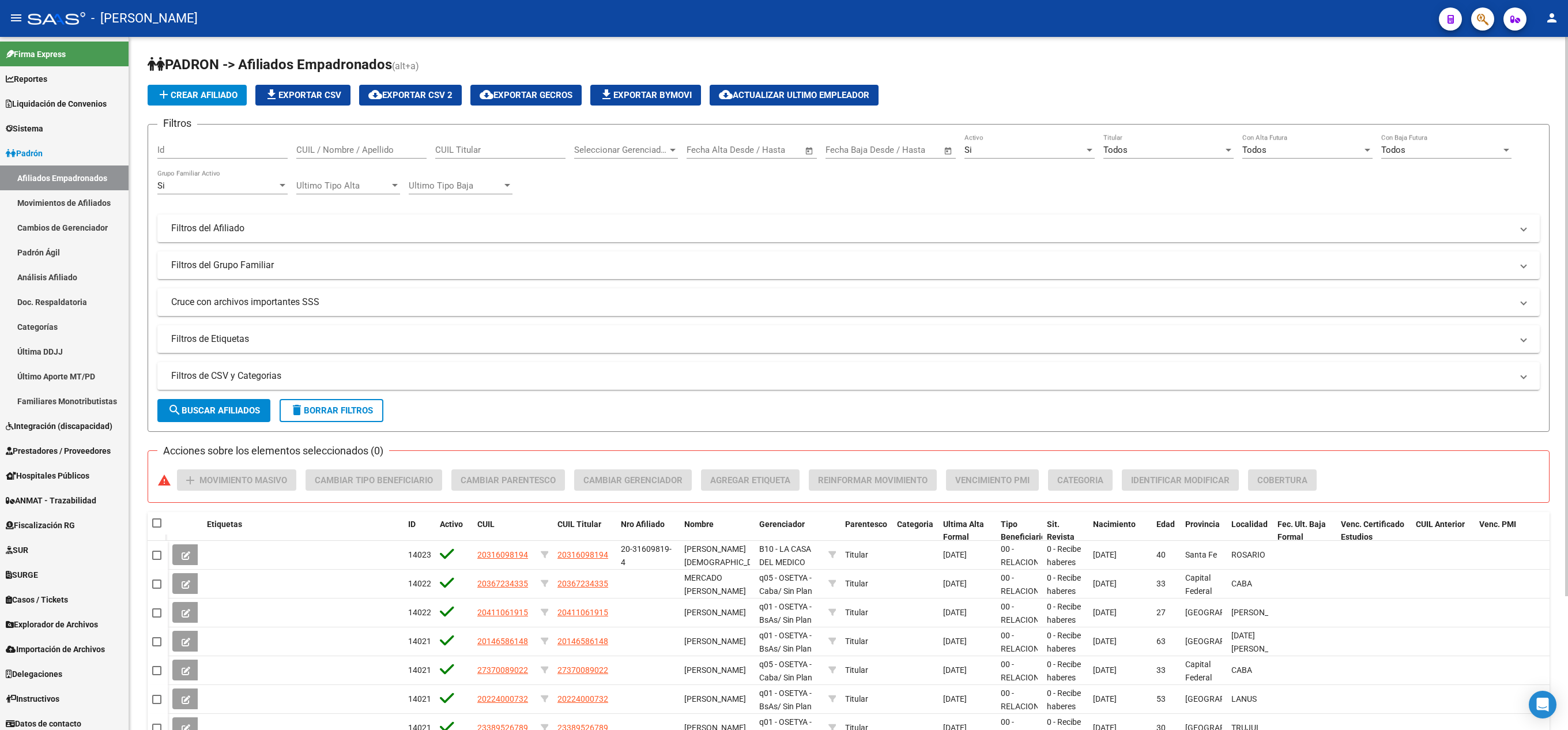
click at [351, 408] on span "delete Borrar Filtros" at bounding box center [331, 410] width 83 height 10
drag, startPoint x: 787, startPoint y: 327, endPoint x: 786, endPoint y: 374, distance: 47.0
click at [781, 374] on form "Filtros Id CUIL / Nombre / Apellido CUIL Titular Seleccionar Gerenciador Selecc…" at bounding box center [849, 278] width 1403 height 308
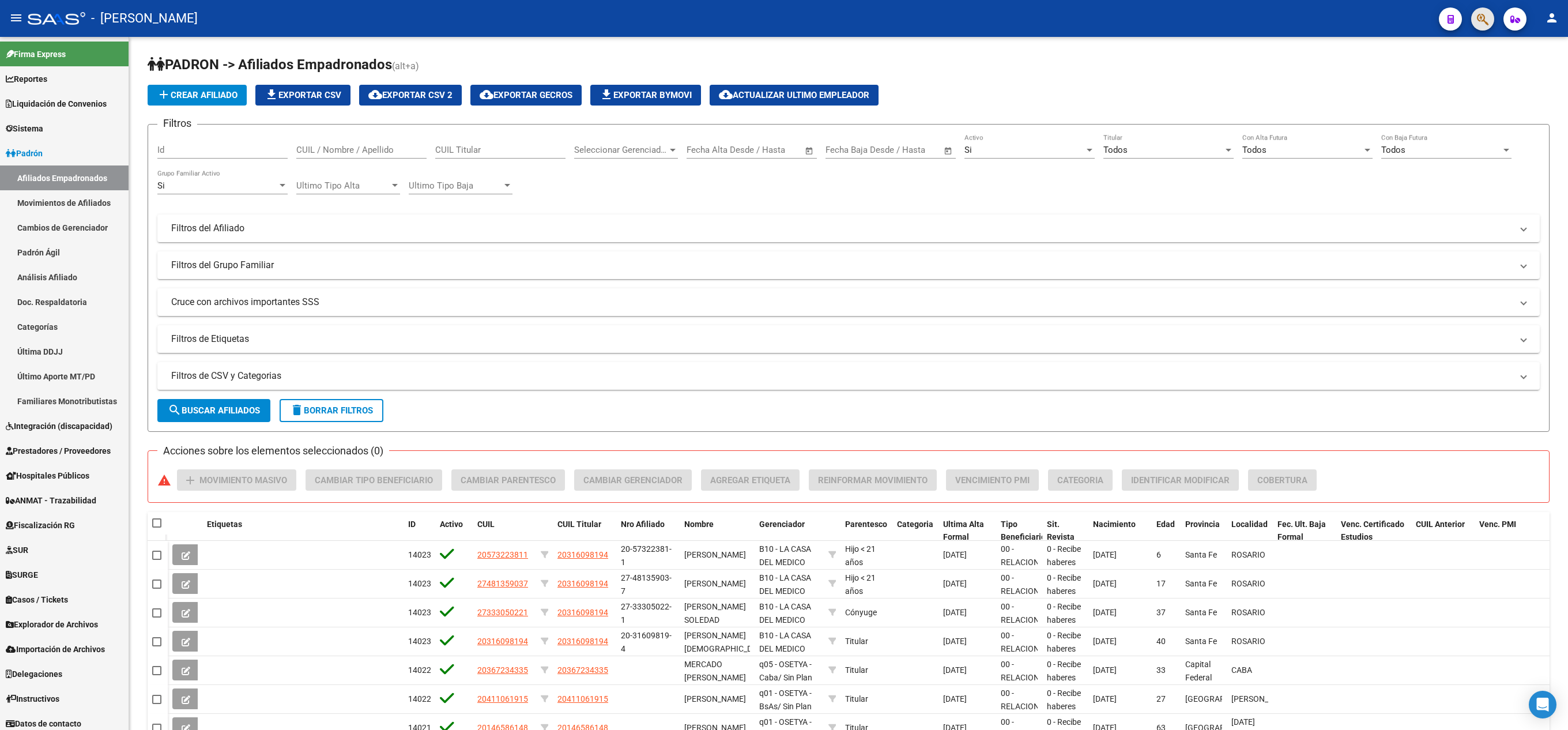
click at [781, 10] on span "button" at bounding box center [1483, 19] width 11 height 23
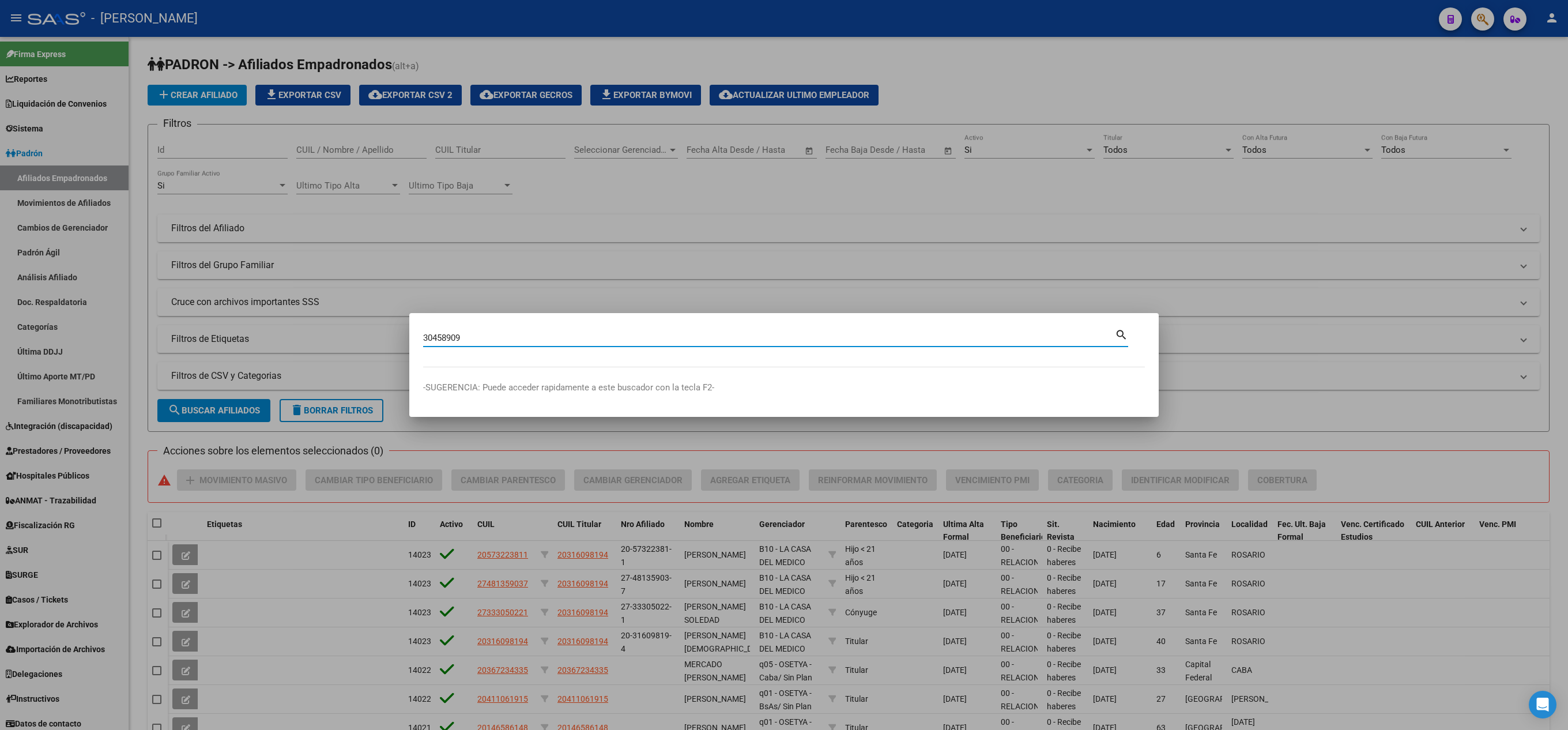
type input "30458909"
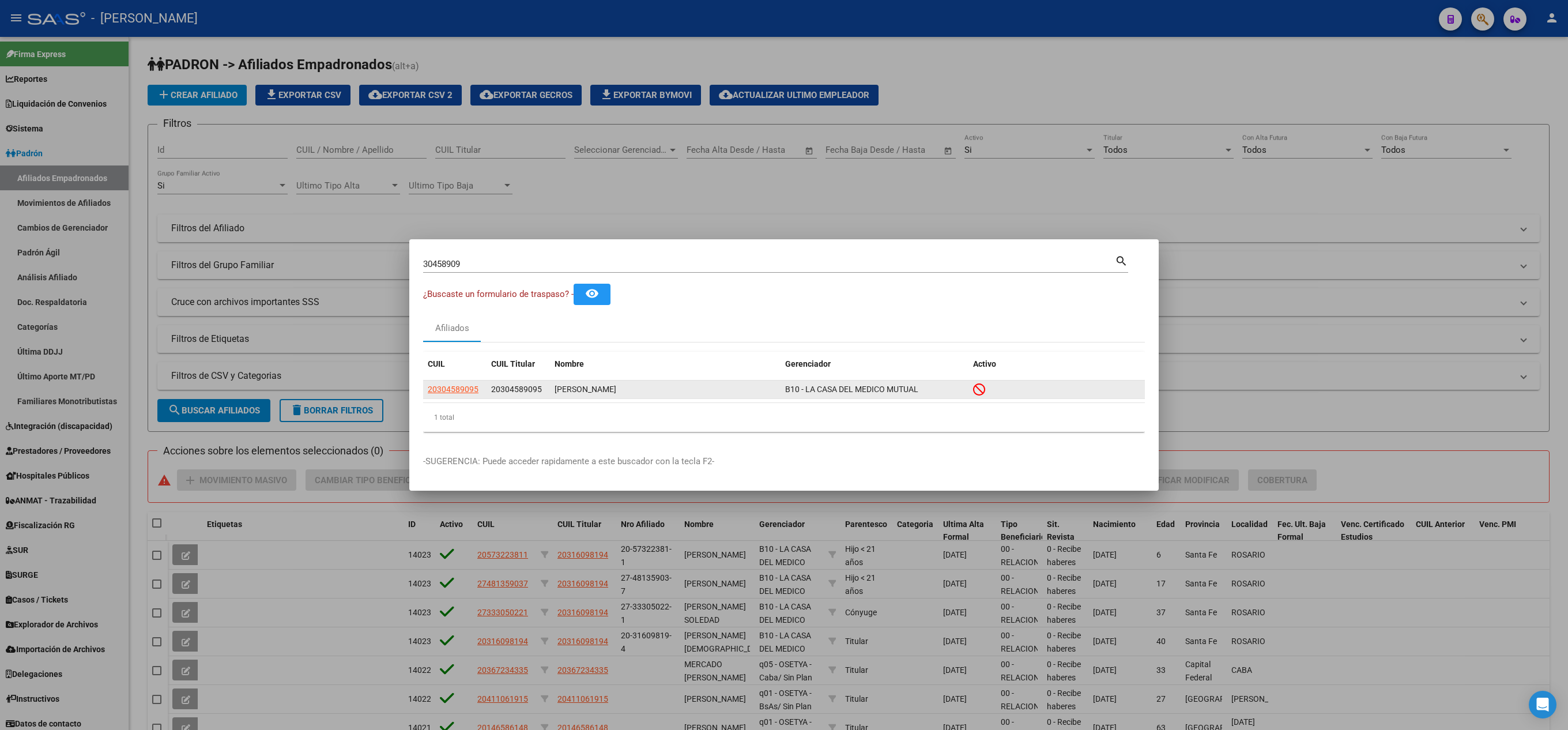
click at [465, 398] on div "20304589095 20304589095 [PERSON_NAME] B10 - LA CASA DEL MEDICO MUTUAL" at bounding box center [784, 389] width 722 height 18
click at [466, 393] on span "20304589095" at bounding box center [453, 389] width 51 height 10
type textarea "20304589095"
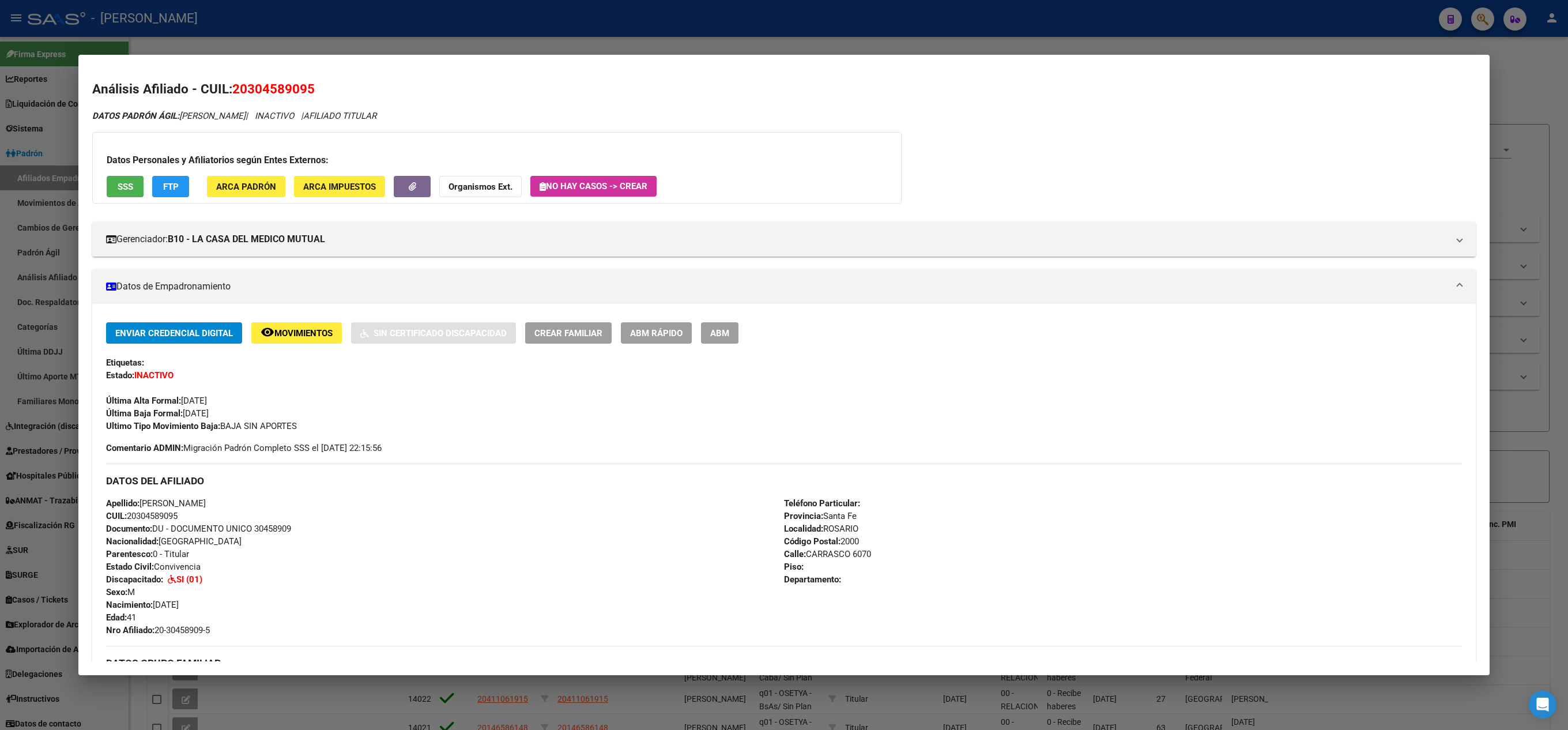
scroll to position [422, 0]
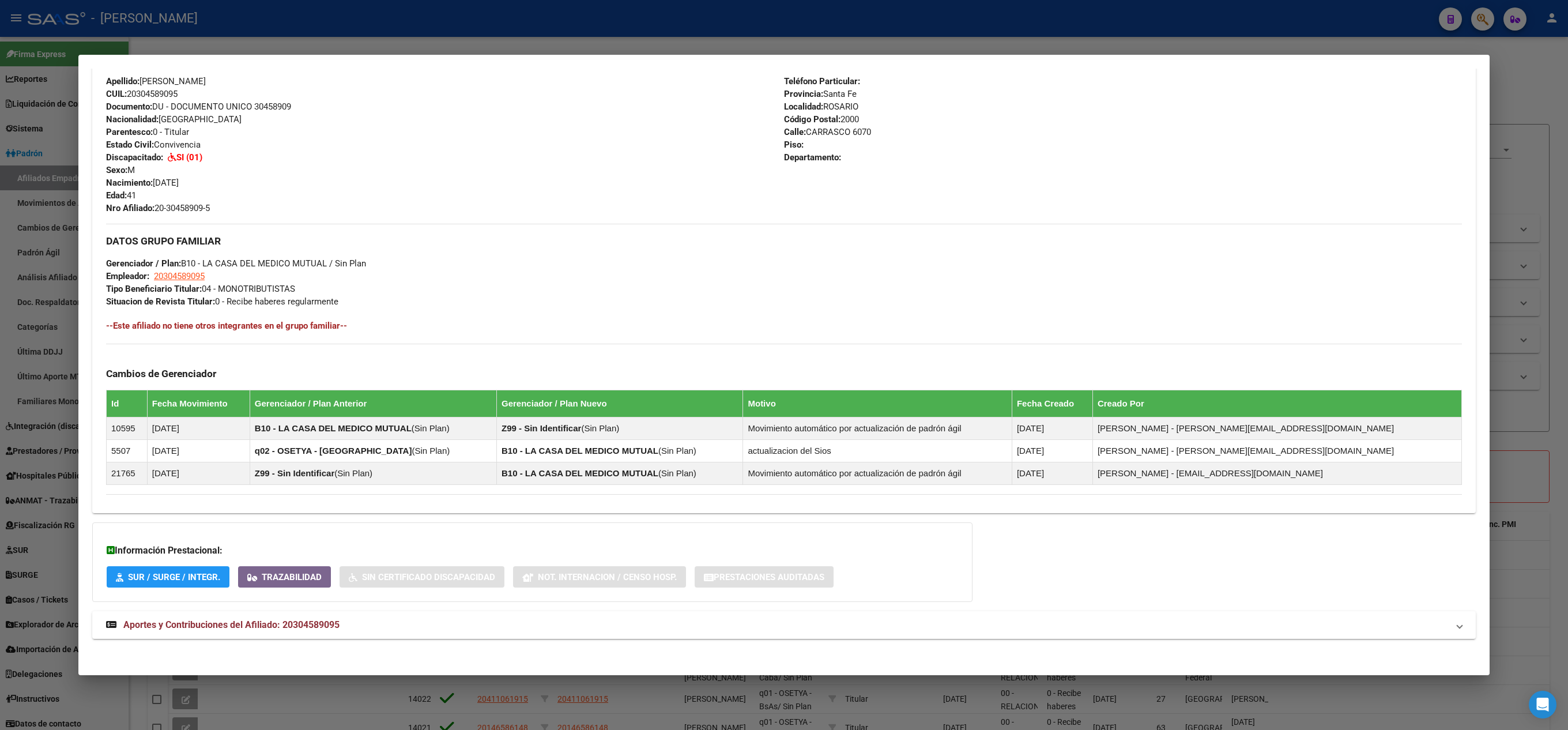
click at [511, 614] on div "DATOS PADRÓN ÁGIL: [PERSON_NAME] | INACTIVO | AFILIADO TITULAR Datos Personales…" at bounding box center [784, 169] width 1383 height 965
click at [512, 630] on mat-panel-title "Aportes y Contribuciones del Afiliado: 20304589095" at bounding box center [777, 625] width 1342 height 14
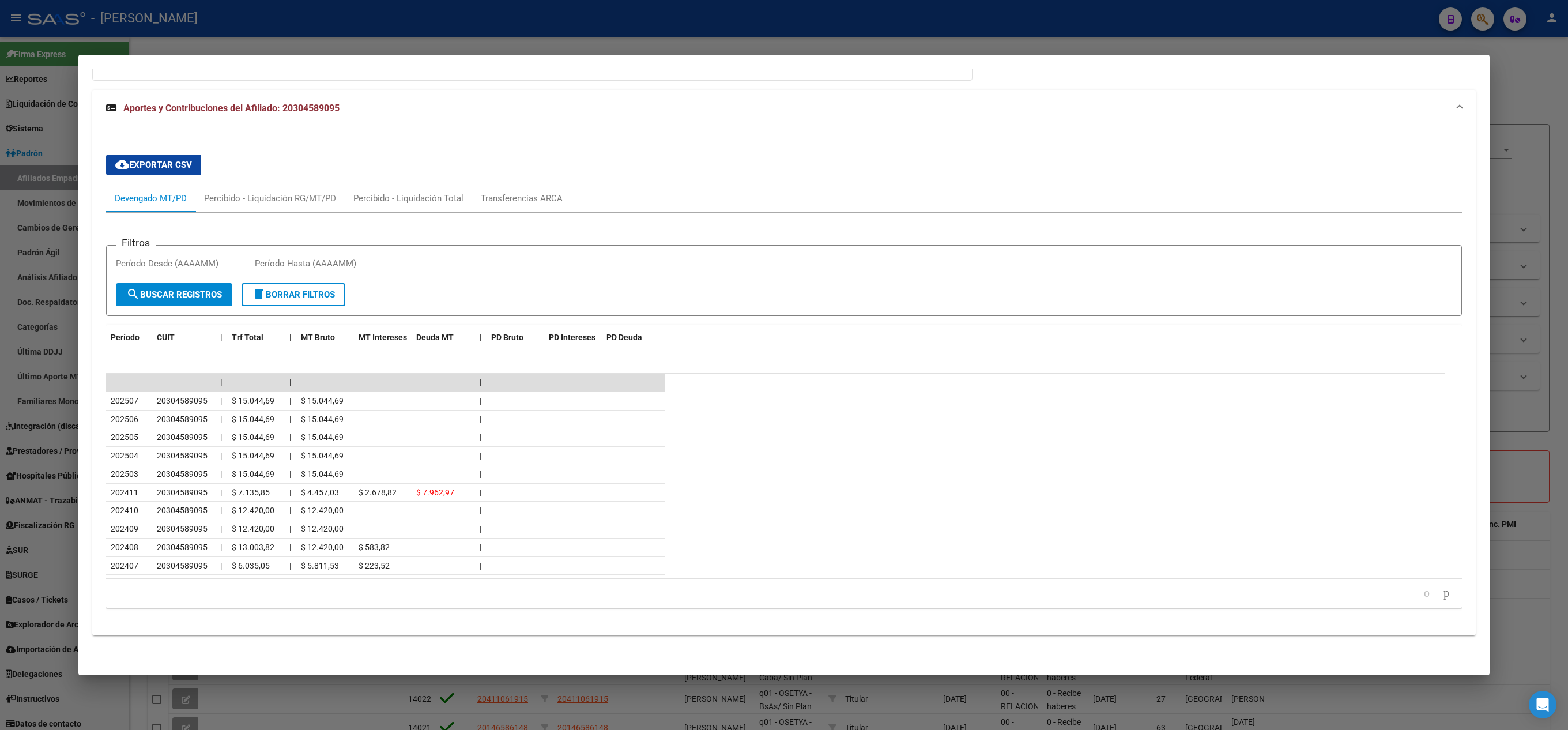
scroll to position [0, 0]
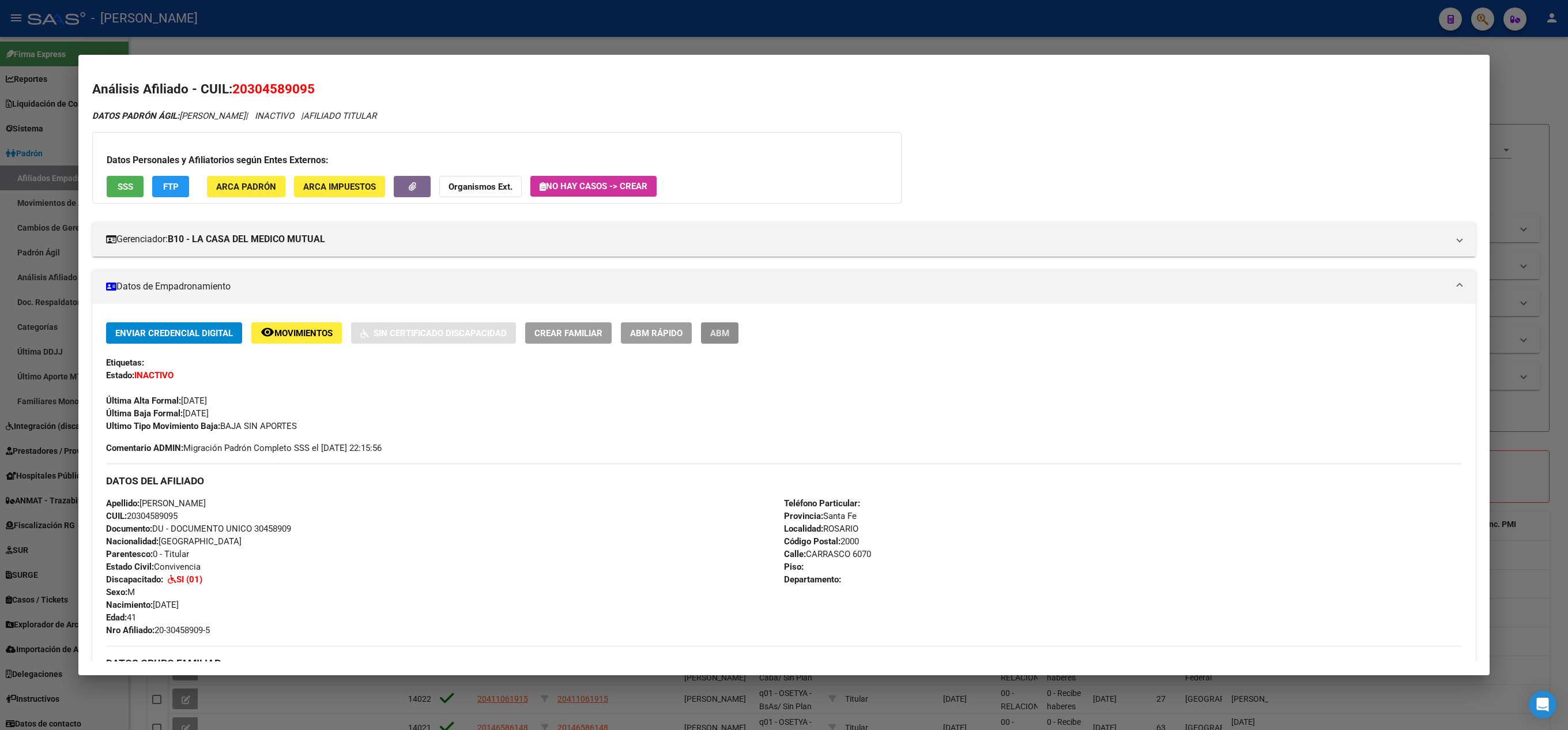
drag, startPoint x: 737, startPoint y: 331, endPoint x: 725, endPoint y: 334, distance: 12.4
click at [725, 334] on button "ABM" at bounding box center [720, 333] width 37 height 22
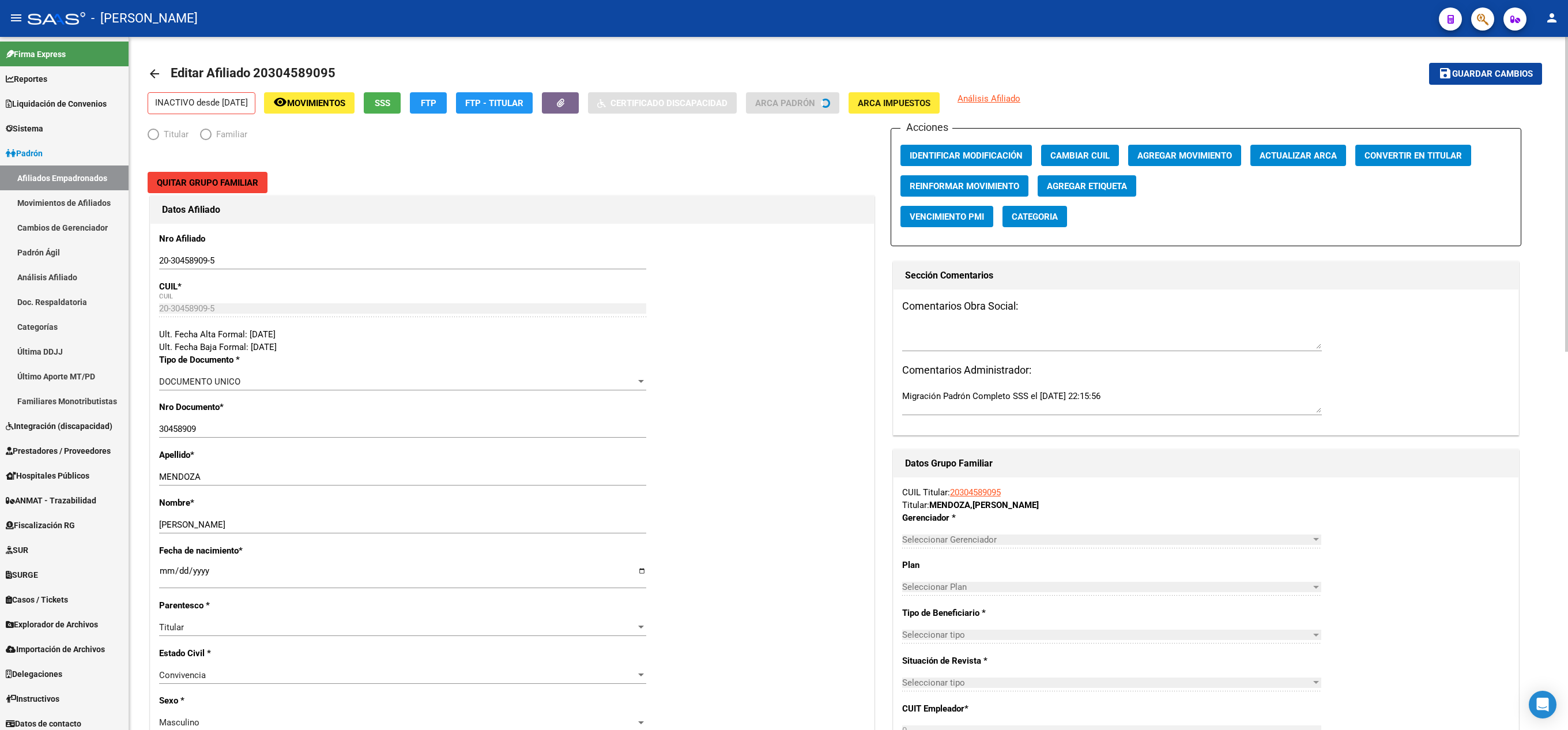
radio input "true"
type input "20-30458909-5"
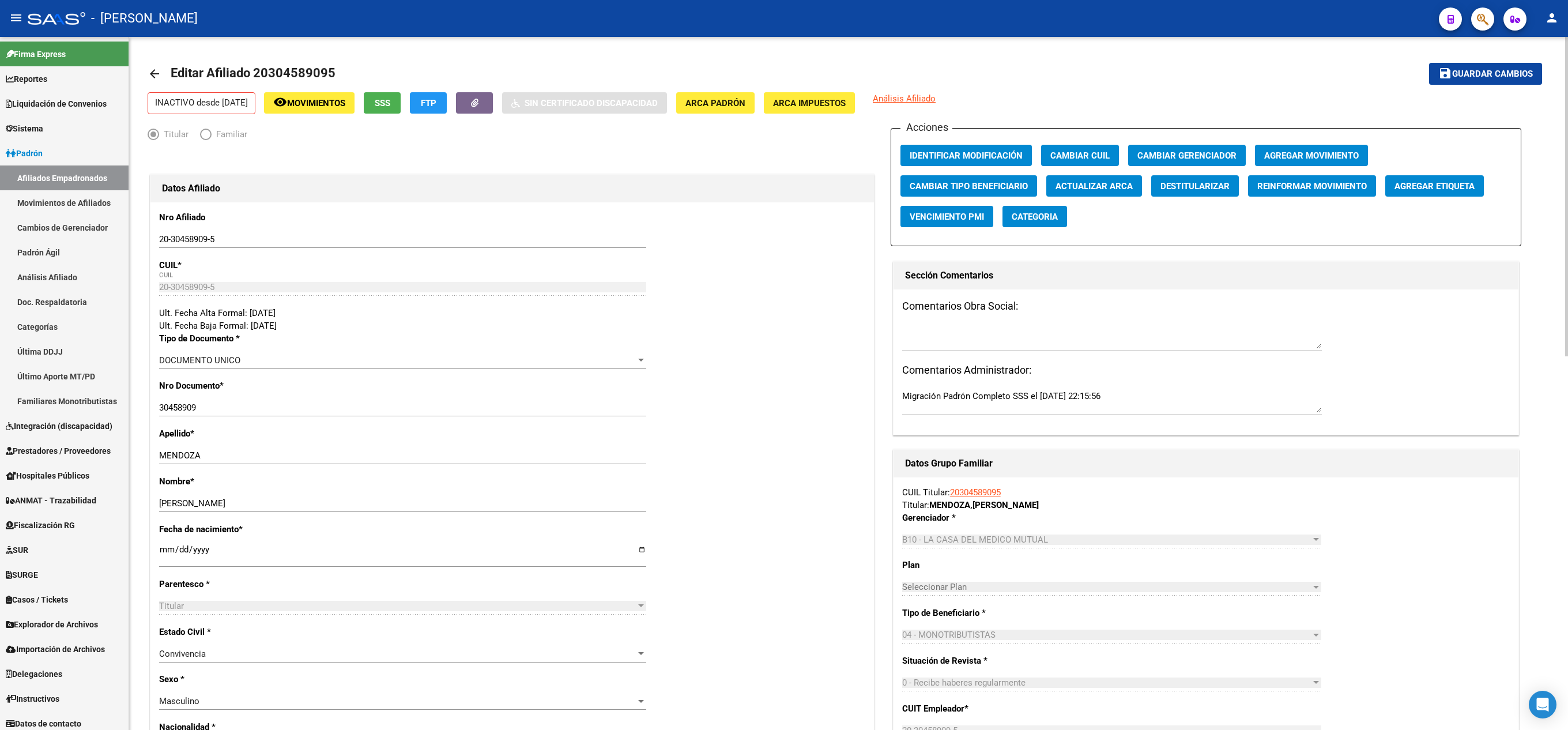
click at [781, 155] on span "Agregar Movimiento" at bounding box center [1311, 155] width 94 height 10
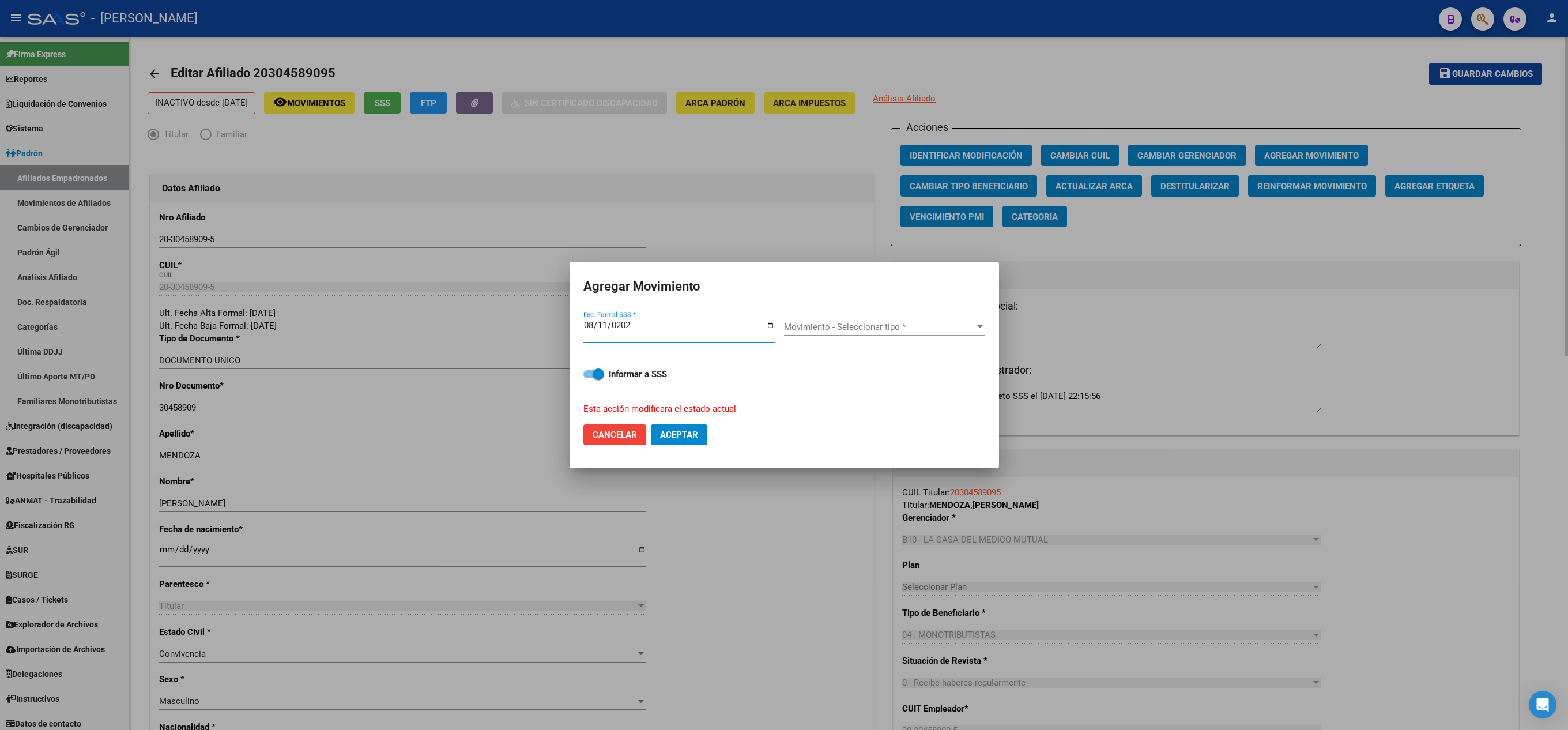
type input "[DATE]"
click at [781, 318] on div "Movimiento - Seleccionar tipo * Movimiento - Seleccionar tipo *" at bounding box center [884, 327] width 201 height 17
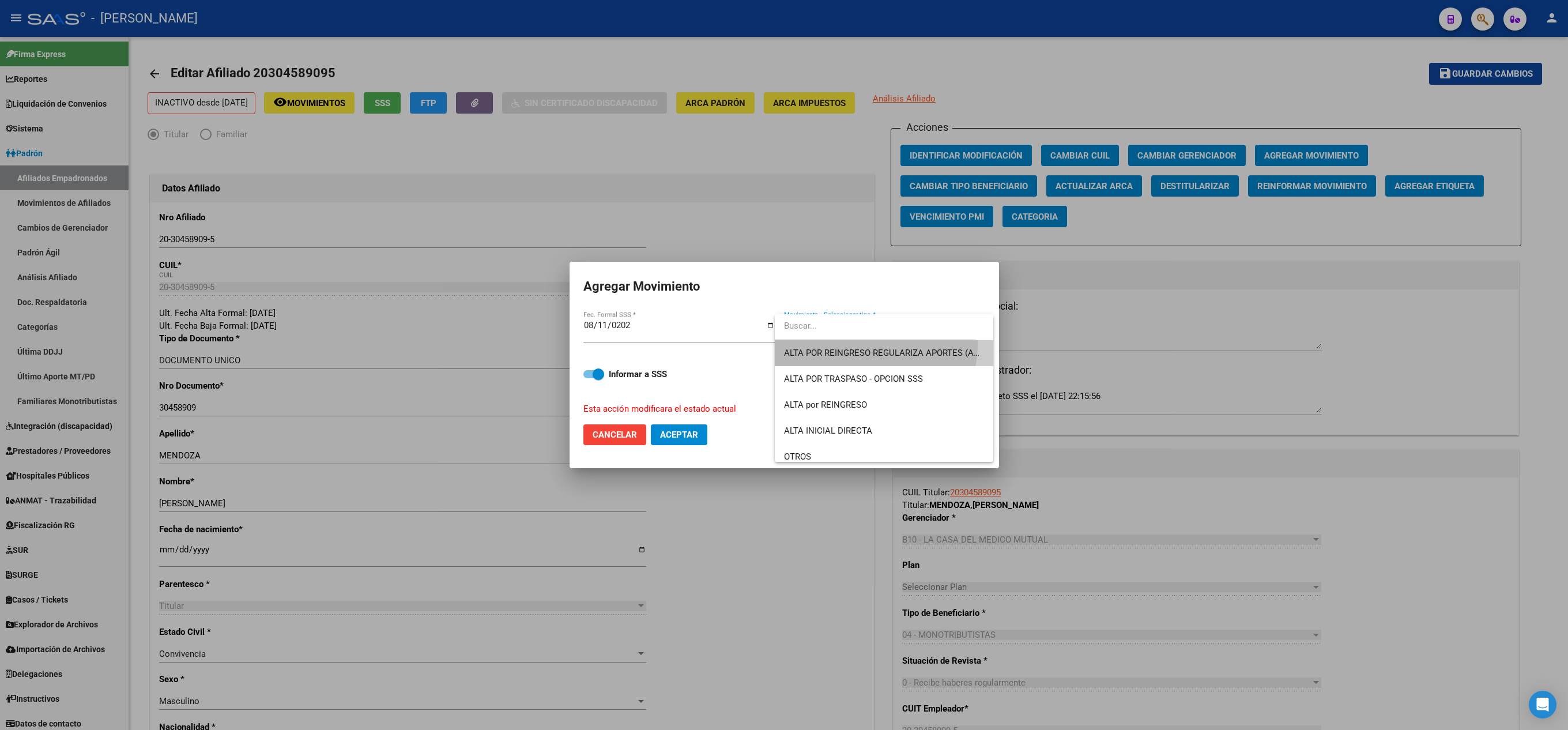
click at [781, 345] on span "ALTA POR REINGRESO REGULARIZA APORTES (AFIP)" at bounding box center [884, 353] width 200 height 26
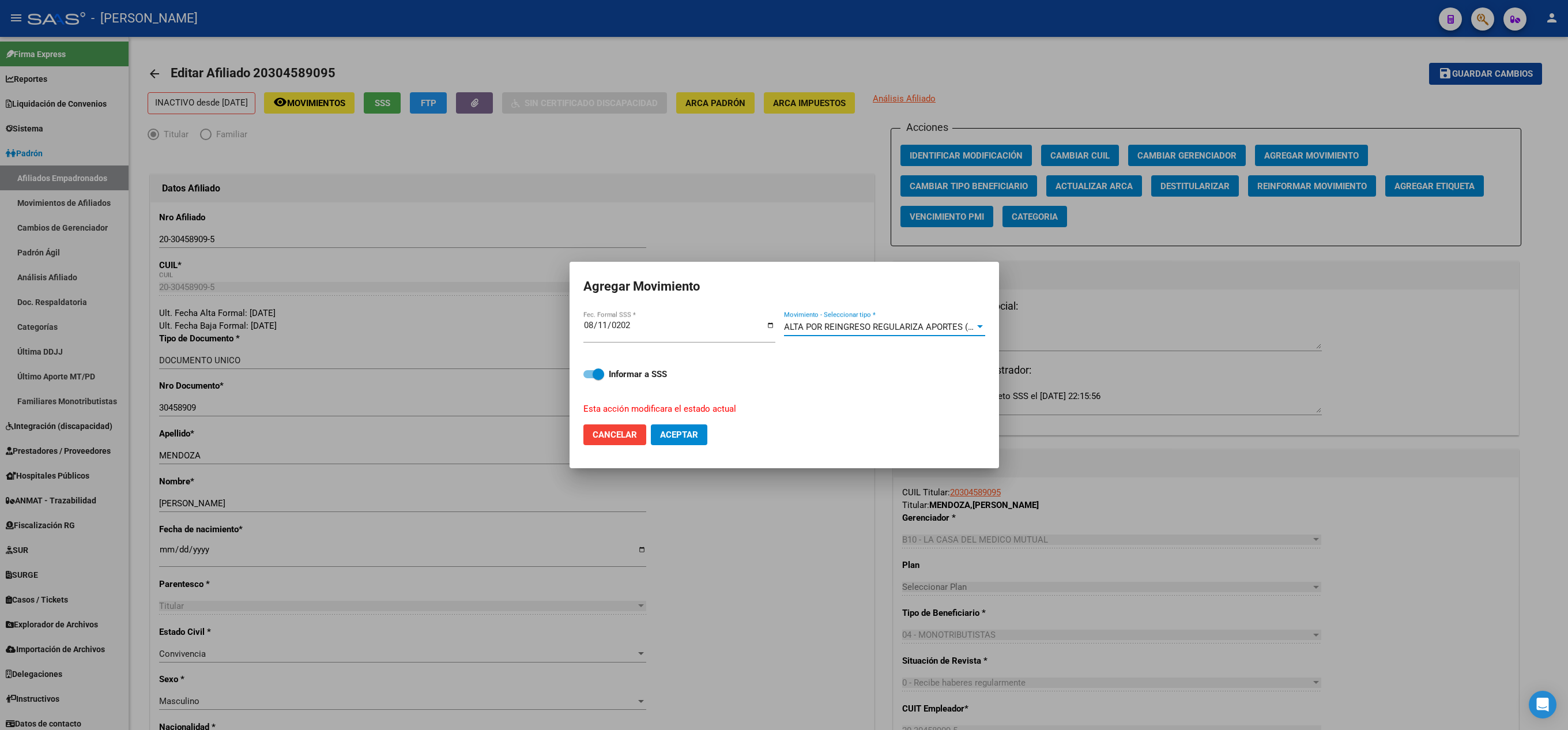
click at [662, 426] on button "Aceptar" at bounding box center [679, 434] width 56 height 21
checkbox input "false"
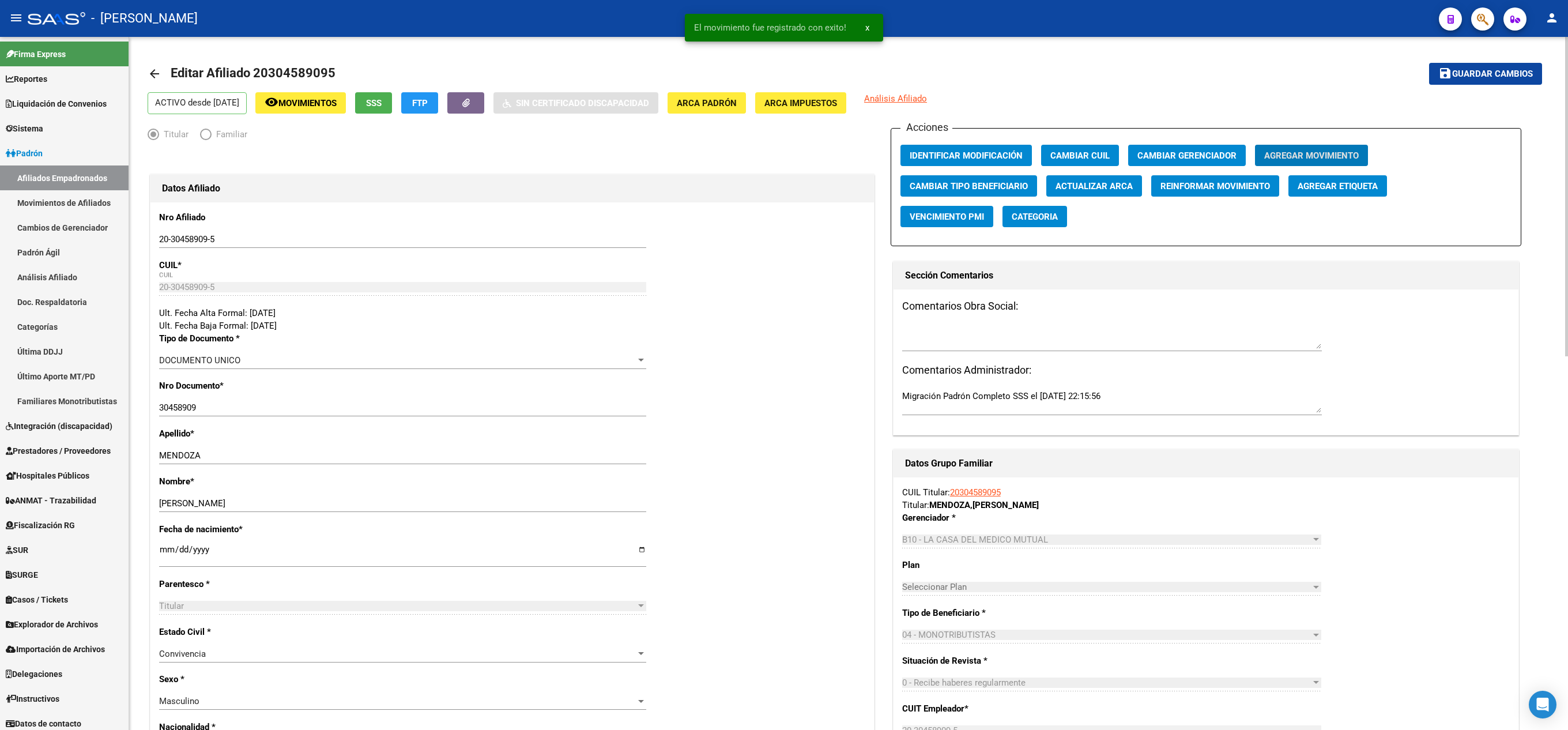
drag, startPoint x: 1023, startPoint y: 324, endPoint x: 1011, endPoint y: 337, distance: 17.7
click at [781, 332] on div at bounding box center [1112, 337] width 420 height 28
click at [781, 337] on textarea at bounding box center [1112, 337] width 420 height 23
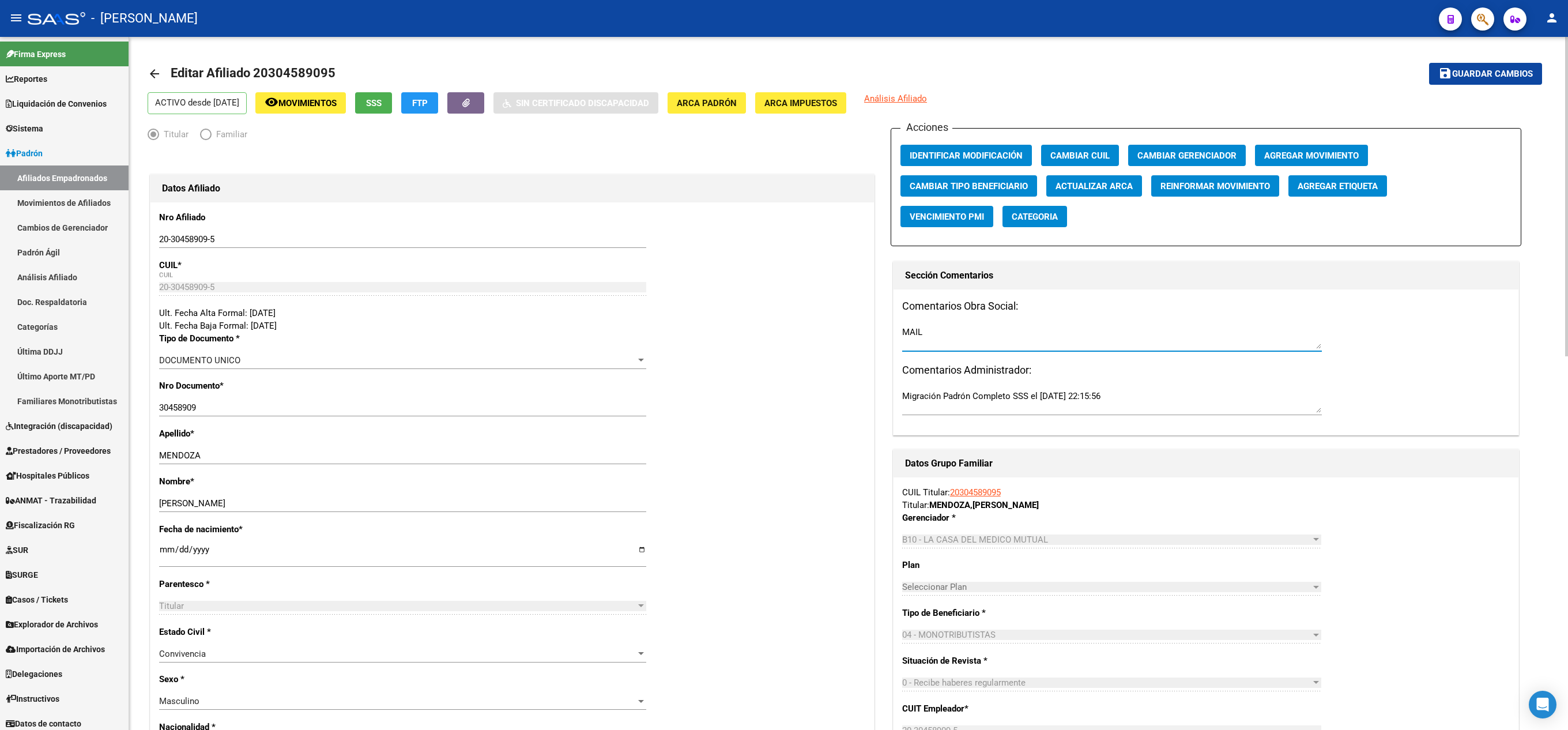
paste textarea "[DATE] 10:29"
type textarea "MAIL [DATE] 10:29"
click at [781, 351] on div "MAIL [DATE] 10:29" at bounding box center [1112, 337] width 420 height 28
click at [781, 341] on textarea "MAIL [DATE] 10:29" at bounding box center [1112, 337] width 420 height 23
click at [781, 70] on span "Guardar cambios" at bounding box center [1493, 74] width 81 height 10
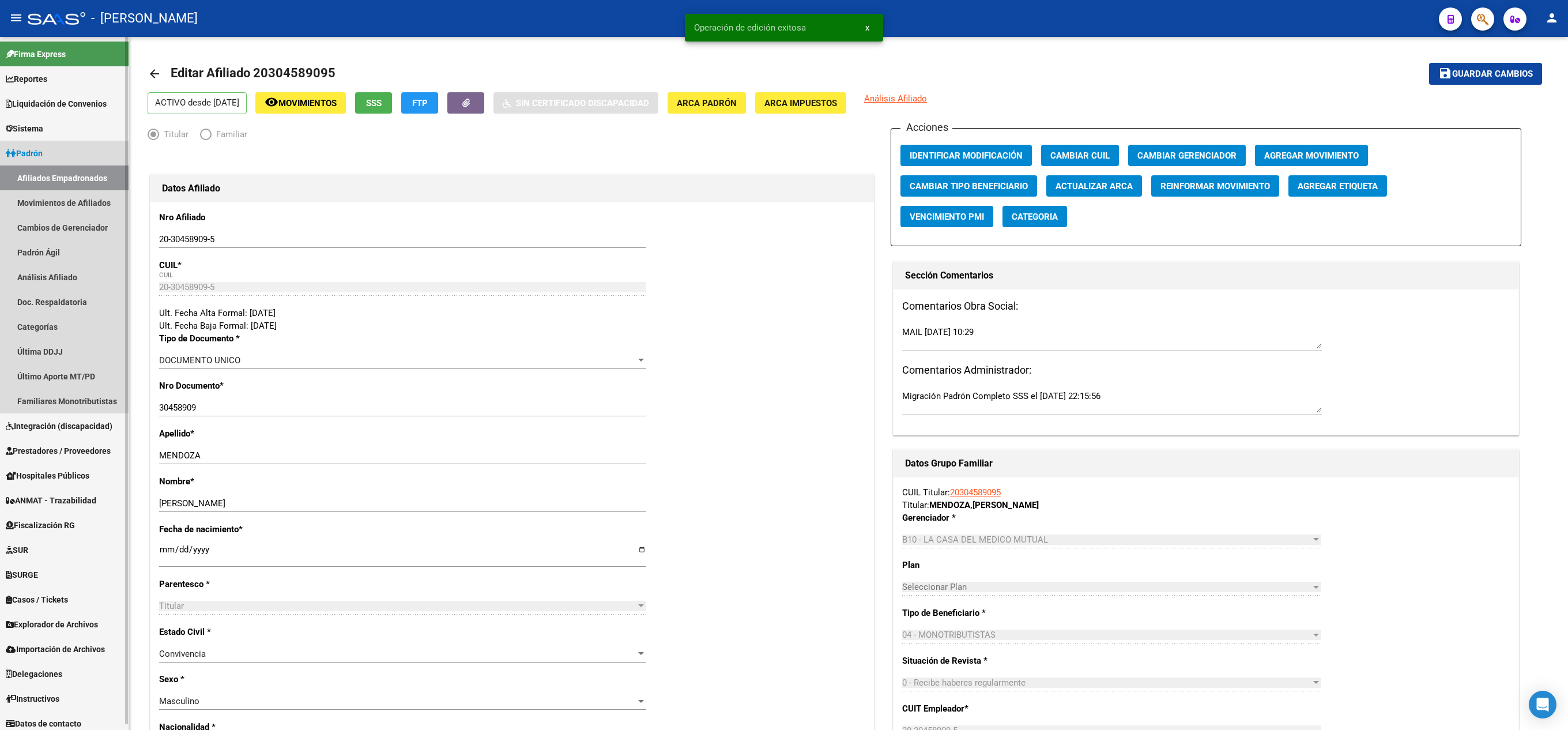
click at [62, 173] on link "Afiliados Empadronados" at bounding box center [64, 178] width 129 height 25
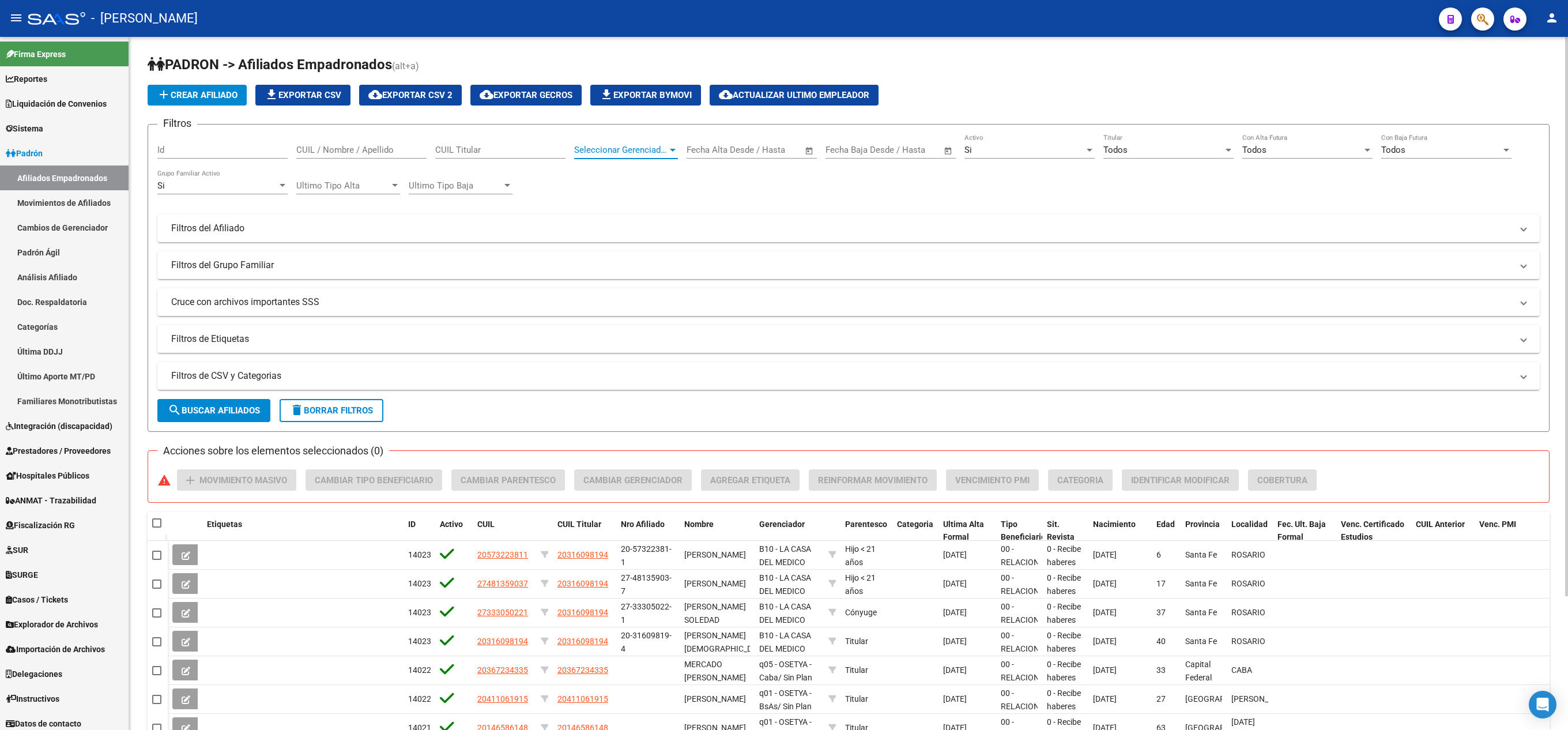
click at [641, 147] on span "Seleccionar Gerenciador" at bounding box center [621, 150] width 93 height 10
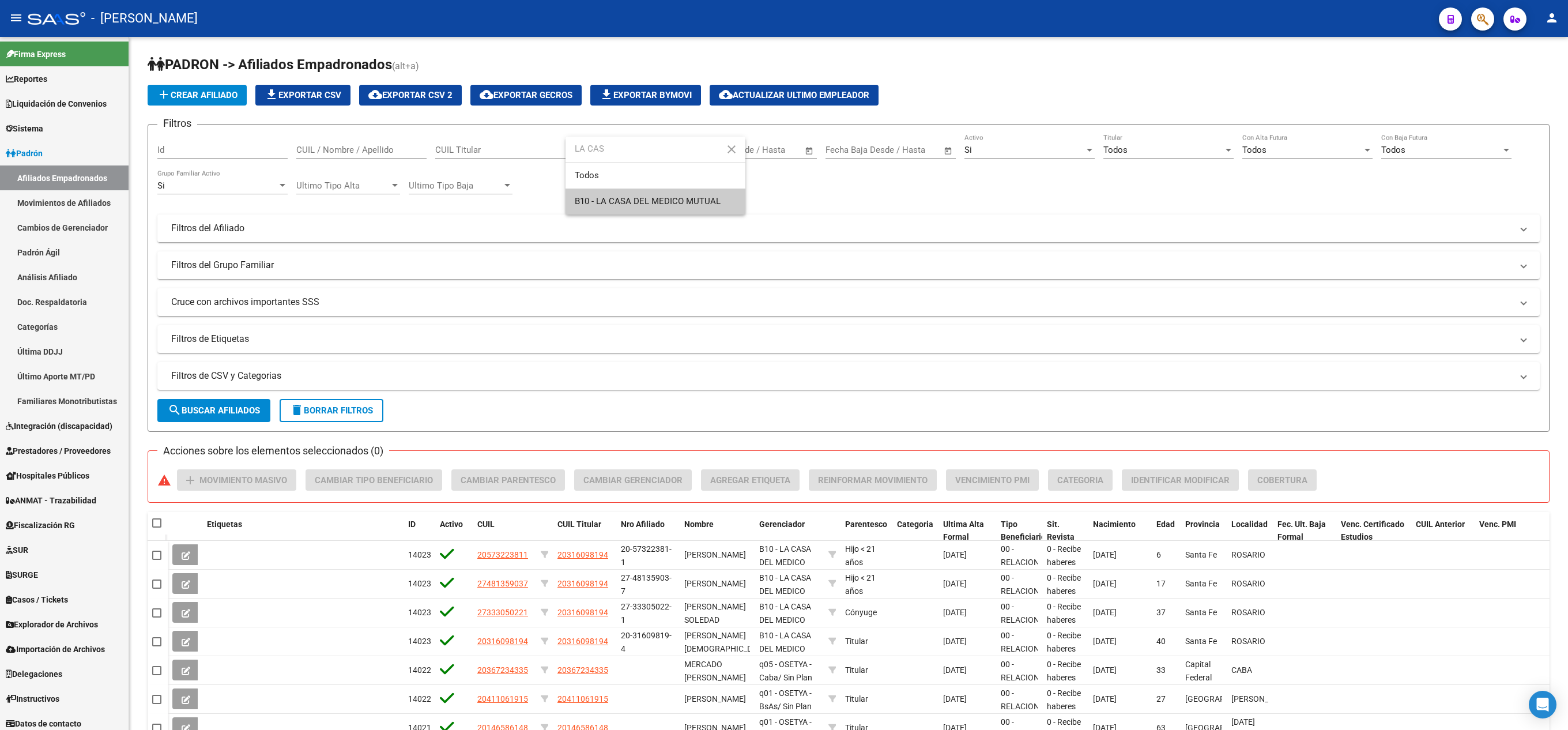
type input "LA CAS"
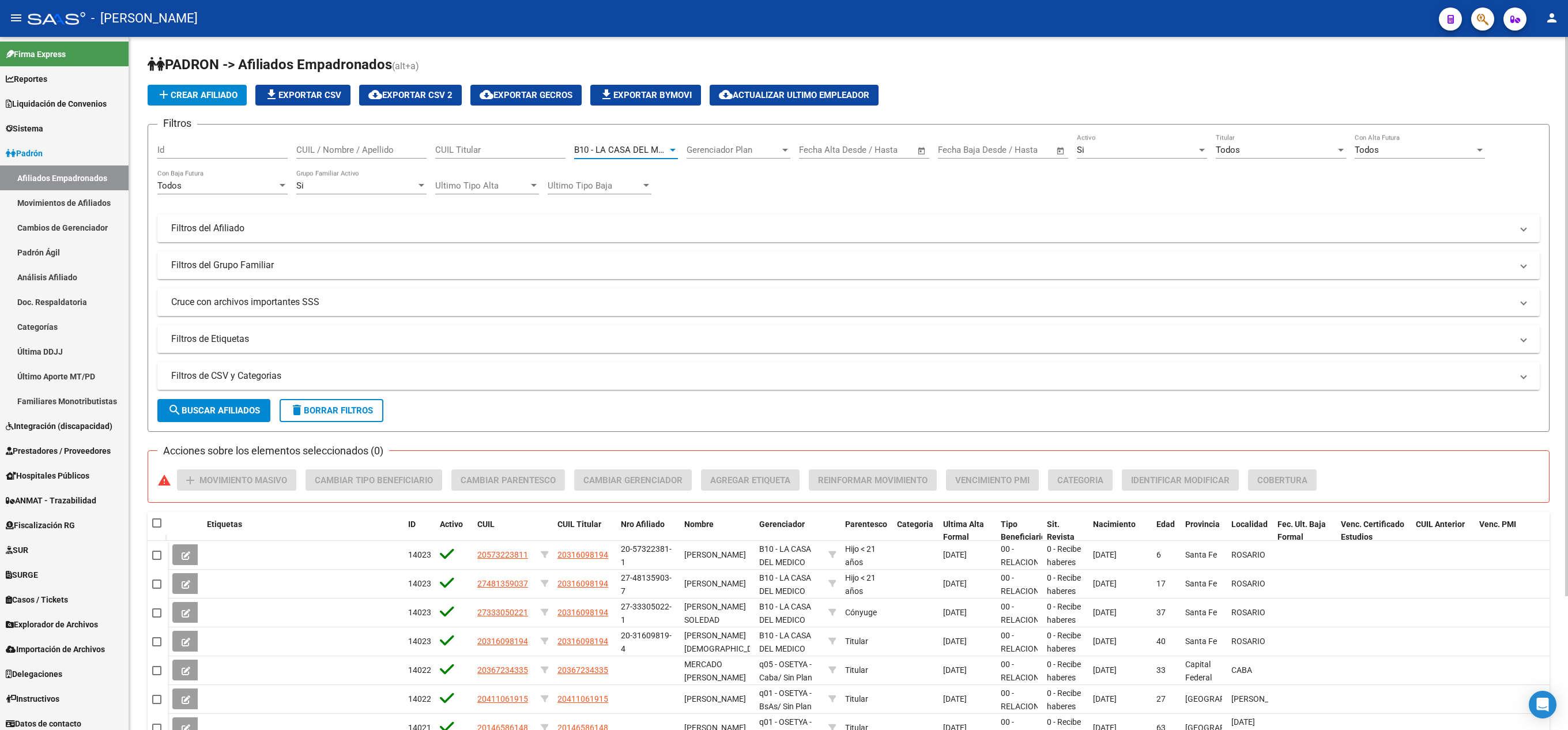
click at [240, 427] on form "Filtros Id CUIL / Nombre / Apellido CUIL Titular B10 - LA CASA DEL MEDICO MUTUA…" at bounding box center [849, 278] width 1403 height 308
click at [238, 424] on form "Filtros Id CUIL / Nombre / Apellido CUIL Titular B10 - LA CASA DEL MEDICO MUTUA…" at bounding box center [849, 278] width 1403 height 308
click at [219, 407] on span "search Buscar Afiliados" at bounding box center [214, 410] width 92 height 10
click at [421, 90] on span "cloud_download Exportar CSV 2" at bounding box center [410, 95] width 84 height 10
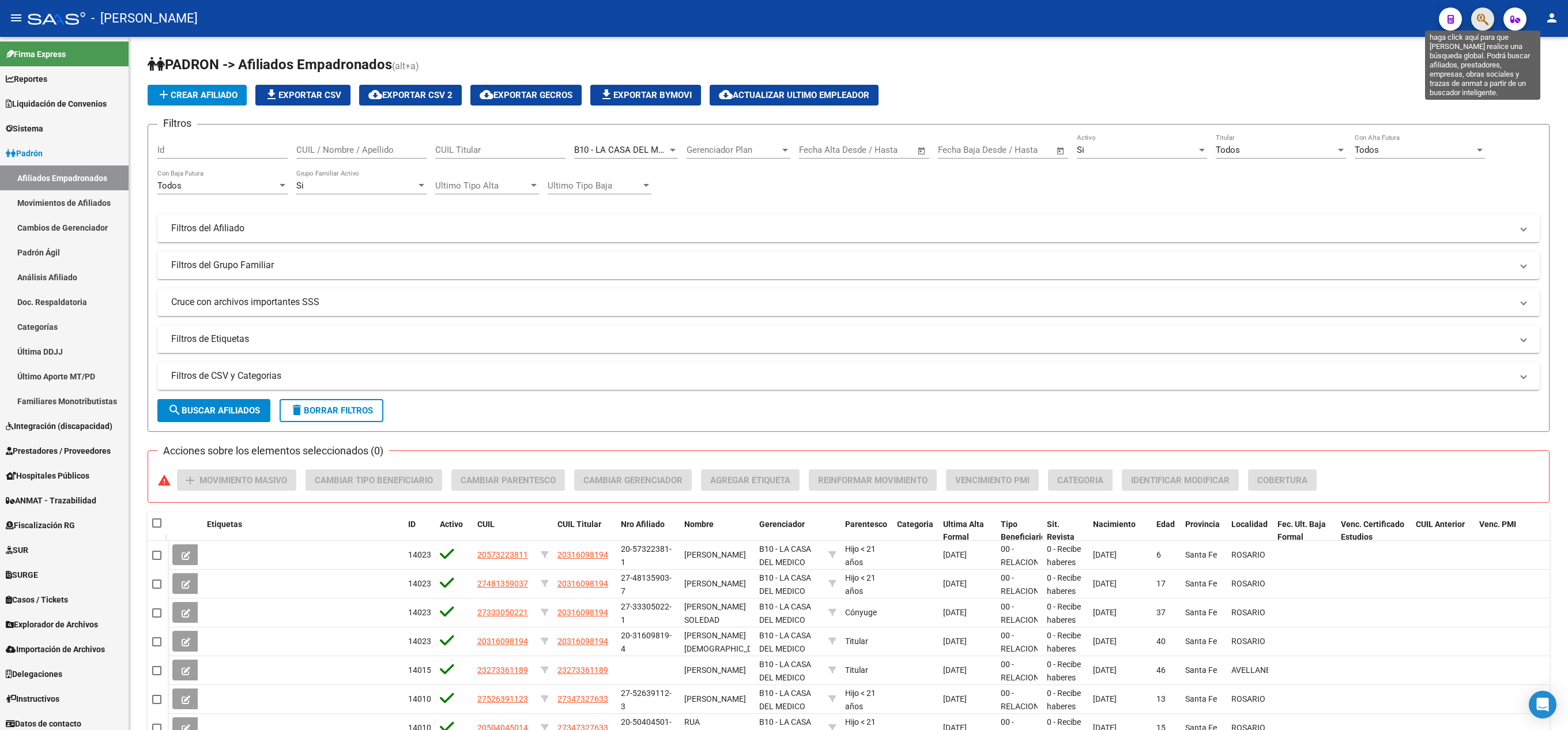
click at [781, 24] on icon "button" at bounding box center [1483, 19] width 11 height 13
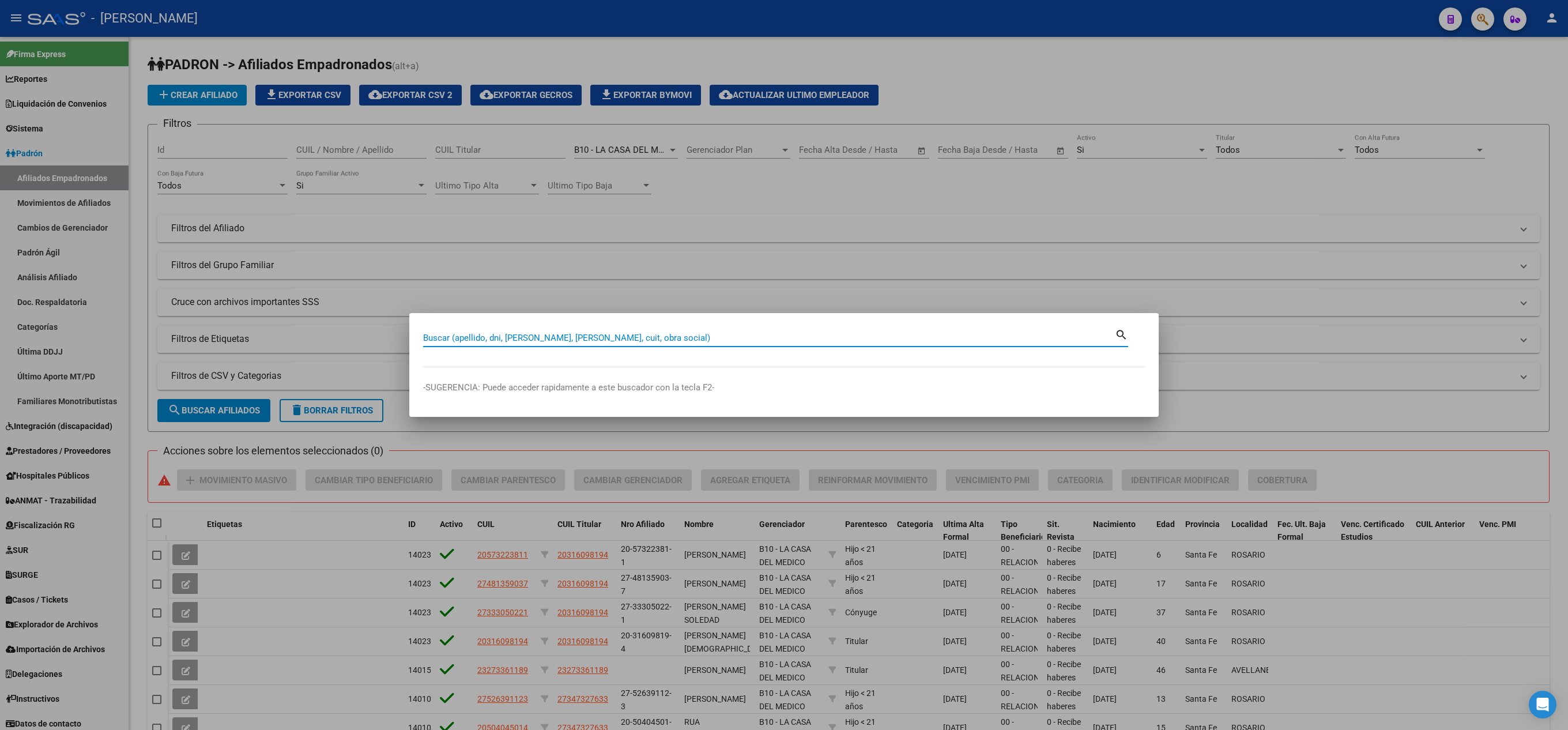
paste input "58139828"
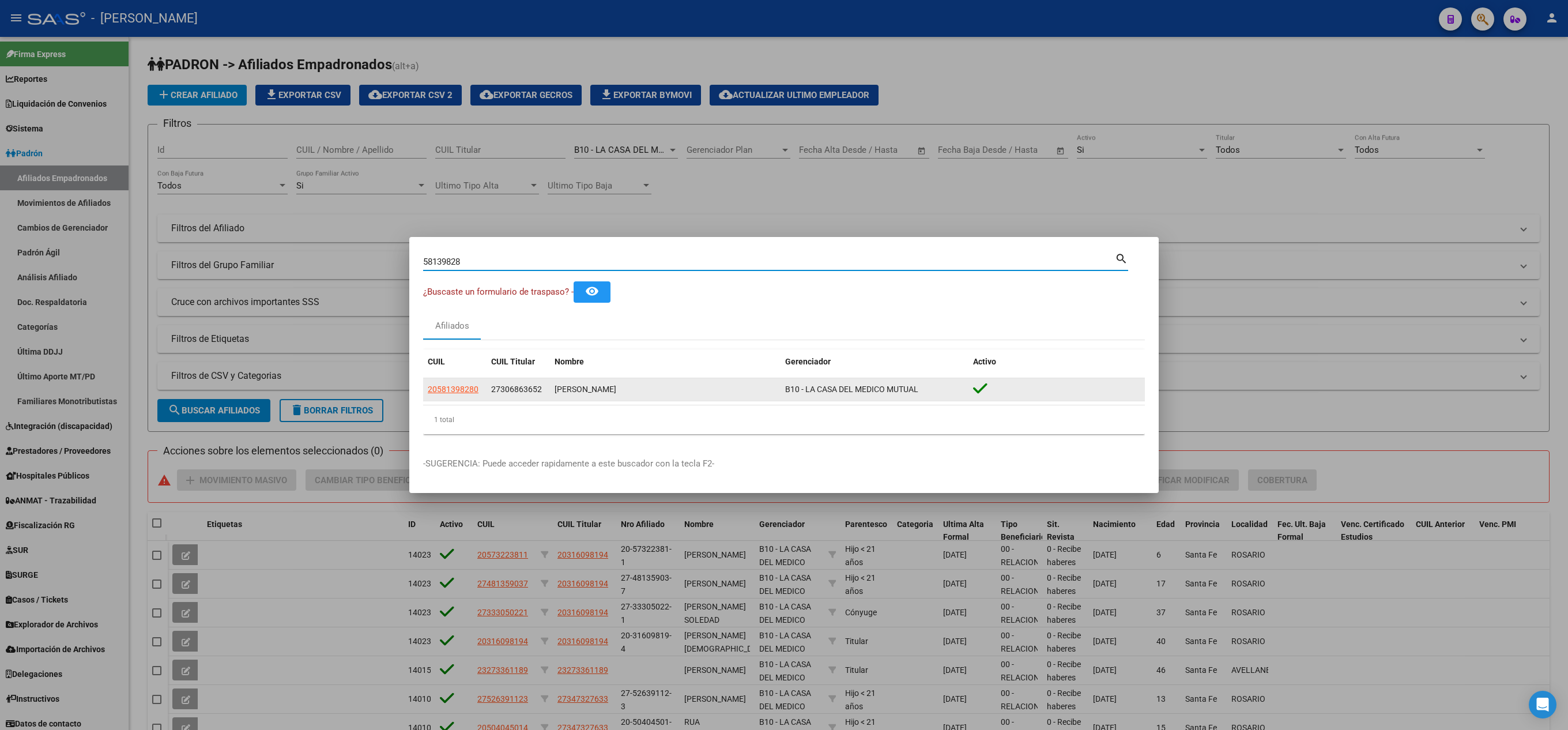
click at [526, 389] on span "27306863652" at bounding box center [517, 389] width 51 height 10
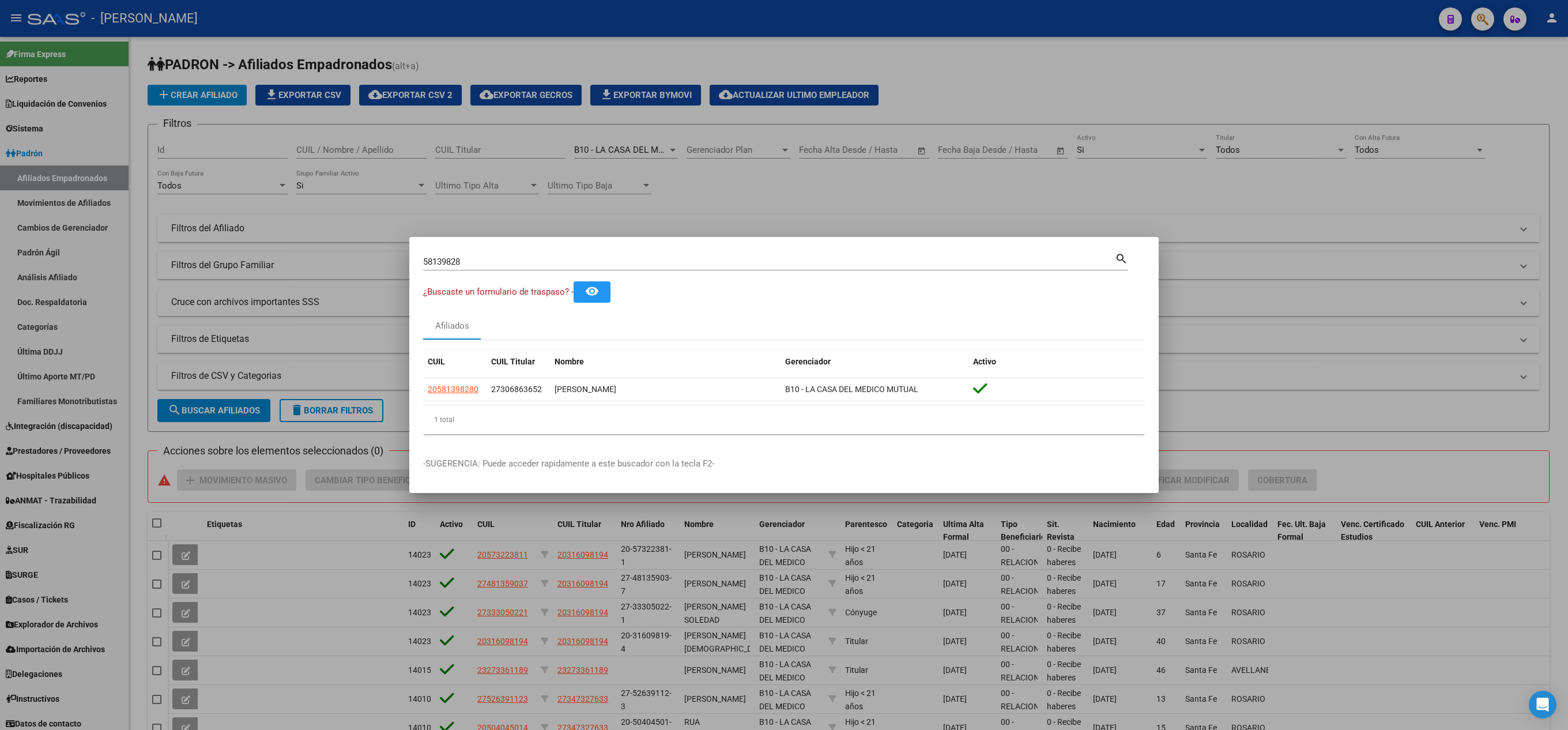
copy span "27306863652"
click at [500, 264] on input "58139828" at bounding box center [768, 262] width 692 height 10
paste input "27306863652"
type input "27306863652"
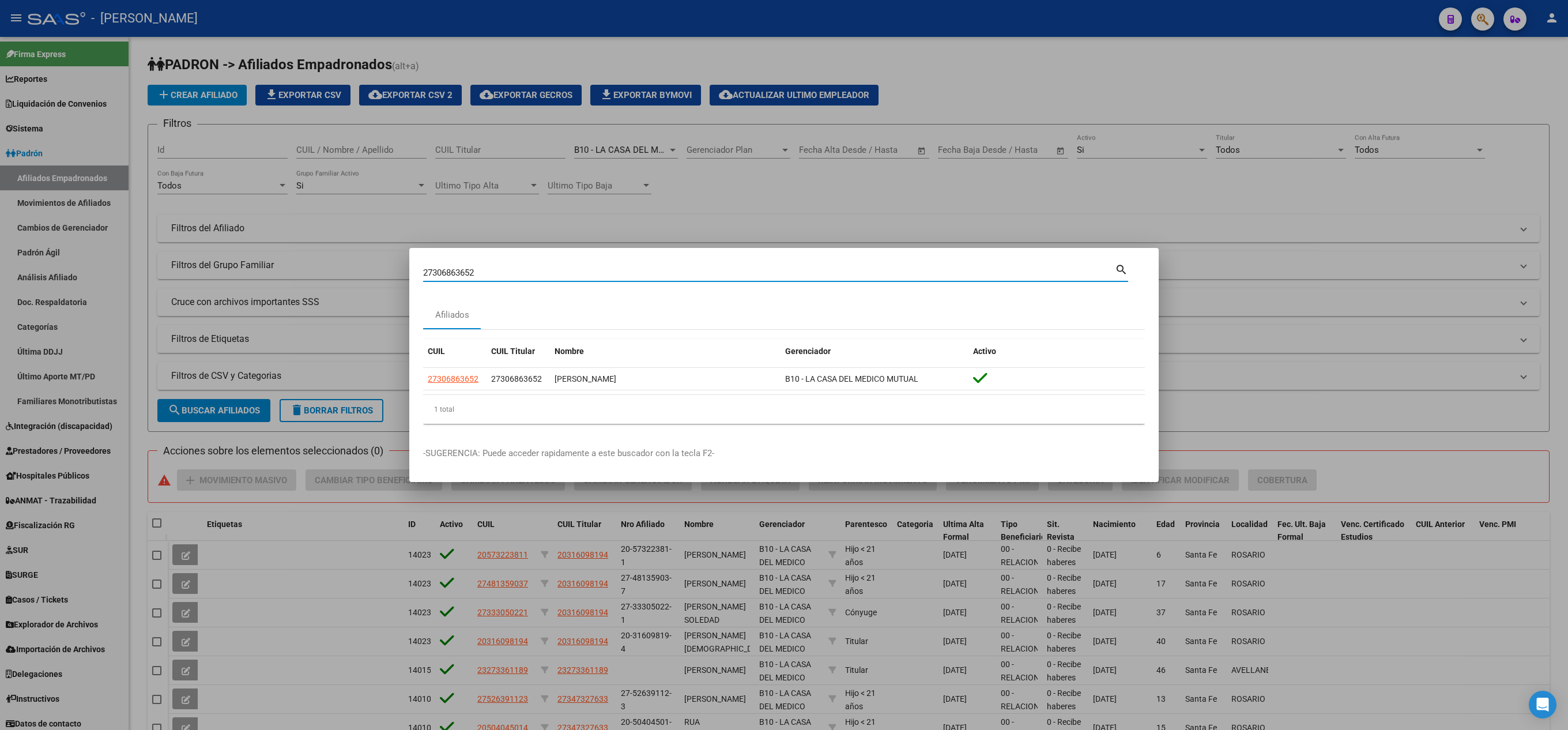
click at [489, 264] on div "27306863652 Buscar (apellido, dni, cuil, [PERSON_NAME], cuit, obra social)" at bounding box center [768, 272] width 692 height 17
click at [497, 268] on input "27306863652" at bounding box center [768, 273] width 692 height 10
click at [781, 115] on div at bounding box center [784, 365] width 1568 height 730
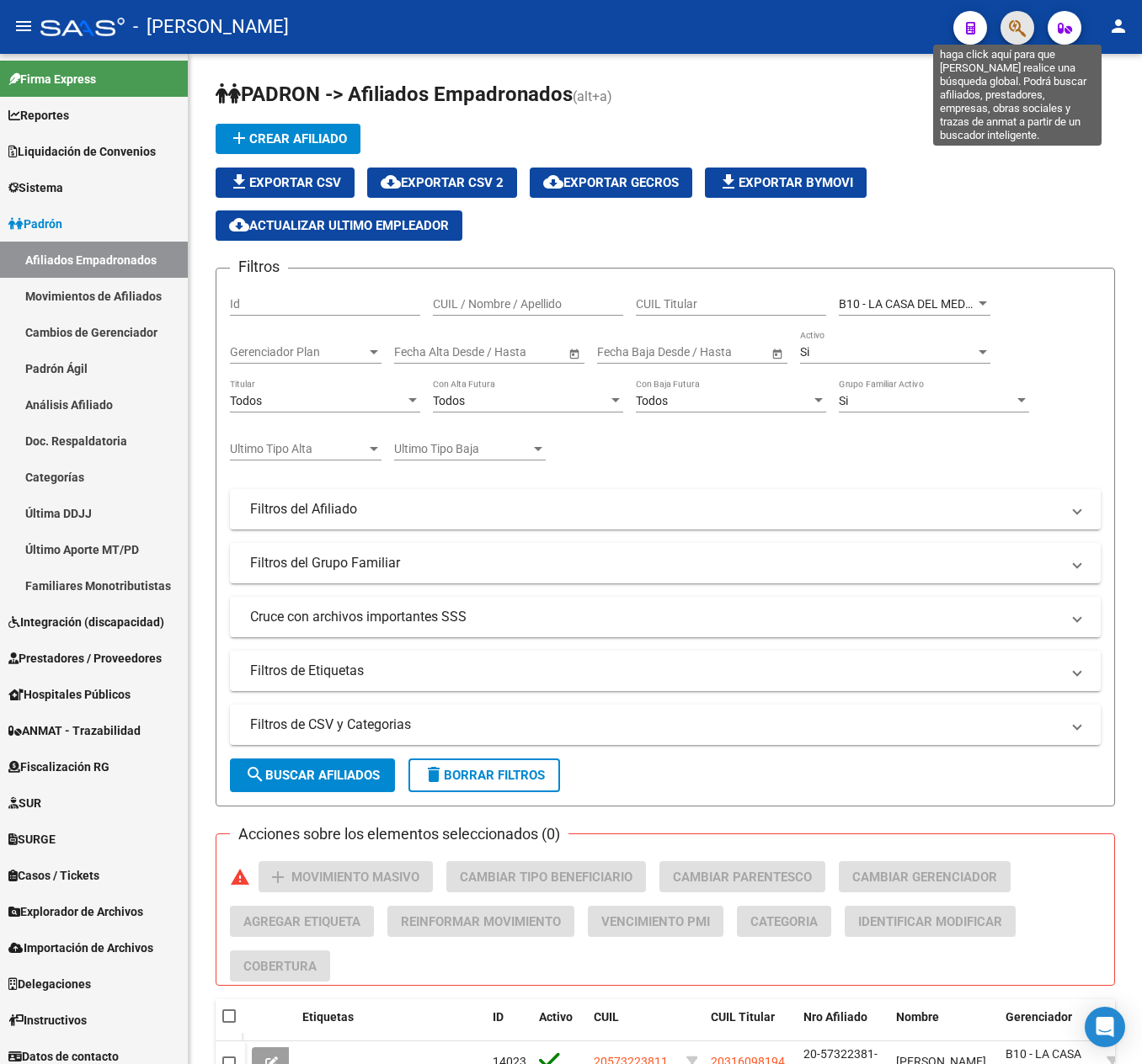
click at [1016, 25] on icon "button" at bounding box center [1017, 28] width 17 height 19
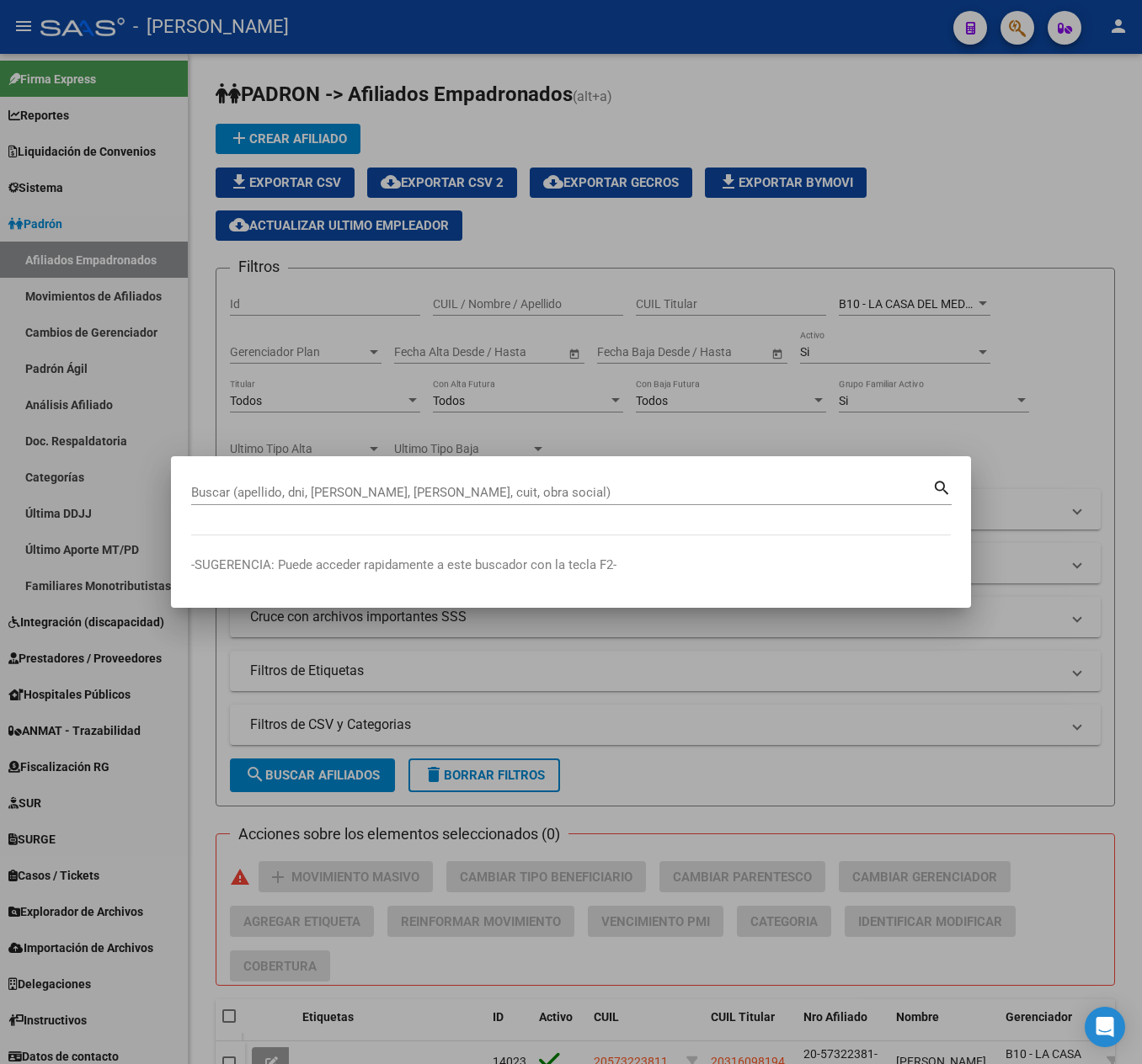
paste input "20252657372"
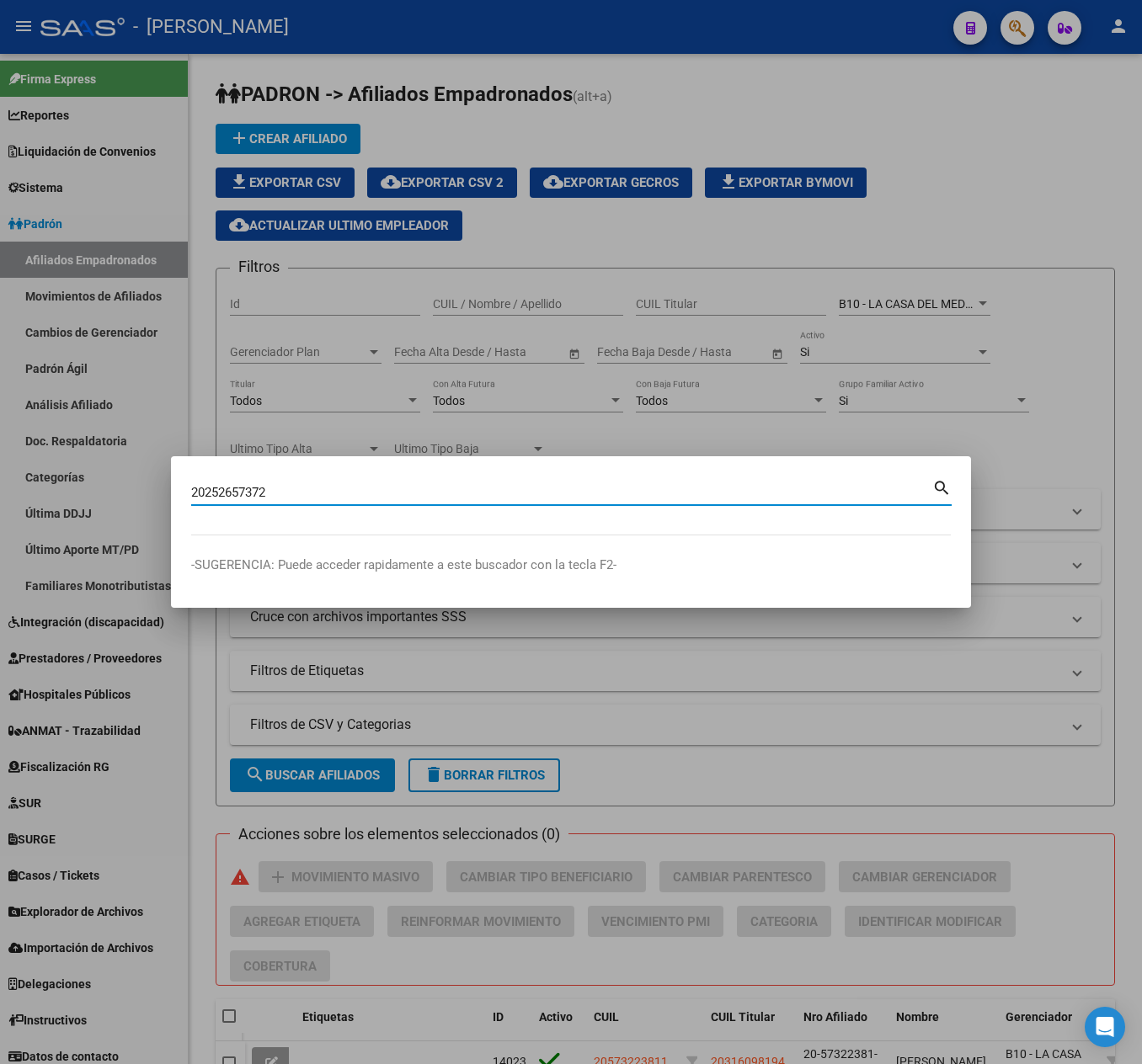
type input "20252657372"
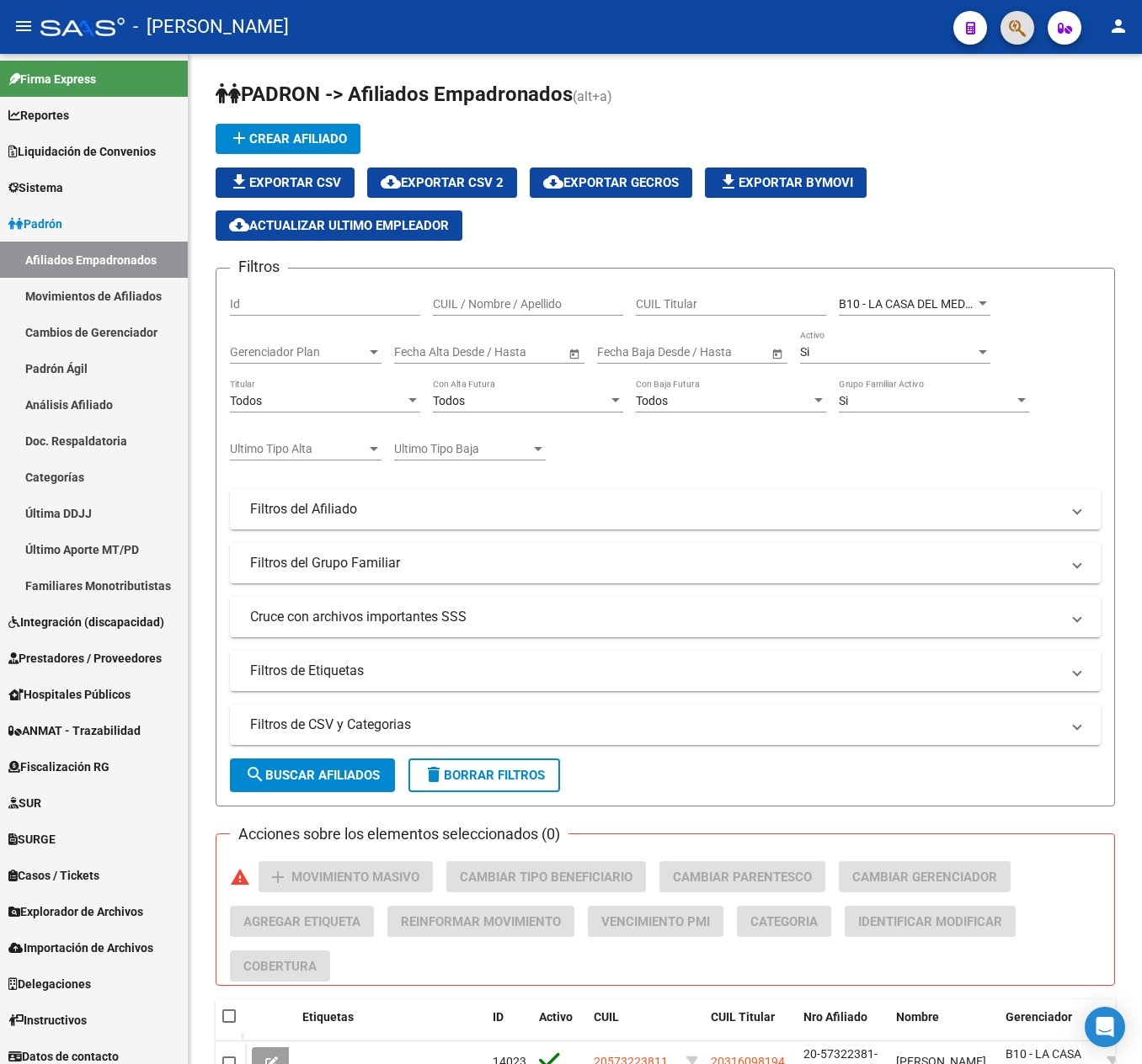
click at [1018, 22] on icon "button" at bounding box center [1017, 28] width 17 height 19
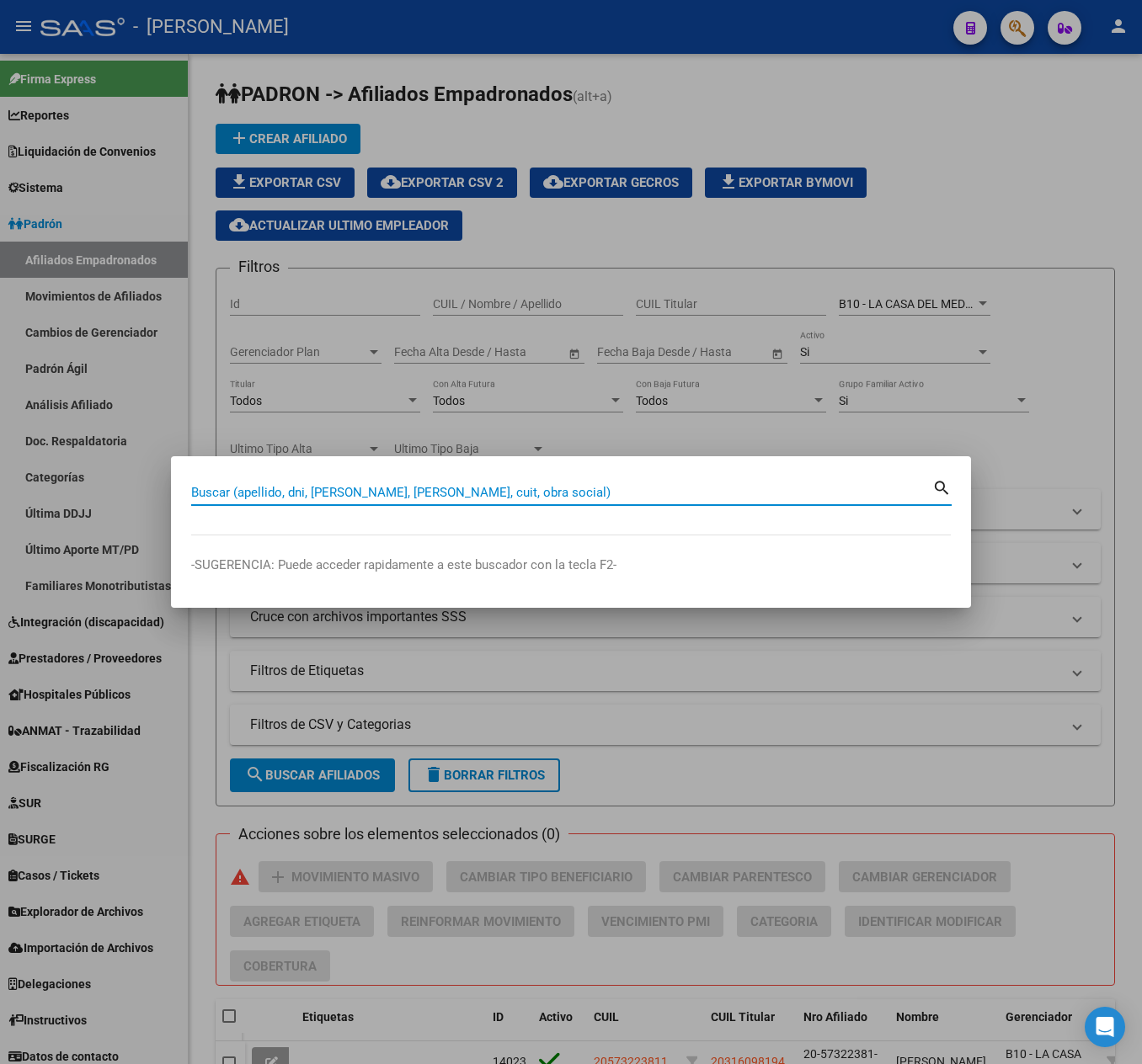
paste input "28971049"
type input "28971049"
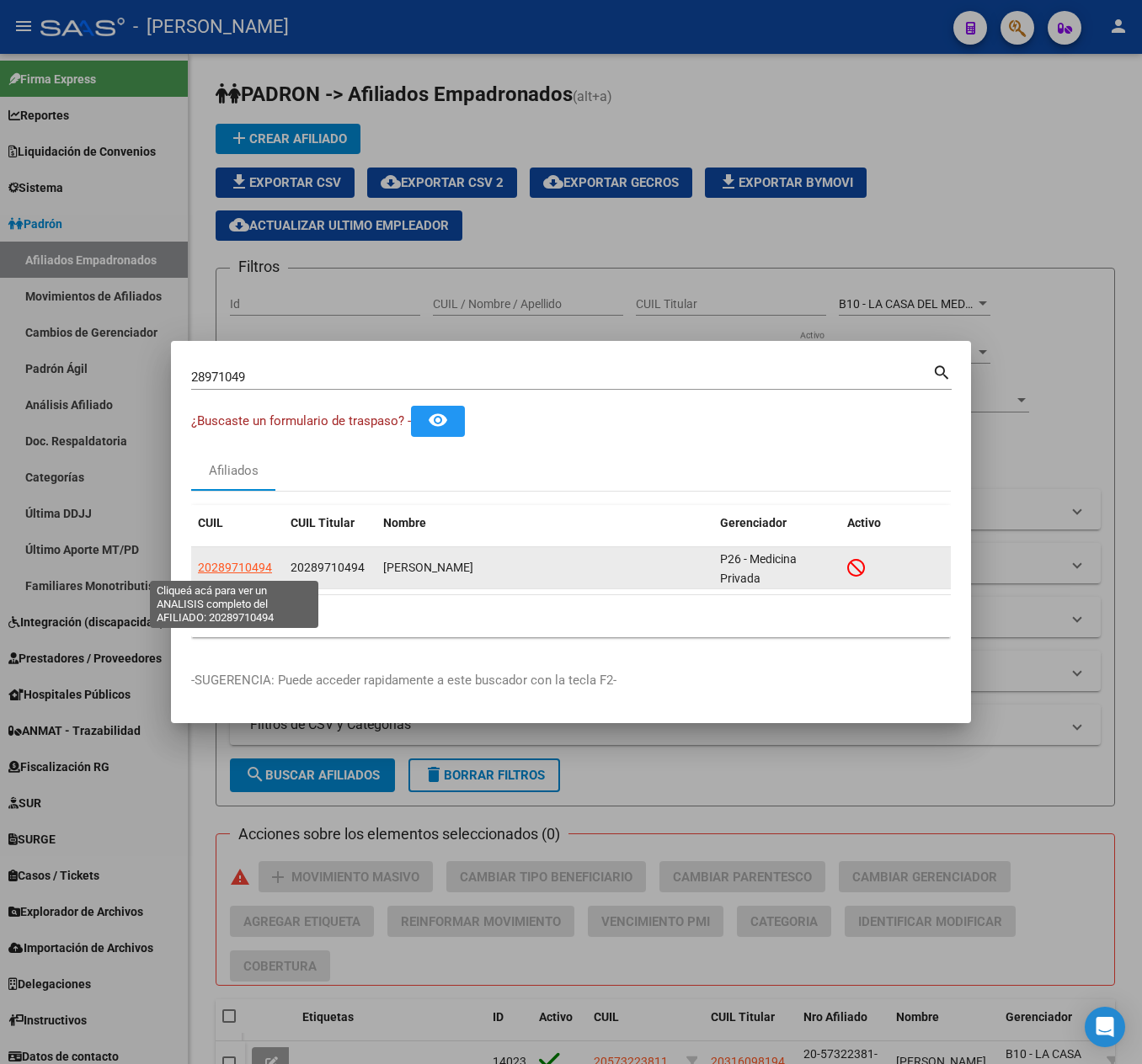
click at [263, 561] on span "20289710494" at bounding box center [235, 568] width 74 height 14
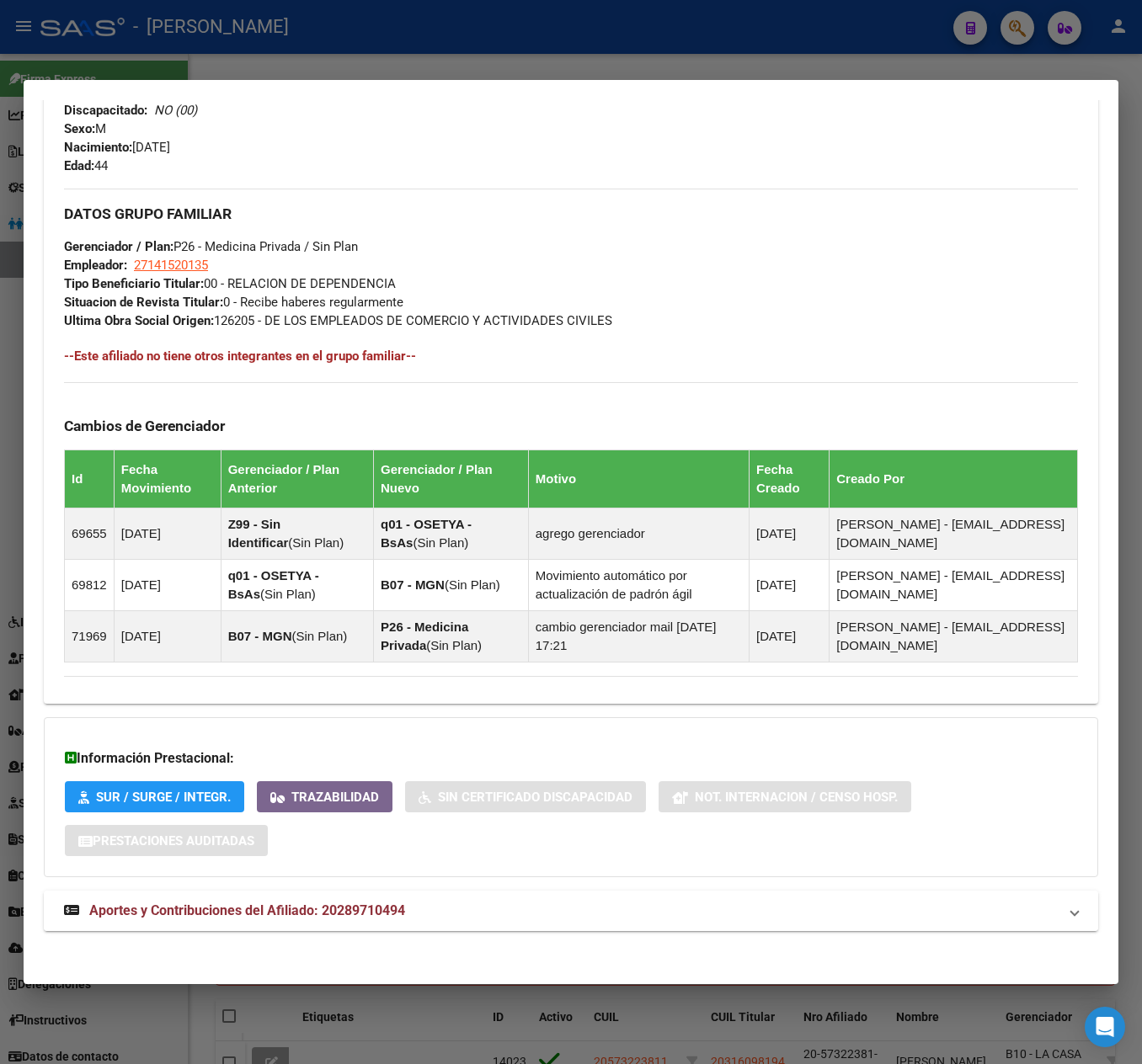
click at [282, 919] on span "Aportes y Contribuciones del Afiliado: 20289710494" at bounding box center [246, 910] width 316 height 16
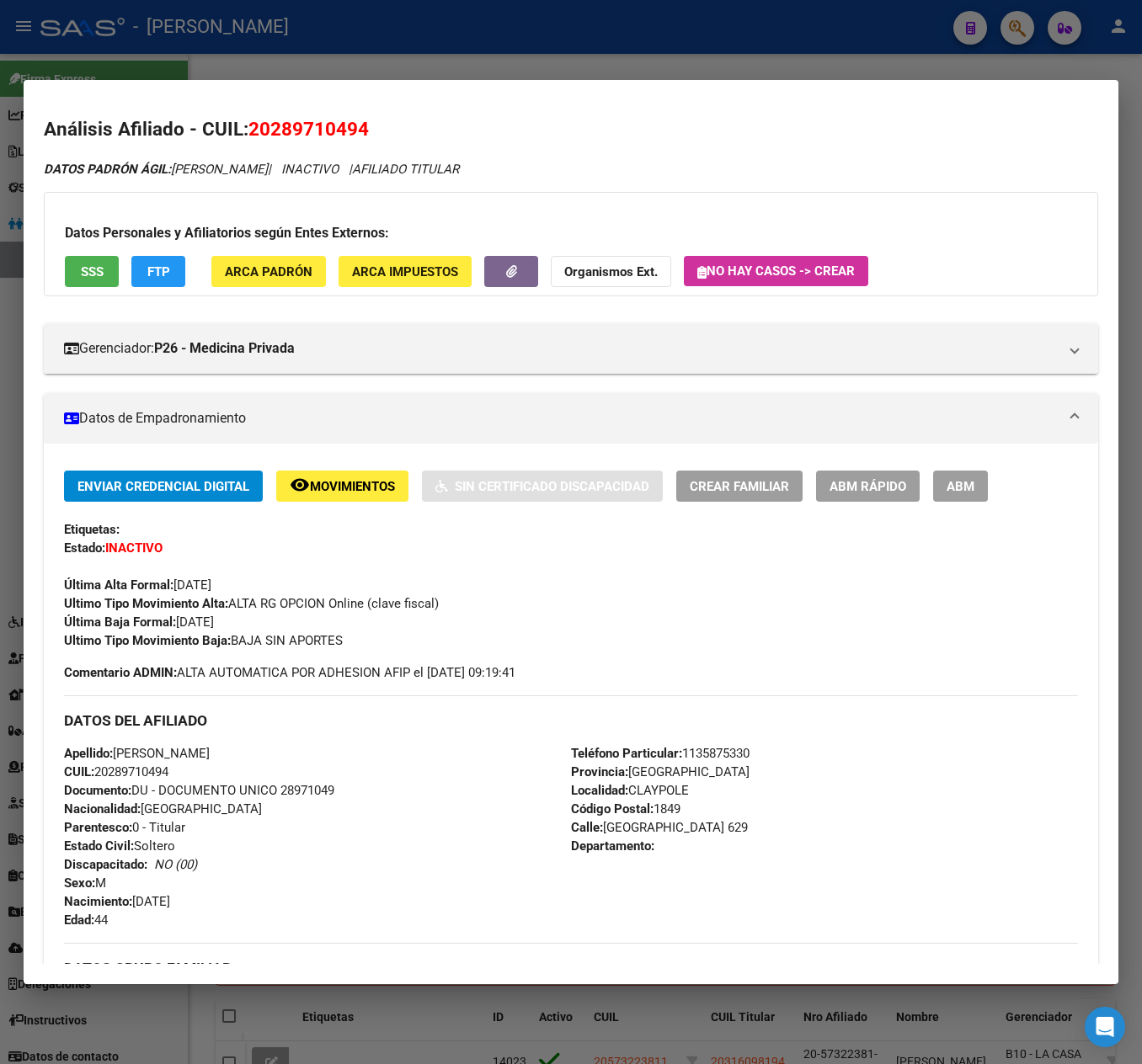
click at [276, 133] on span "20289710494" at bounding box center [308, 129] width 120 height 22
copy span "20289710494"
click at [282, 133] on span "20289710494" at bounding box center [308, 129] width 120 height 22
drag, startPoint x: 274, startPoint y: 130, endPoint x: 358, endPoint y: 128, distance: 84.0
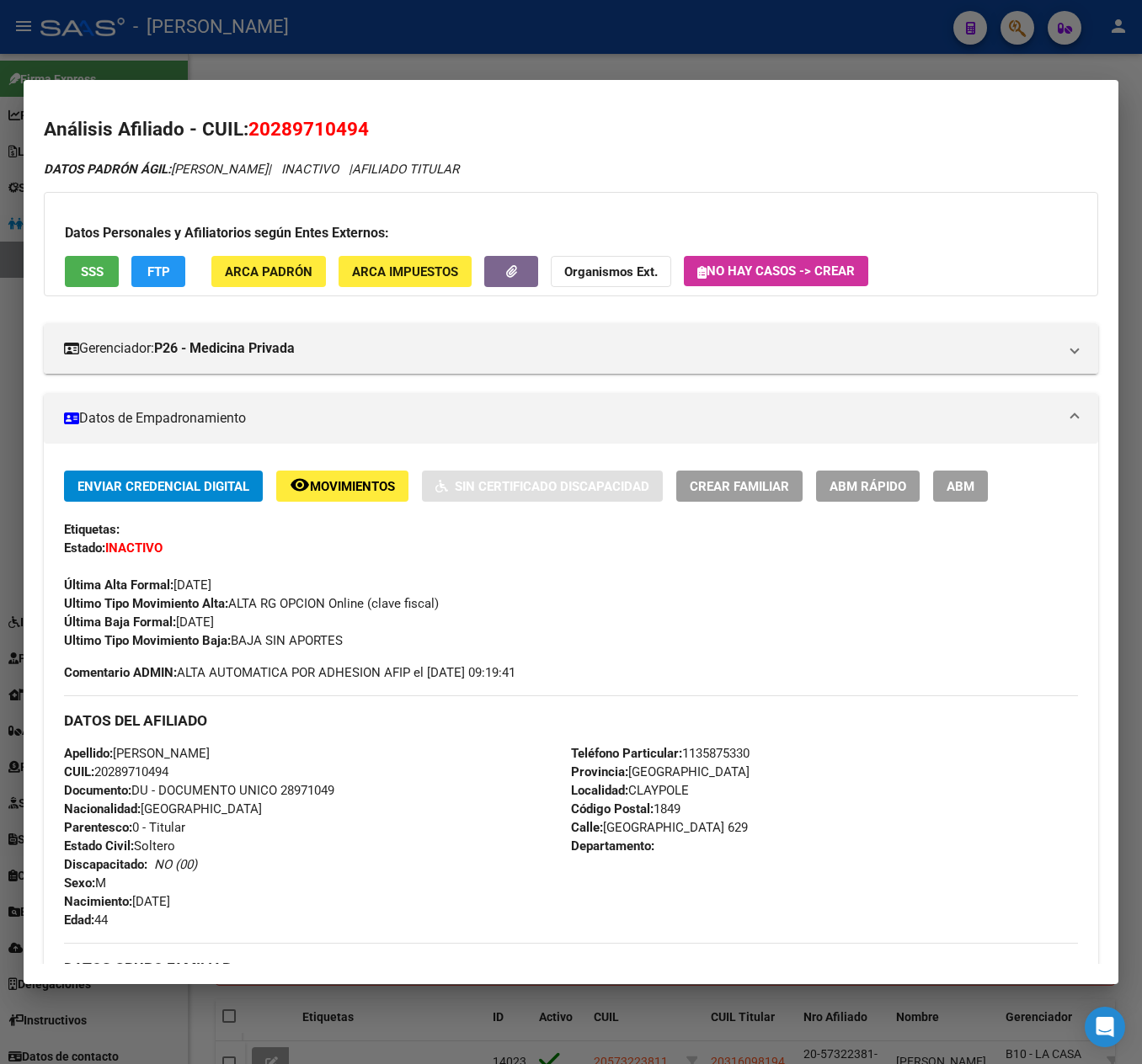
click at [358, 128] on span "20289710494" at bounding box center [308, 129] width 120 height 22
copy span "28971049"
click at [199, 167] on span "DATOS PADRÓN ÁGIL: [PERSON_NAME]" at bounding box center [156, 169] width 224 height 15
drag, startPoint x: 199, startPoint y: 167, endPoint x: 296, endPoint y: 152, distance: 98.2
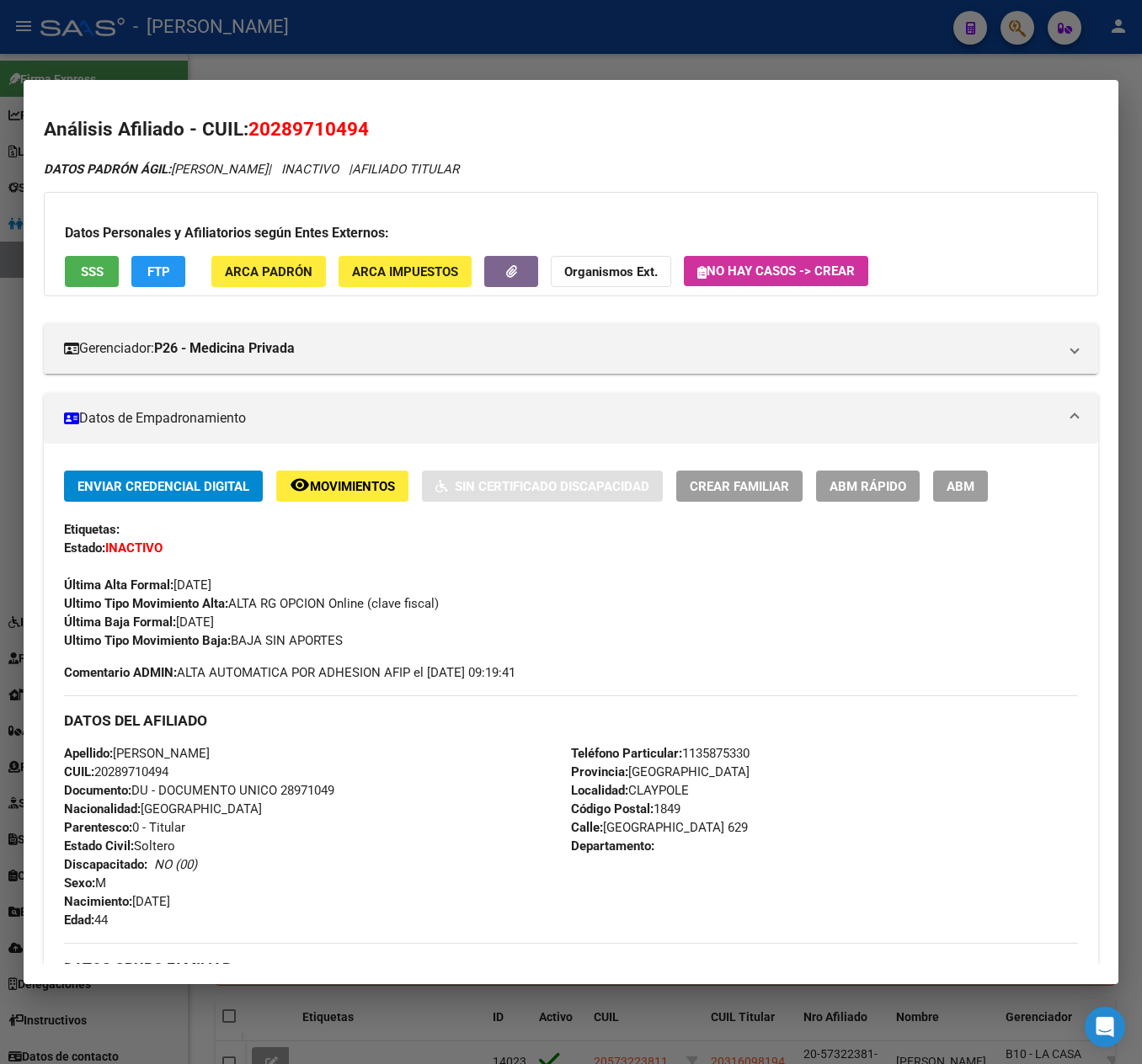
copy span "[PERSON_NAME]"
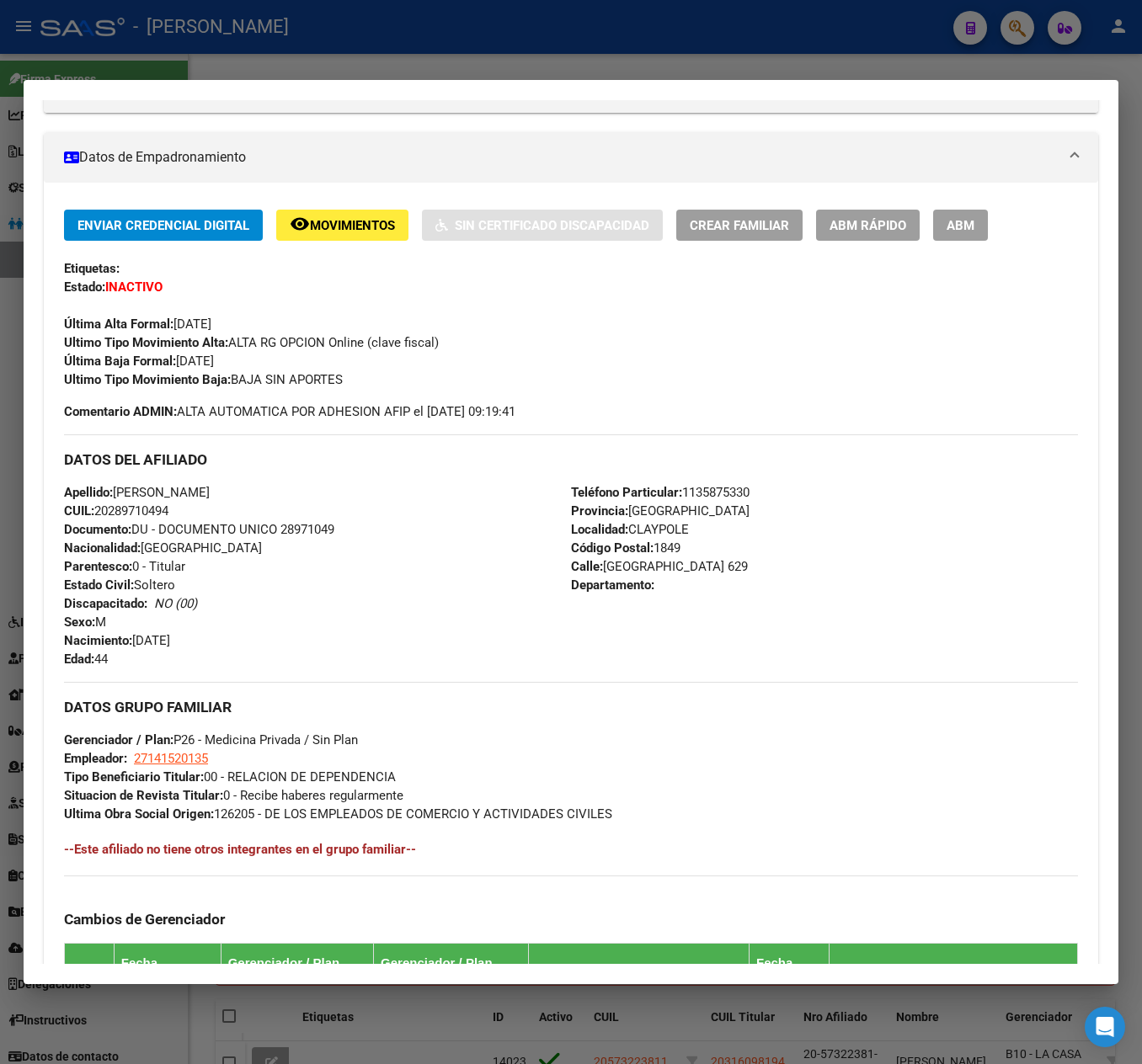
scroll to position [337, 0]
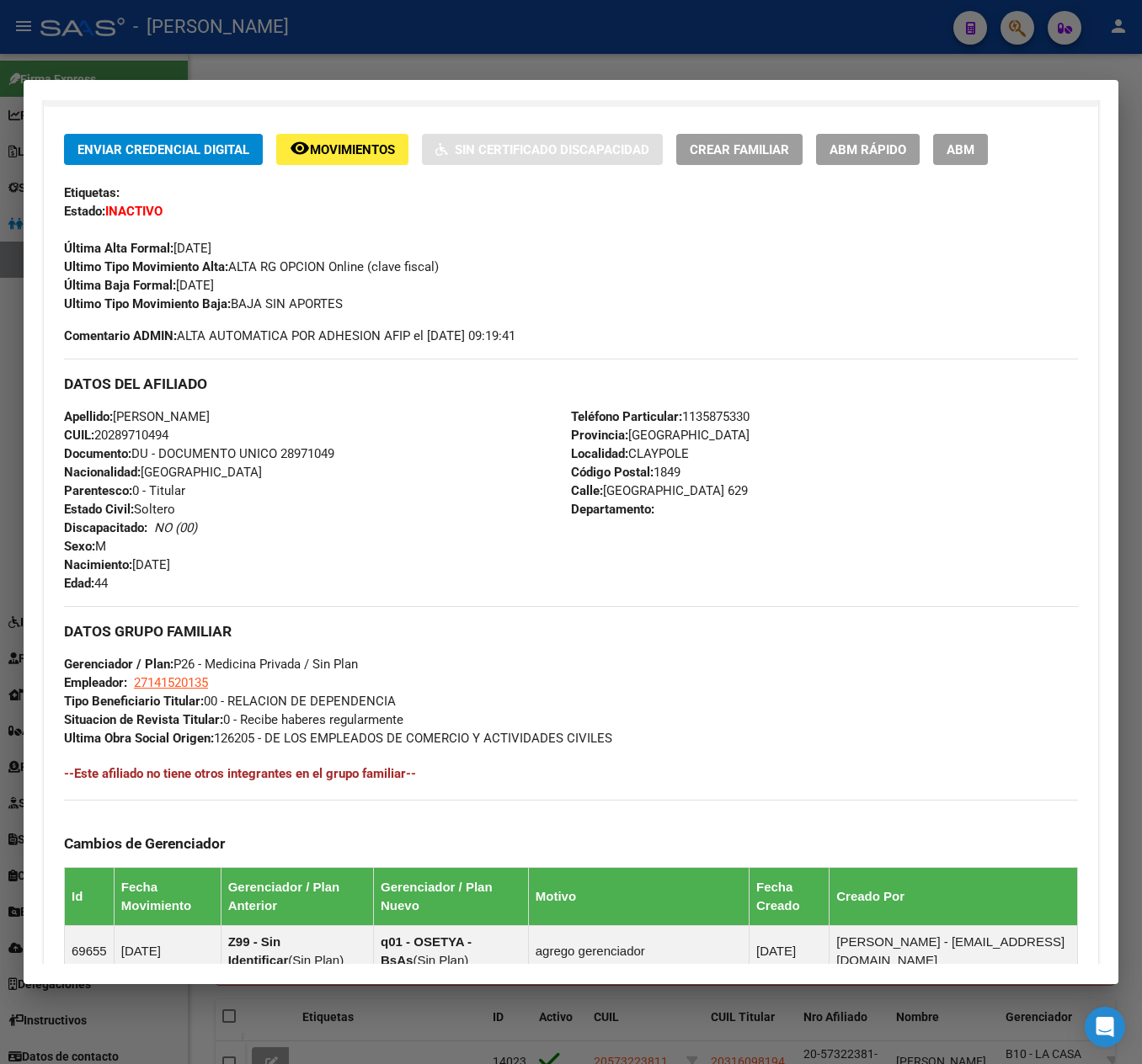
drag, startPoint x: 199, startPoint y: 572, endPoint x: 136, endPoint y: 571, distance: 63.0
click at [136, 571] on div "Apellido: [PERSON_NAME]: 20289710494 Documento: DU - DOCUMENTO UNICO 28971049 N…" at bounding box center [317, 500] width 507 height 185
copy span "[DATE]"
drag, startPoint x: 662, startPoint y: 488, endPoint x: 596, endPoint y: 492, distance: 66.1
click at [596, 492] on span "[STREET_ADDRESS]" at bounding box center [659, 491] width 177 height 15
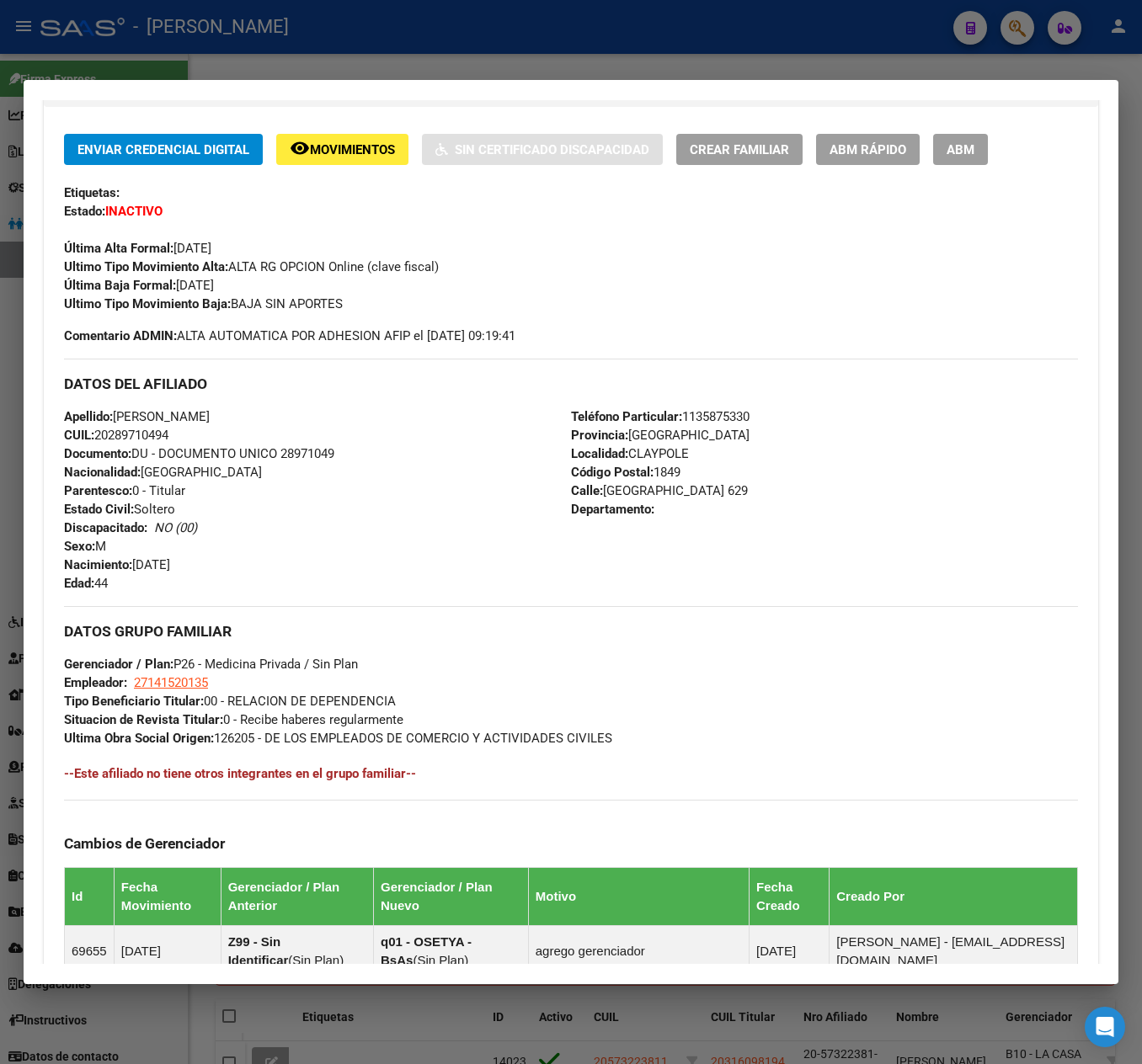
copy span "[GEOGRAPHIC_DATA] 629"
drag, startPoint x: 231, startPoint y: 685, endPoint x: 138, endPoint y: 685, distance: 93.0
click at [138, 685] on div "DATOS GRUPO FAMILIAR Gerenciador / Plan: P26 - Medicina Privada / Sin Plan Empl…" at bounding box center [571, 677] width 1014 height 142
copy span "27141520135"
click at [170, 685] on span "27141520135" at bounding box center [171, 682] width 74 height 15
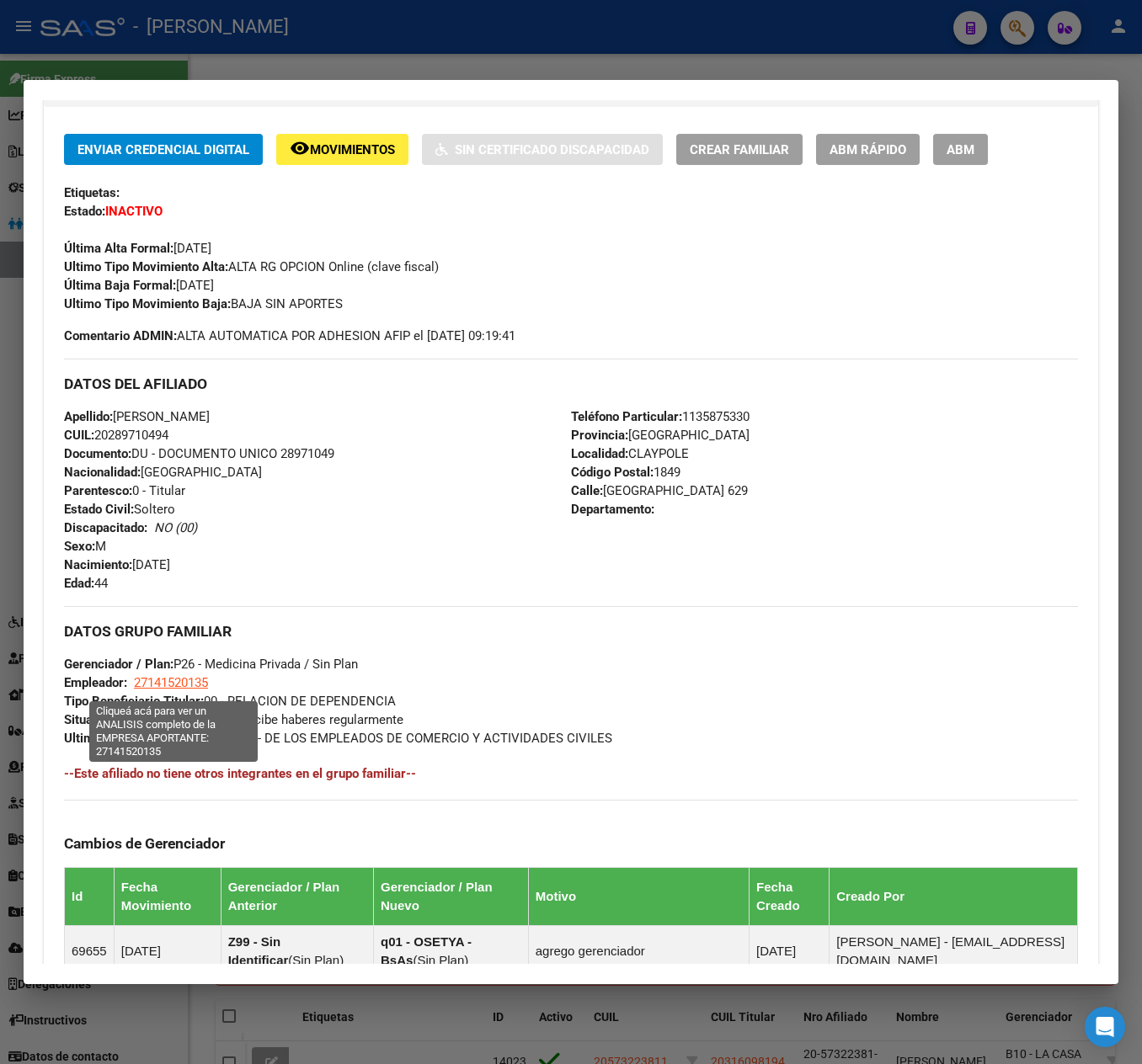
copy span "27141520135"
type textarea "27141520135"
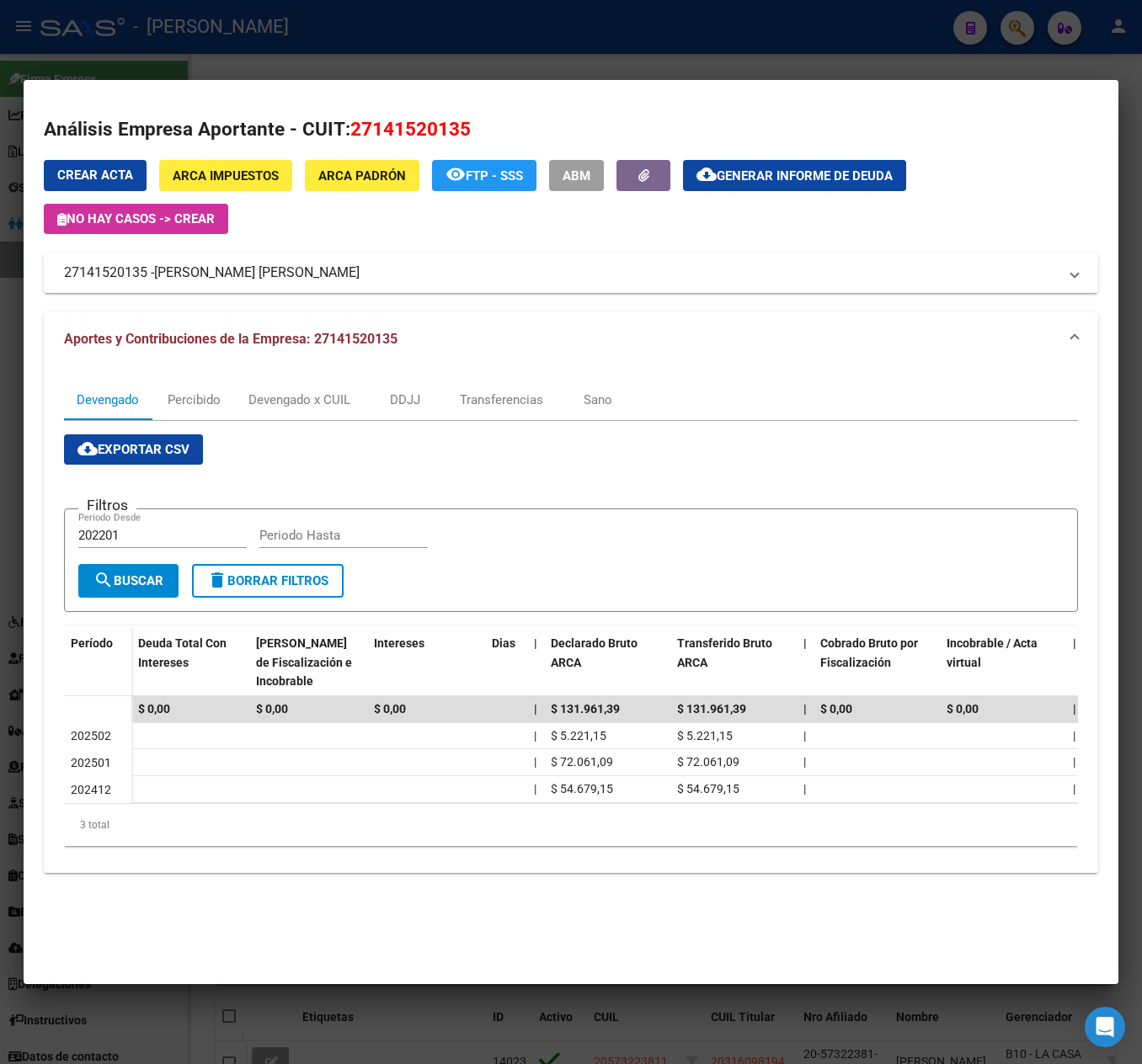
drag, startPoint x: 364, startPoint y: 278, endPoint x: 330, endPoint y: 274, distance: 34.2
click at [330, 274] on mat-panel-title "27141520135 - [PERSON_NAME] [PERSON_NAME]" at bounding box center [560, 273] width 994 height 20
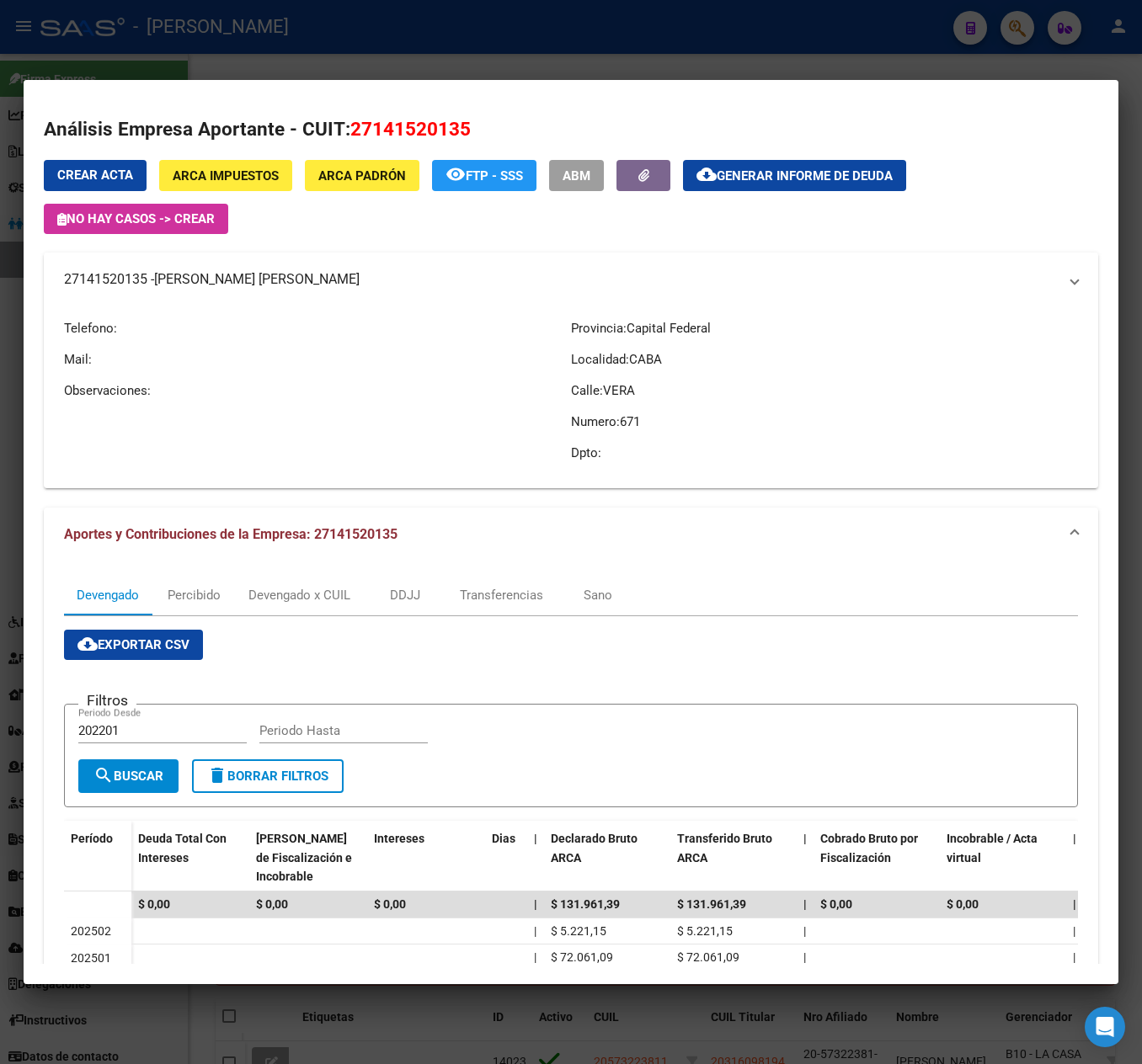
copy mat-panel-title "27141520135 - [PERSON_NAME] [PERSON_NAME]"
click at [6, 268] on div at bounding box center [571, 532] width 1142 height 1064
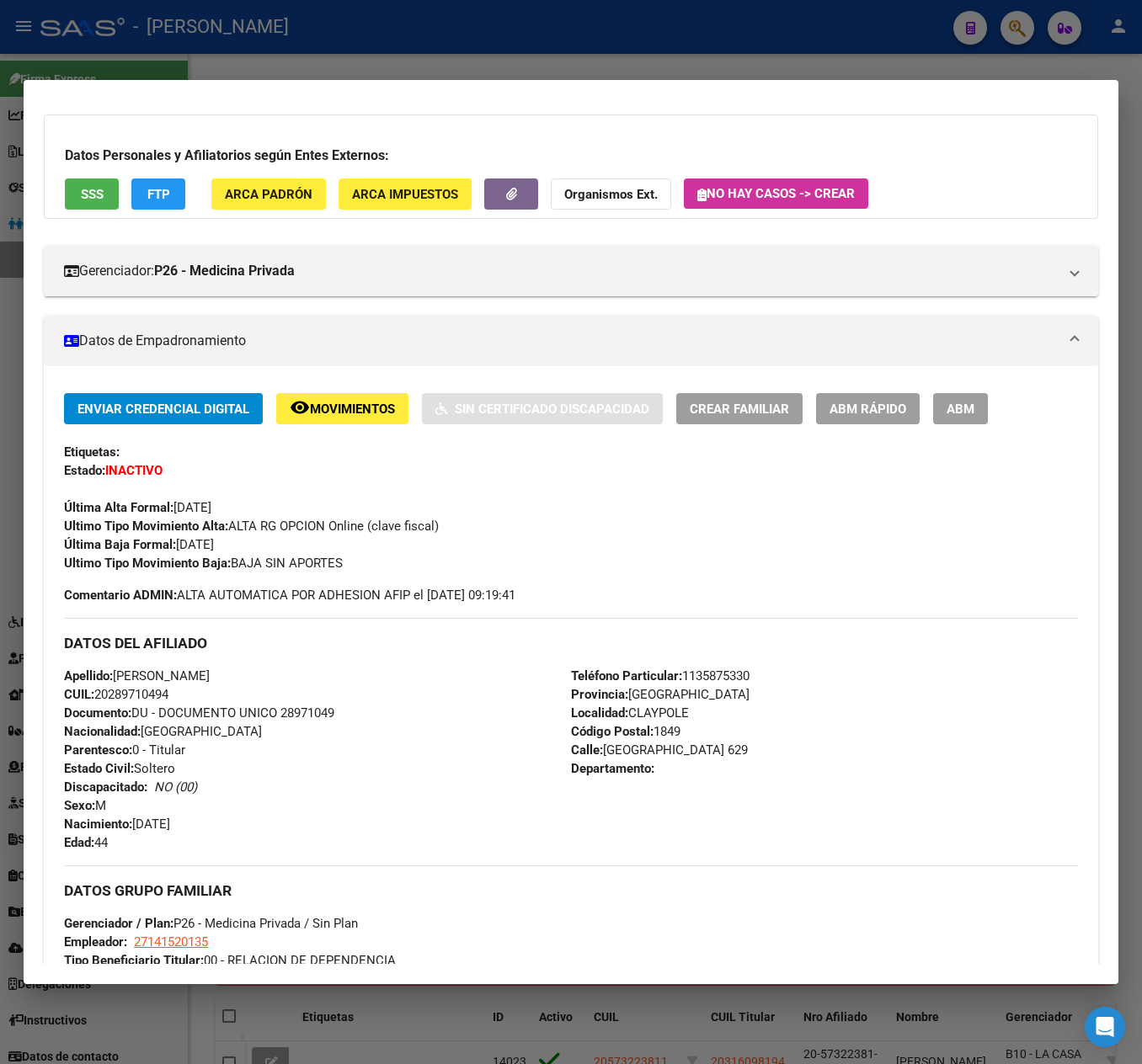
scroll to position [0, 0]
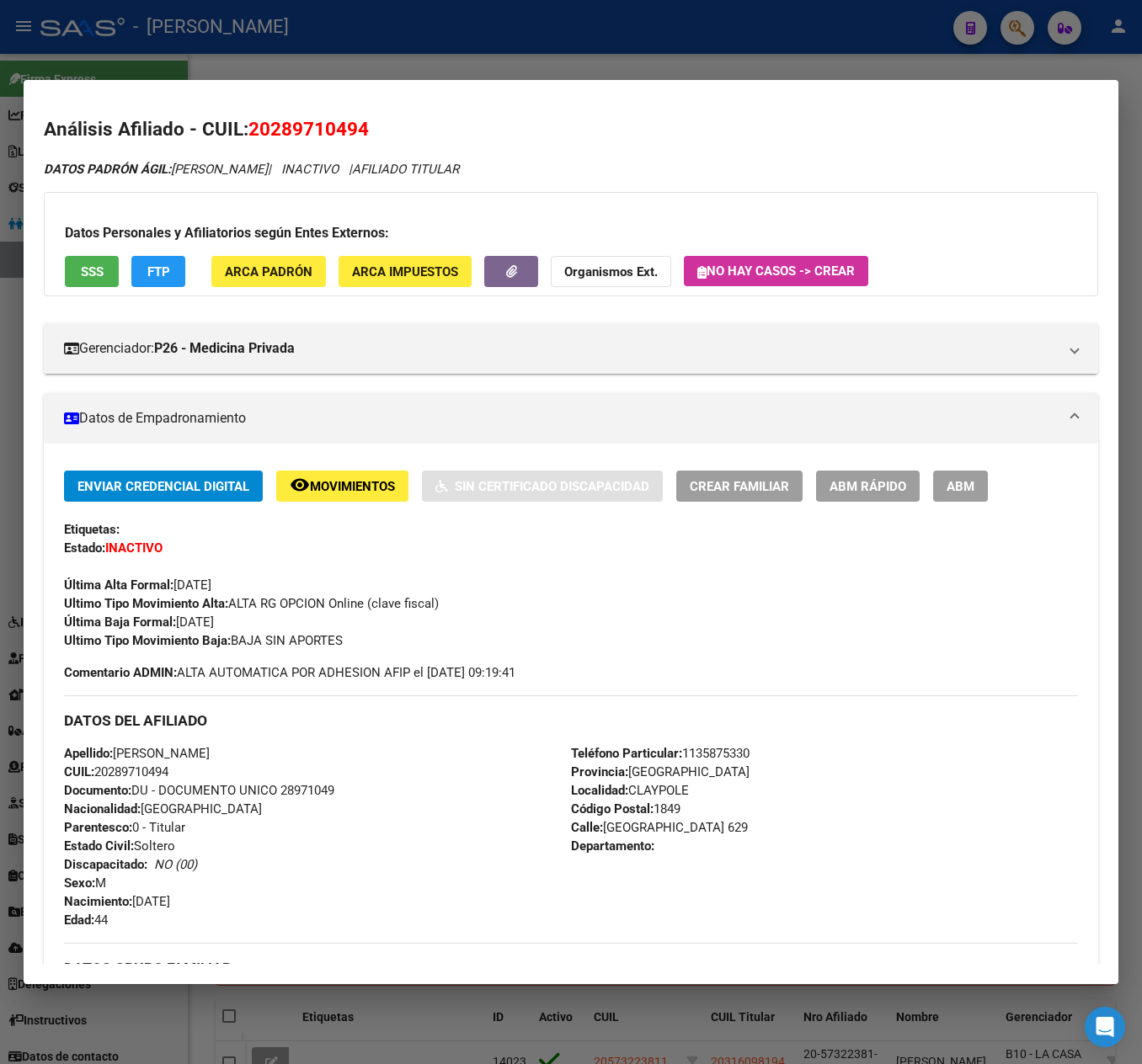
click at [319, 130] on span "20289710494" at bounding box center [308, 129] width 120 height 22
copy span "20289710494"
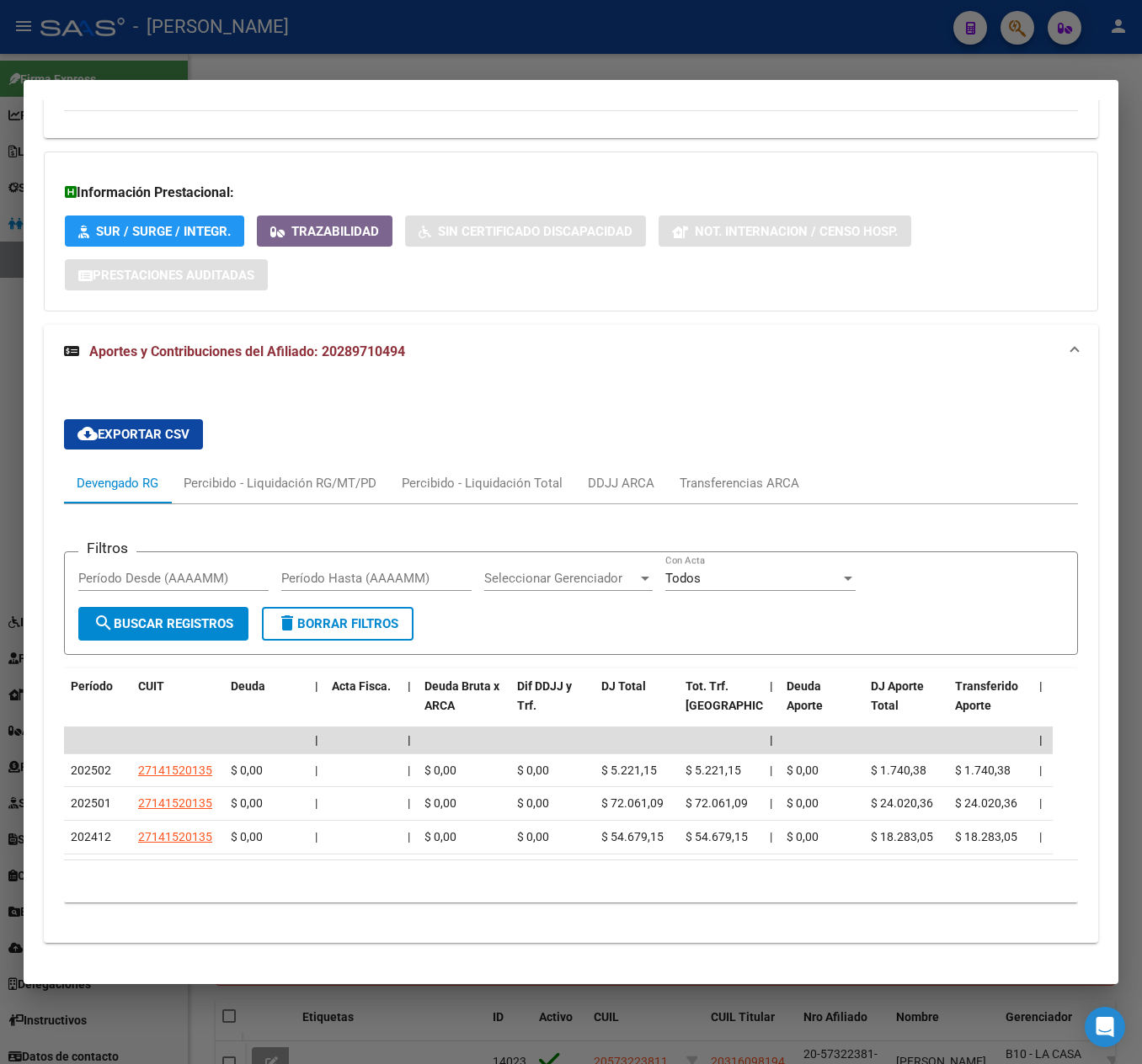
scroll to position [1378, 0]
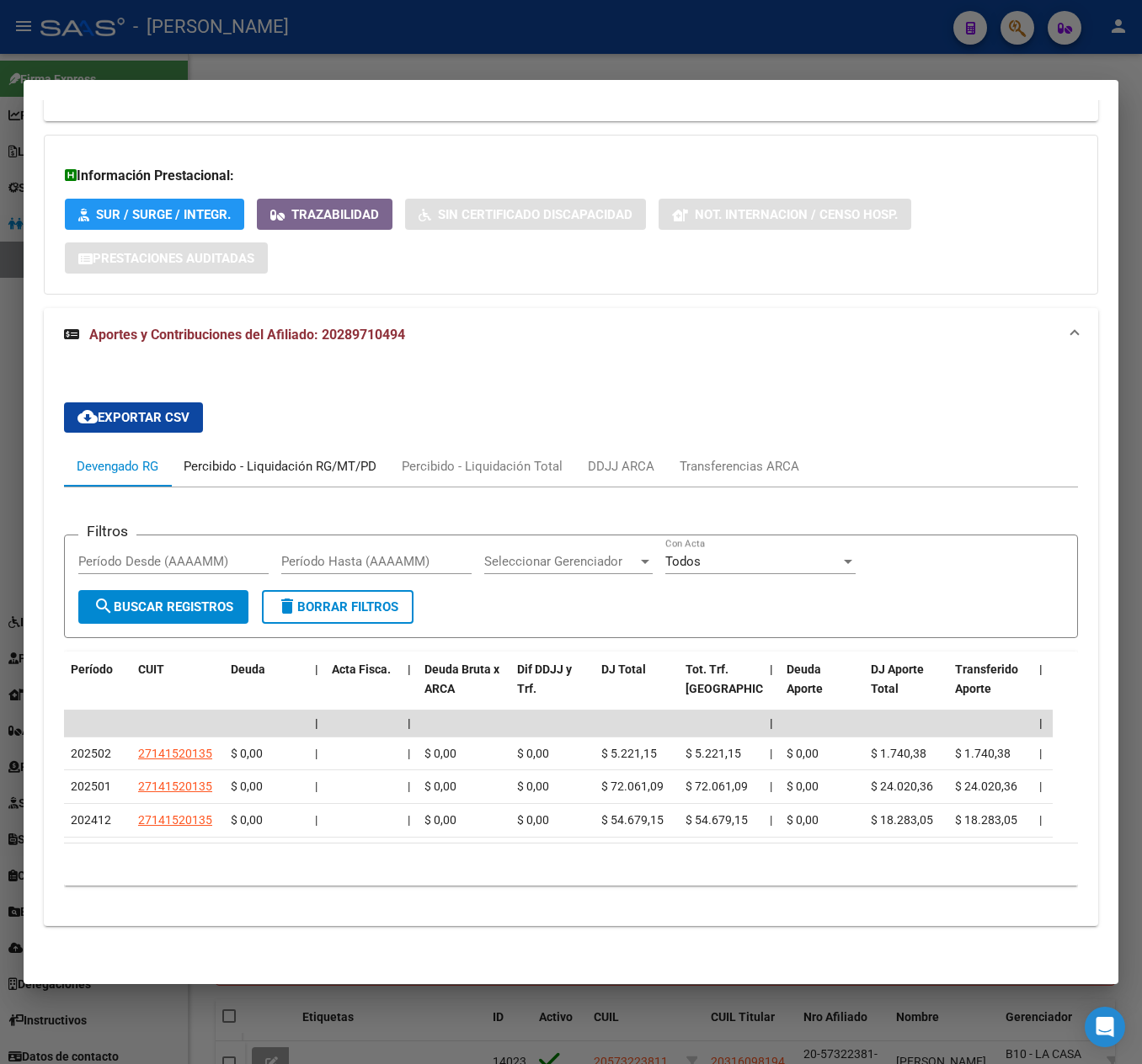
click at [263, 457] on div "Percibido - Liquidación RG/MT/PD" at bounding box center [280, 467] width 193 height 19
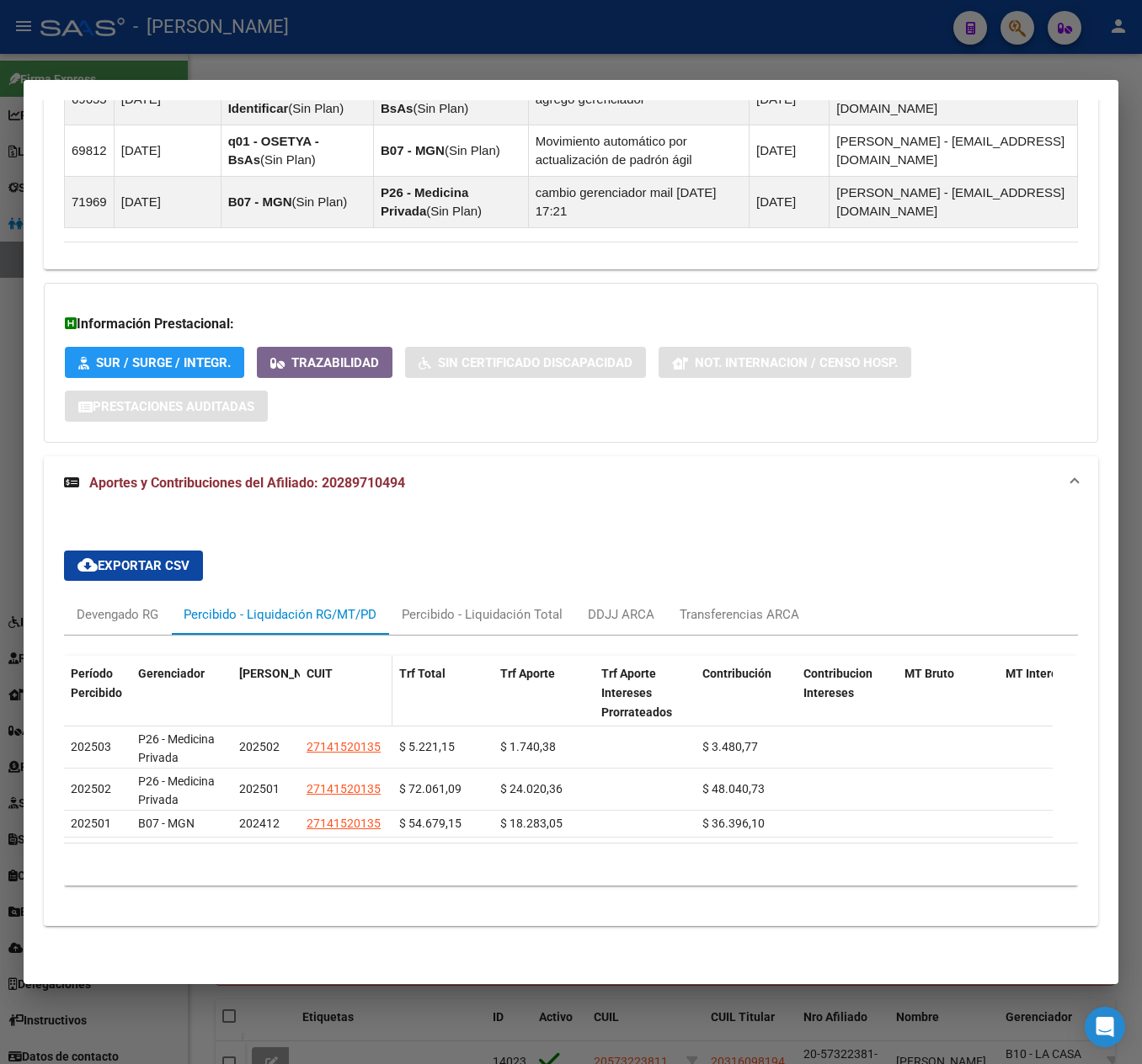
scroll to position [554, 0]
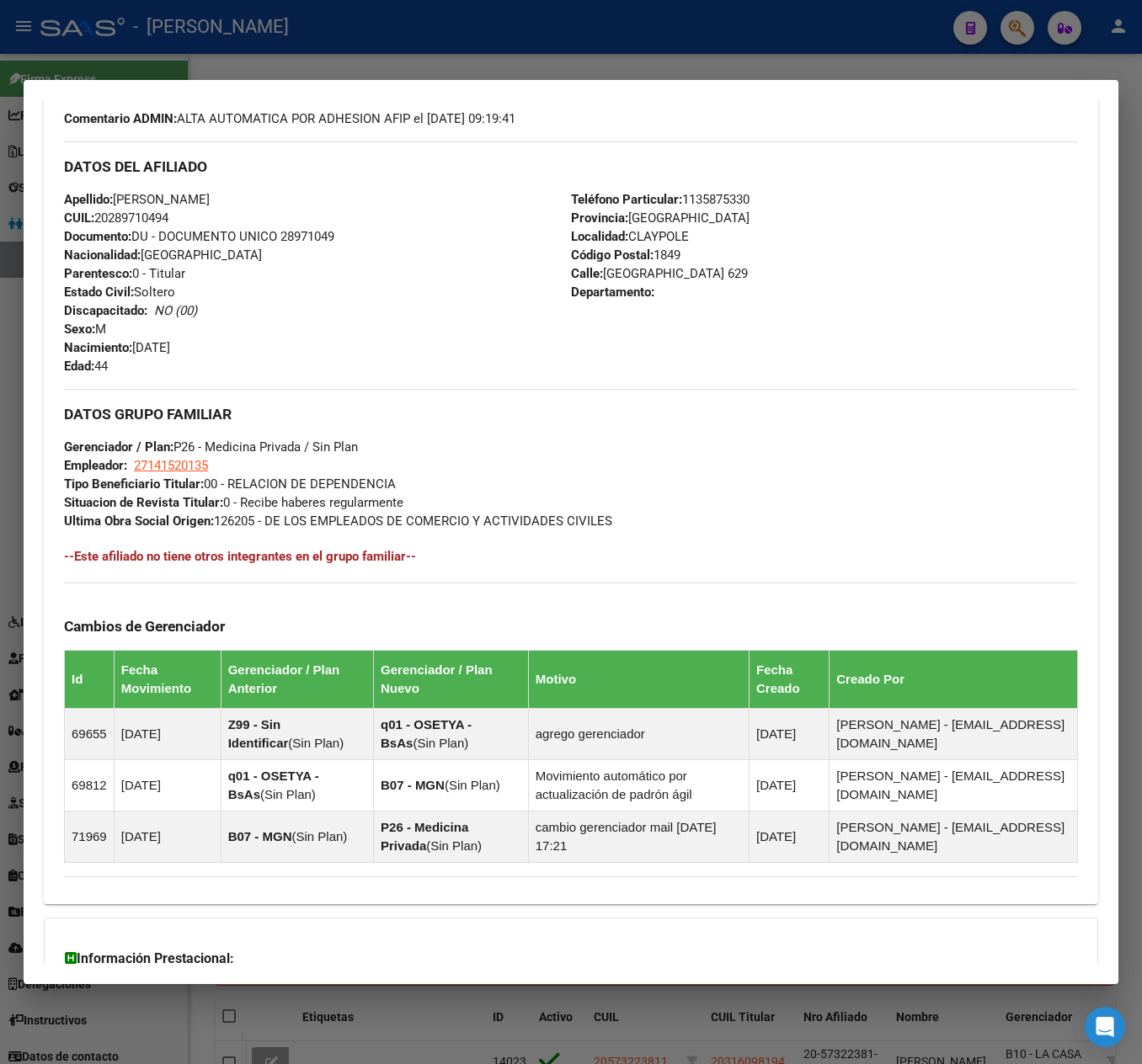
click at [6, 97] on div at bounding box center [571, 532] width 1142 height 1064
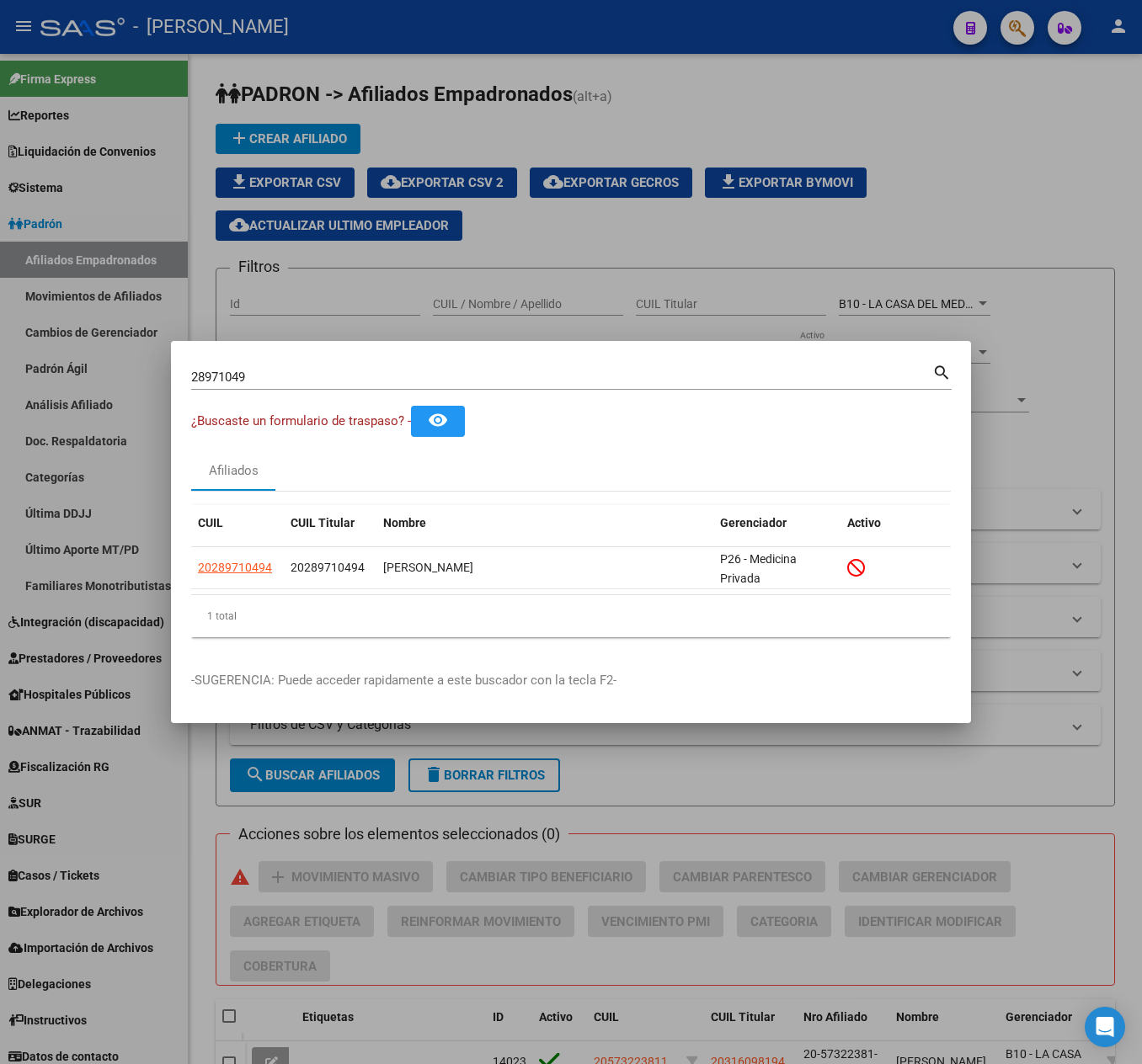
click at [453, 369] on input "28971049" at bounding box center [561, 377] width 741 height 15
paste input "40454444"
type input "40454444"
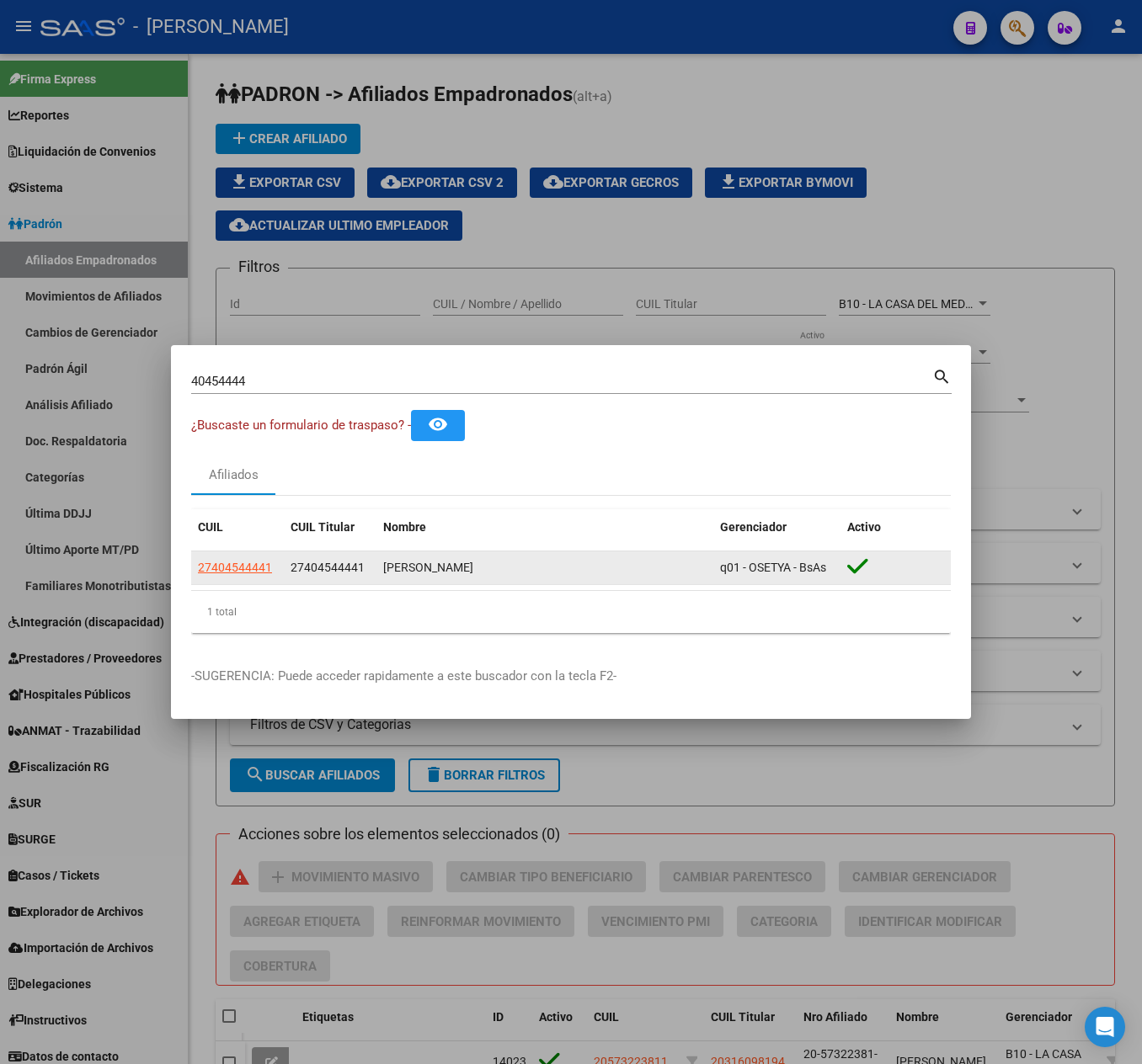
click at [253, 554] on datatable-body-cell "27404544441" at bounding box center [237, 568] width 93 height 32
click at [253, 572] on span "27404544441" at bounding box center [235, 568] width 74 height 14
type textarea "27404544441"
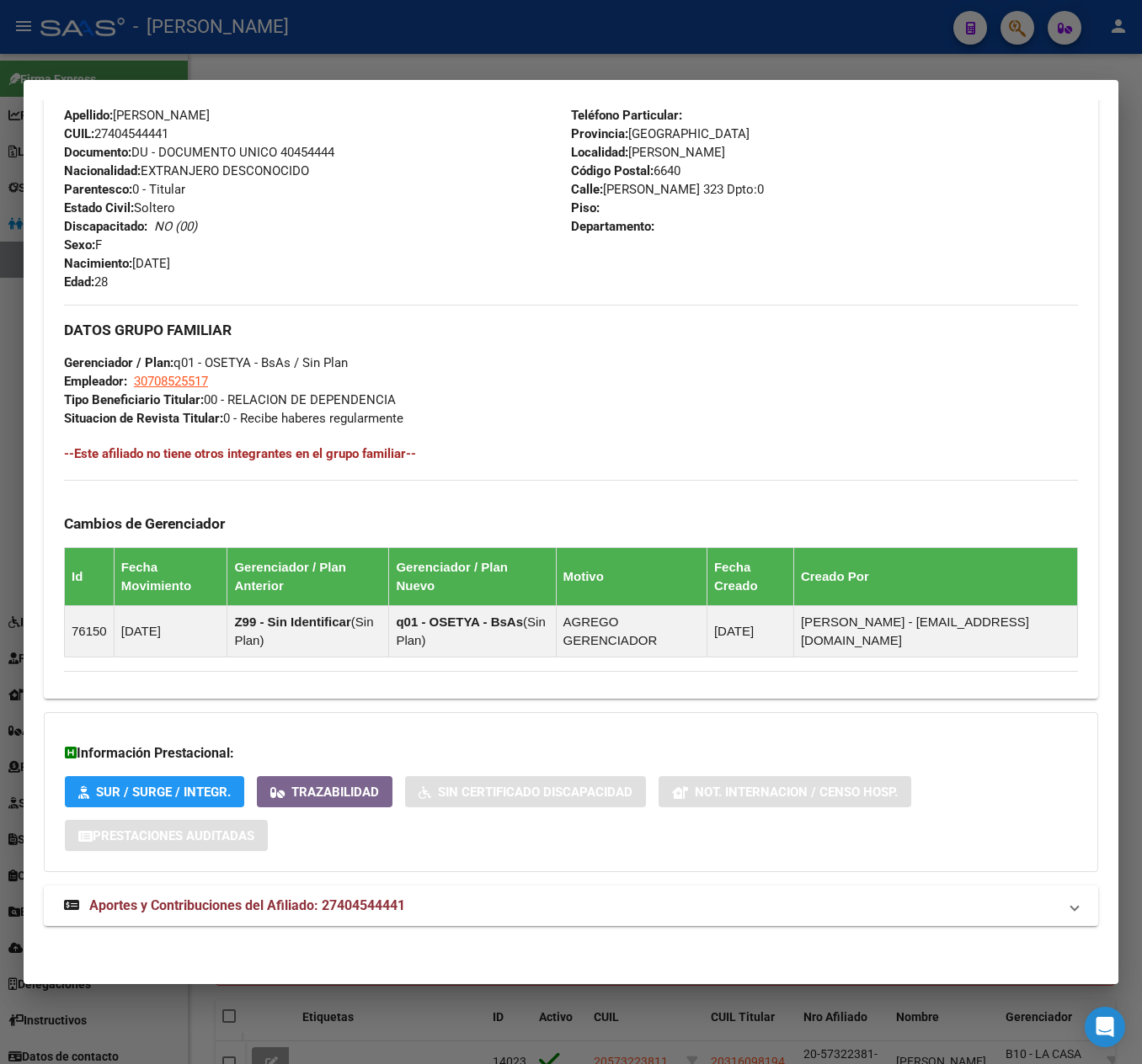
scroll to position [609, 0]
click at [404, 901] on span "Aportes y Contribuciones del Afiliado: 27404544441" at bounding box center [246, 905] width 316 height 16
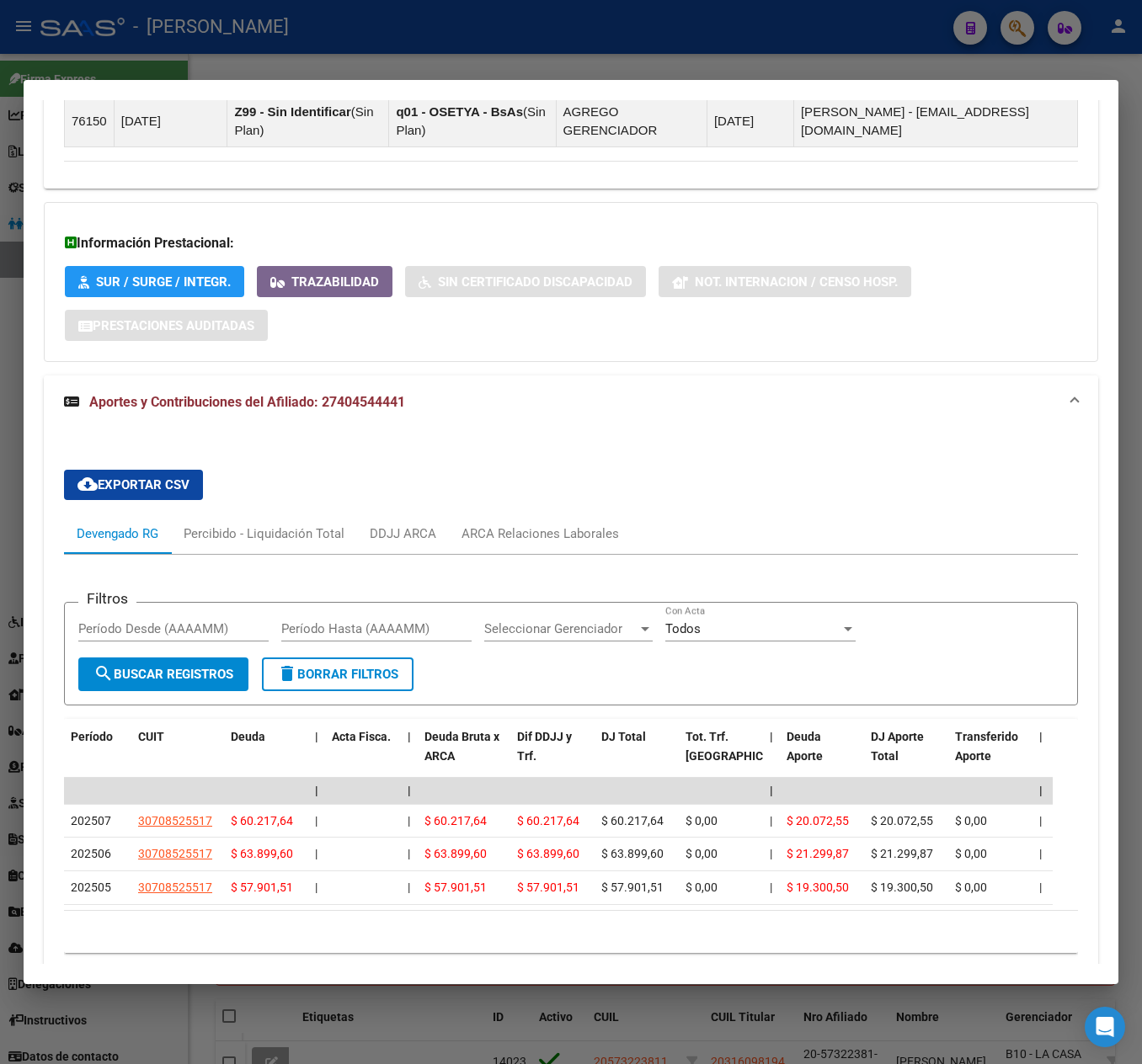
scroll to position [1218, 0]
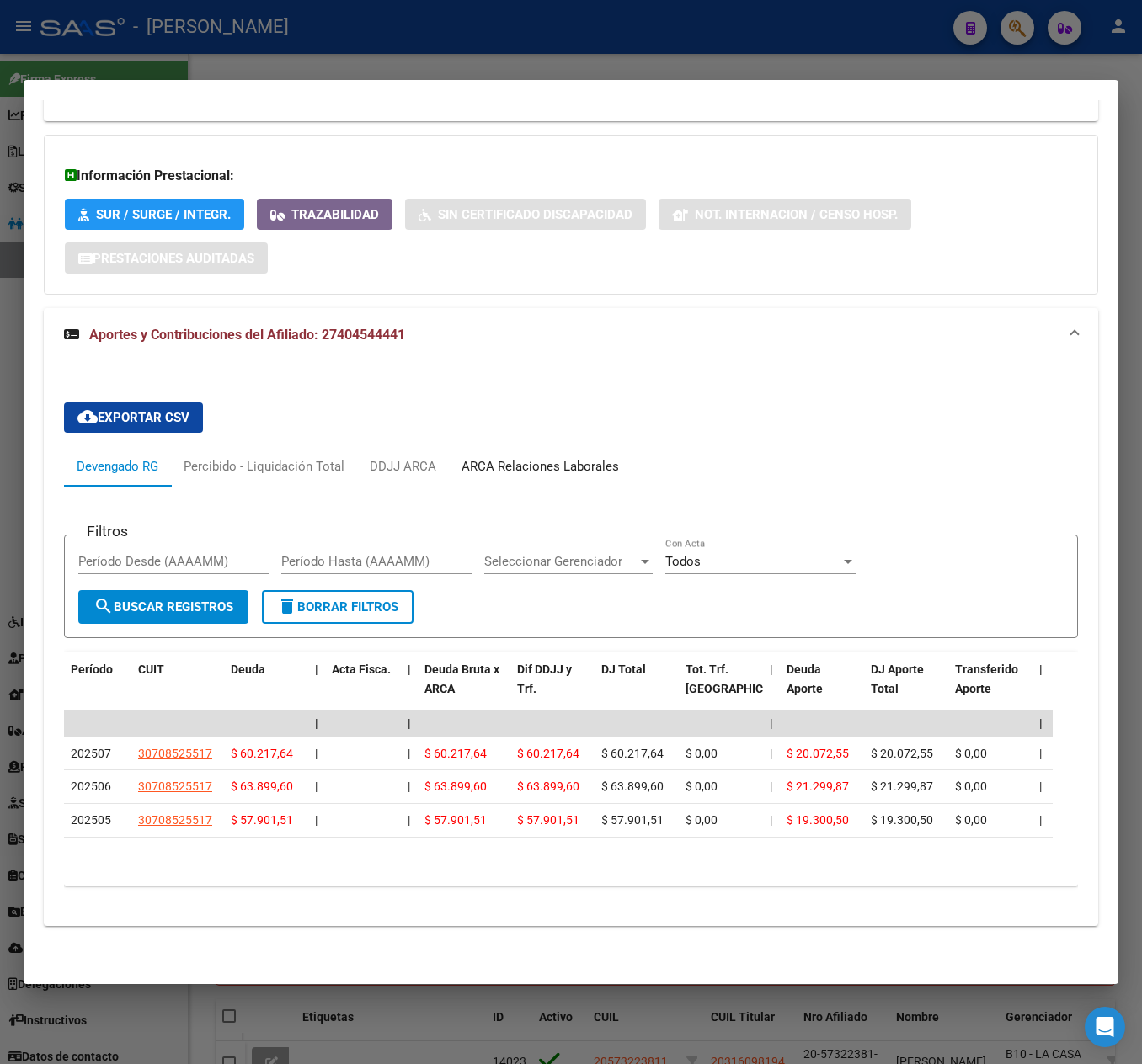
click at [502, 457] on div "ARCA Relaciones Laborales" at bounding box center [540, 467] width 157 height 19
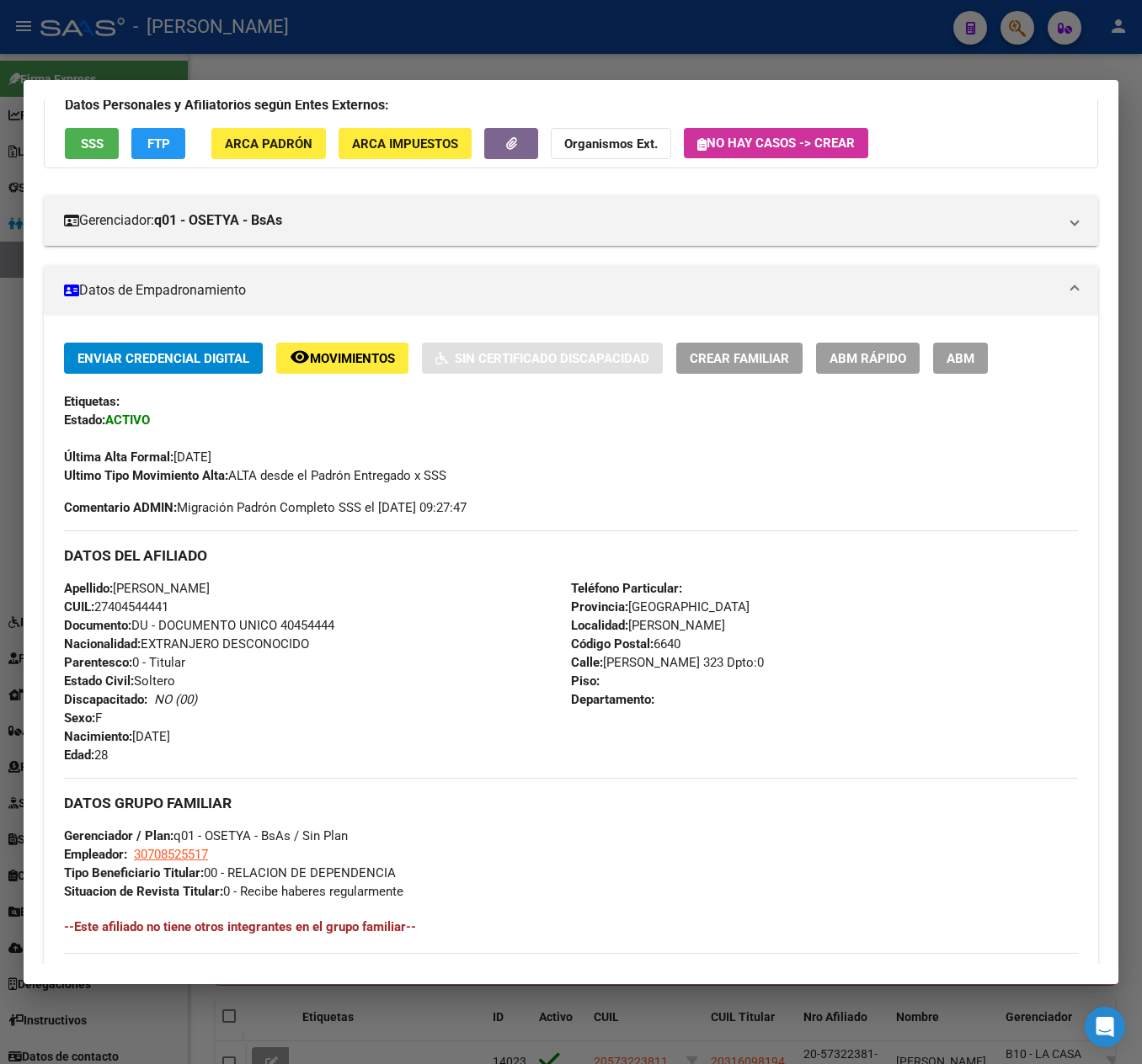
scroll to position [0, 0]
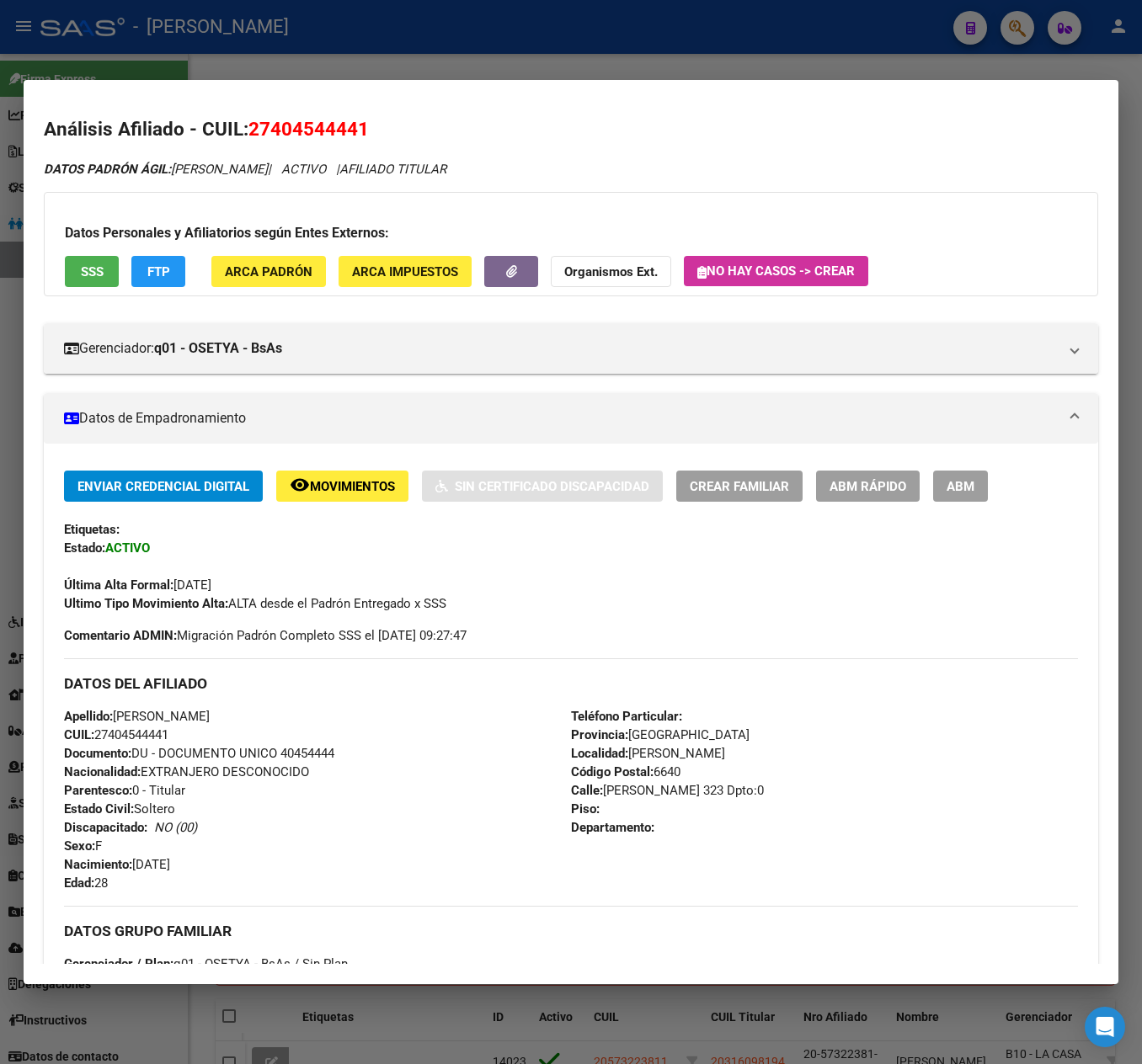
click at [292, 128] on span "27404544441" at bounding box center [308, 129] width 120 height 22
click at [292, 126] on span "27404544441" at bounding box center [308, 129] width 120 height 22
click at [222, 163] on span "DATOS PADRÓN ÁGIL: [PERSON_NAME]" at bounding box center [156, 169] width 224 height 15
drag, startPoint x: 222, startPoint y: 163, endPoint x: 295, endPoint y: 163, distance: 73.0
click at [268, 163] on span "DATOS PADRÓN ÁGIL: [PERSON_NAME]" at bounding box center [156, 169] width 224 height 15
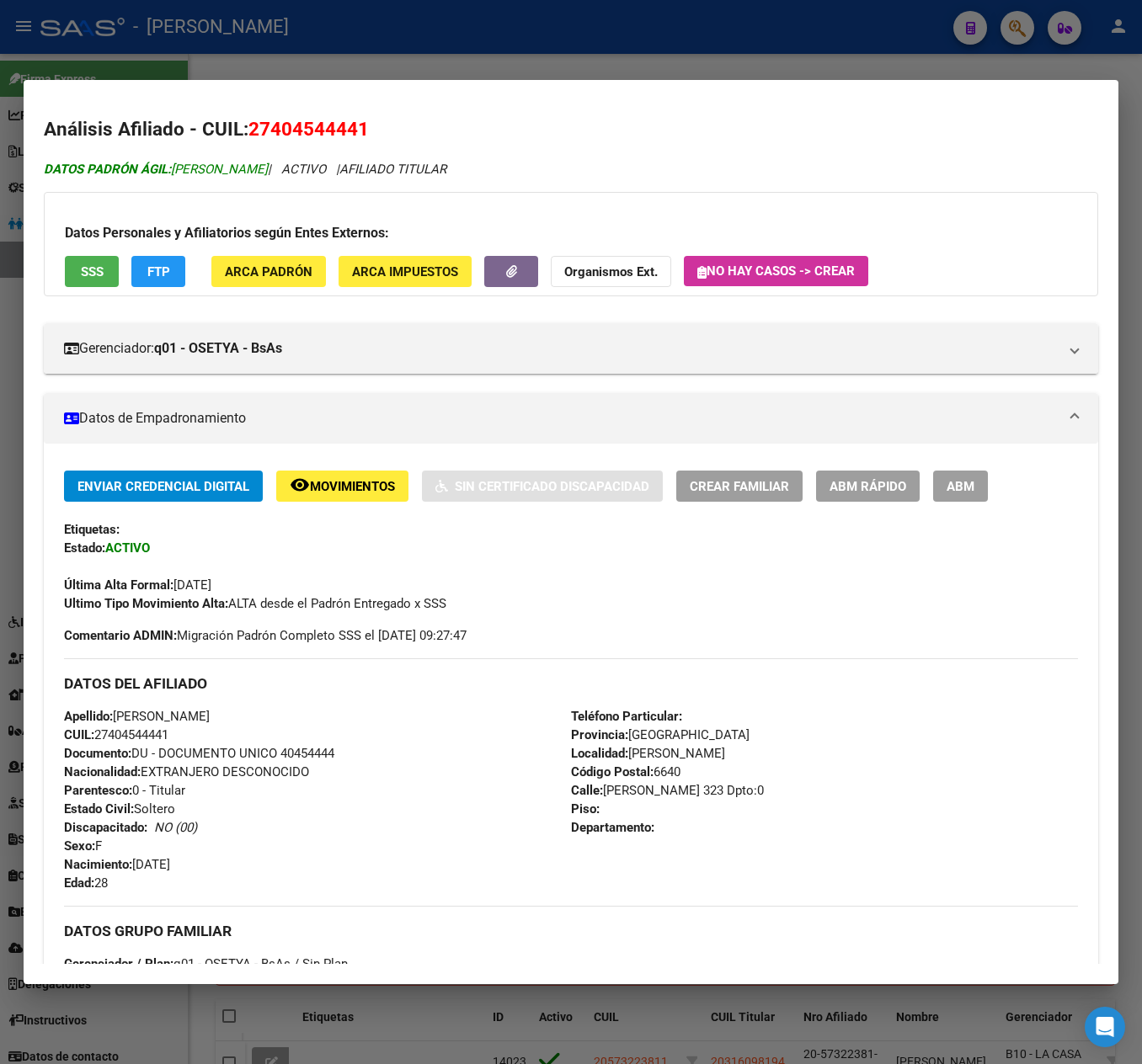
click at [179, 160] on div "DATOS PADRÓN ÁGIL: [PERSON_NAME] | ACTIVO | AFILIADO TITULAR" at bounding box center [571, 169] width 1055 height 19
click at [191, 162] on span "DATOS PADRÓN ÁGIL: [PERSON_NAME]" at bounding box center [156, 169] width 224 height 15
drag, startPoint x: 191, startPoint y: 162, endPoint x: 283, endPoint y: 162, distance: 92.0
click at [268, 162] on span "DATOS PADRÓN ÁGIL: [PERSON_NAME]" at bounding box center [156, 169] width 224 height 15
click at [19, 327] on div at bounding box center [571, 532] width 1142 height 1064
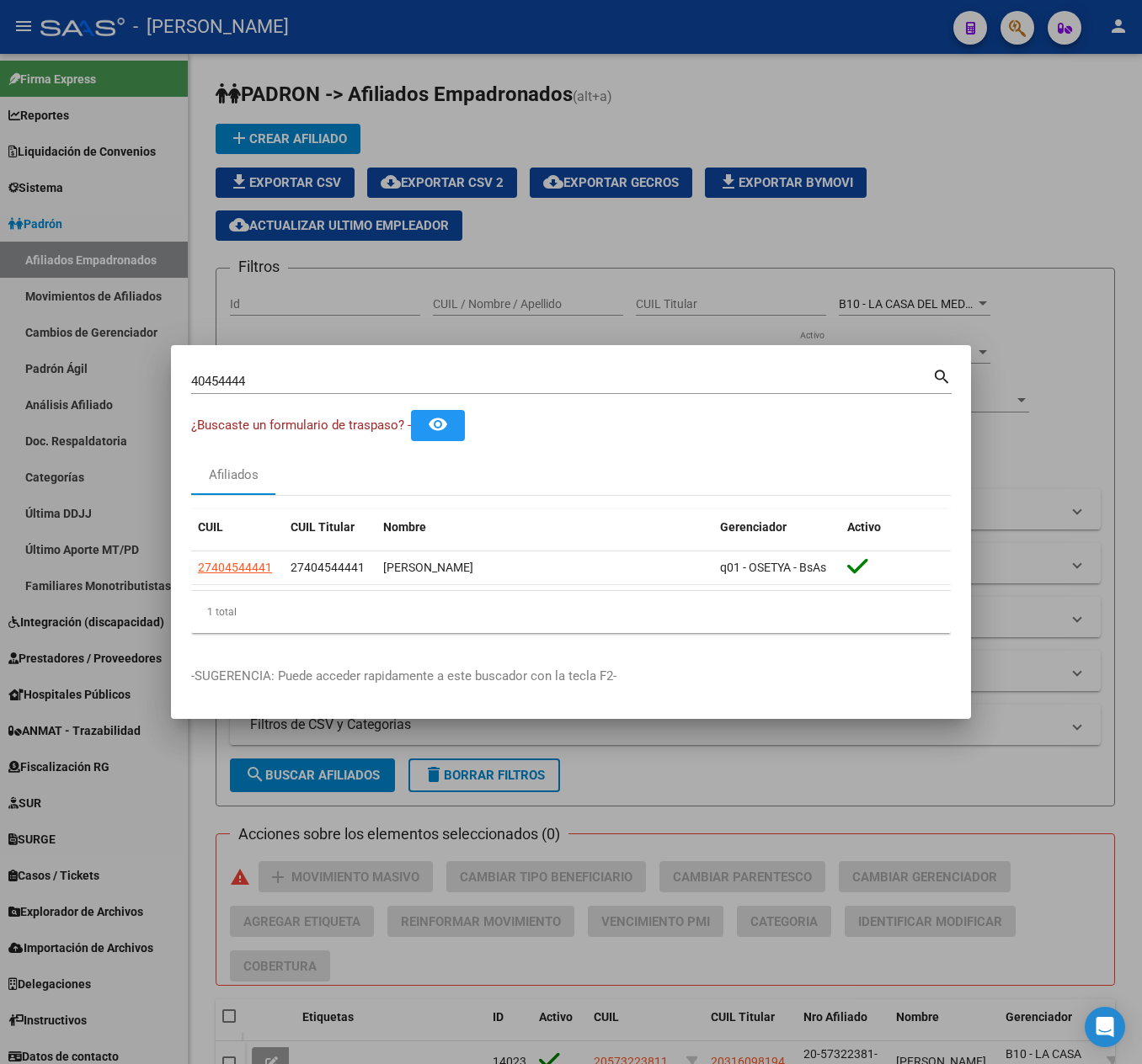
click at [60, 374] on div at bounding box center [571, 532] width 1142 height 1064
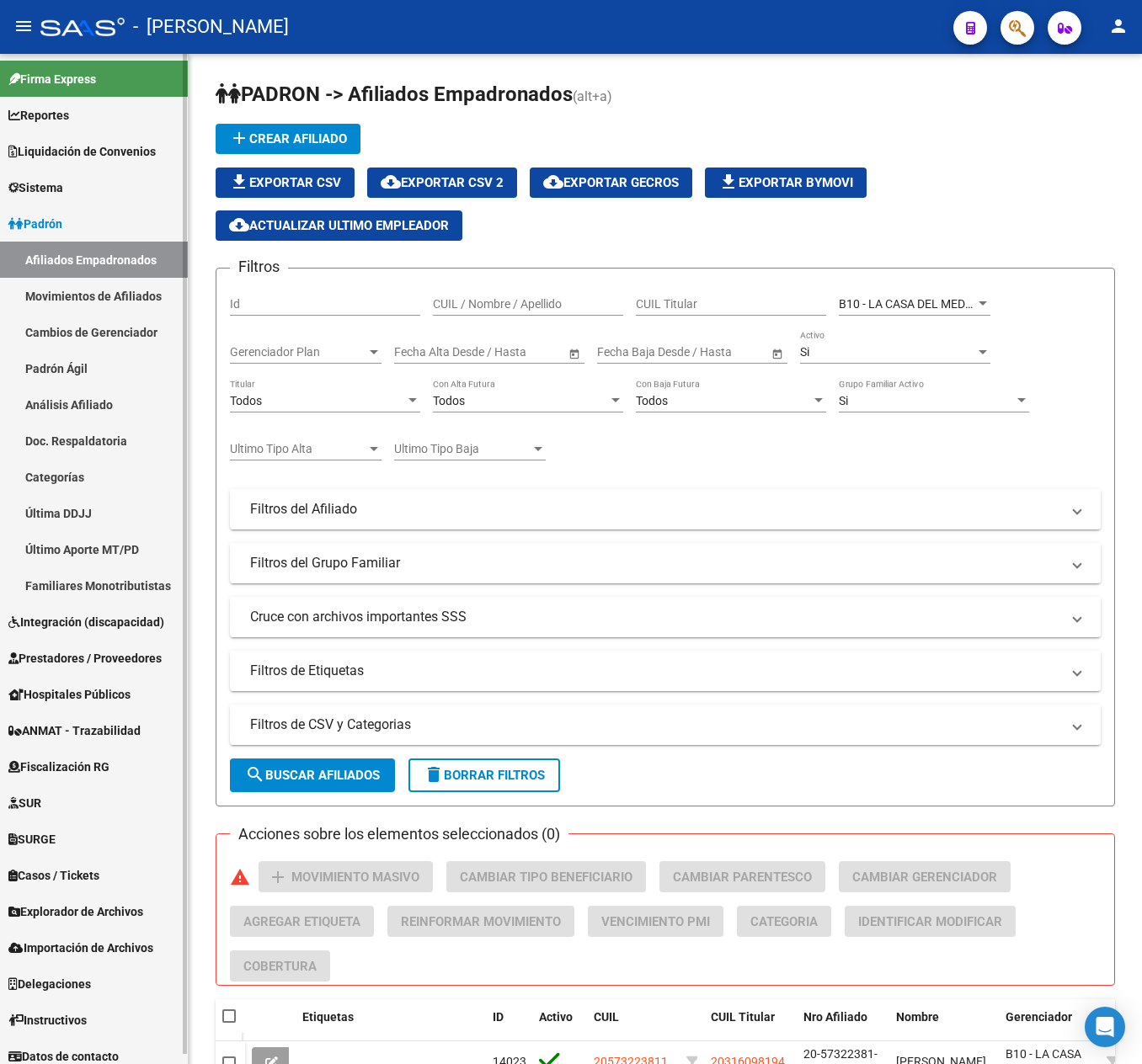
scroll to position [10, 0]
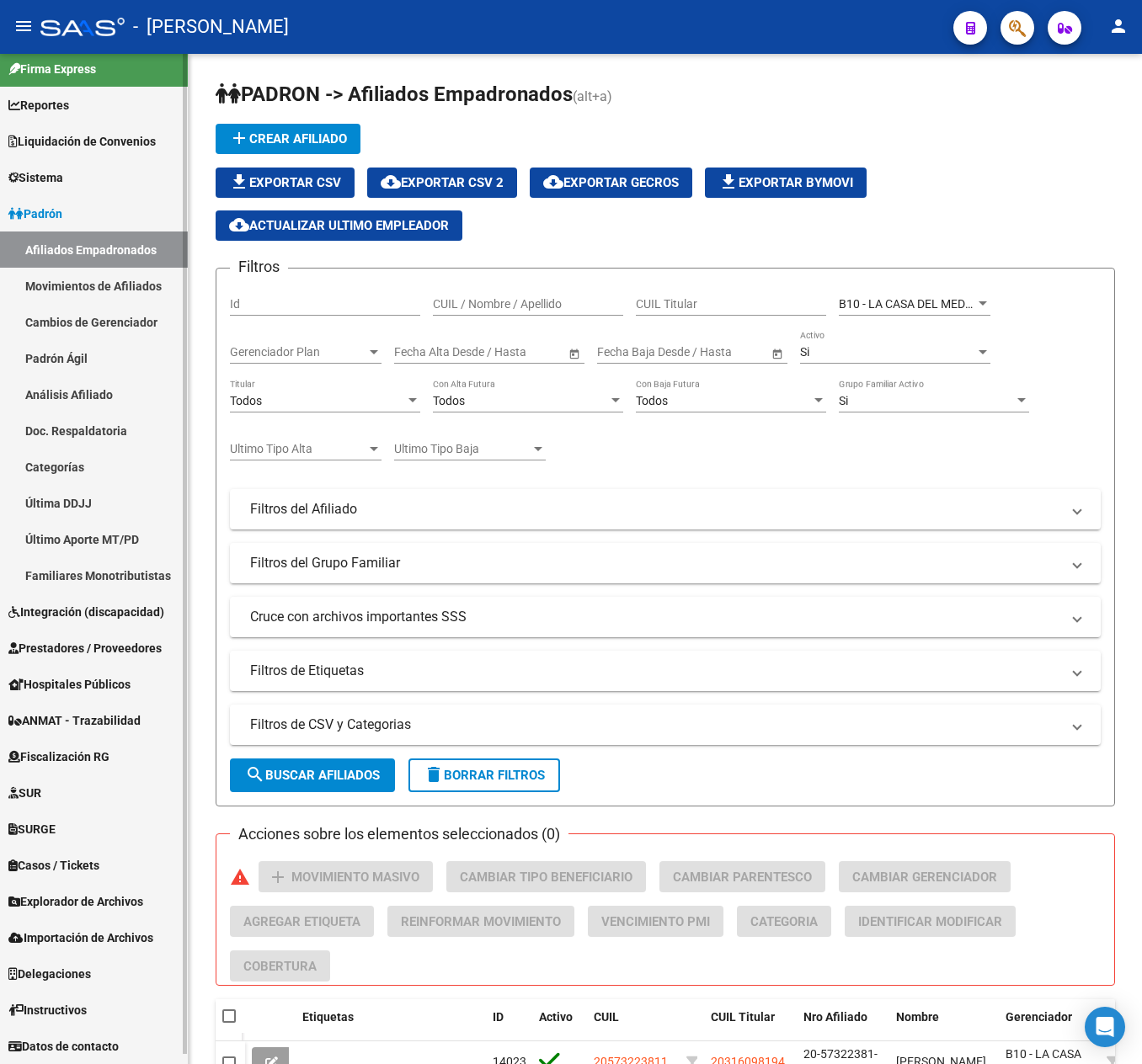
click at [134, 920] on link "Importación de Archivos" at bounding box center [94, 937] width 188 height 36
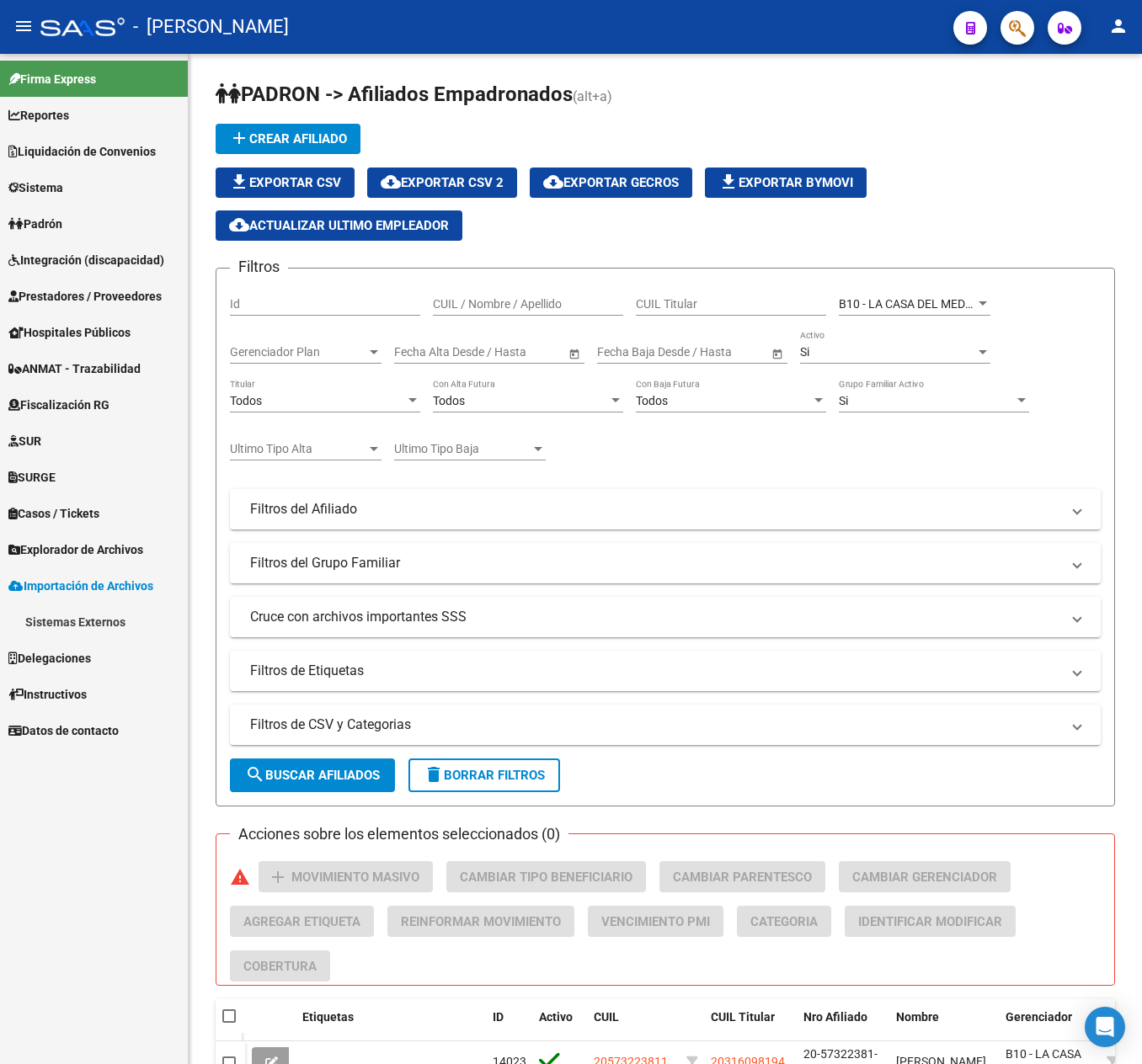
scroll to position [0, 0]
click at [70, 229] on link "Padrón" at bounding box center [94, 223] width 188 height 36
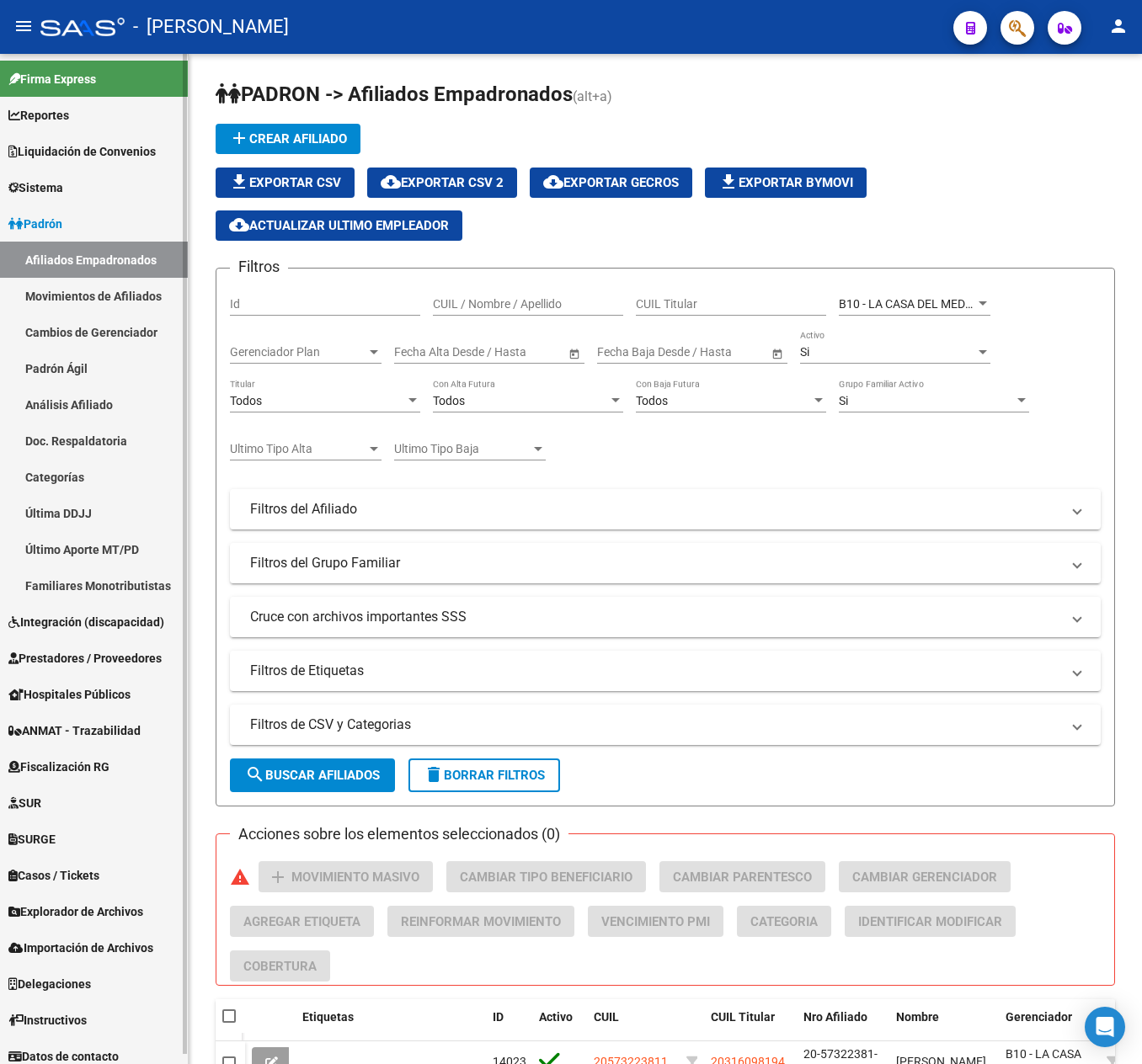
click at [157, 364] on link "Padrón Ágil" at bounding box center [94, 368] width 188 height 36
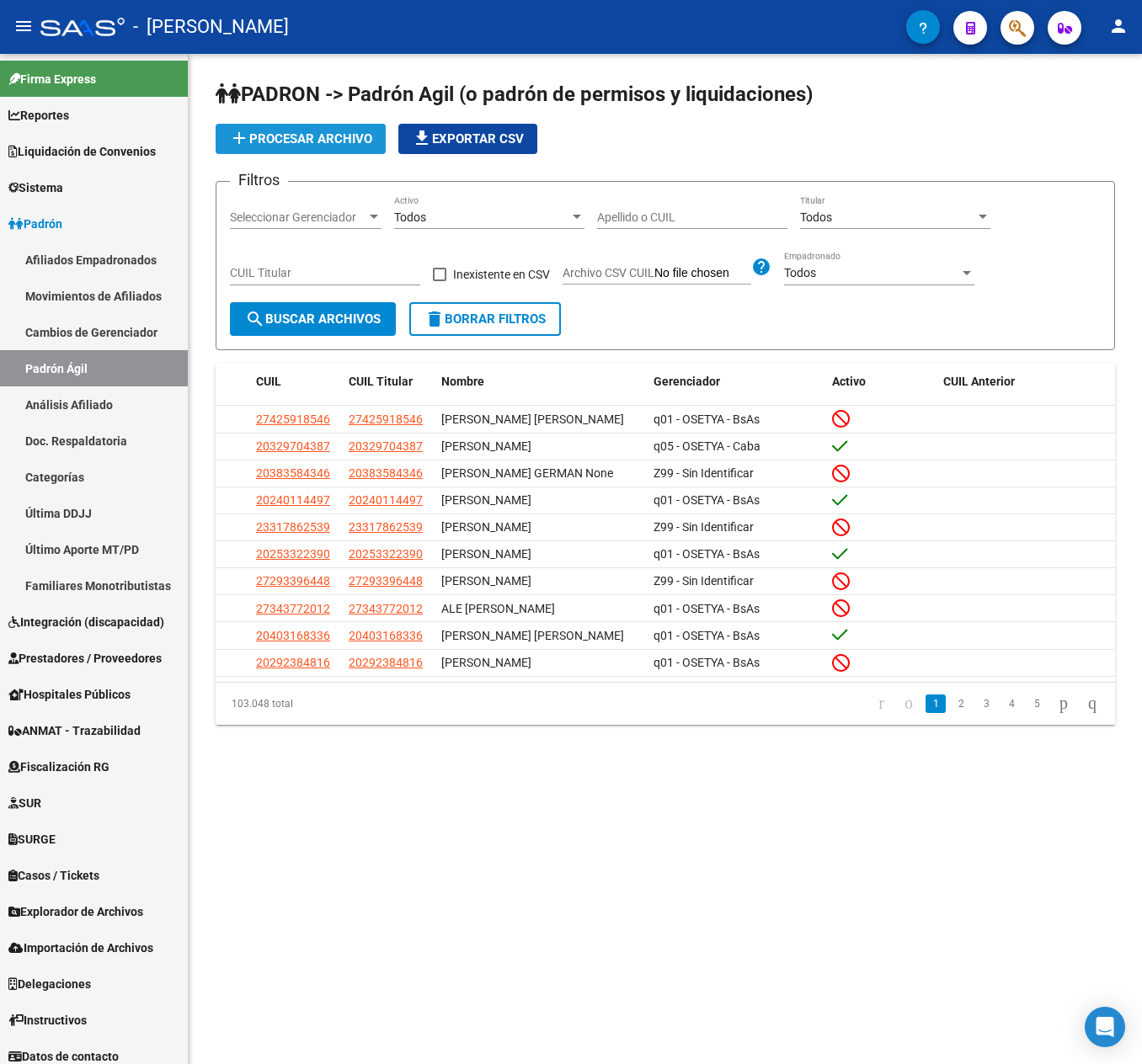
click at [358, 134] on span "add Procesar archivo" at bounding box center [300, 139] width 144 height 15
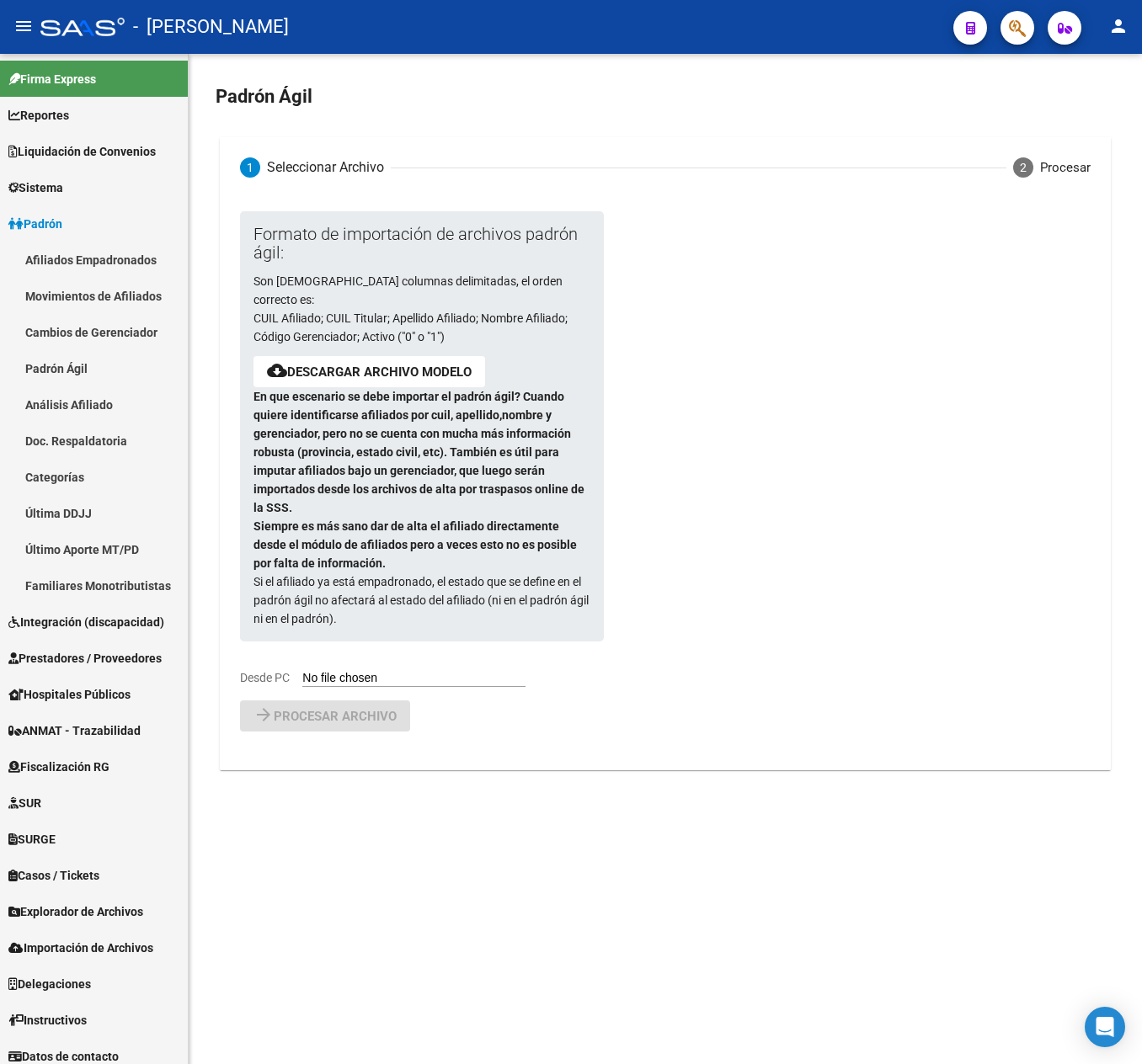
click at [401, 671] on input "Desde PC" at bounding box center [413, 679] width 223 height 16
type input "C:\fakepath\ALTAS OSETYA - 2025 08 (Medicina Privada).csv"
click at [333, 753] on span "Procesar archivo" at bounding box center [335, 760] width 123 height 15
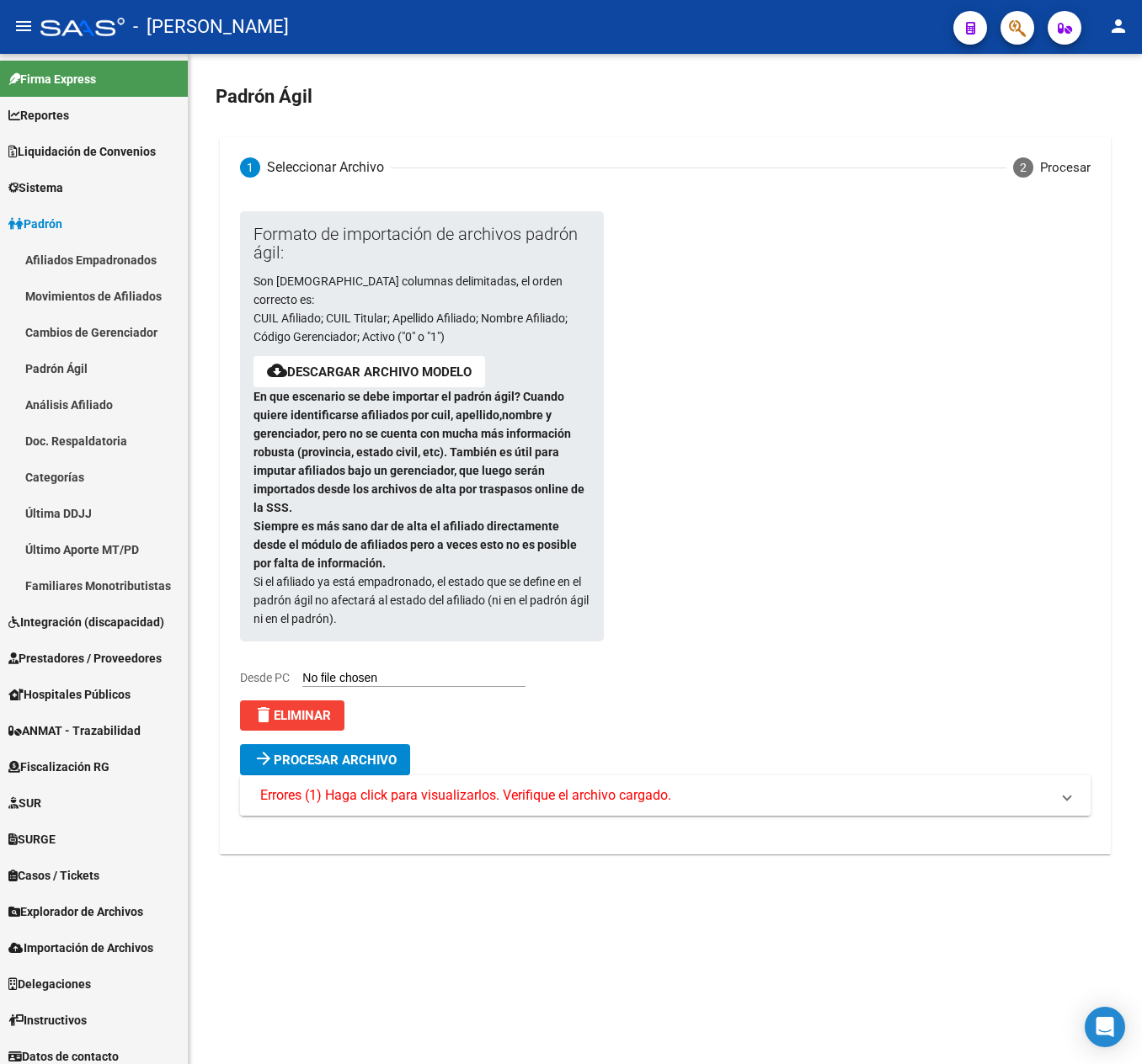
click at [416, 786] on span "Errores (1) Haga click para visualizarlos. Verifique el archivo cargado." at bounding box center [466, 795] width 411 height 19
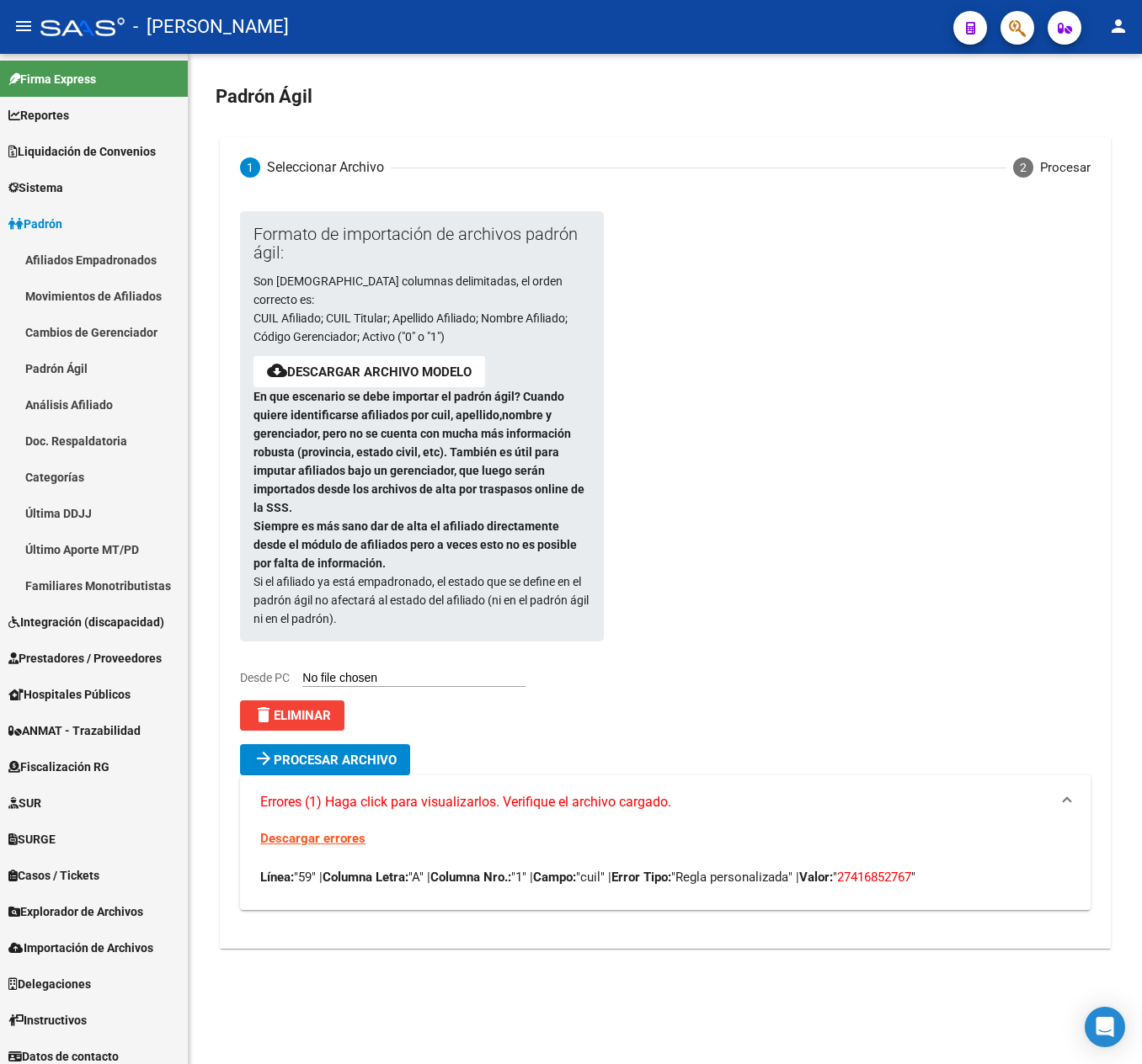
click at [928, 847] on div "Descargar errores Línea: "59" | Columna Letra: "A" | Columna Nro.: "1" | Campo:…" at bounding box center [665, 870] width 850 height 81
click at [911, 870] on span "27416852767" at bounding box center [874, 877] width 74 height 15
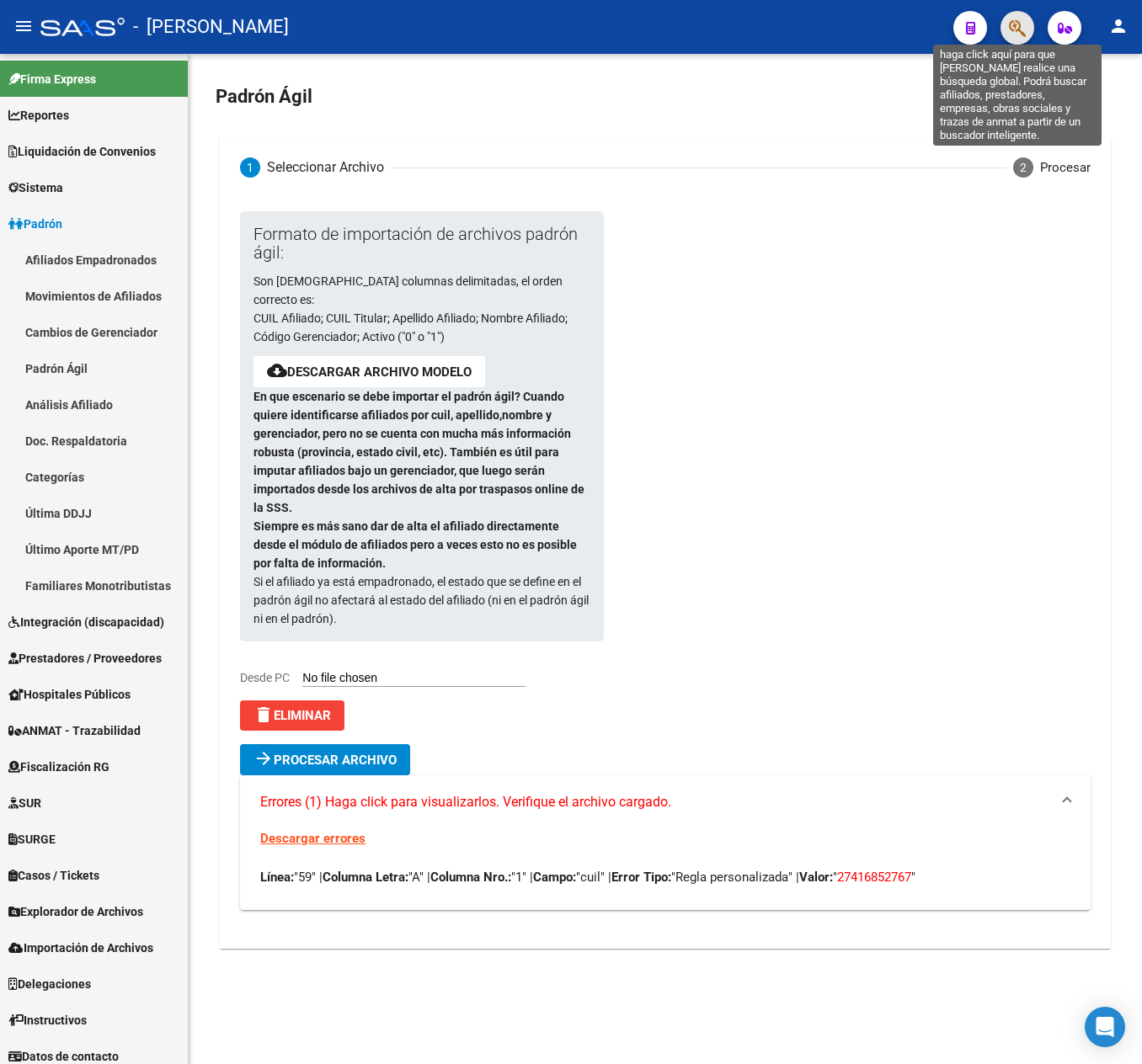
click at [1012, 23] on icon "button" at bounding box center [1017, 28] width 17 height 19
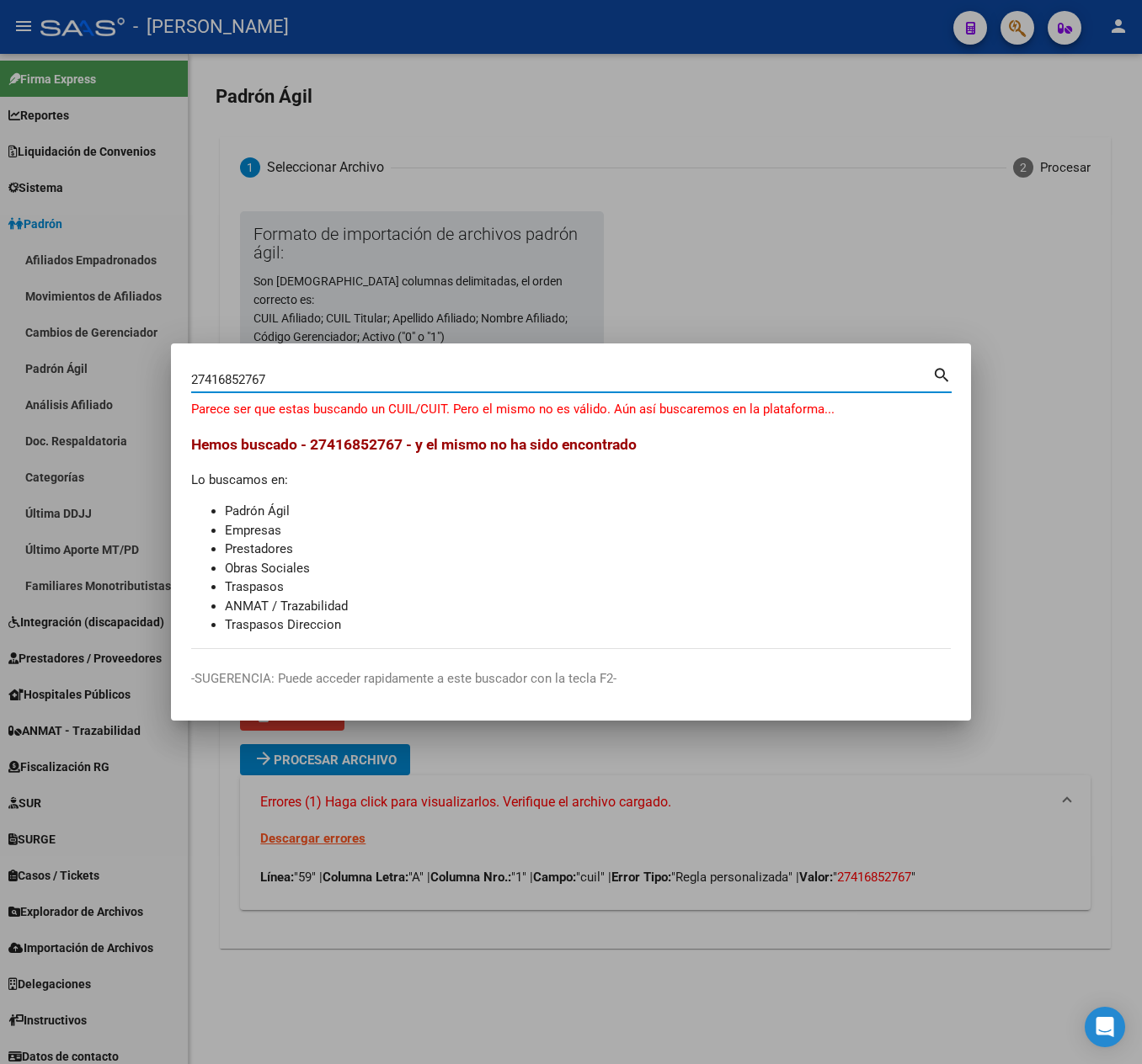
click at [202, 376] on input "27416852767" at bounding box center [561, 380] width 741 height 15
click at [329, 382] on input "27416852767" at bounding box center [561, 380] width 741 height 15
paste input "0404743350"
type input "20404743350"
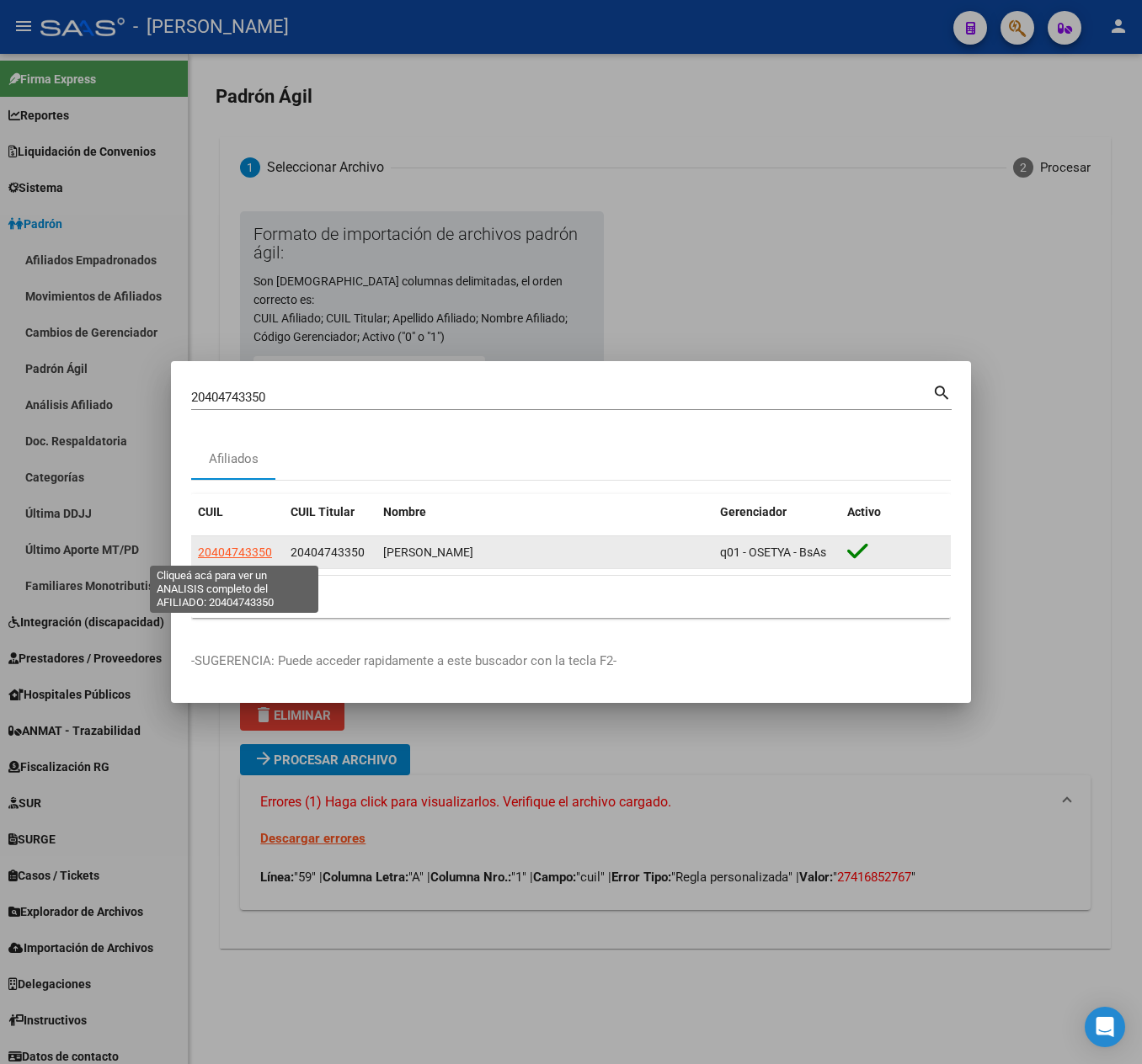
click at [255, 551] on span "20404743350" at bounding box center [235, 552] width 74 height 14
type textarea "20404743350"
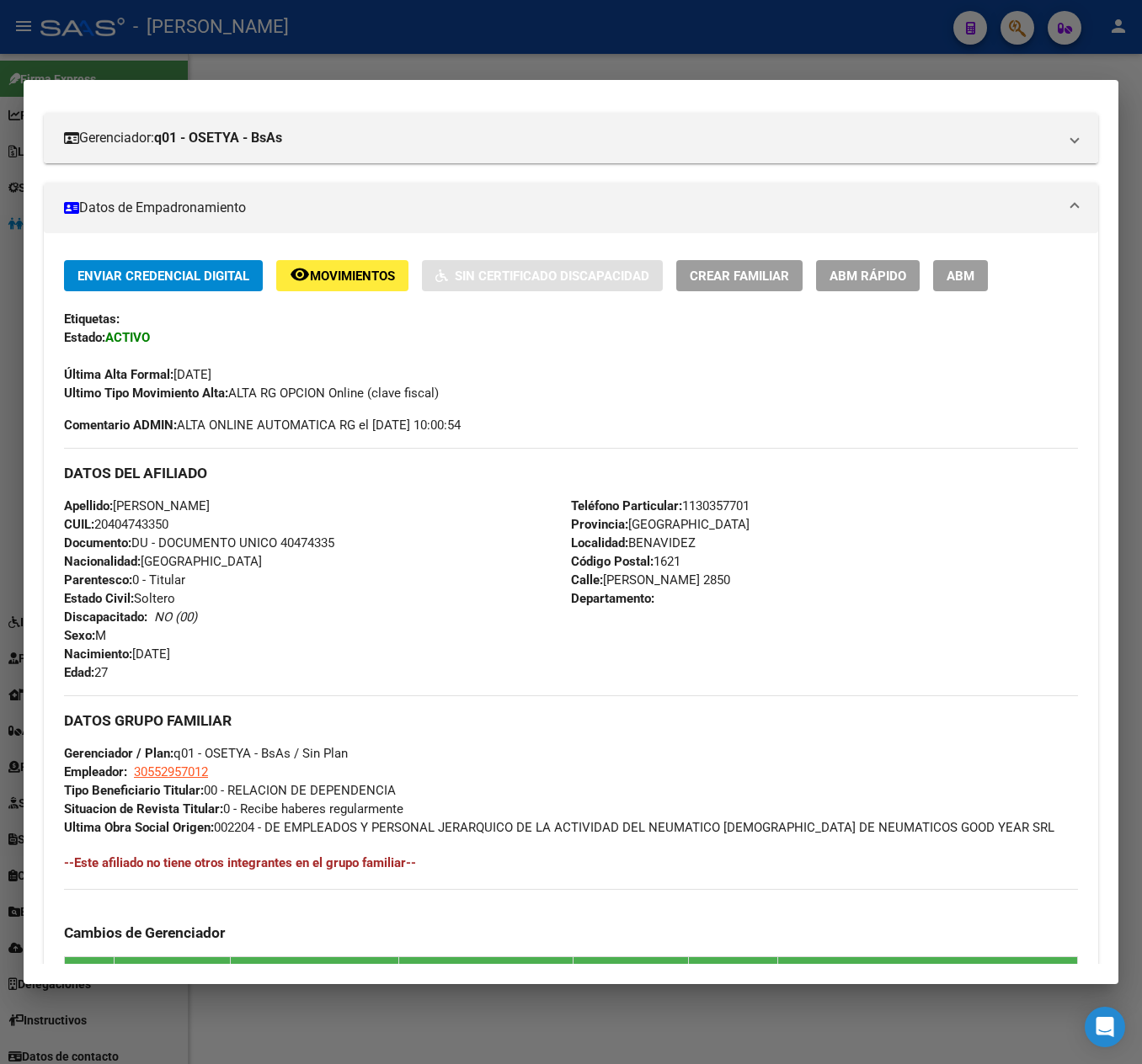
scroll to position [292, 0]
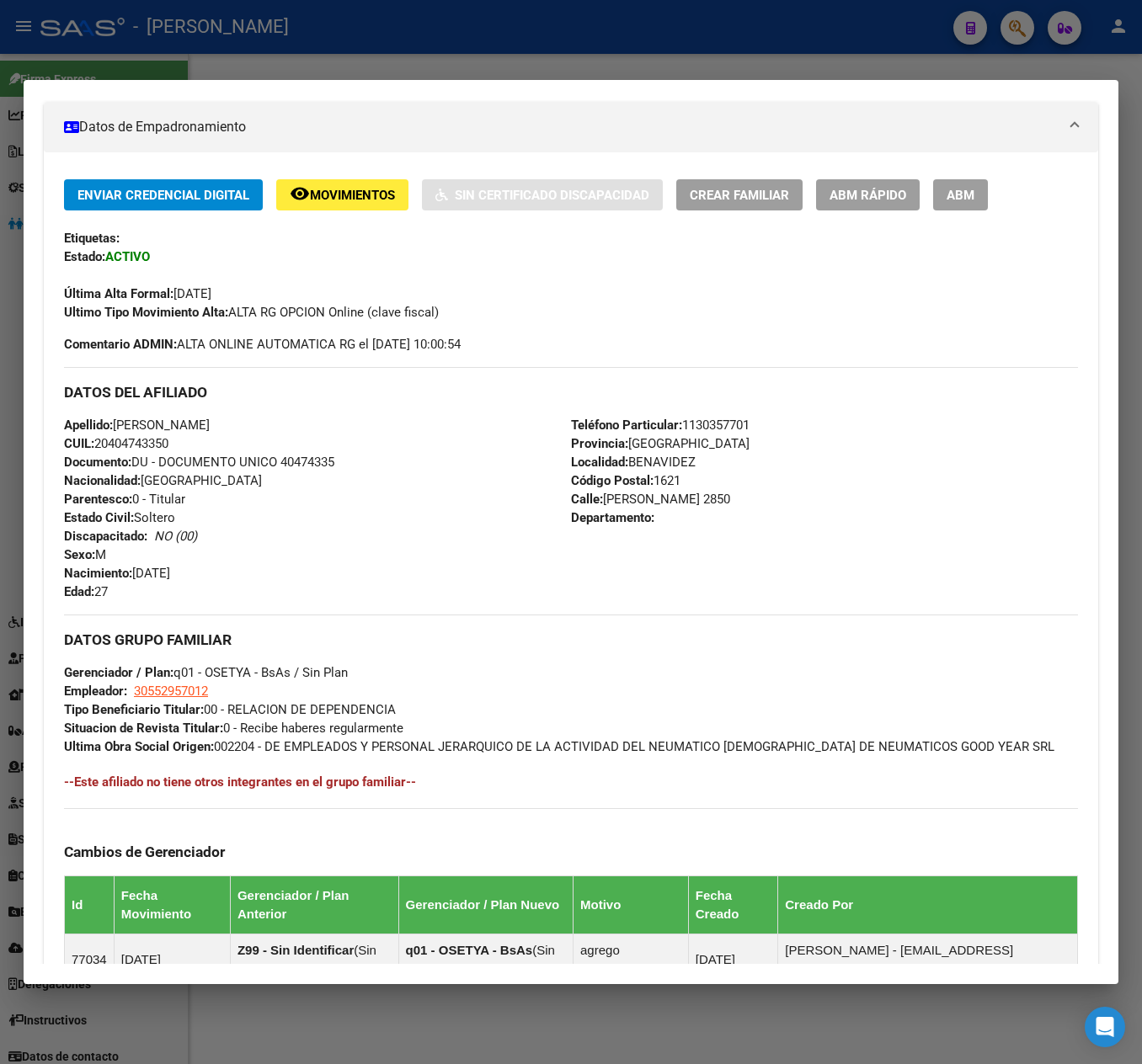
click at [49, 62] on div at bounding box center [571, 532] width 1142 height 1064
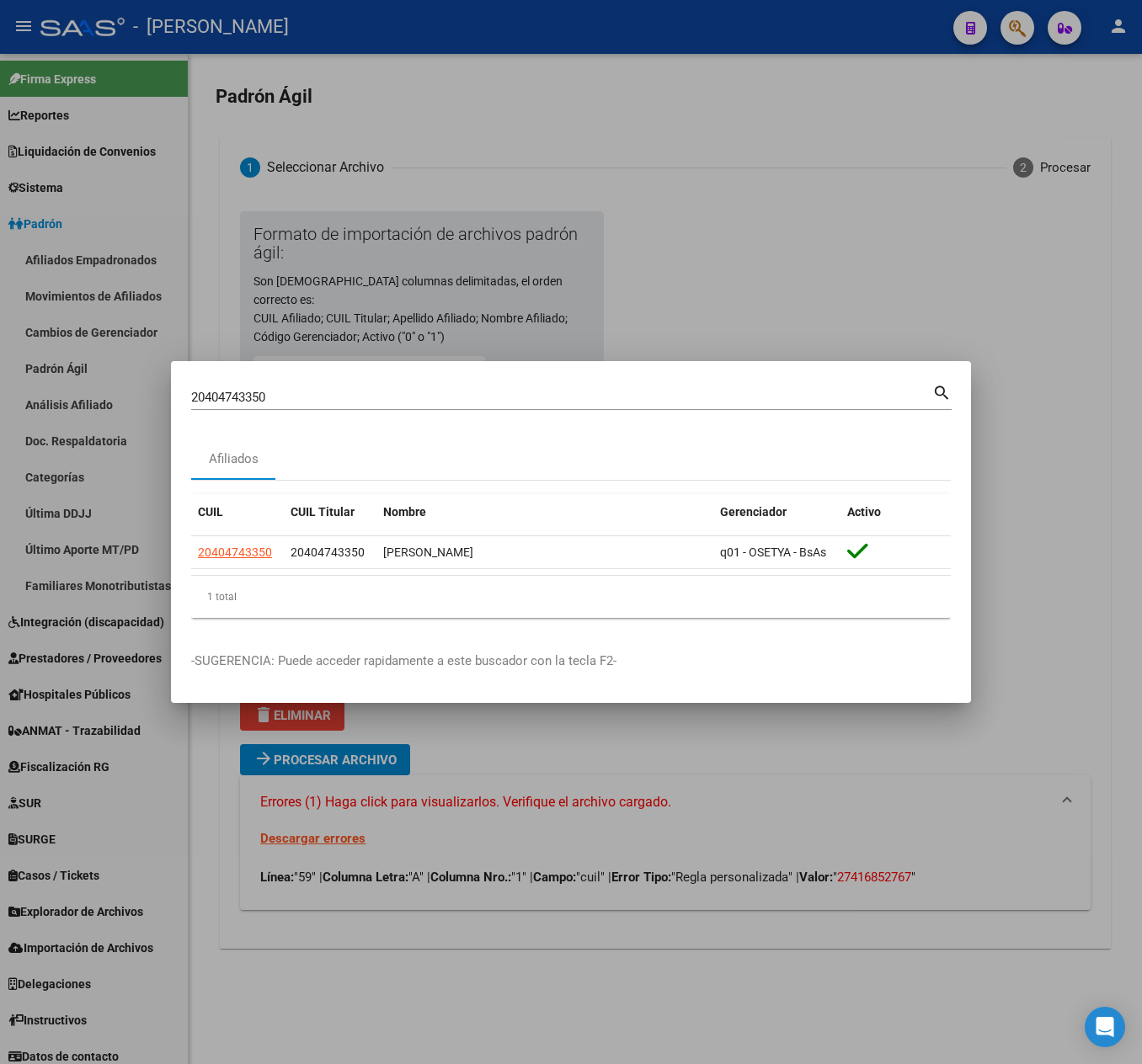
click at [1023, 244] on div at bounding box center [571, 532] width 1142 height 1064
